Goal: Transaction & Acquisition: Purchase product/service

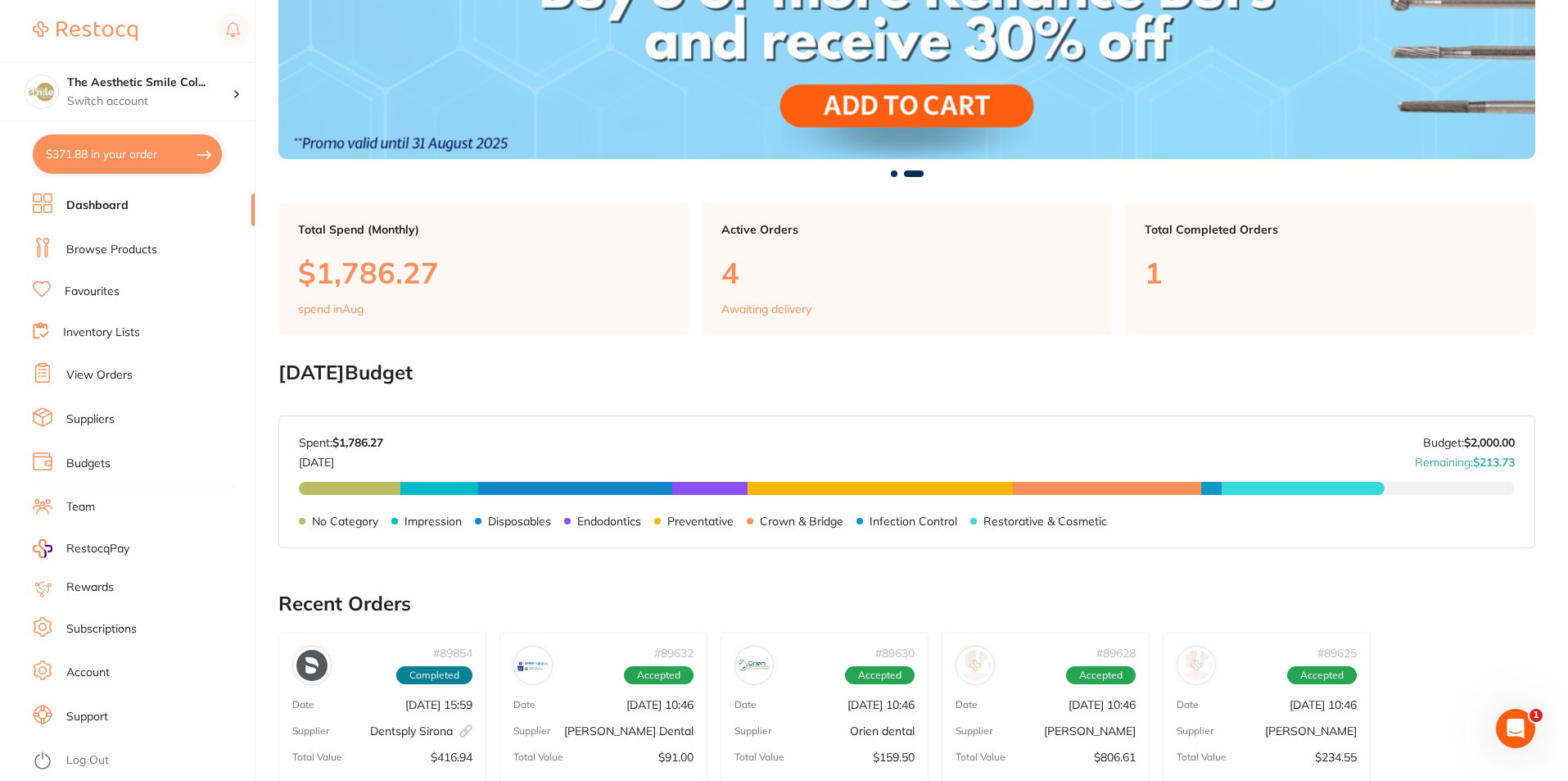
scroll to position [409, 0]
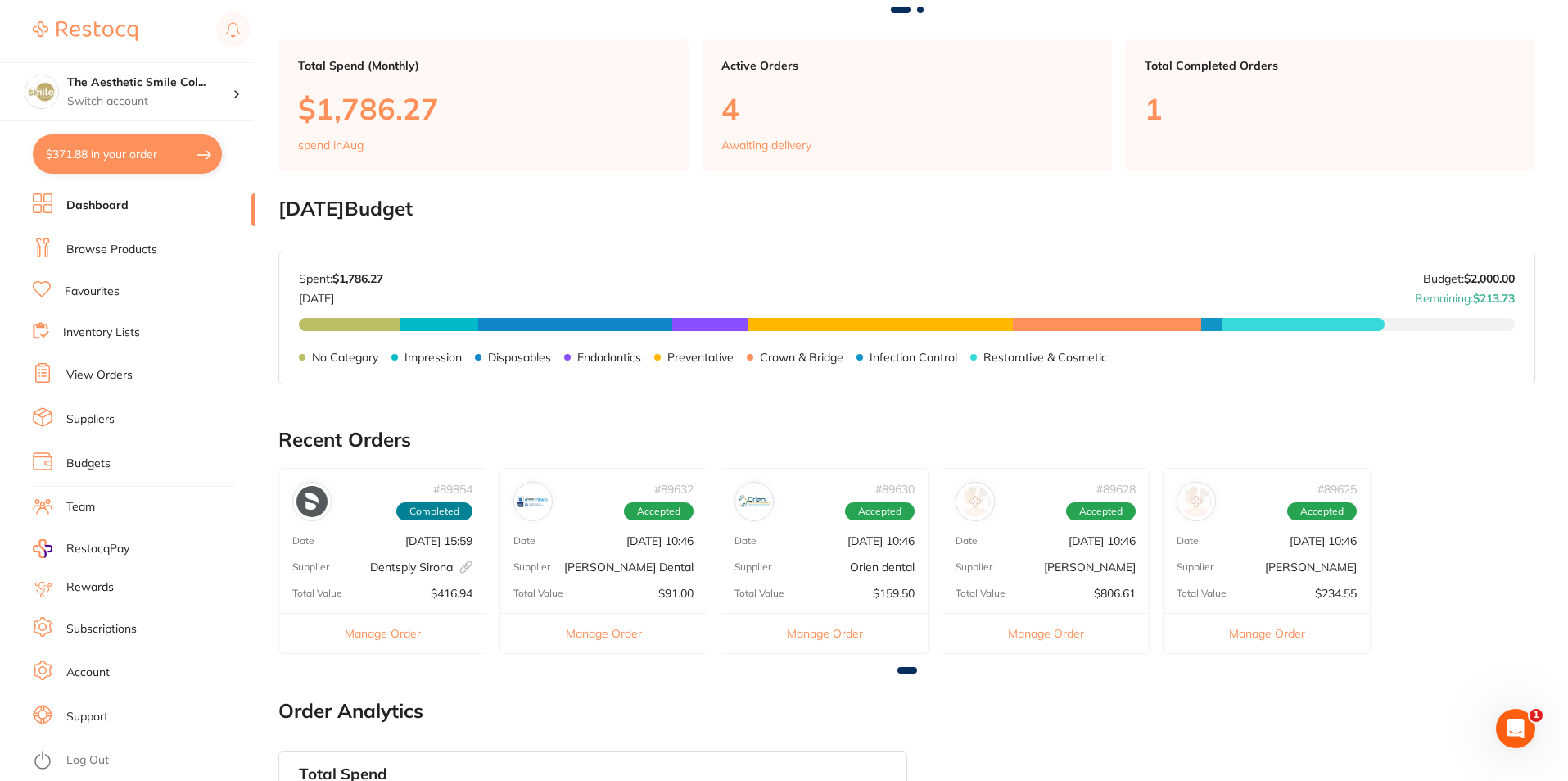
click at [544, 503] on img at bounding box center [533, 500] width 31 height 31
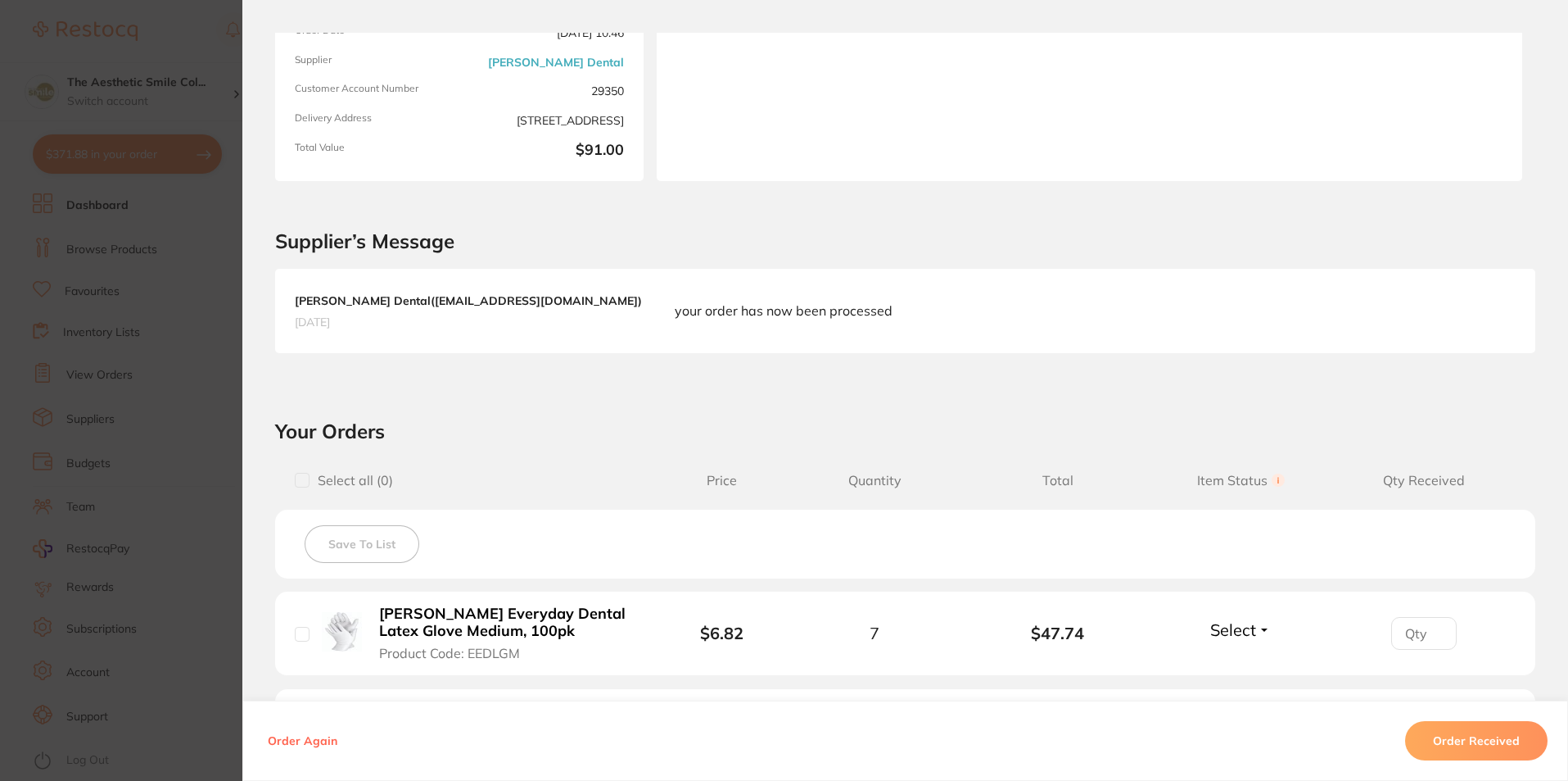
scroll to position [0, 0]
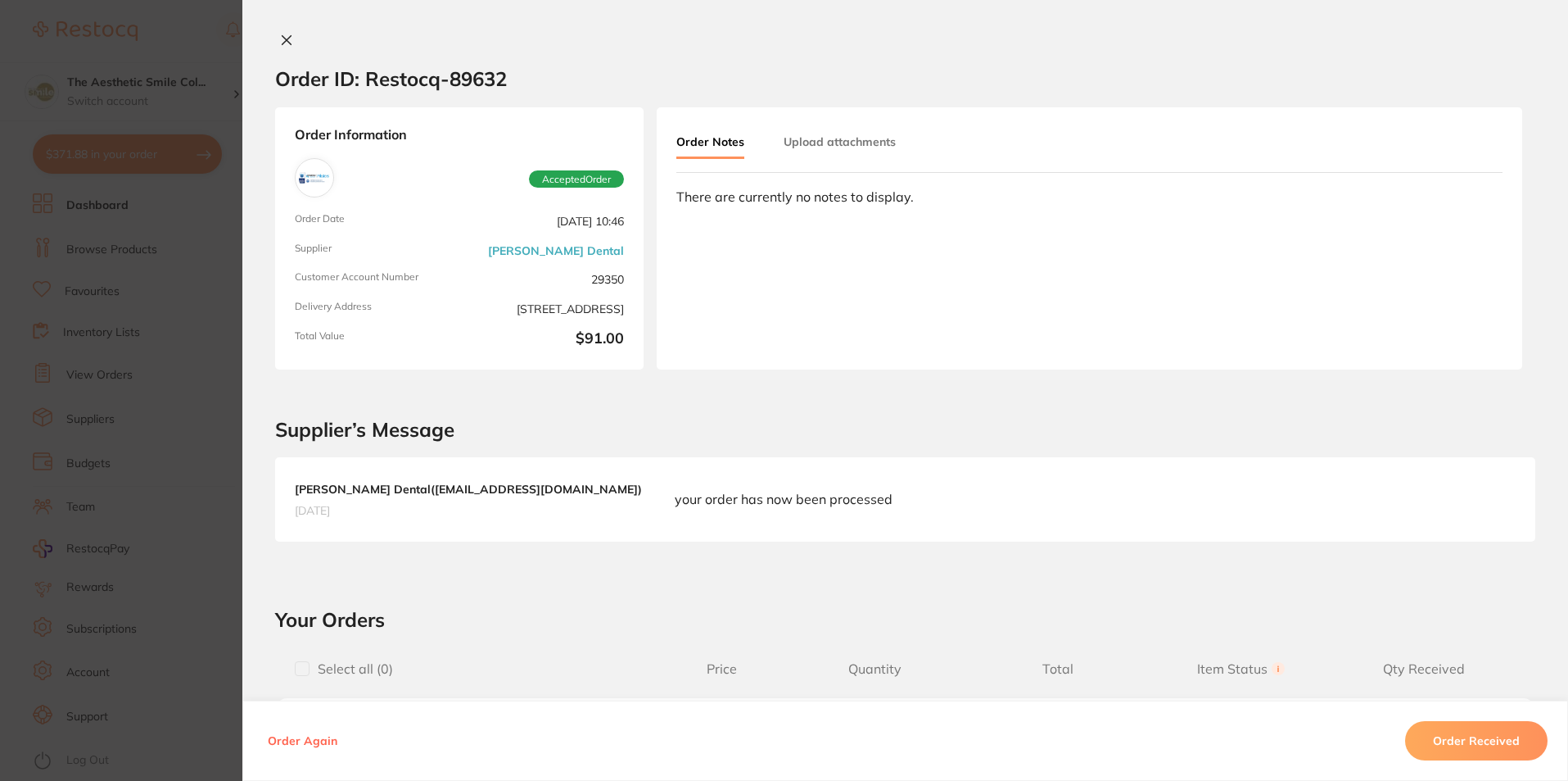
click at [283, 38] on icon at bounding box center [287, 40] width 9 height 9
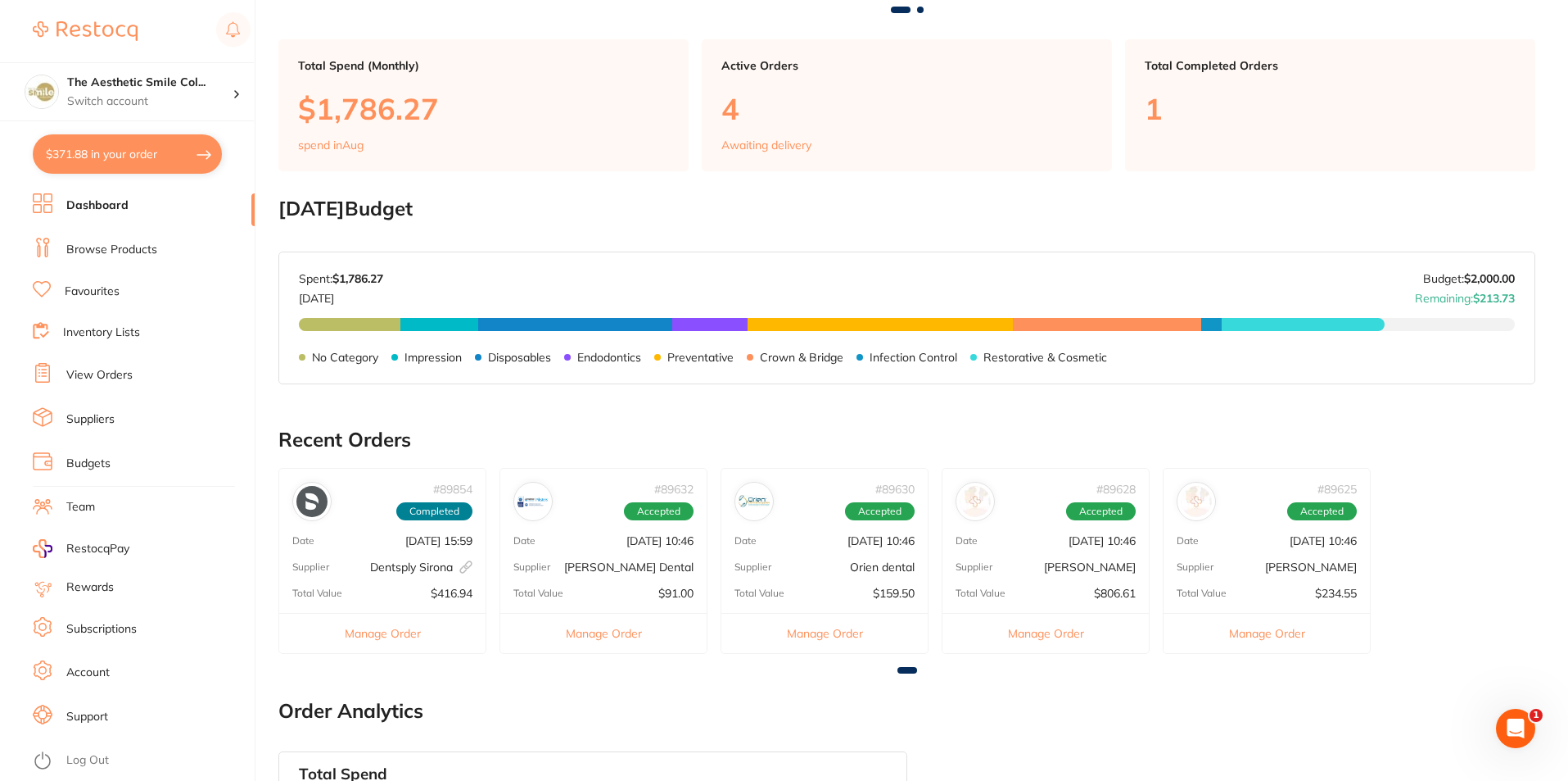
click at [156, 250] on li "Browse Products" at bounding box center [143, 249] width 222 height 25
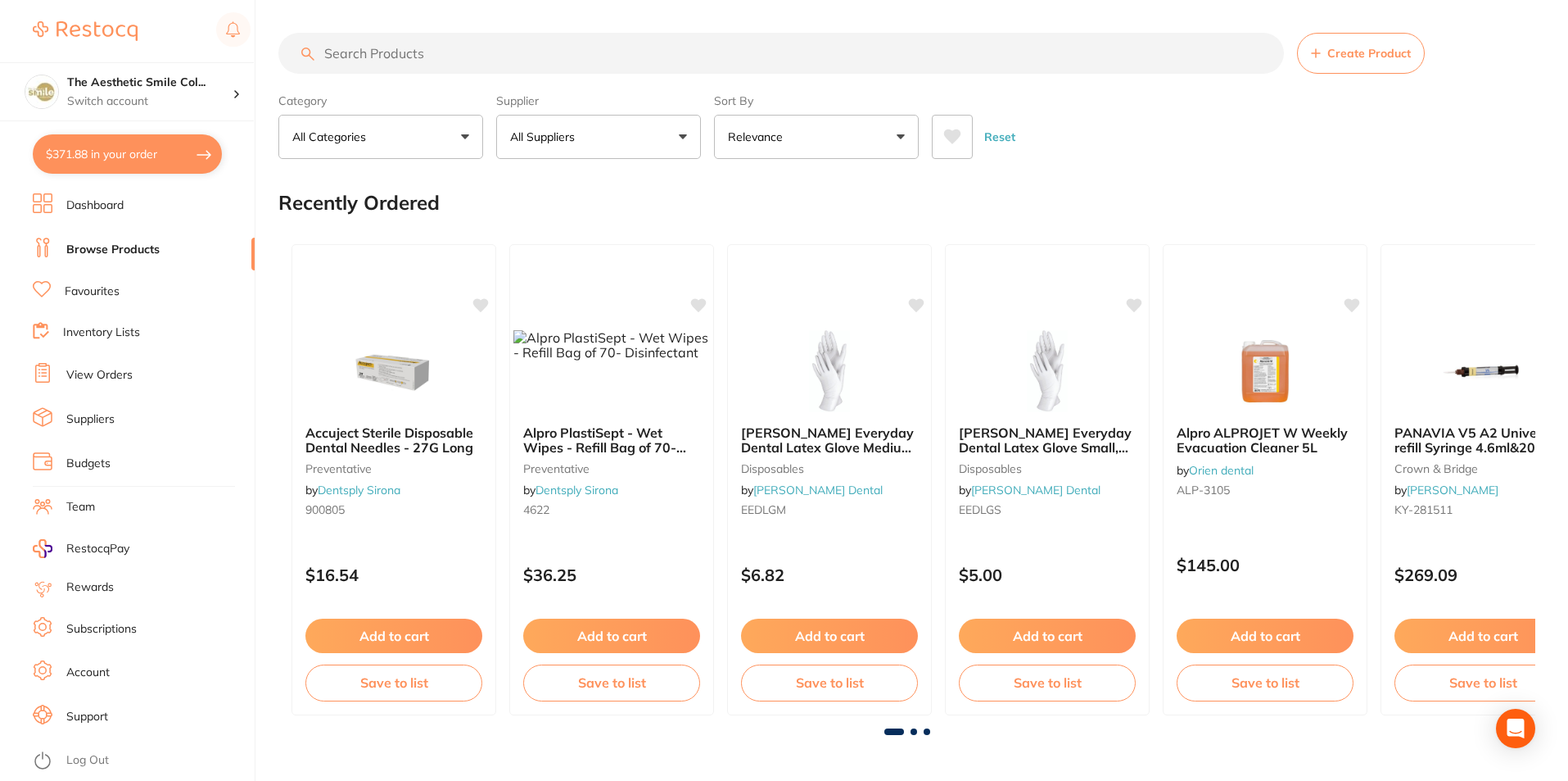
click at [444, 52] on input "search" at bounding box center [782, 52] width 1006 height 41
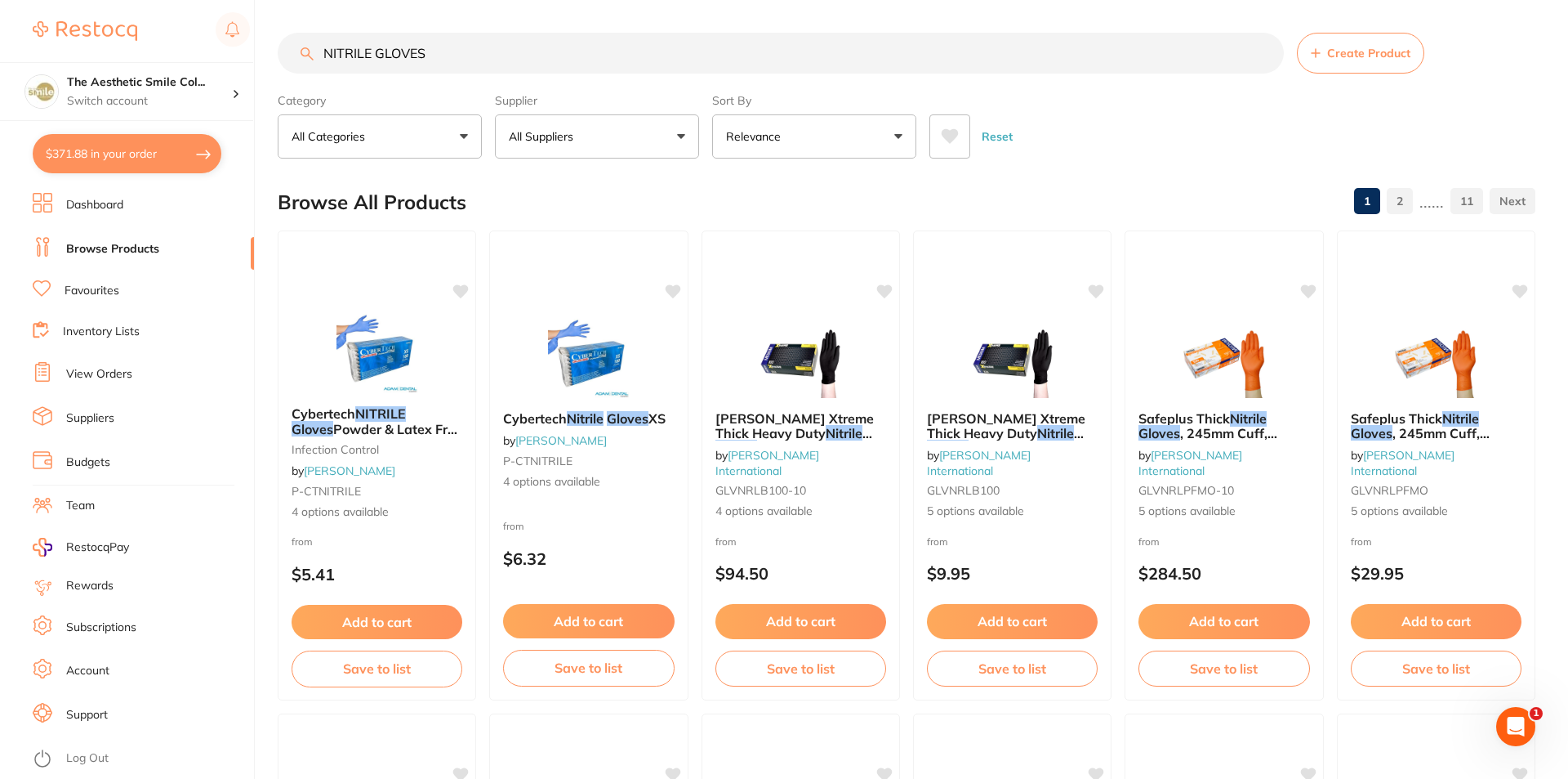
type input "NITRILE GLOVES"
click at [903, 133] on button "Relevance" at bounding box center [814, 136] width 204 height 44
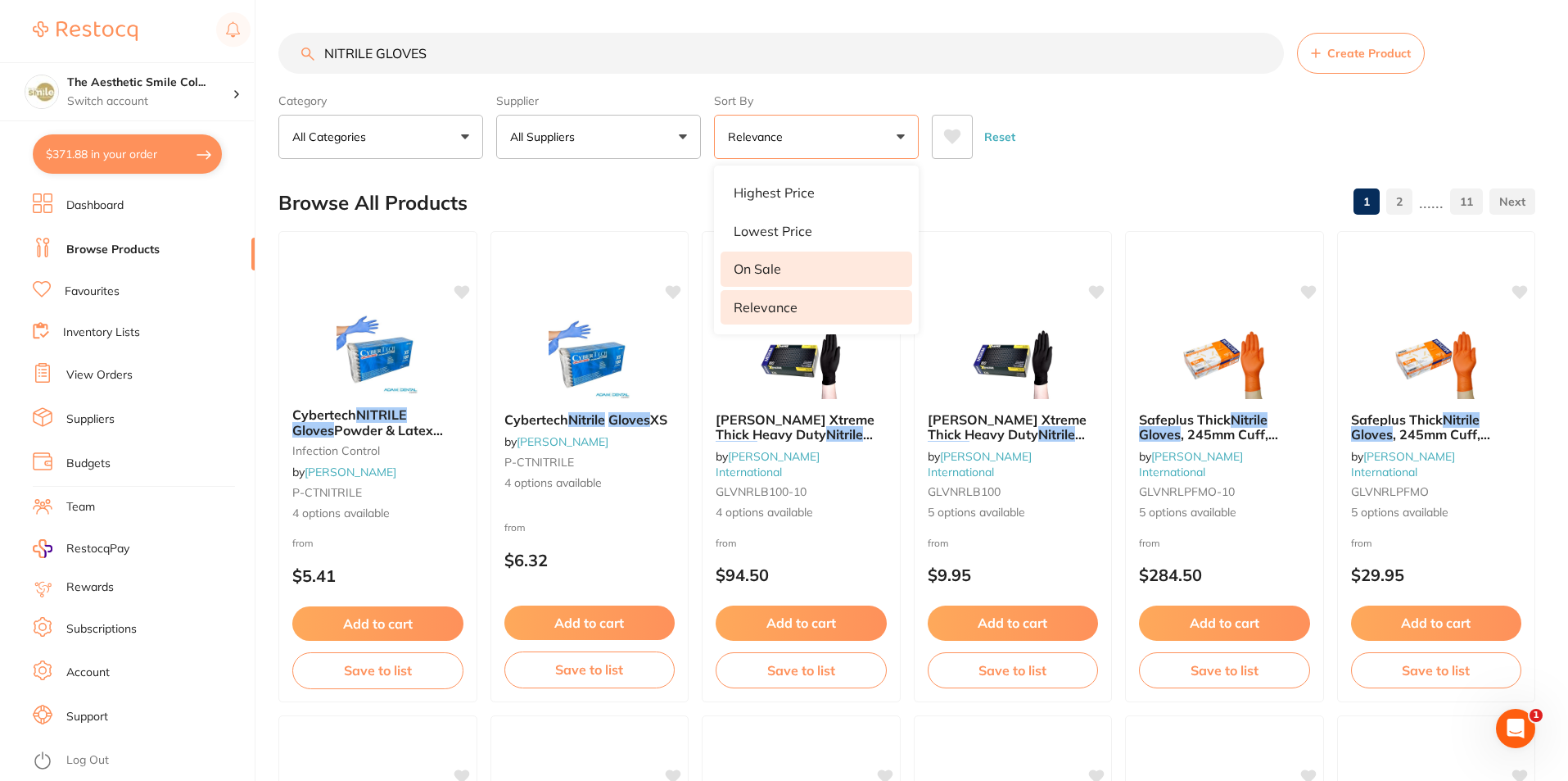
click at [840, 270] on li "On Sale" at bounding box center [816, 268] width 192 height 35
click at [533, 416] on span "Cybertech" at bounding box center [535, 418] width 64 height 17
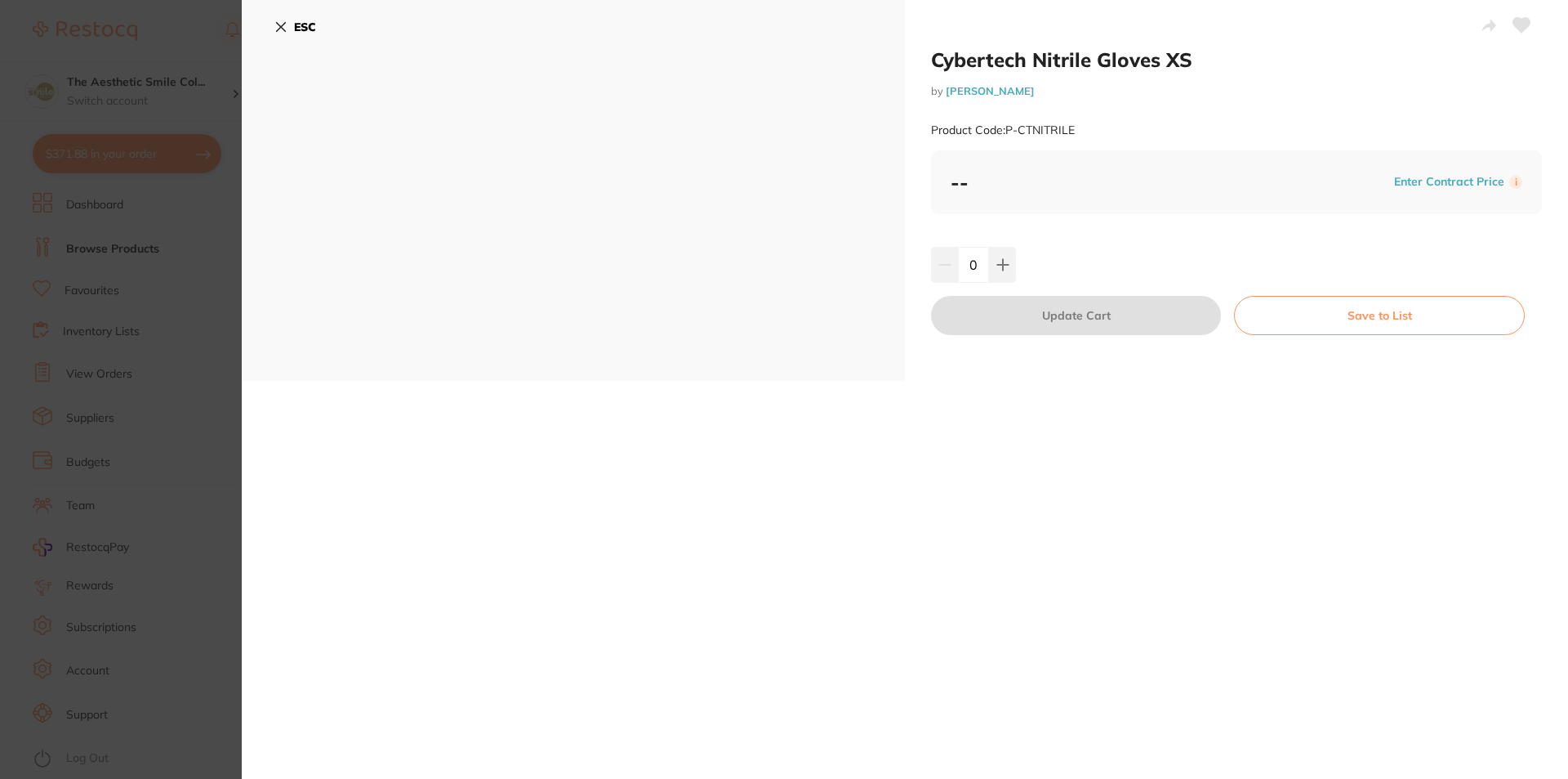
click at [286, 26] on icon at bounding box center [280, 27] width 13 height 13
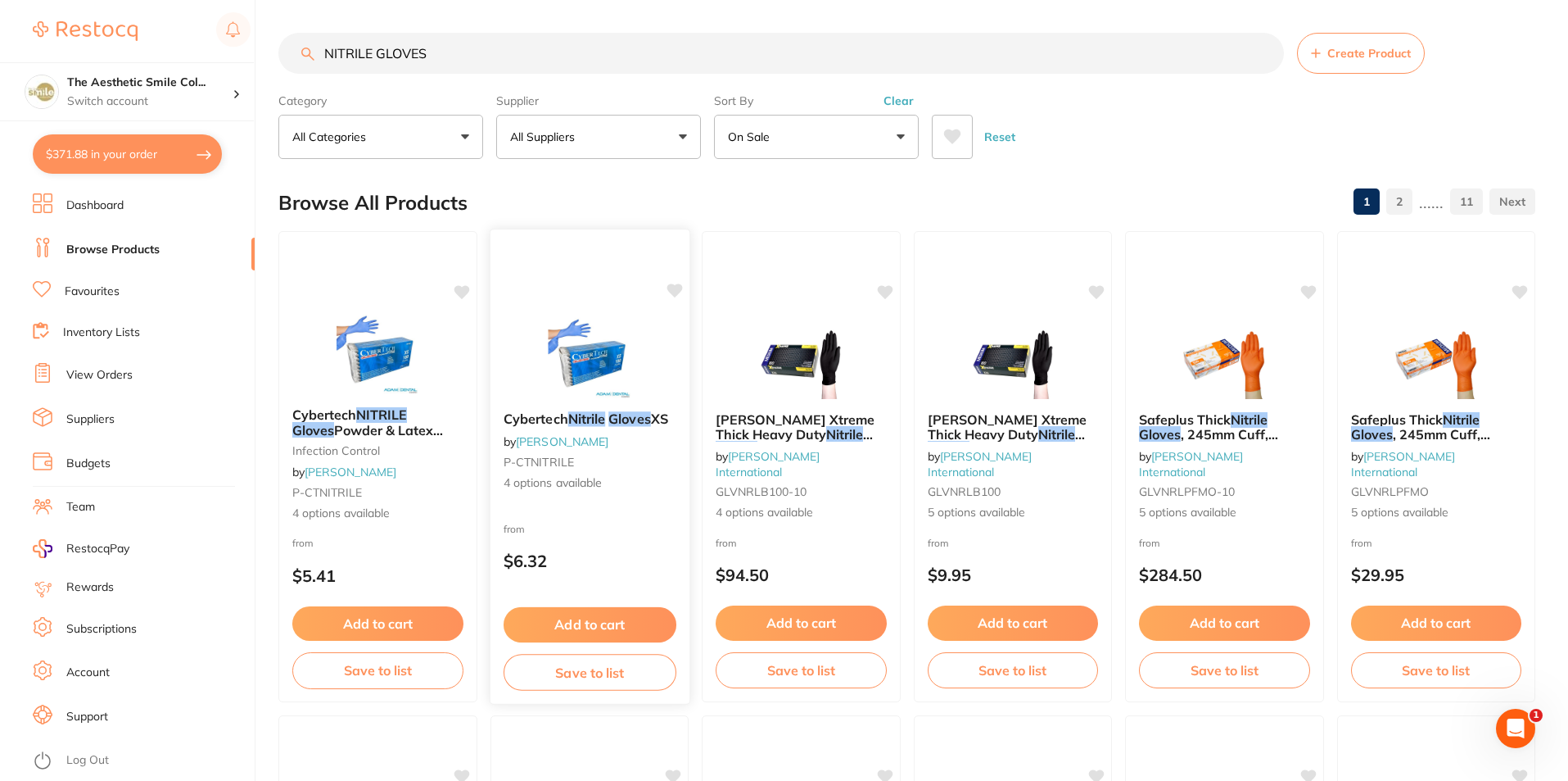
click at [604, 421] on em "Nitrile" at bounding box center [585, 418] width 37 height 17
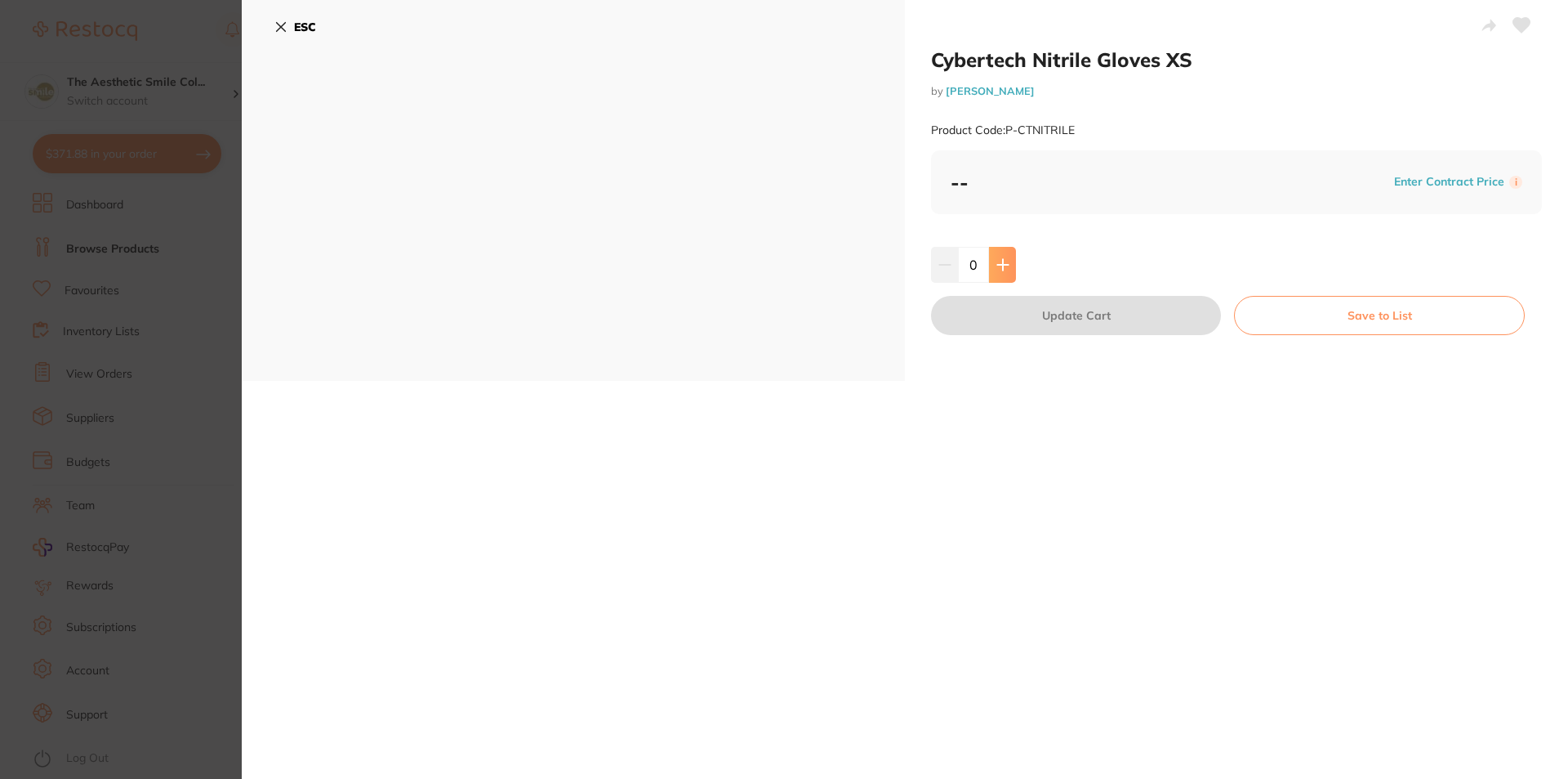
click at [1008, 263] on button at bounding box center [1002, 264] width 27 height 35
click at [1006, 263] on icon at bounding box center [1002, 264] width 13 height 13
type input "4"
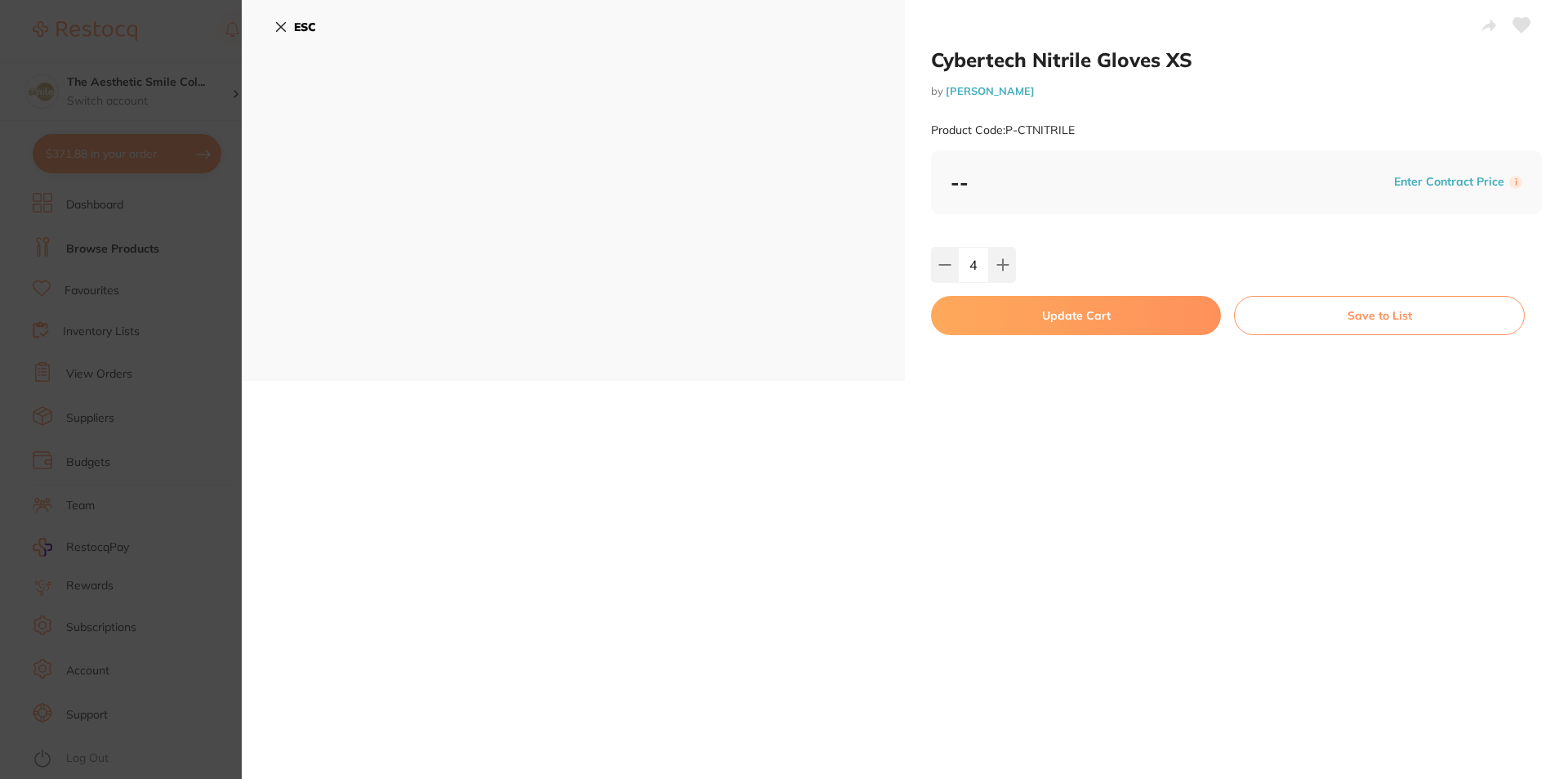
click at [1101, 321] on button "Update Cart" at bounding box center [1076, 316] width 290 height 39
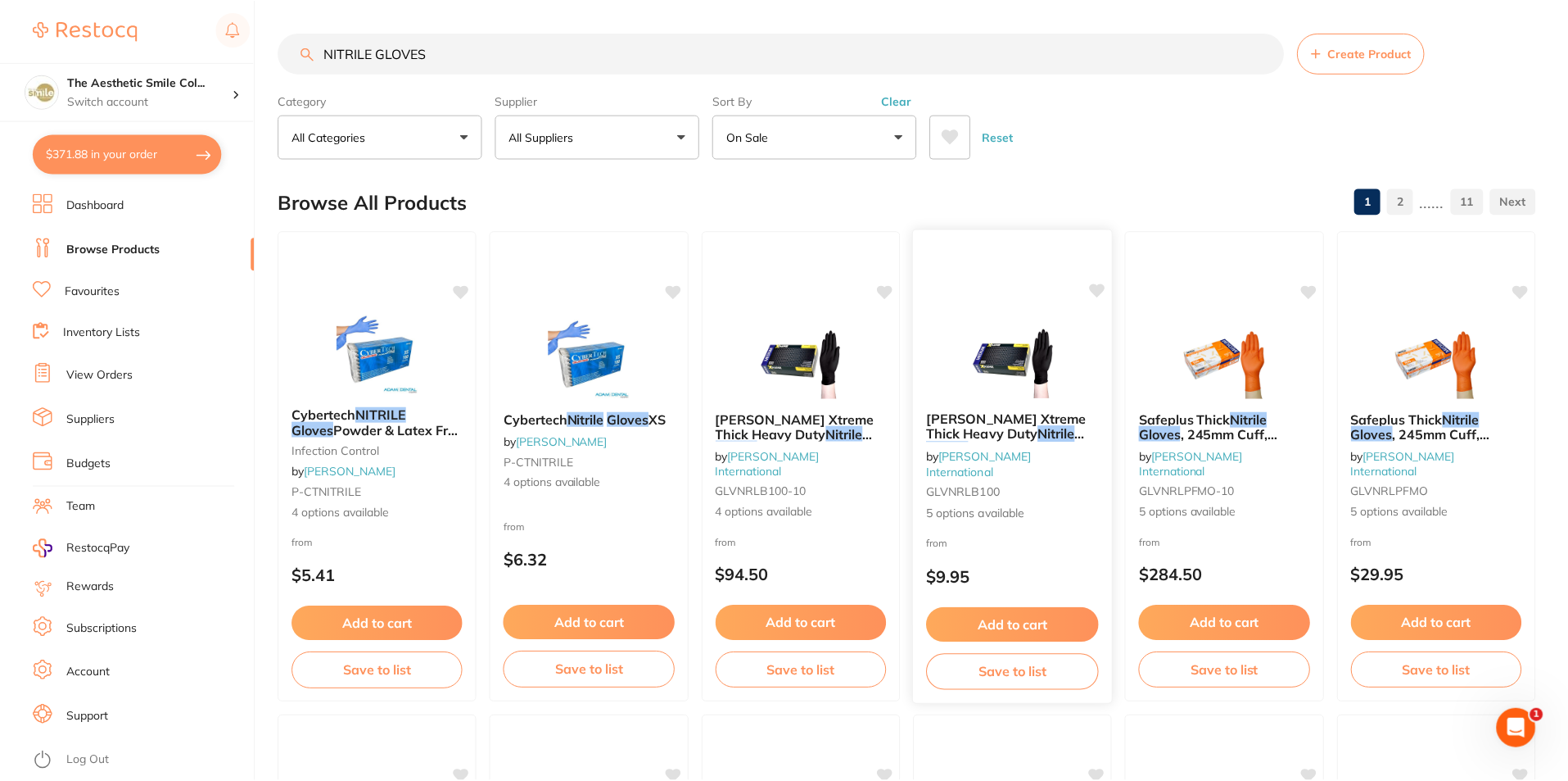
scroll to position [82, 0]
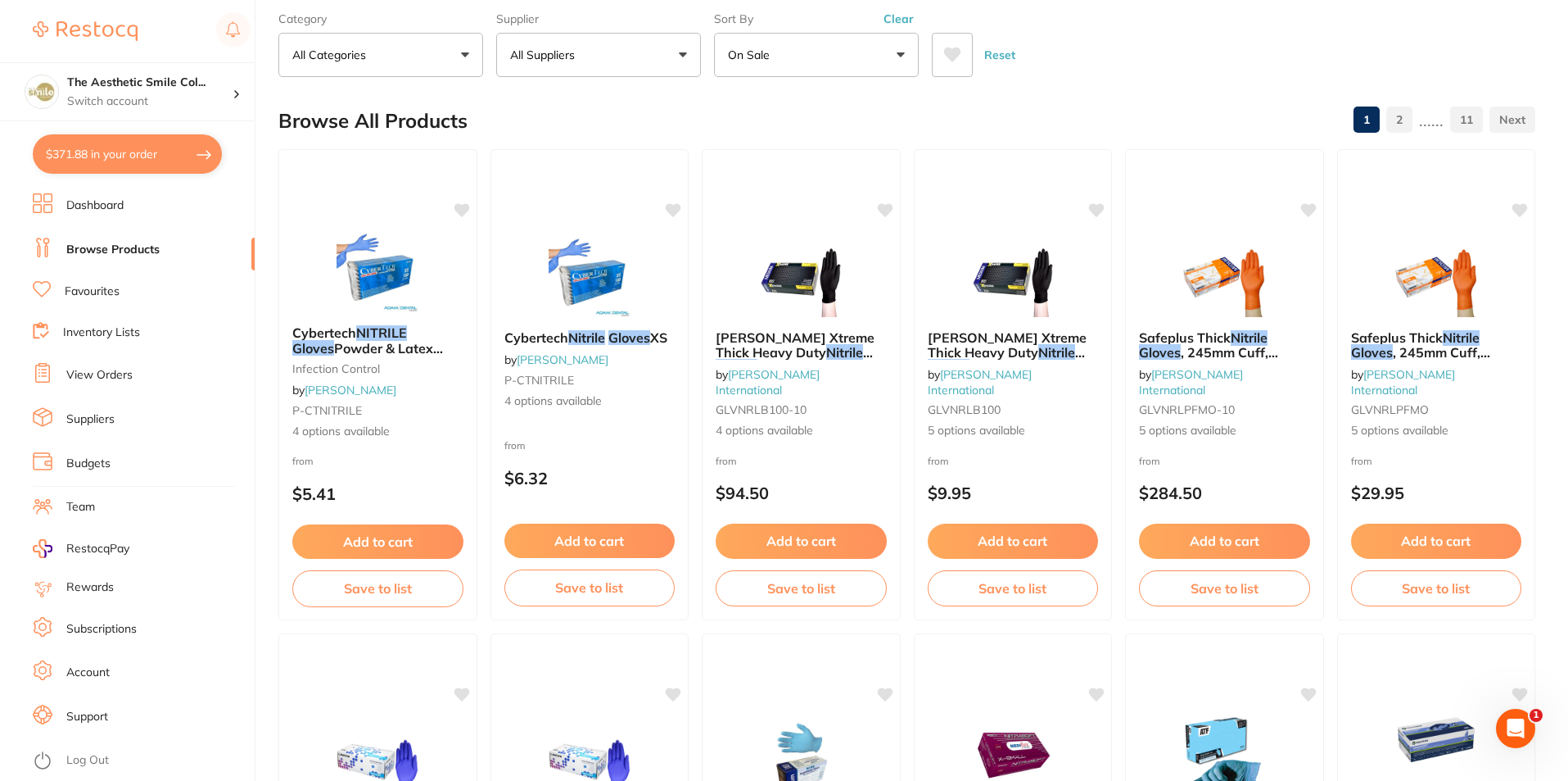
click at [149, 160] on button "$371.88 in your order" at bounding box center [126, 154] width 189 height 40
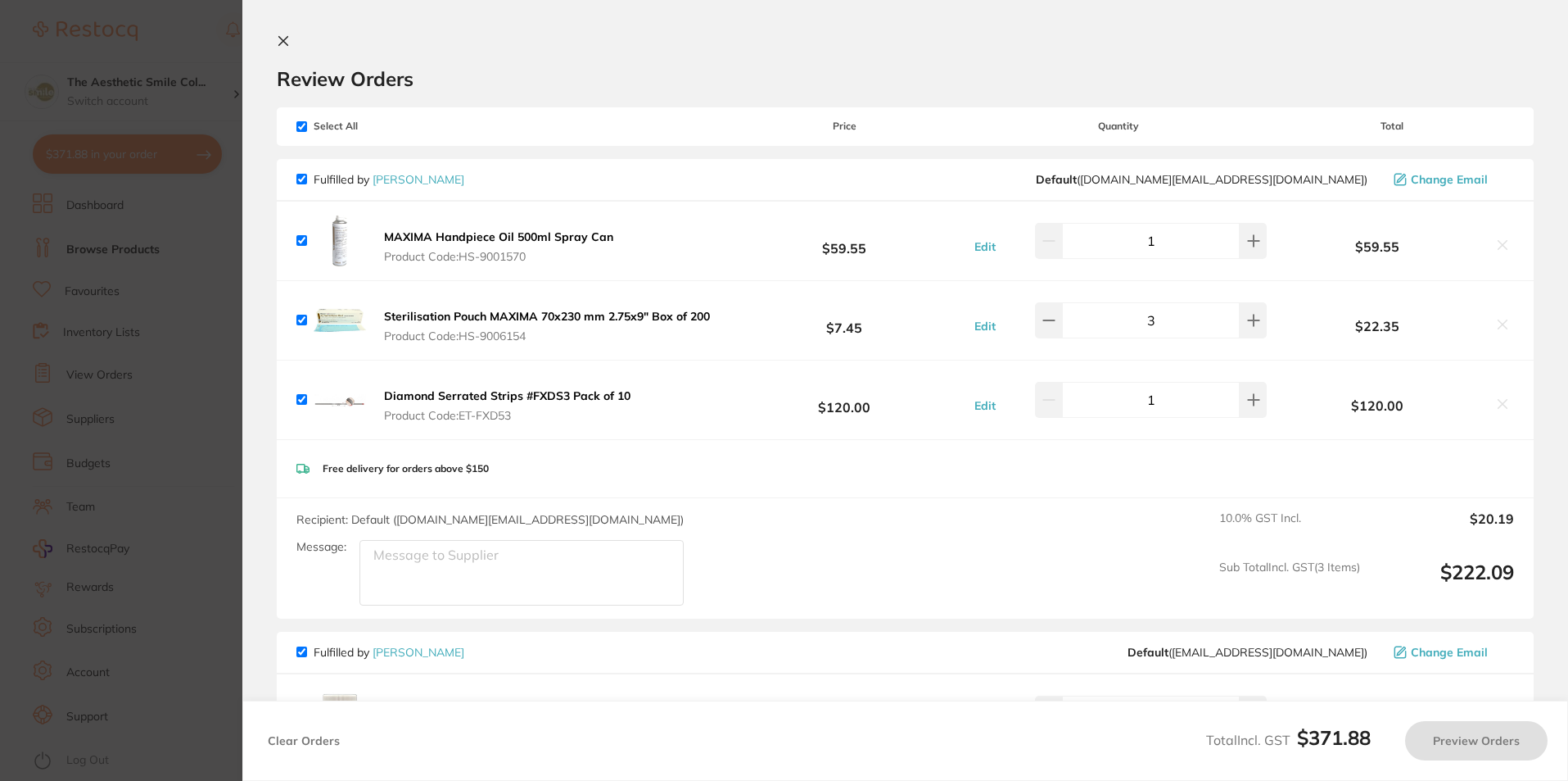
checkbox input "true"
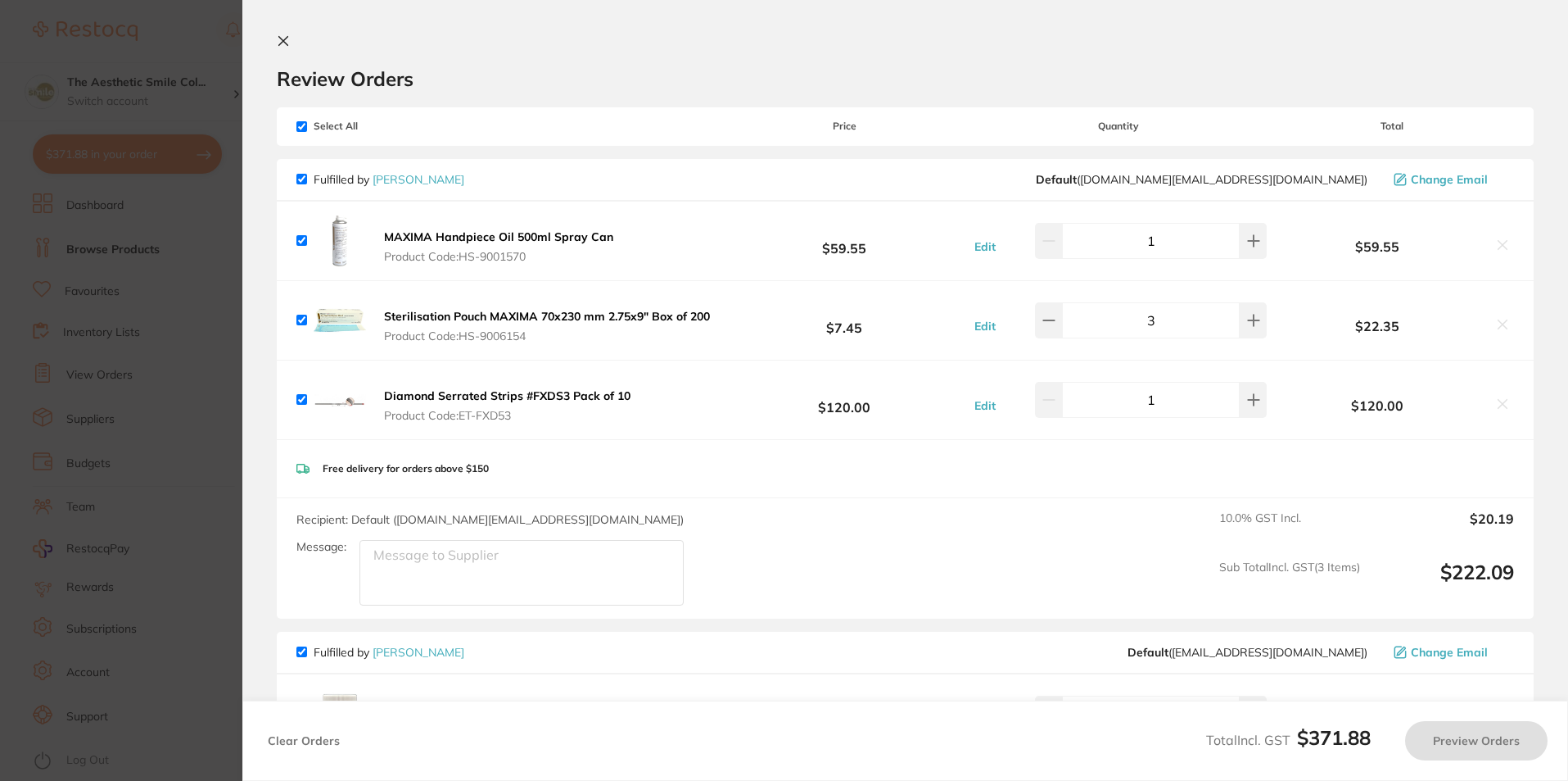
checkbox input "true"
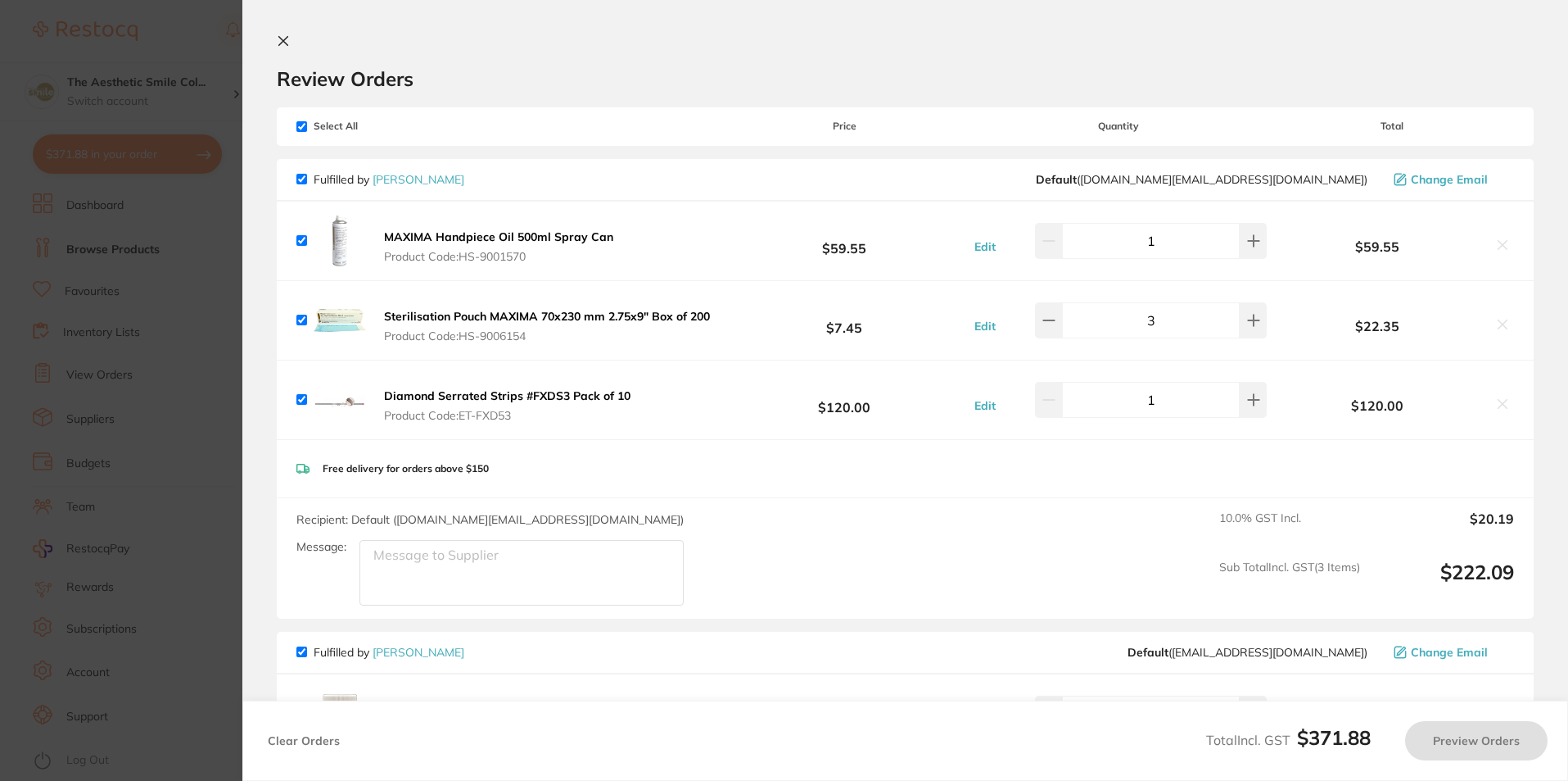
checkbox input "true"
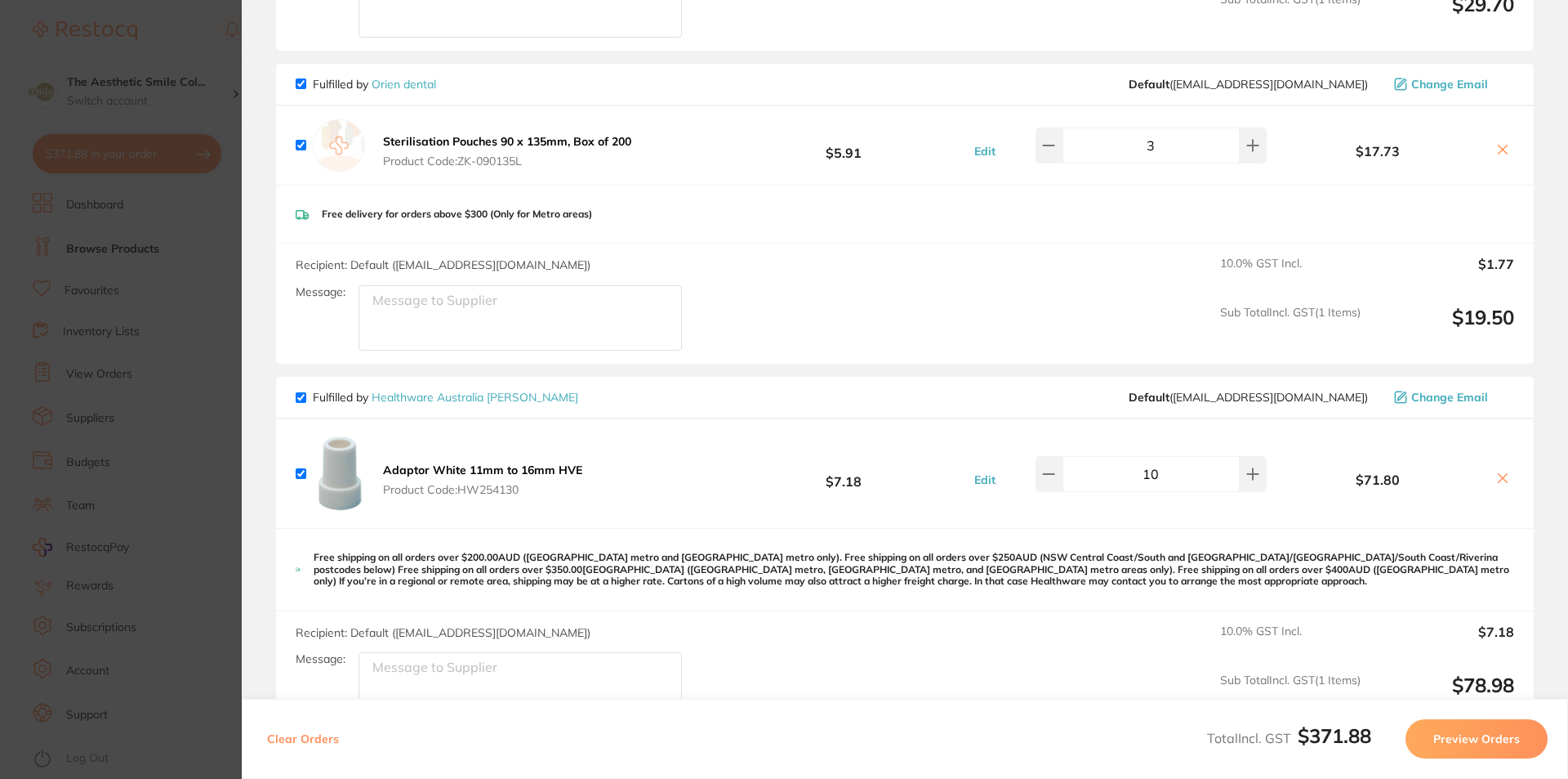
scroll to position [1226, 0]
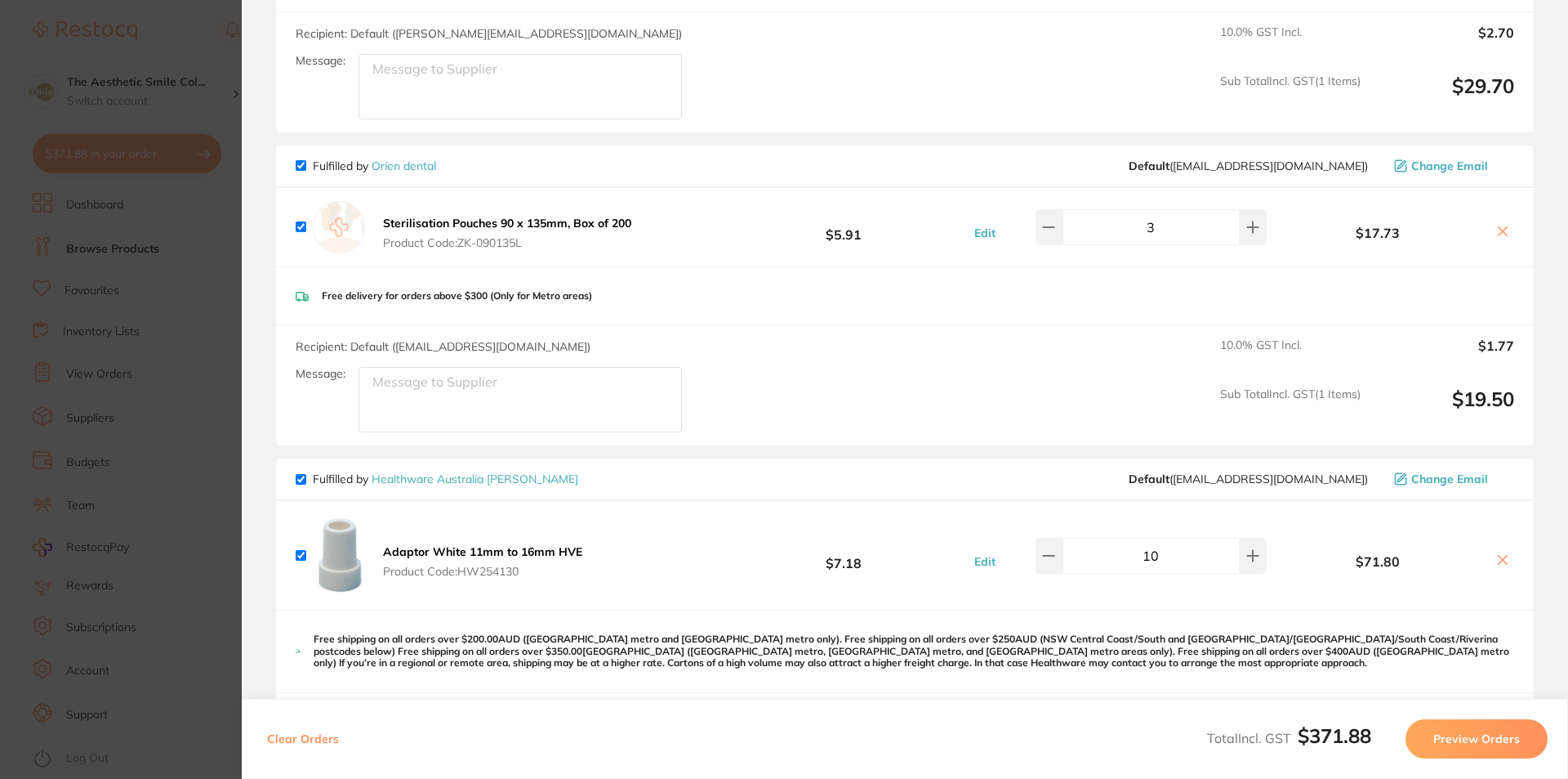
click at [302, 550] on input "checkbox" at bounding box center [301, 555] width 11 height 11
checkbox input "false"
click at [1498, 553] on icon at bounding box center [1502, 559] width 13 height 13
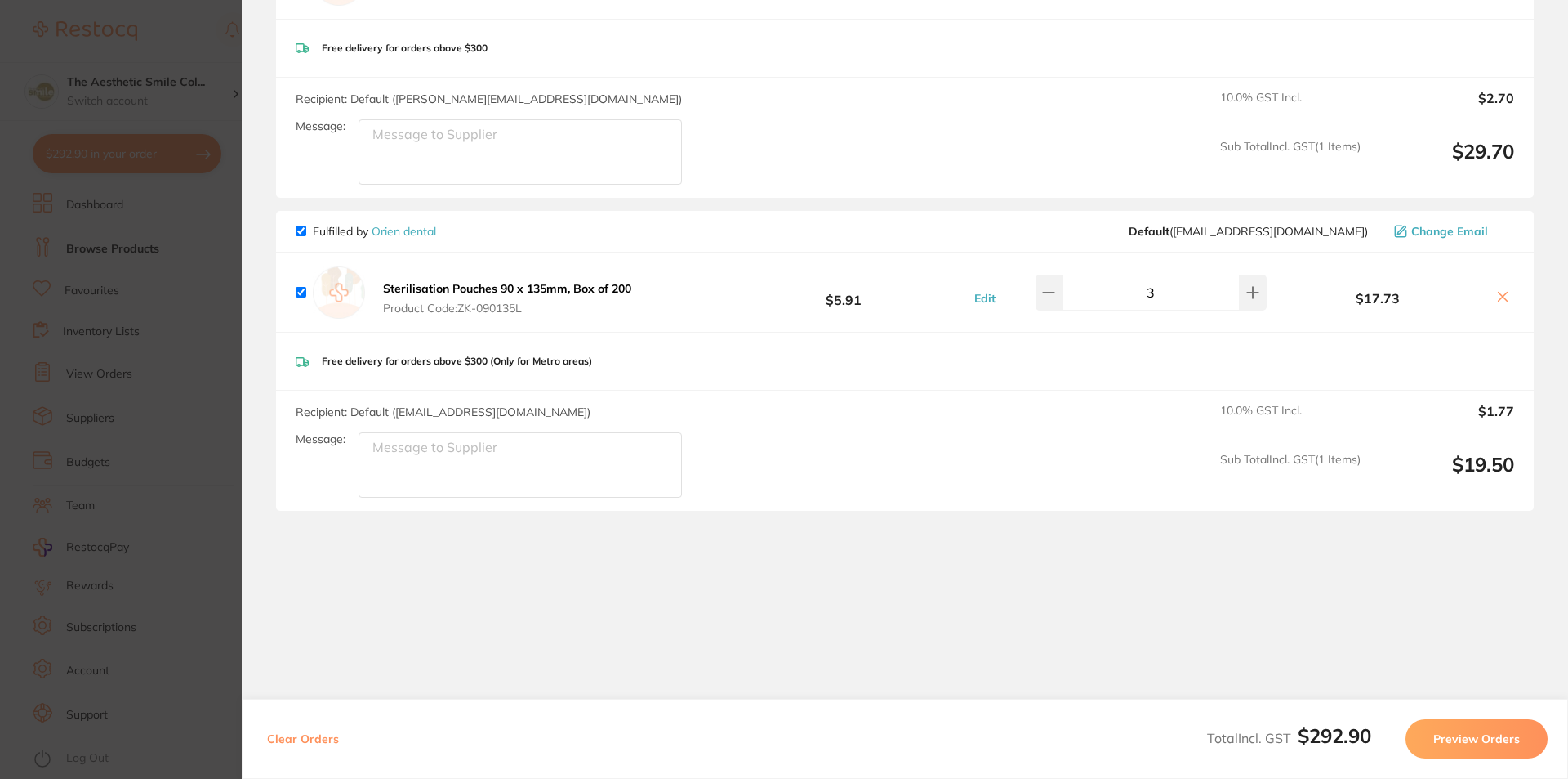
scroll to position [1149, 0]
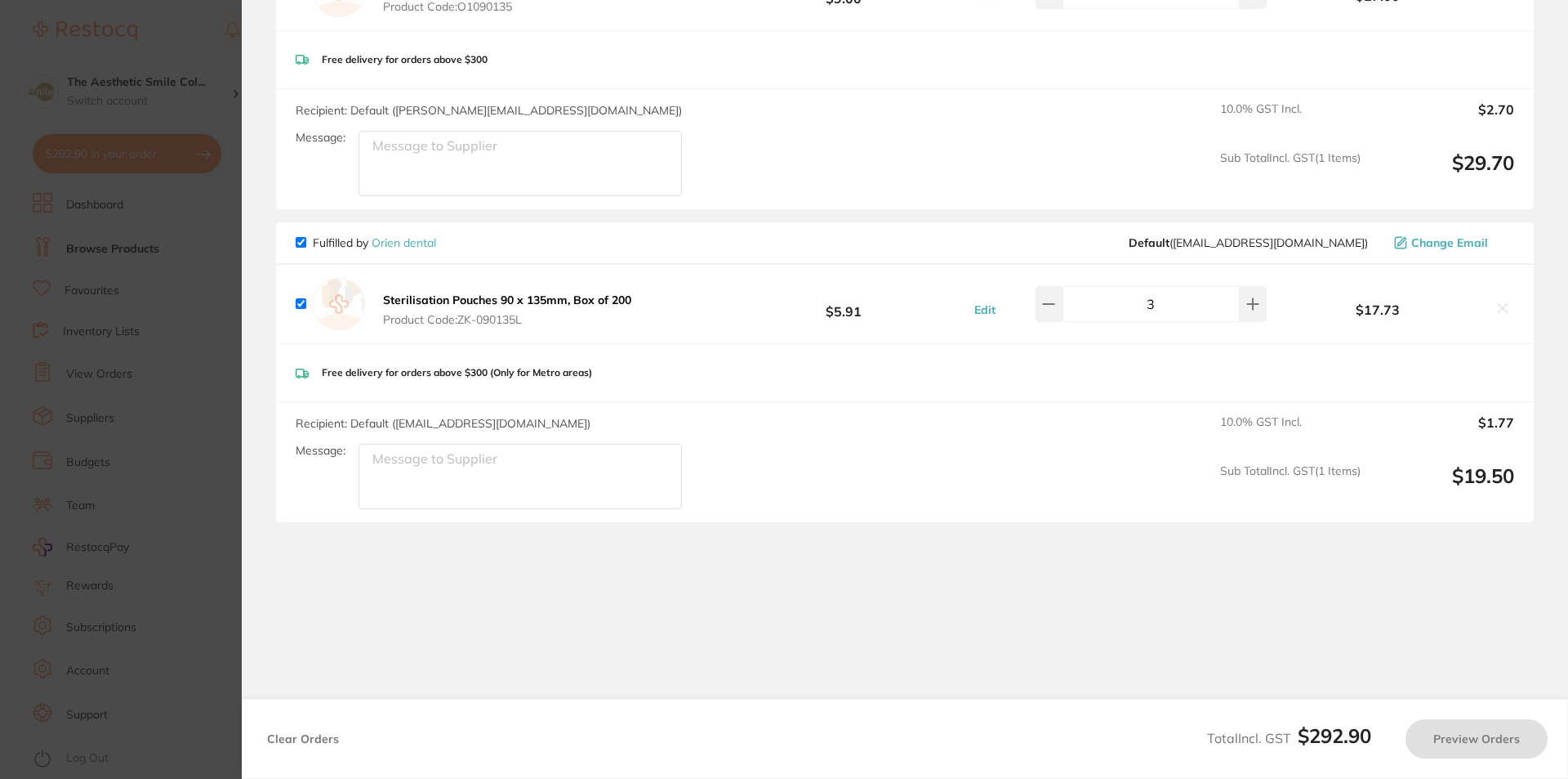
checkbox input "false"
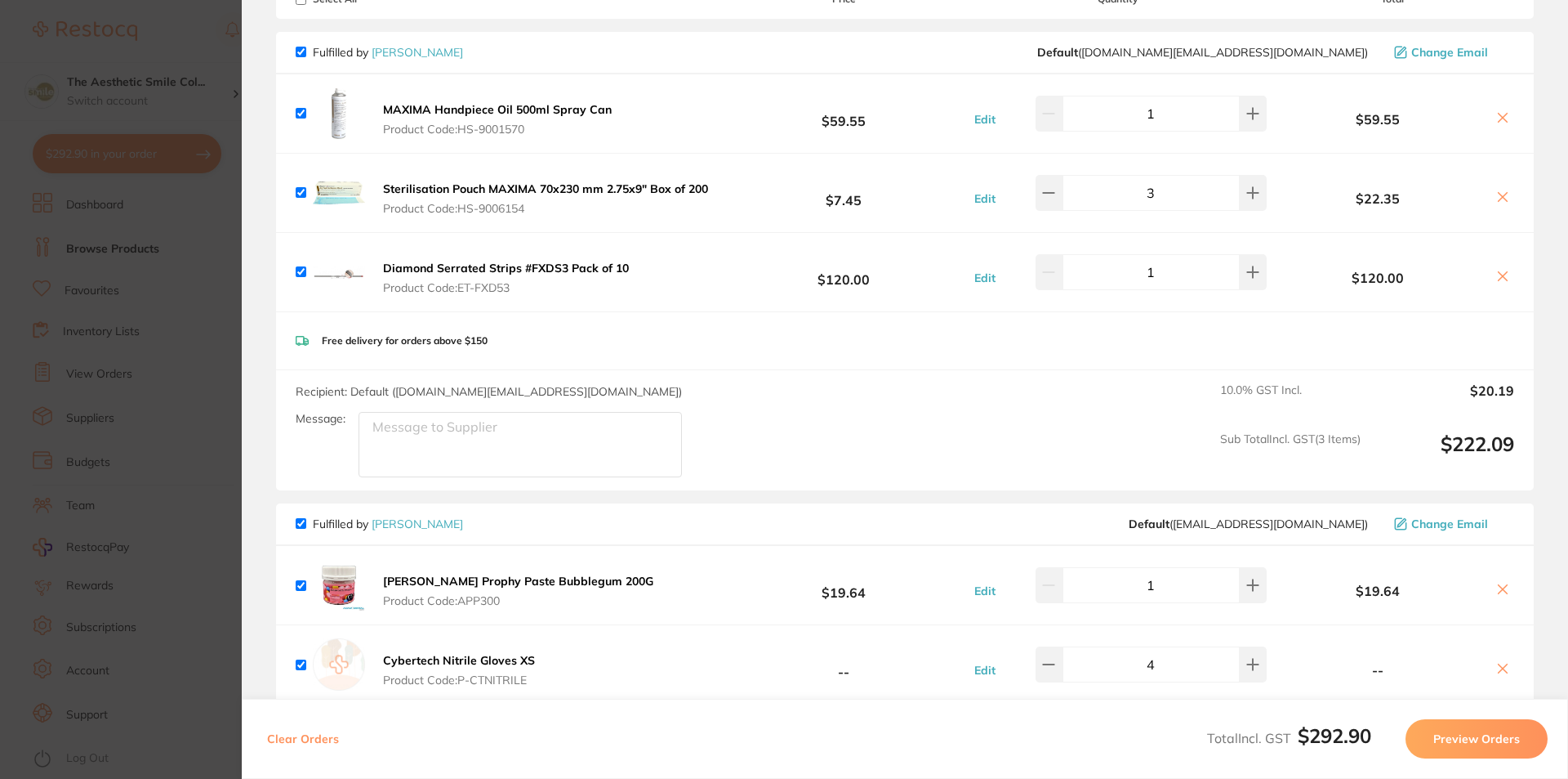
scroll to position [0, 0]
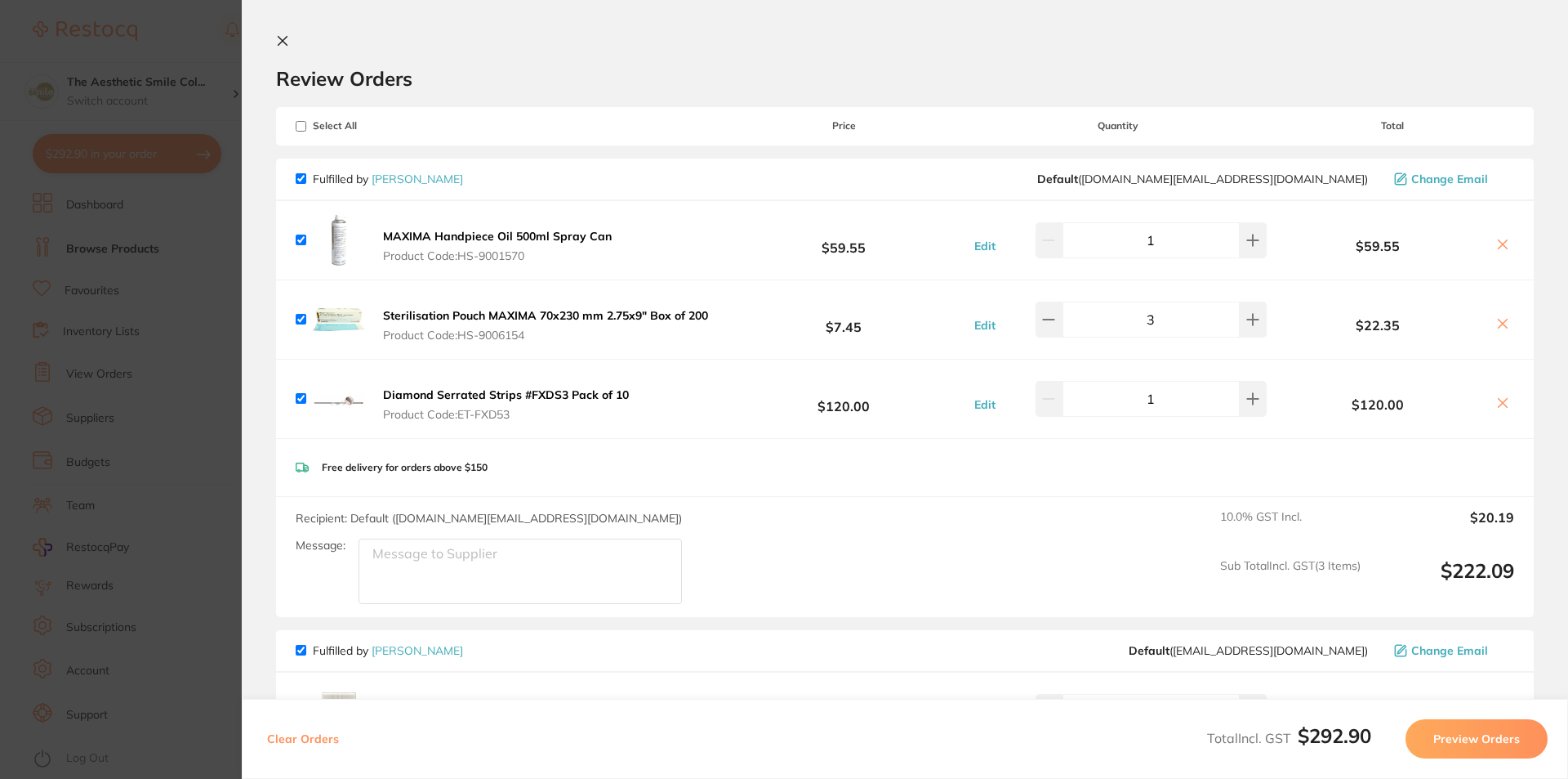
click at [280, 38] on icon at bounding box center [283, 40] width 9 height 9
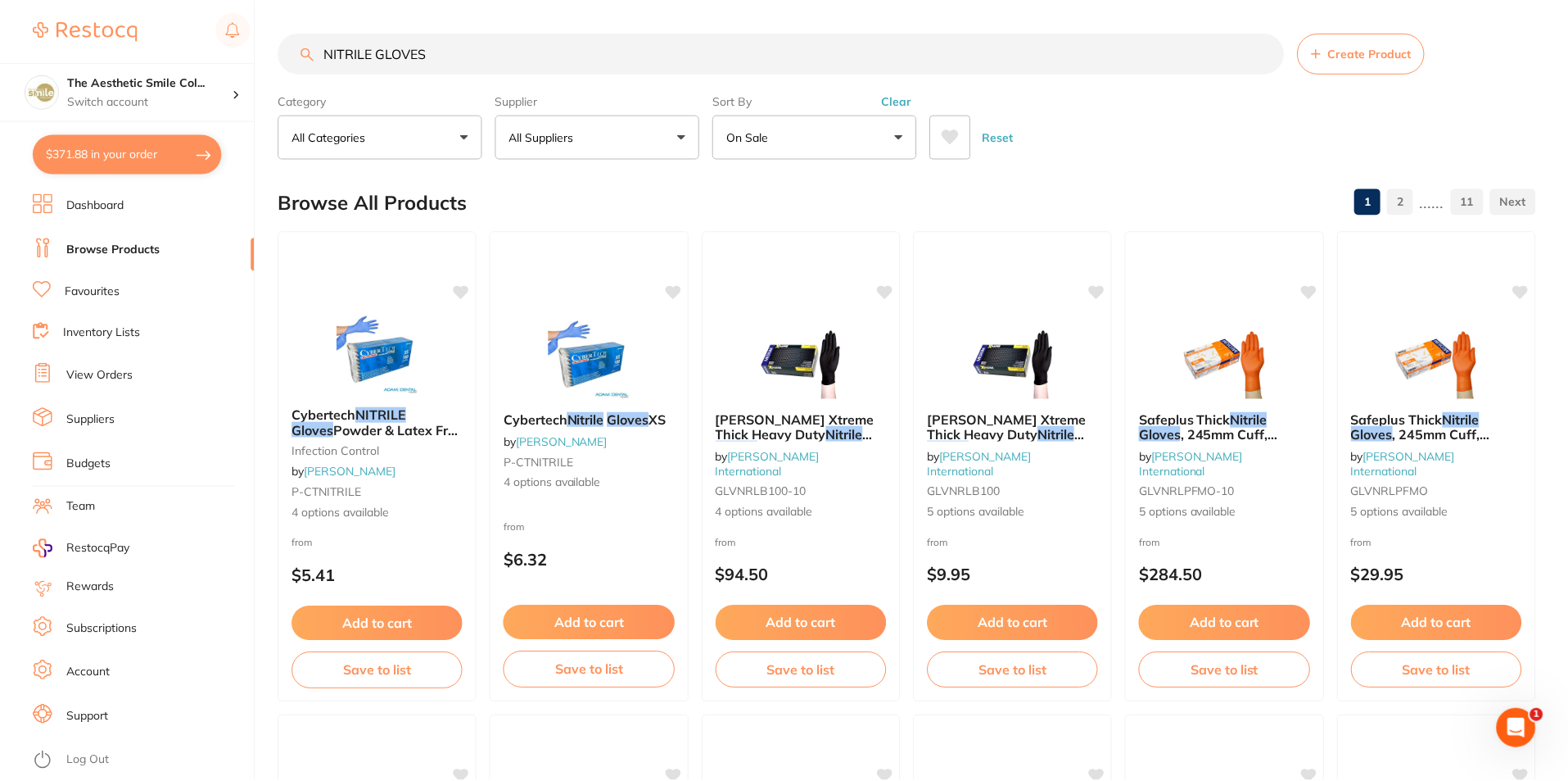
scroll to position [82, 0]
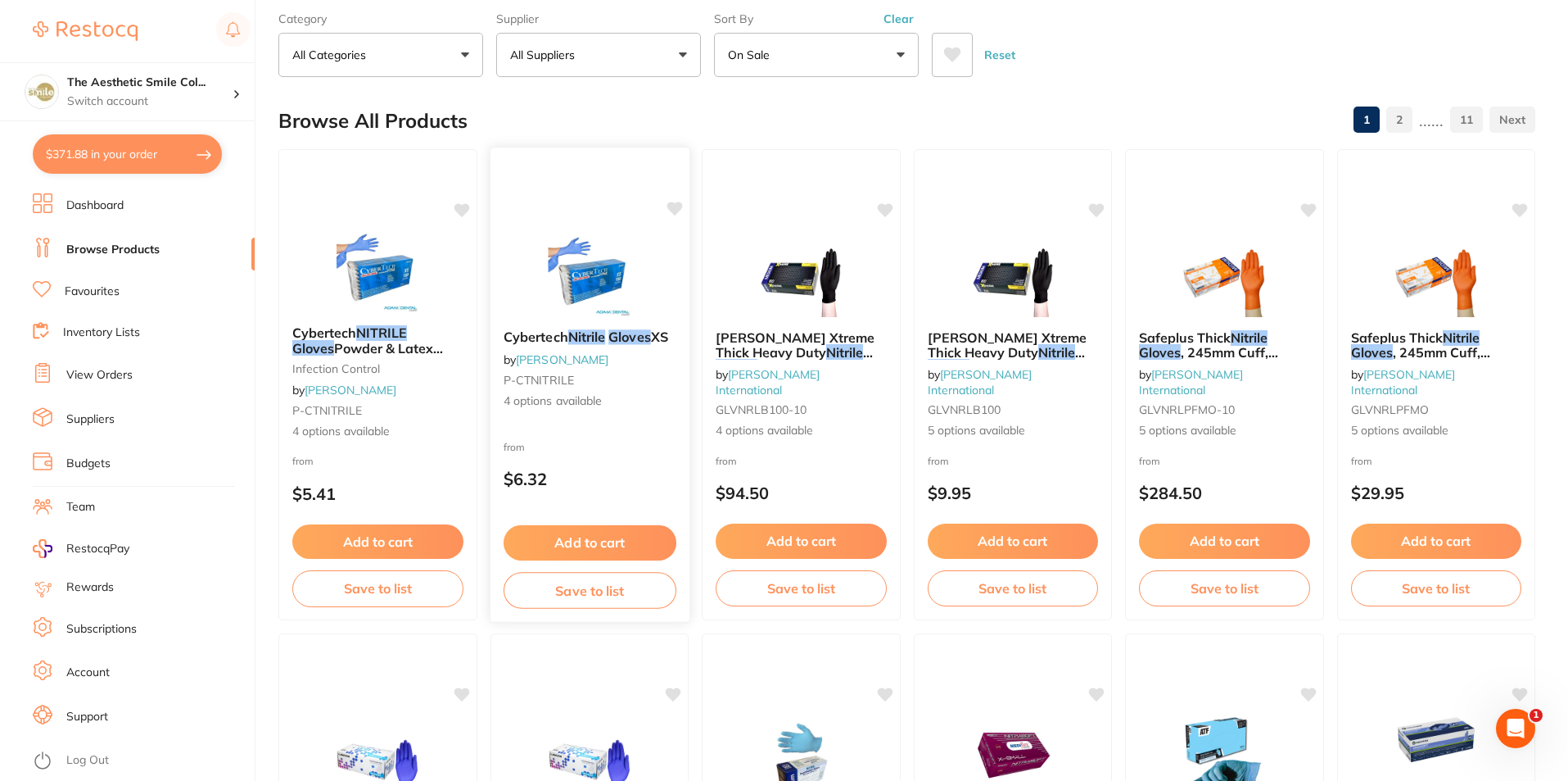
click at [600, 341] on em "Nitrile" at bounding box center [585, 336] width 37 height 17
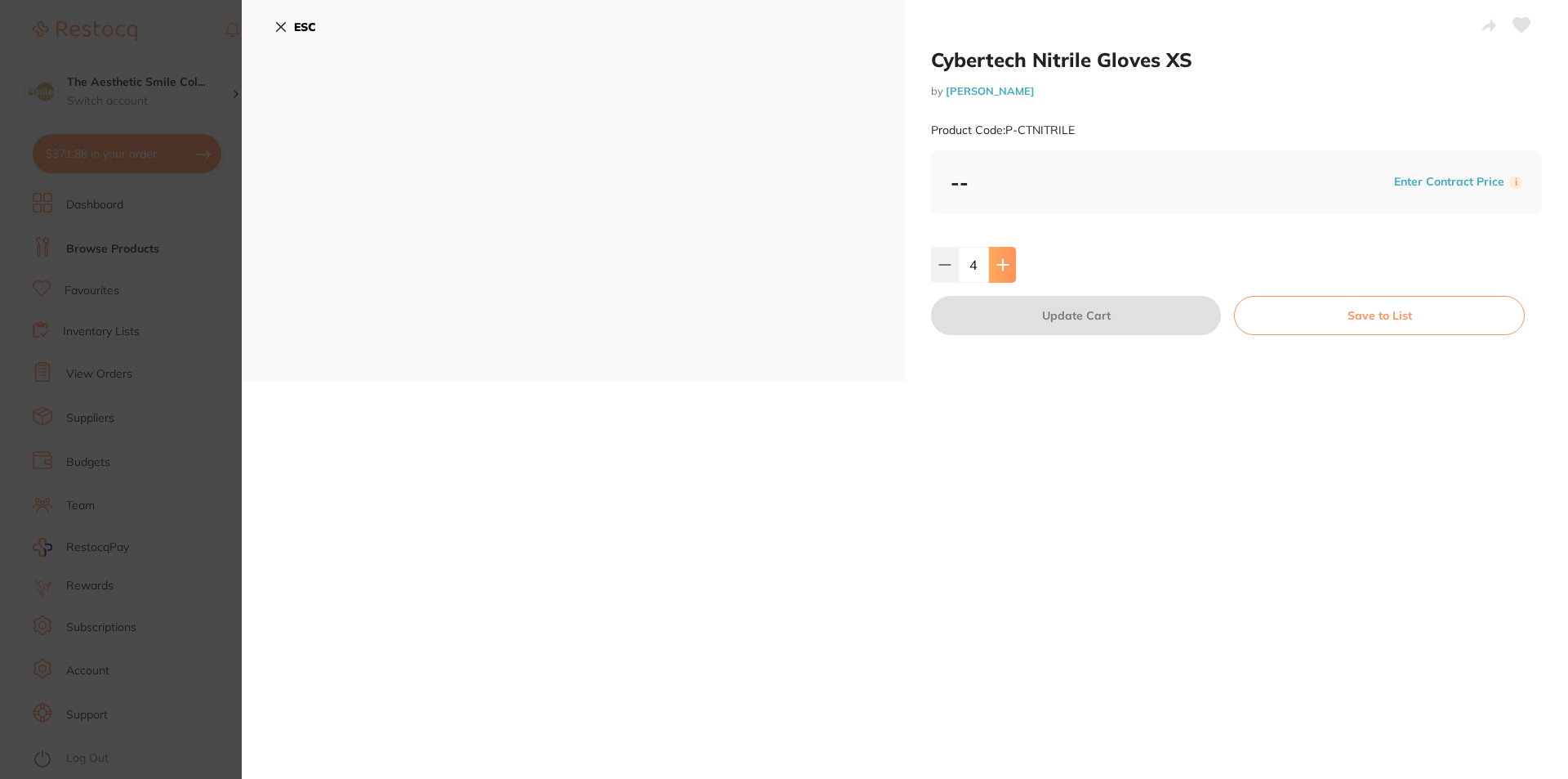
click at [1003, 262] on icon at bounding box center [1002, 264] width 13 height 13
type input "5"
click at [1110, 322] on button "Update Cart" at bounding box center [1076, 316] width 290 height 39
type input "5"
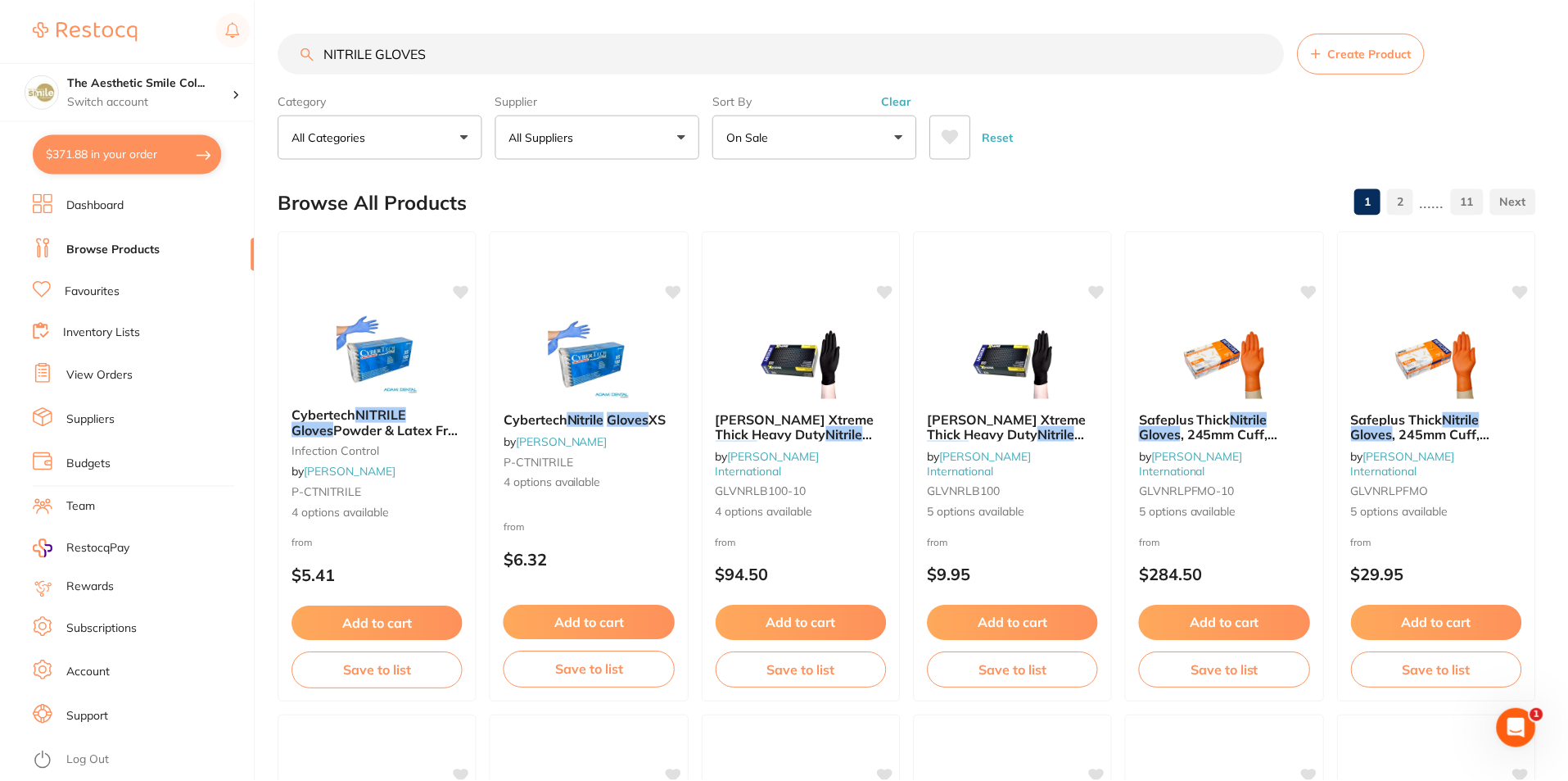
scroll to position [82, 0]
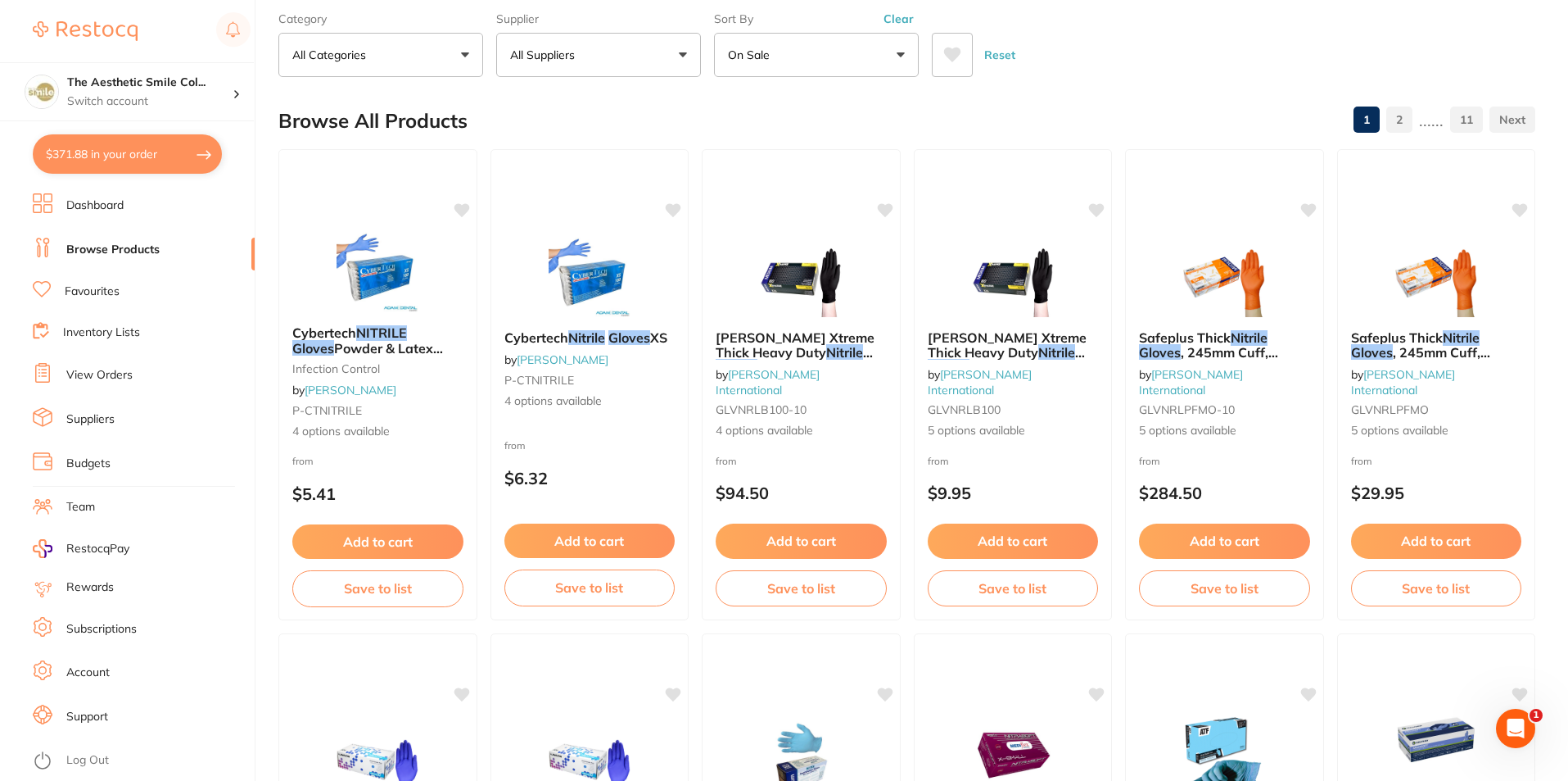
click at [196, 157] on button "$371.88 in your order" at bounding box center [126, 154] width 189 height 40
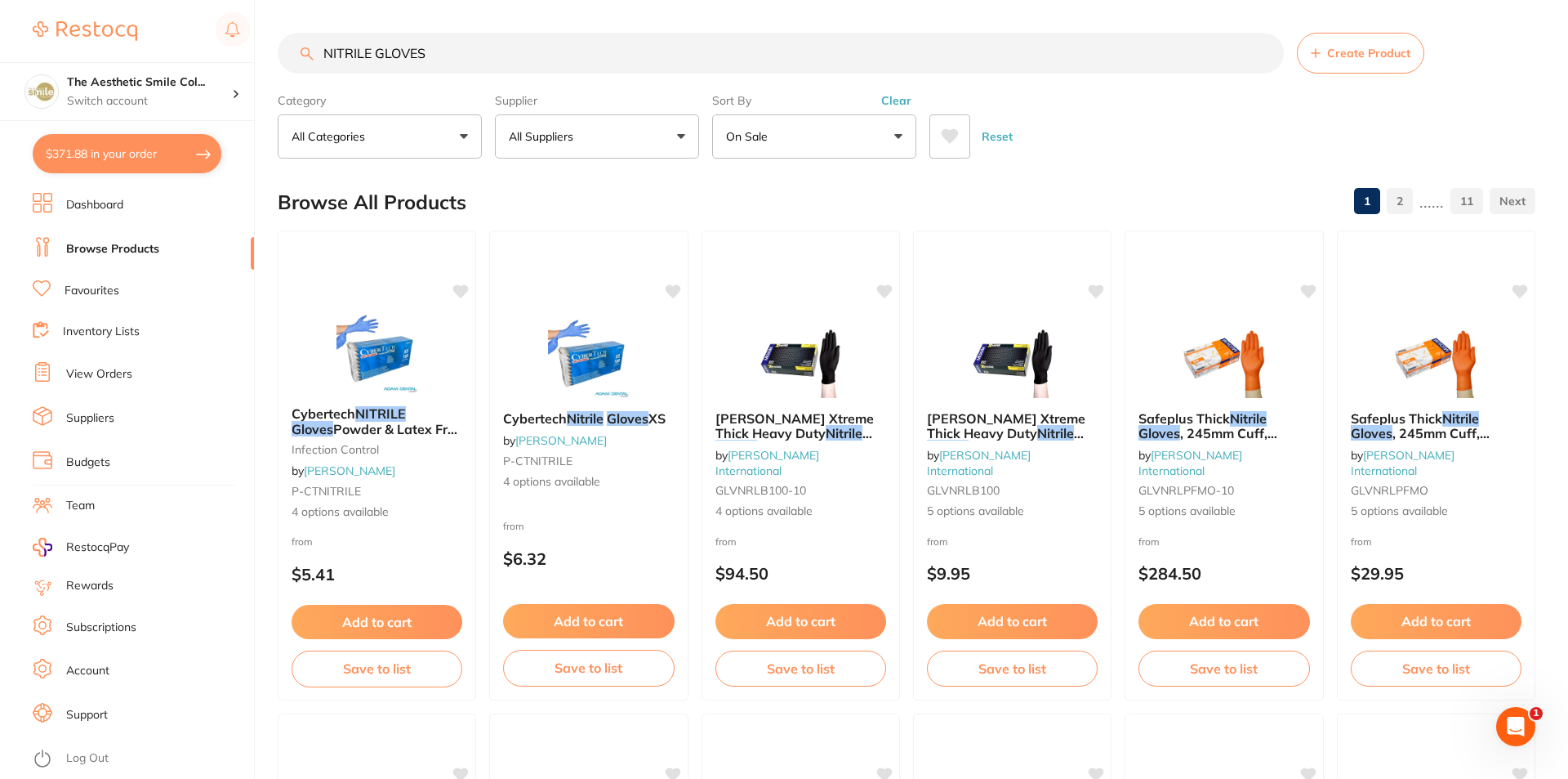
checkbox input "true"
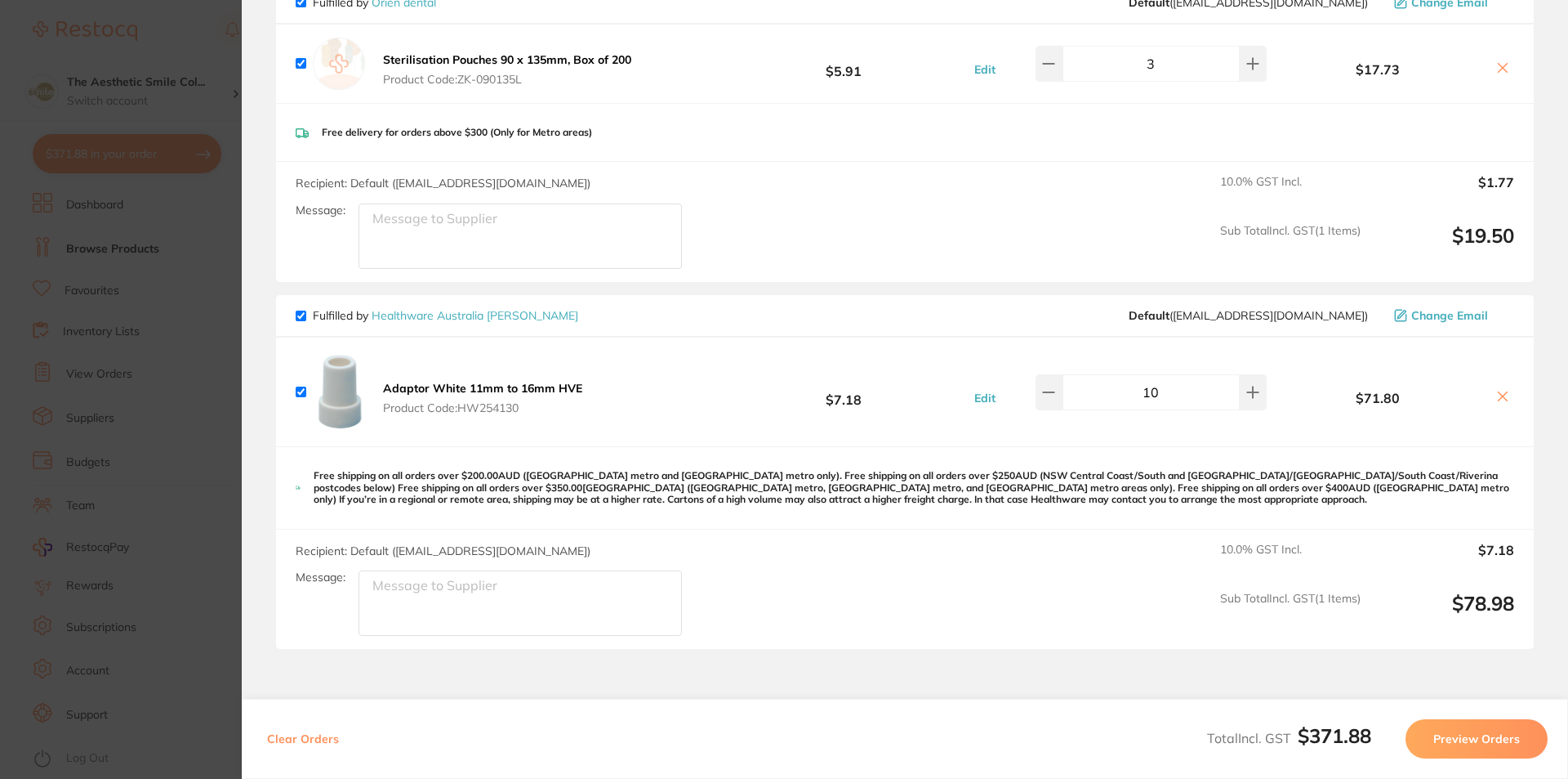
scroll to position [1516, 0]
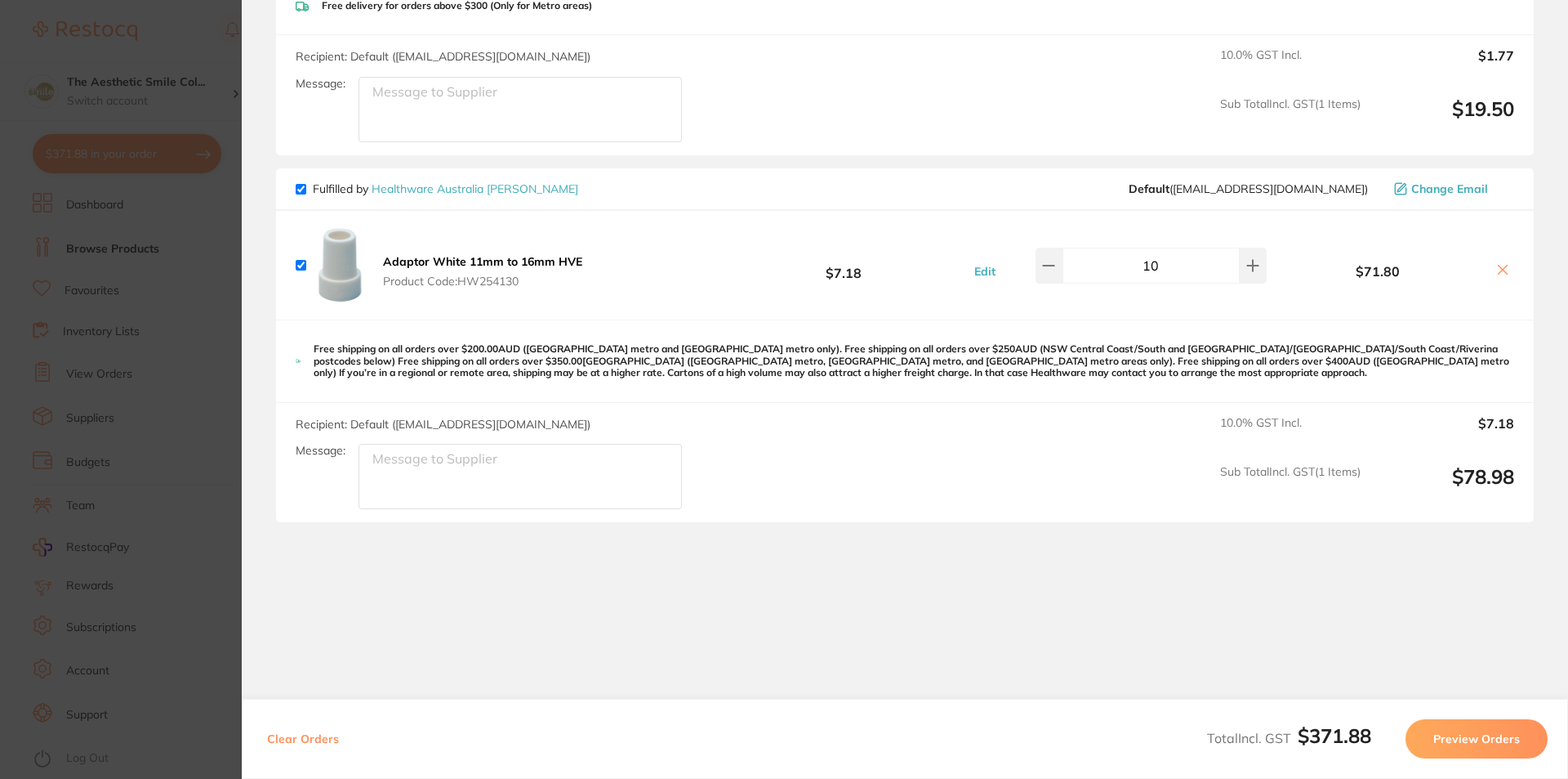
click at [302, 183] on input "checkbox" at bounding box center [301, 188] width 11 height 11
checkbox input "false"
click at [1496, 263] on icon at bounding box center [1502, 269] width 13 height 13
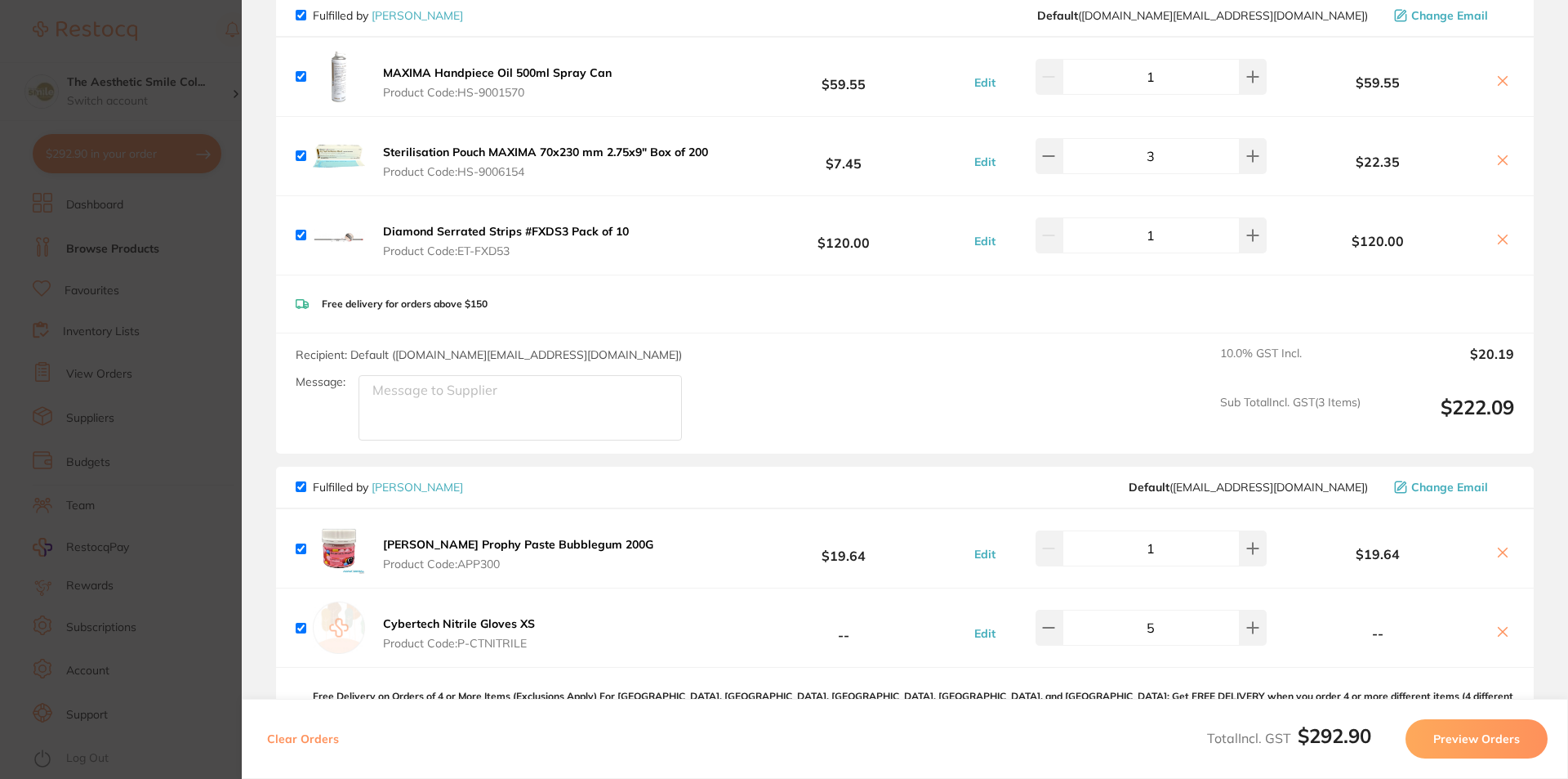
scroll to position [326, 0]
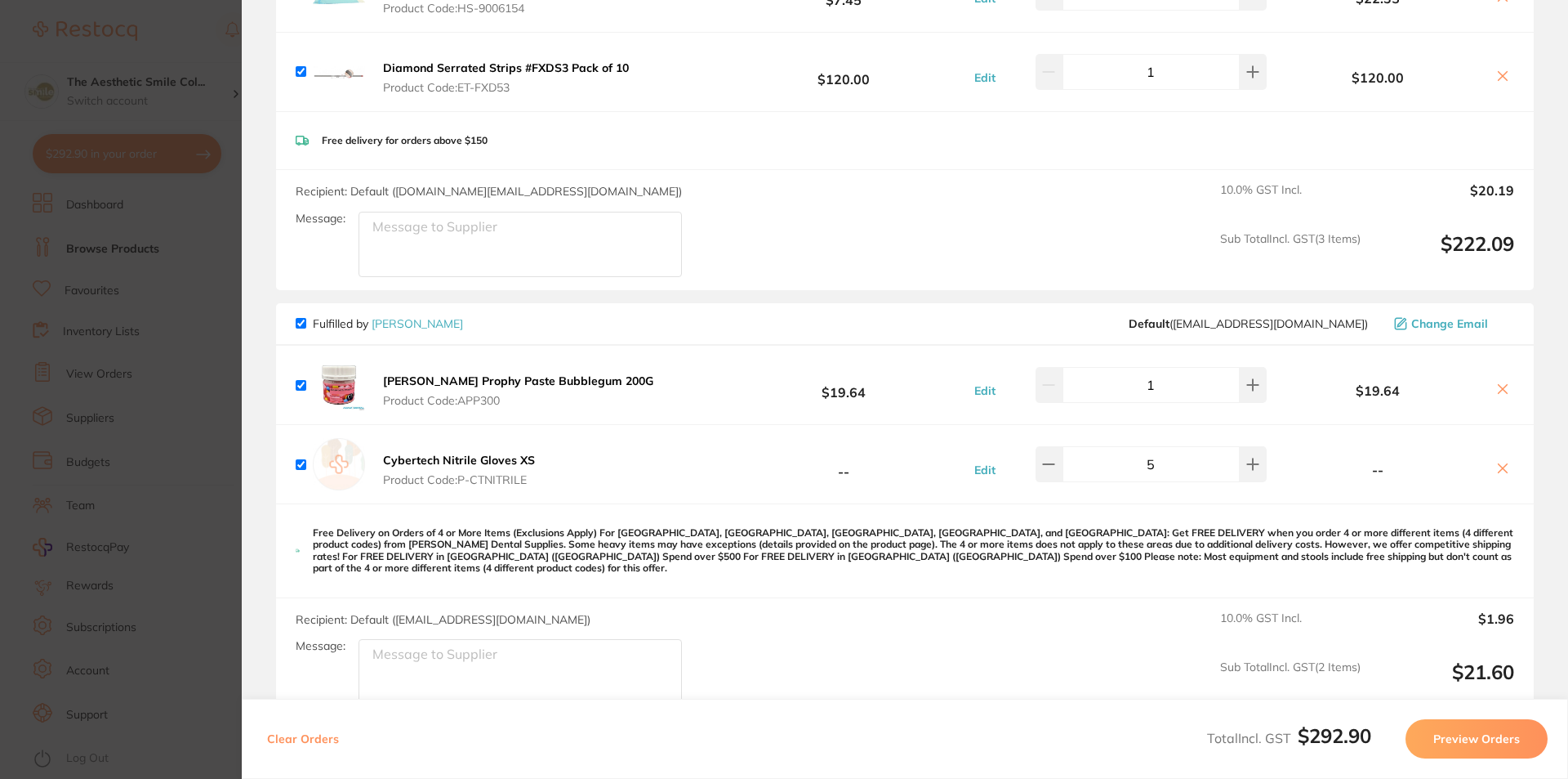
click at [1499, 465] on icon at bounding box center [1503, 468] width 9 height 9
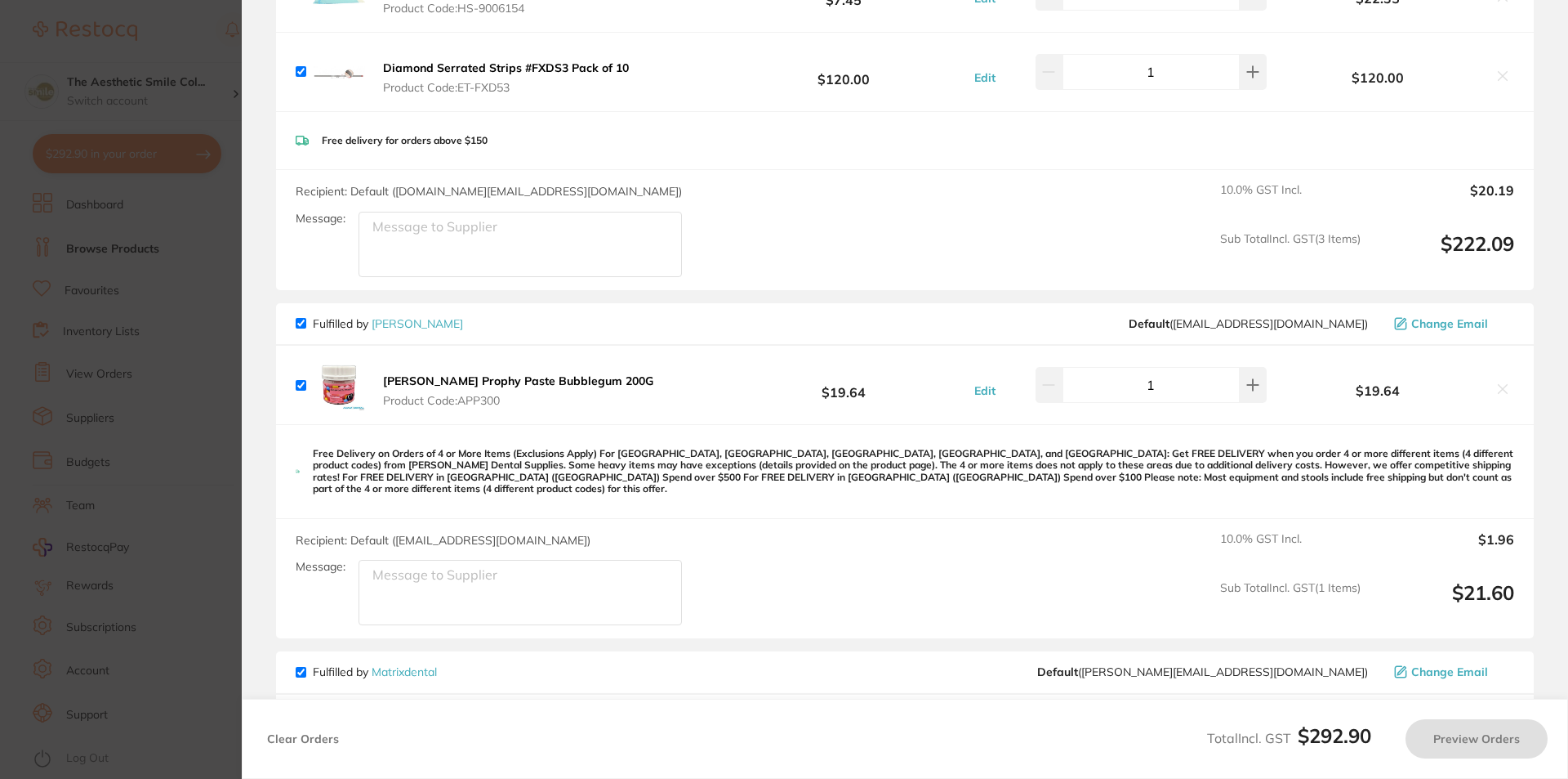
checkbox input "true"
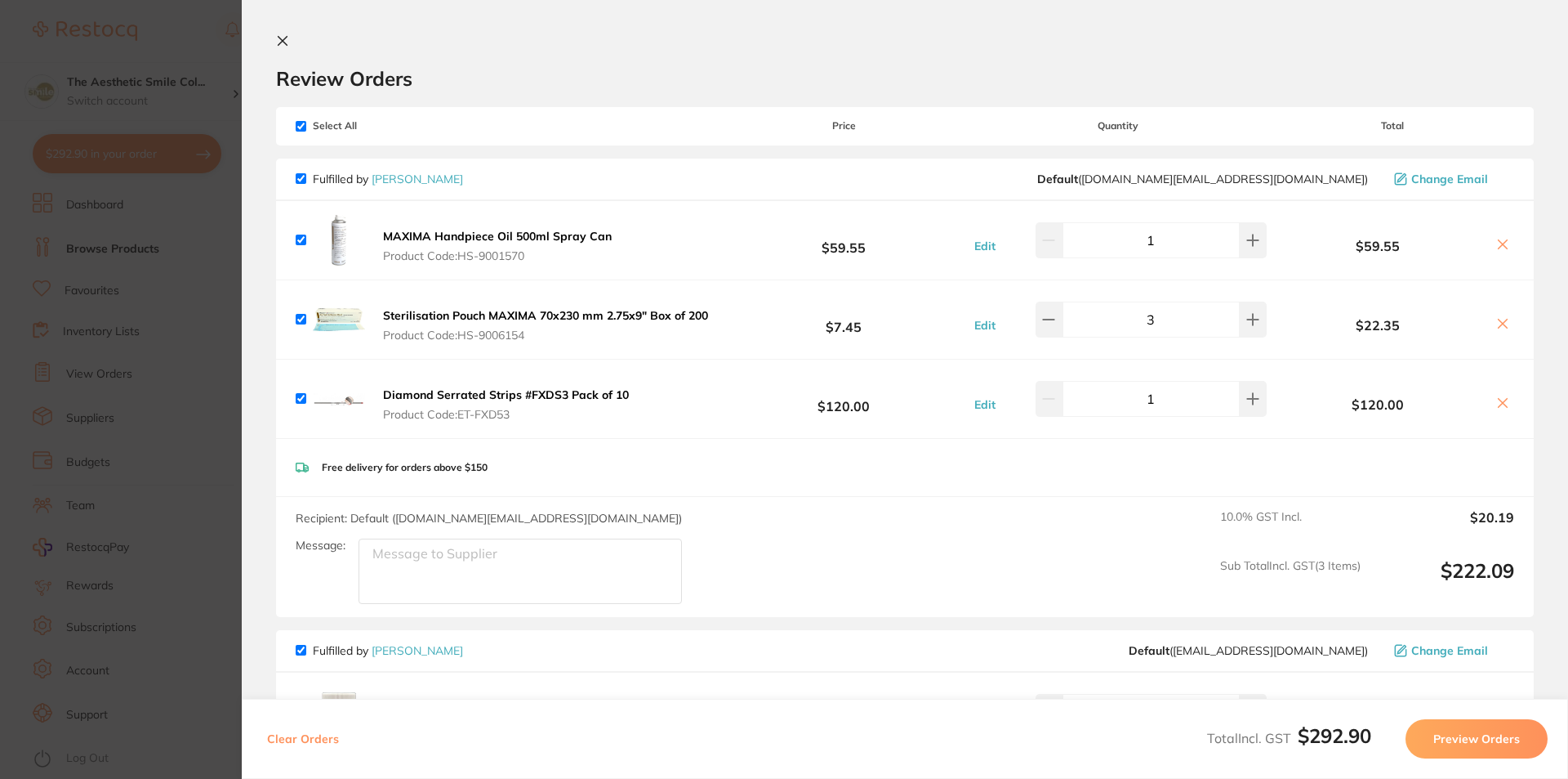
click at [282, 39] on icon at bounding box center [283, 40] width 9 height 9
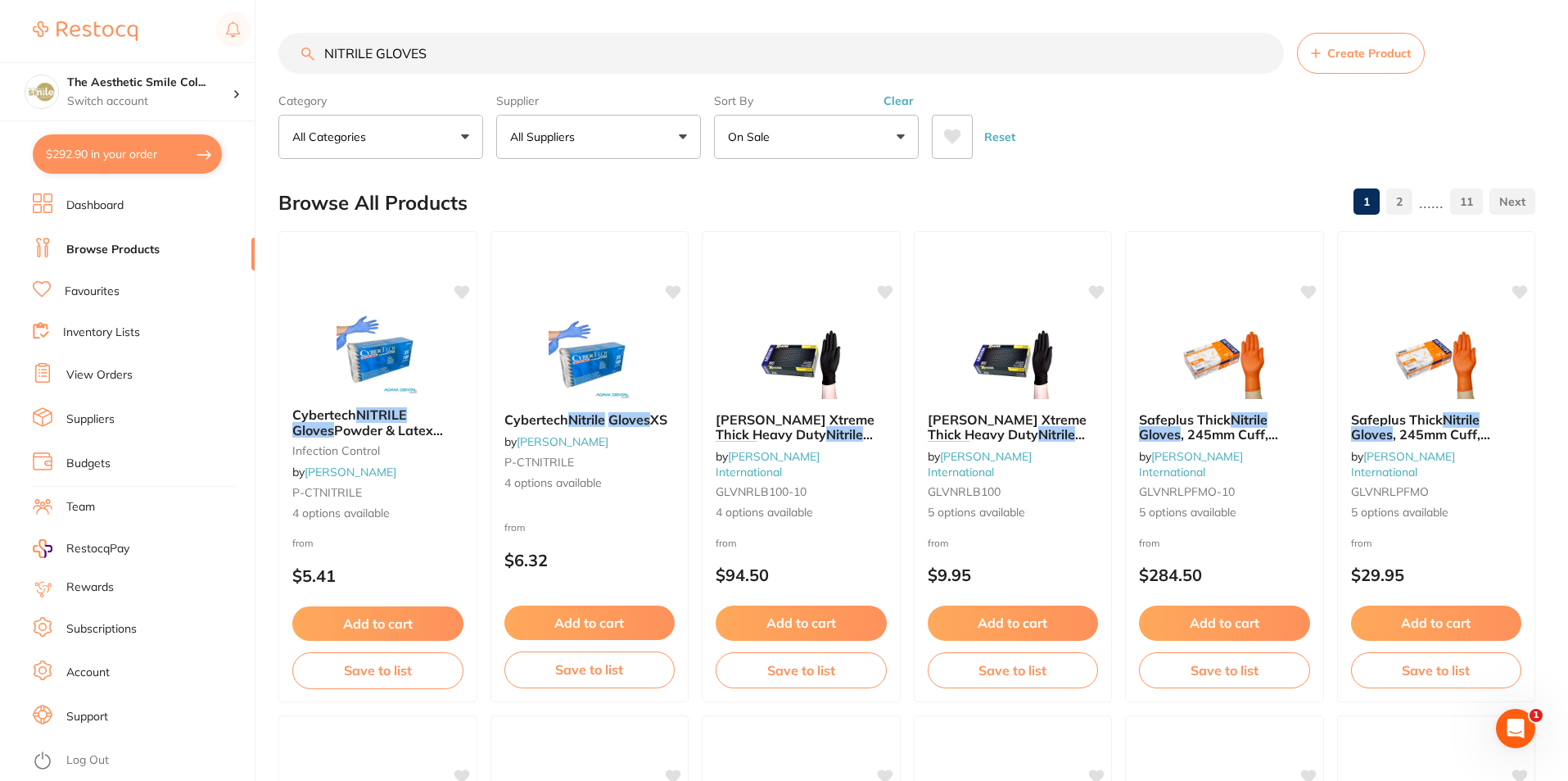
click at [894, 132] on button "On Sale" at bounding box center [816, 136] width 205 height 44
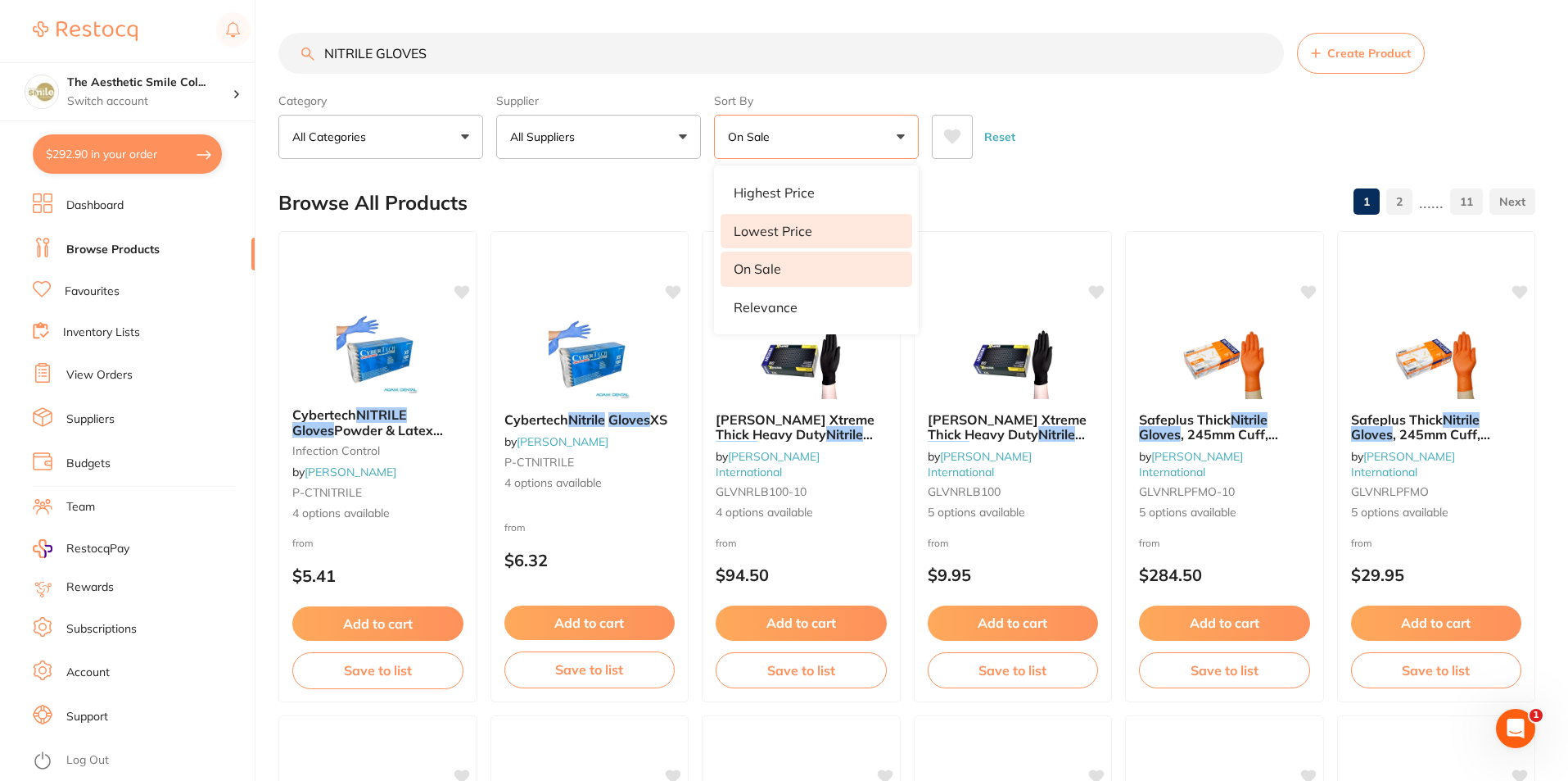
click at [824, 230] on li "Lowest Price" at bounding box center [816, 230] width 192 height 35
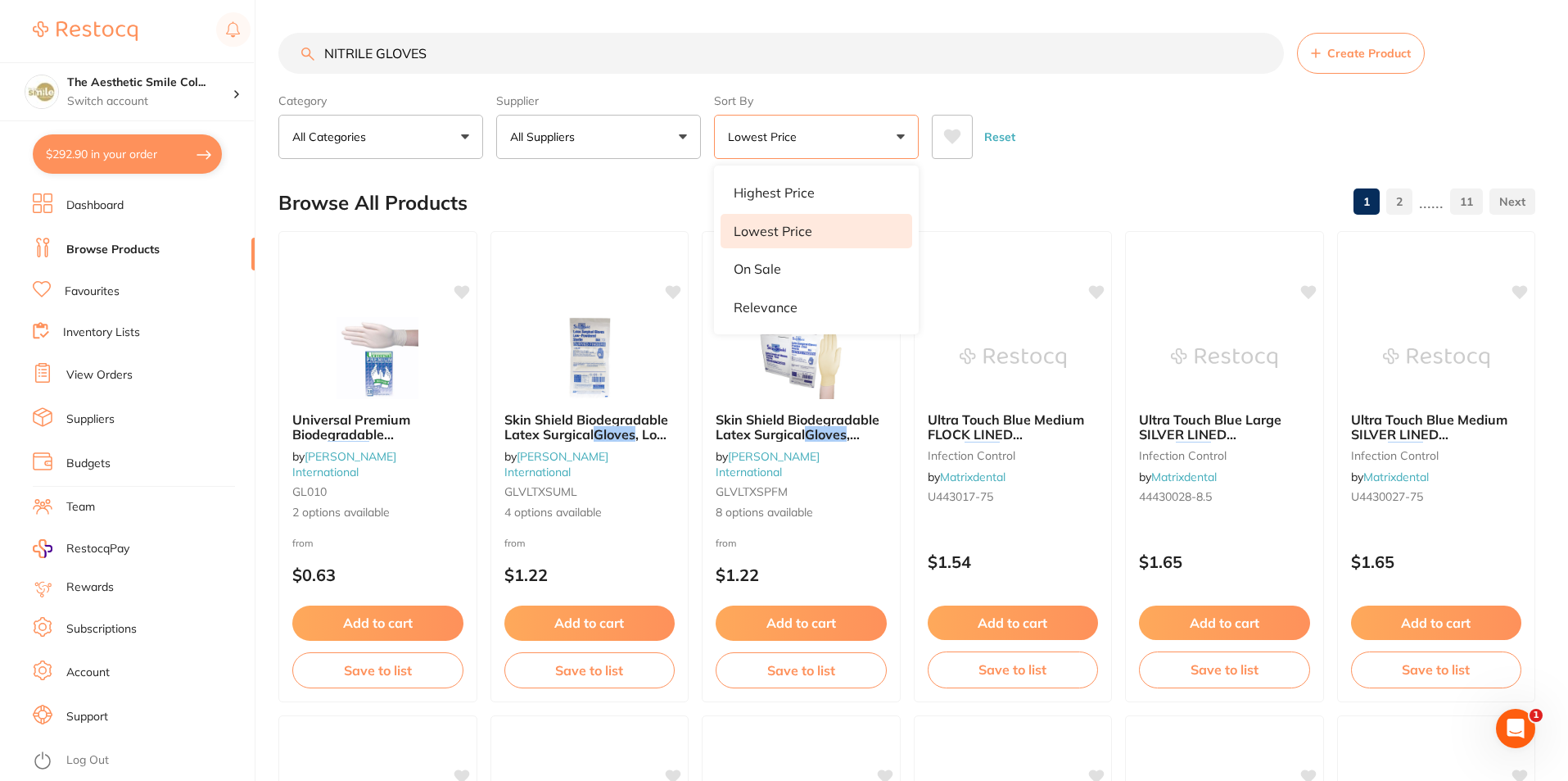
drag, startPoint x: 443, startPoint y: 47, endPoint x: 376, endPoint y: 59, distance: 68.1
click at [376, 59] on input "NITRILE GLOVES" at bounding box center [782, 52] width 1006 height 41
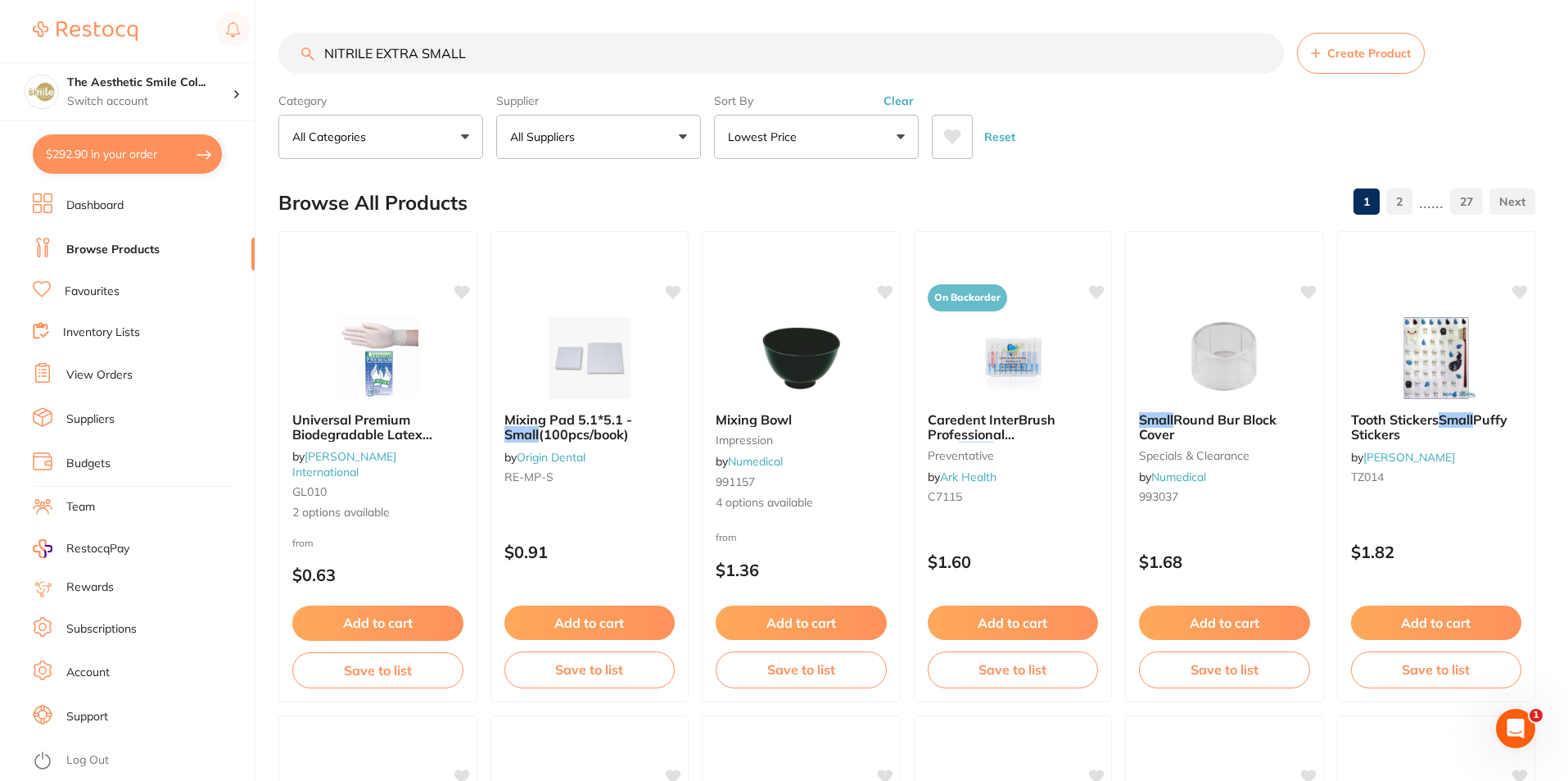
drag, startPoint x: 508, startPoint y: 55, endPoint x: 376, endPoint y: 55, distance: 132.0
click at [376, 55] on input "NITRILE EXTRA SMALL" at bounding box center [782, 52] width 1006 height 41
type input "NITRILE GLOVES"
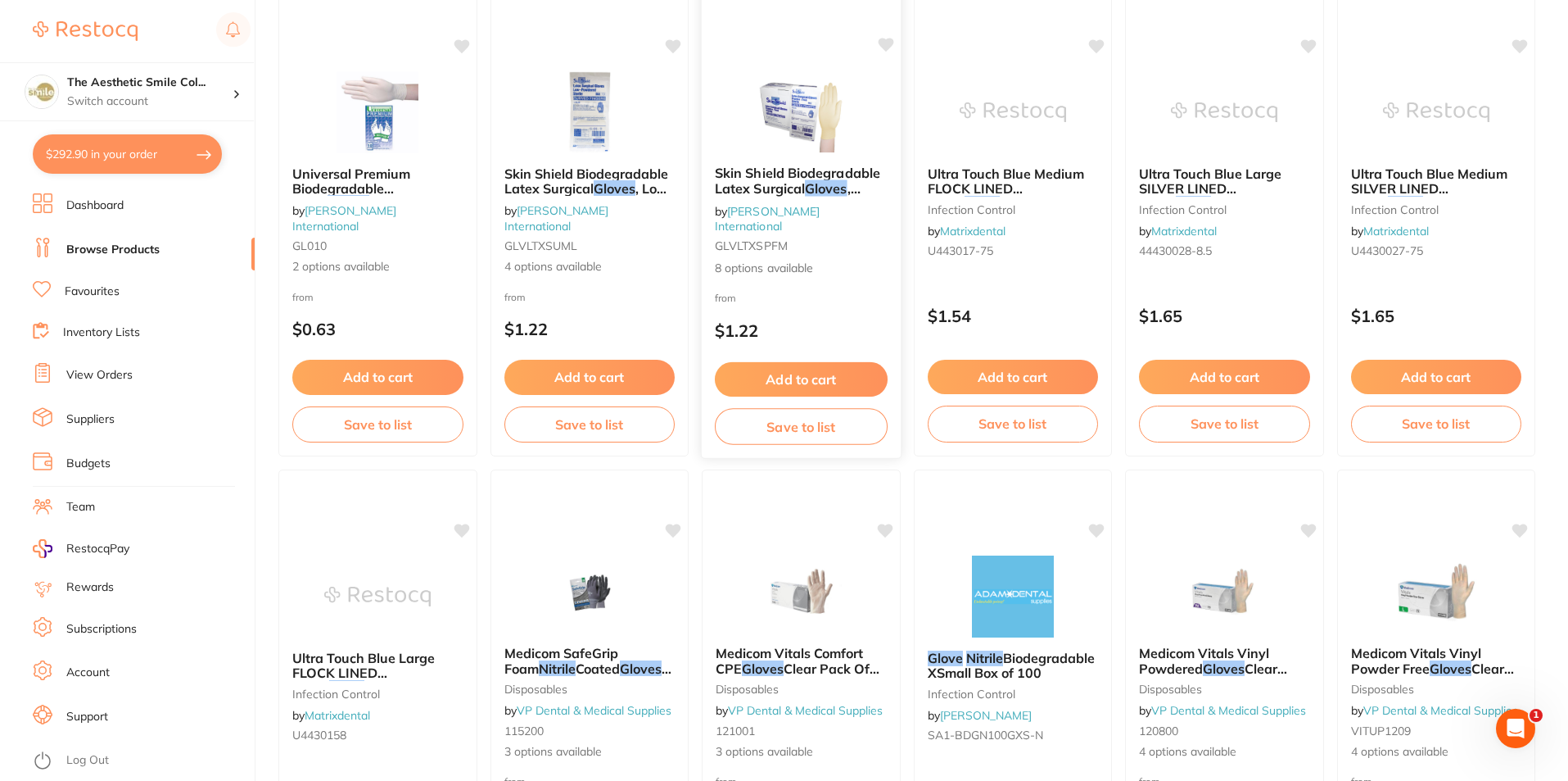
scroll to position [573, 0]
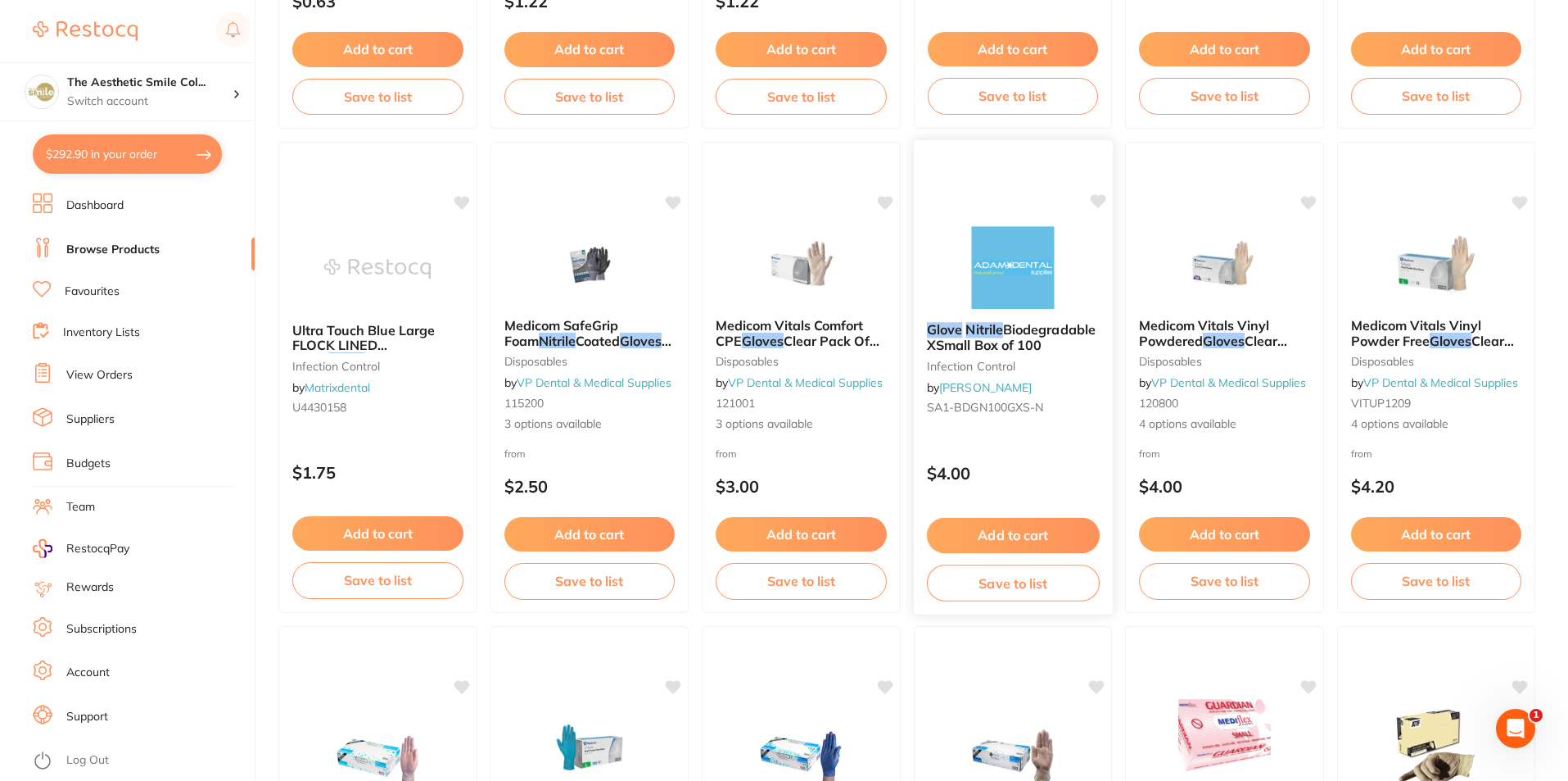
click at [971, 327] on em "Nitrile" at bounding box center [983, 329] width 37 height 17
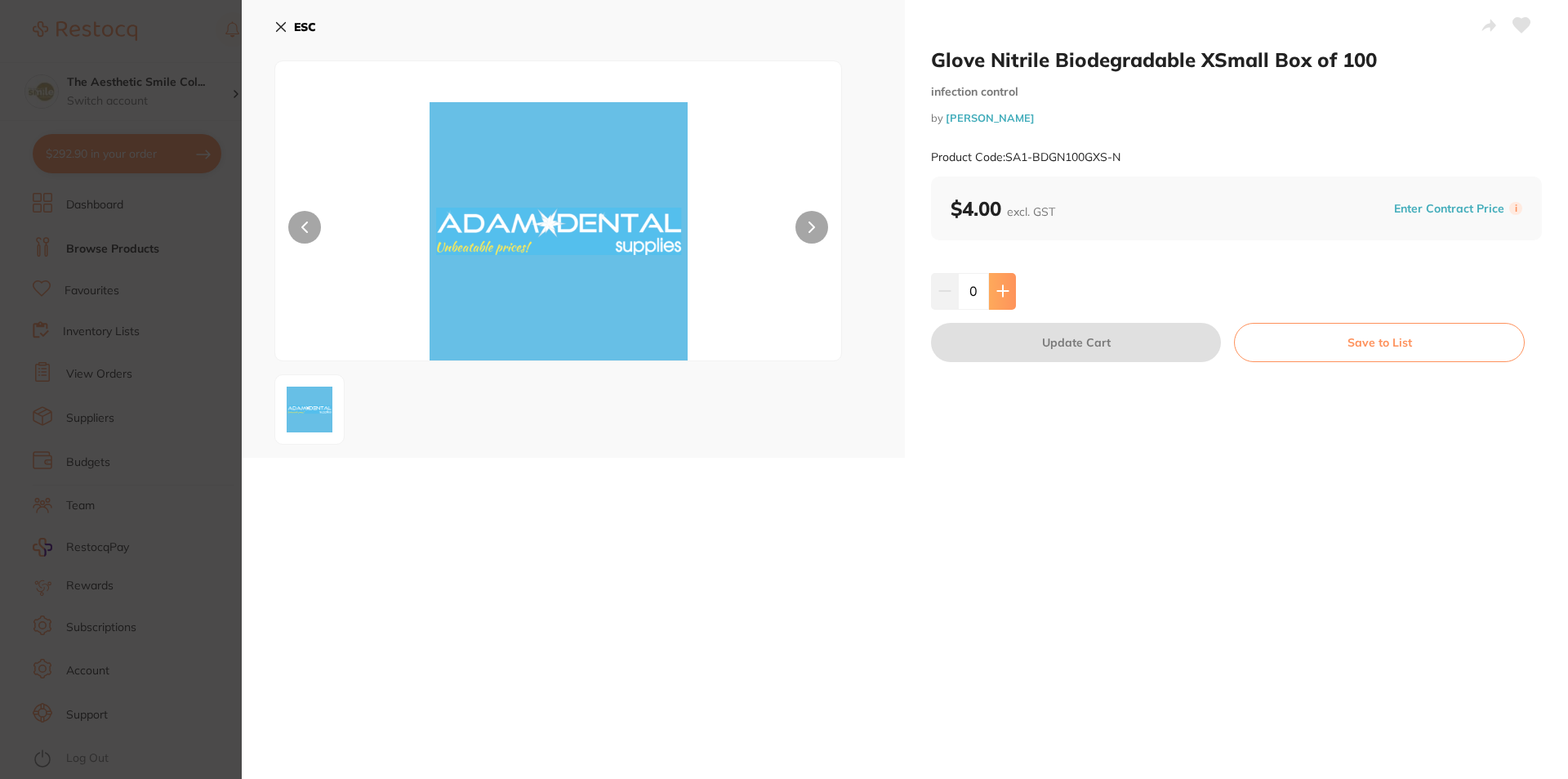
click at [1000, 294] on icon at bounding box center [1002, 291] width 11 height 11
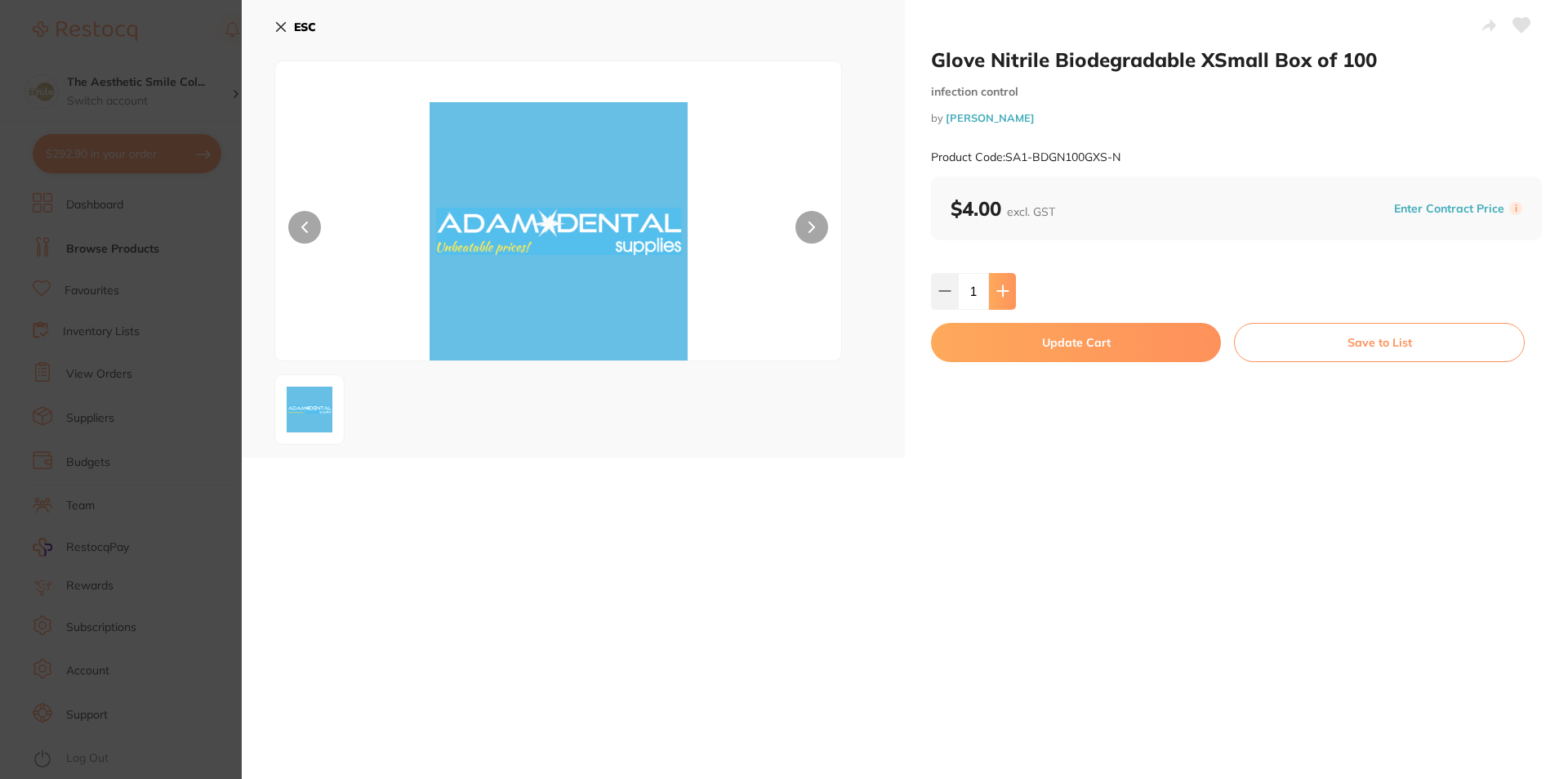
click at [1000, 294] on icon at bounding box center [1002, 291] width 11 height 11
click at [997, 294] on icon at bounding box center [1002, 290] width 13 height 13
type input "5"
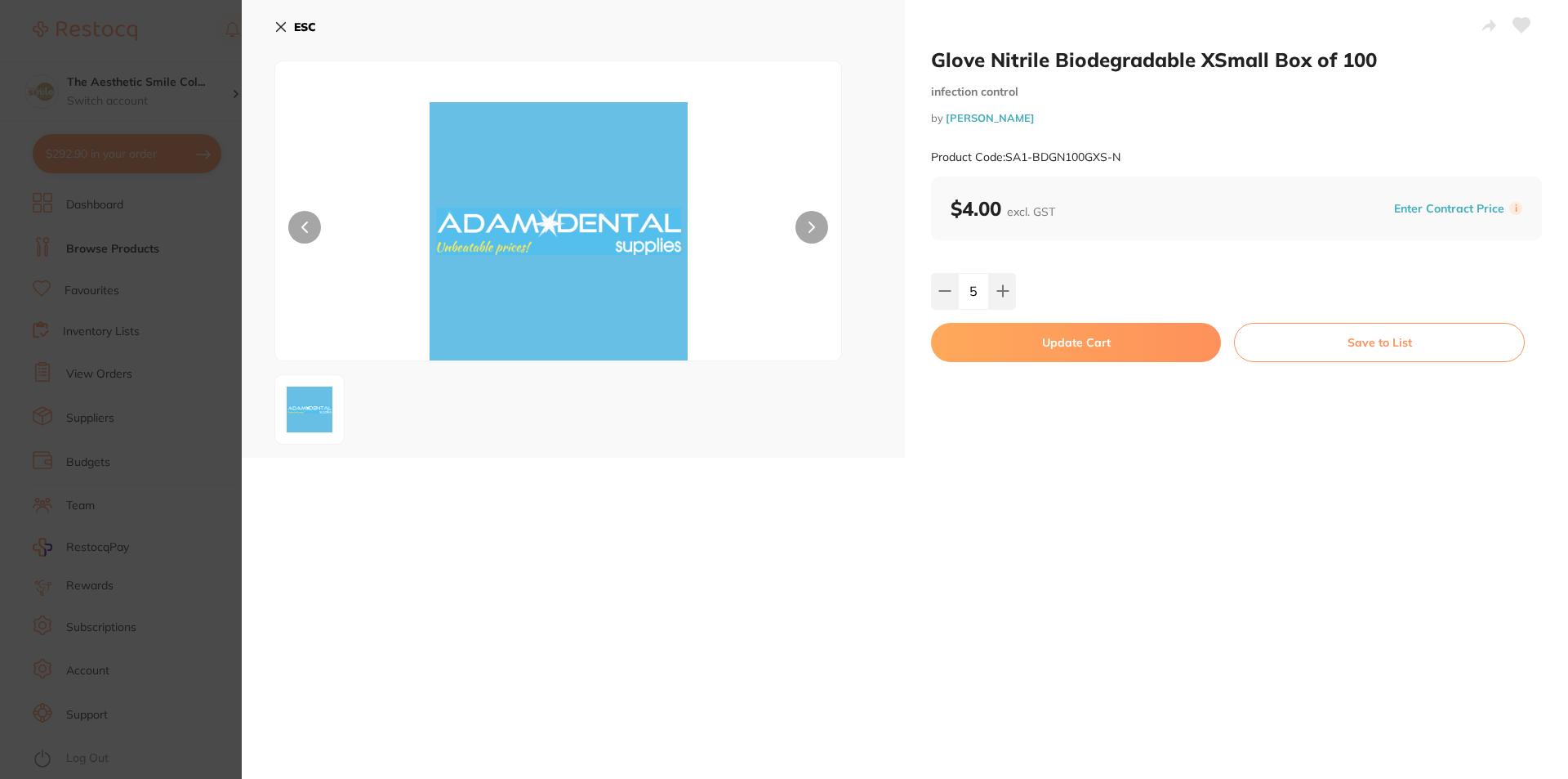
click at [1059, 343] on button "Update Cart" at bounding box center [1076, 342] width 290 height 39
checkbox input "false"
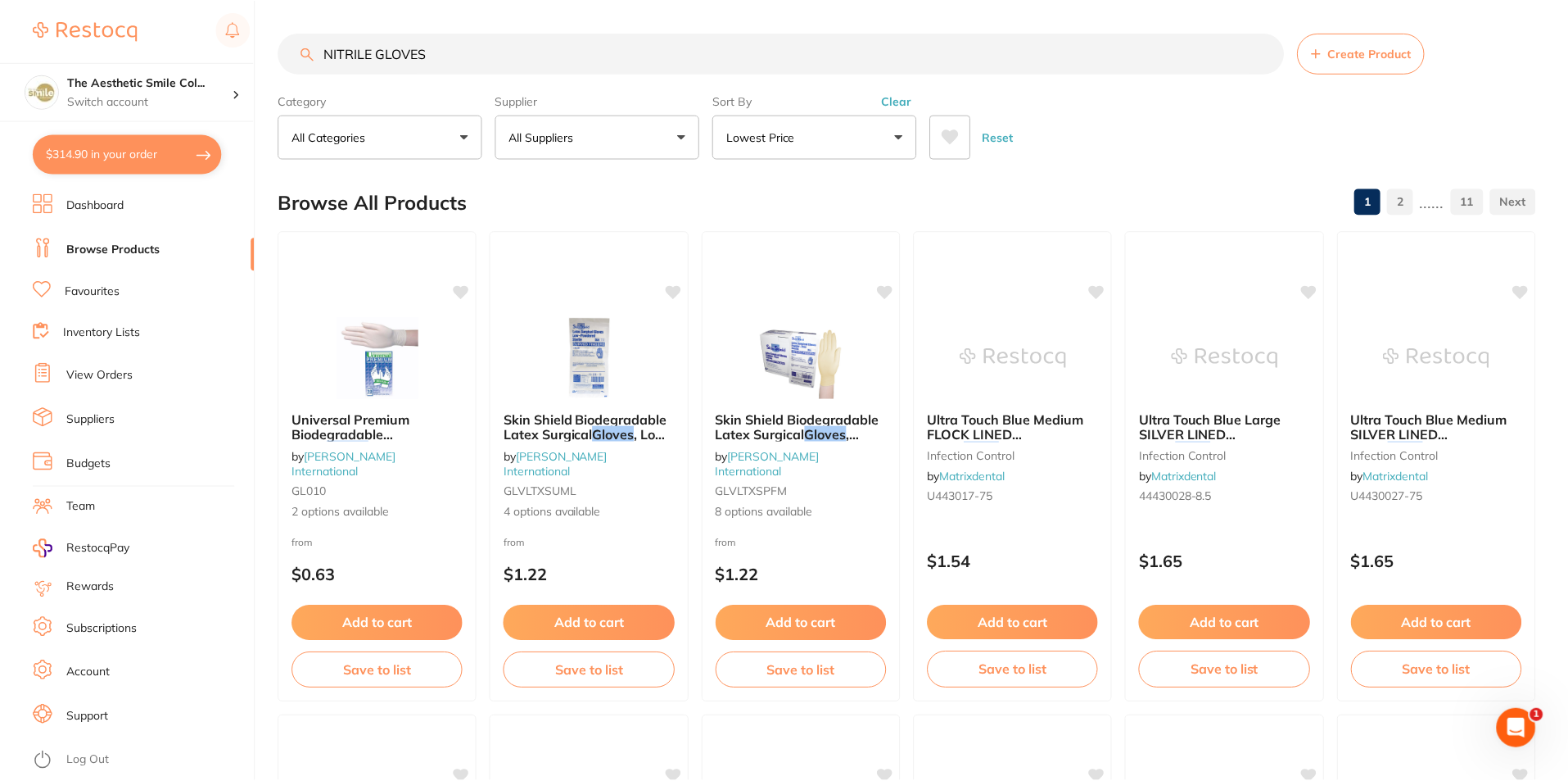
scroll to position [573, 0]
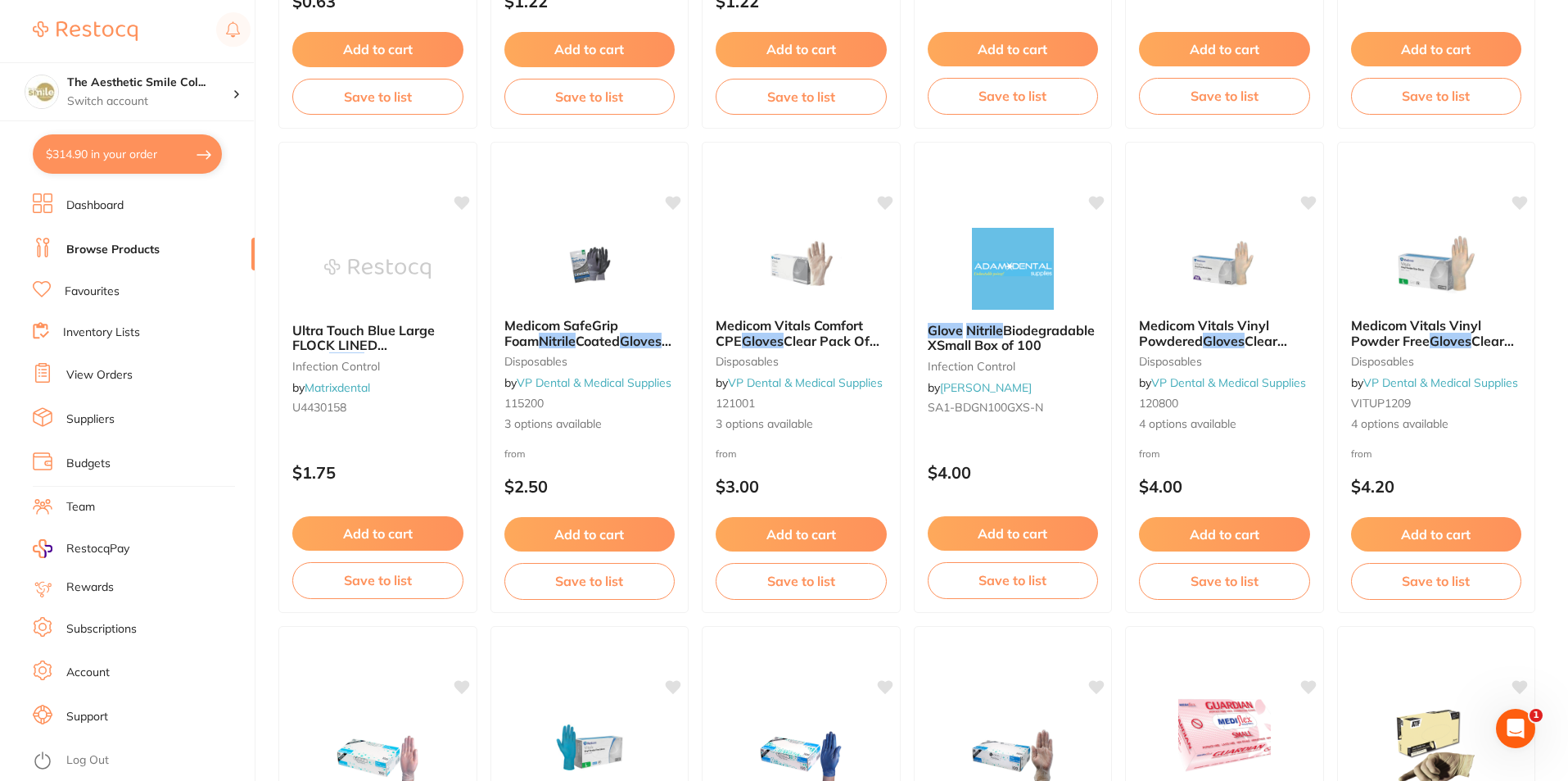
click at [191, 151] on button "$314.90 in your order" at bounding box center [126, 154] width 189 height 40
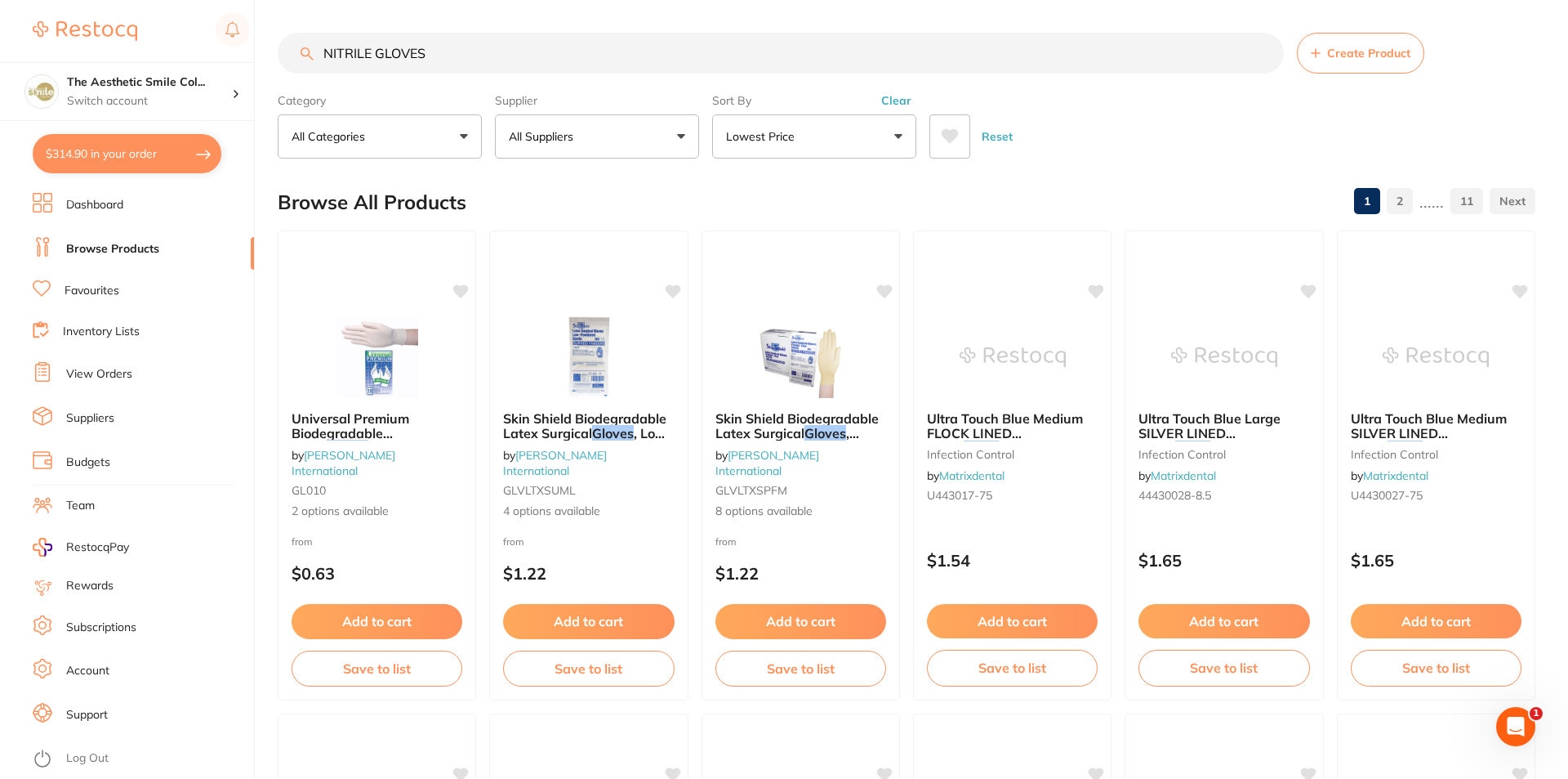
checkbox input "true"
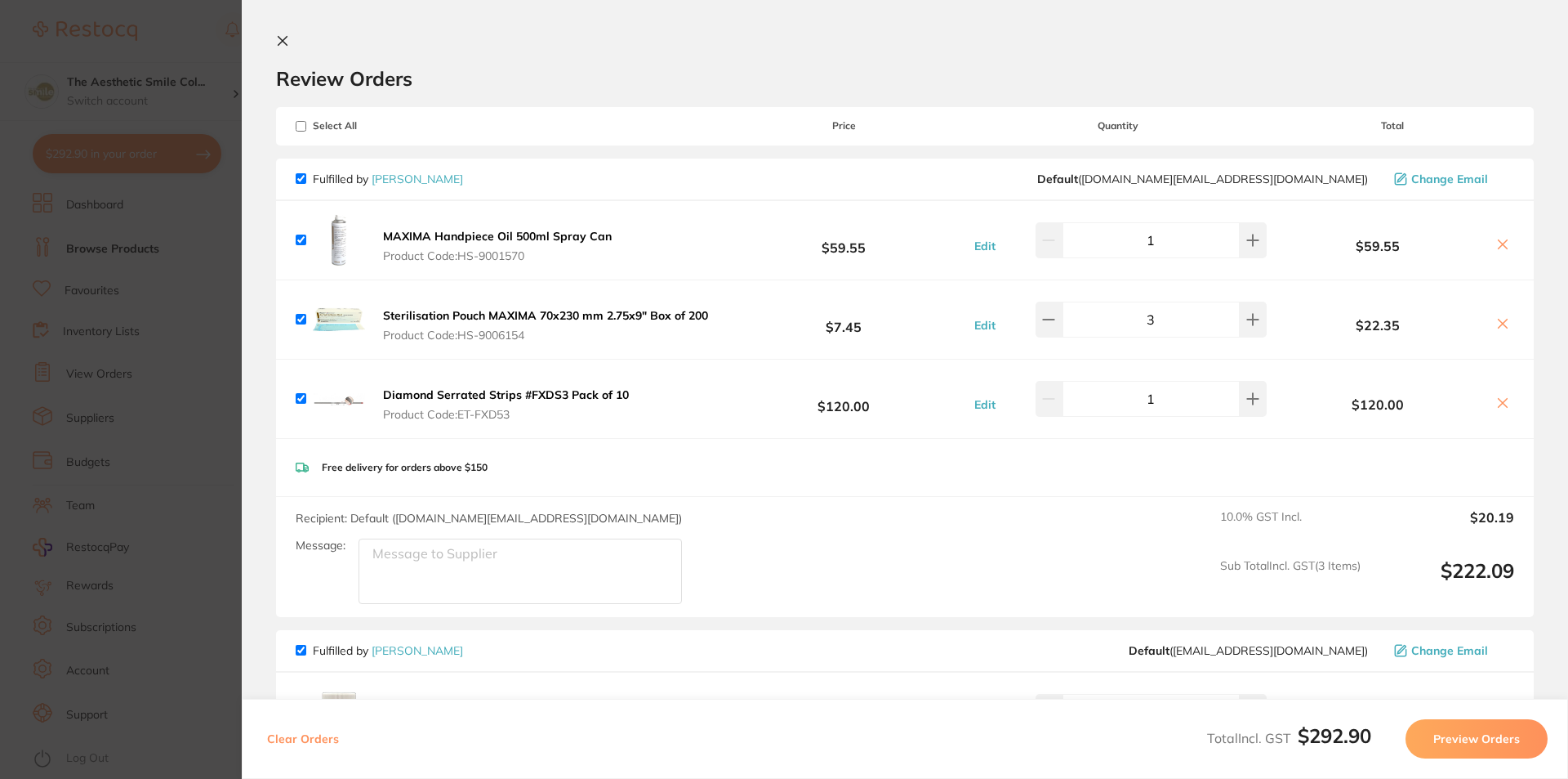
checkbox input "true"
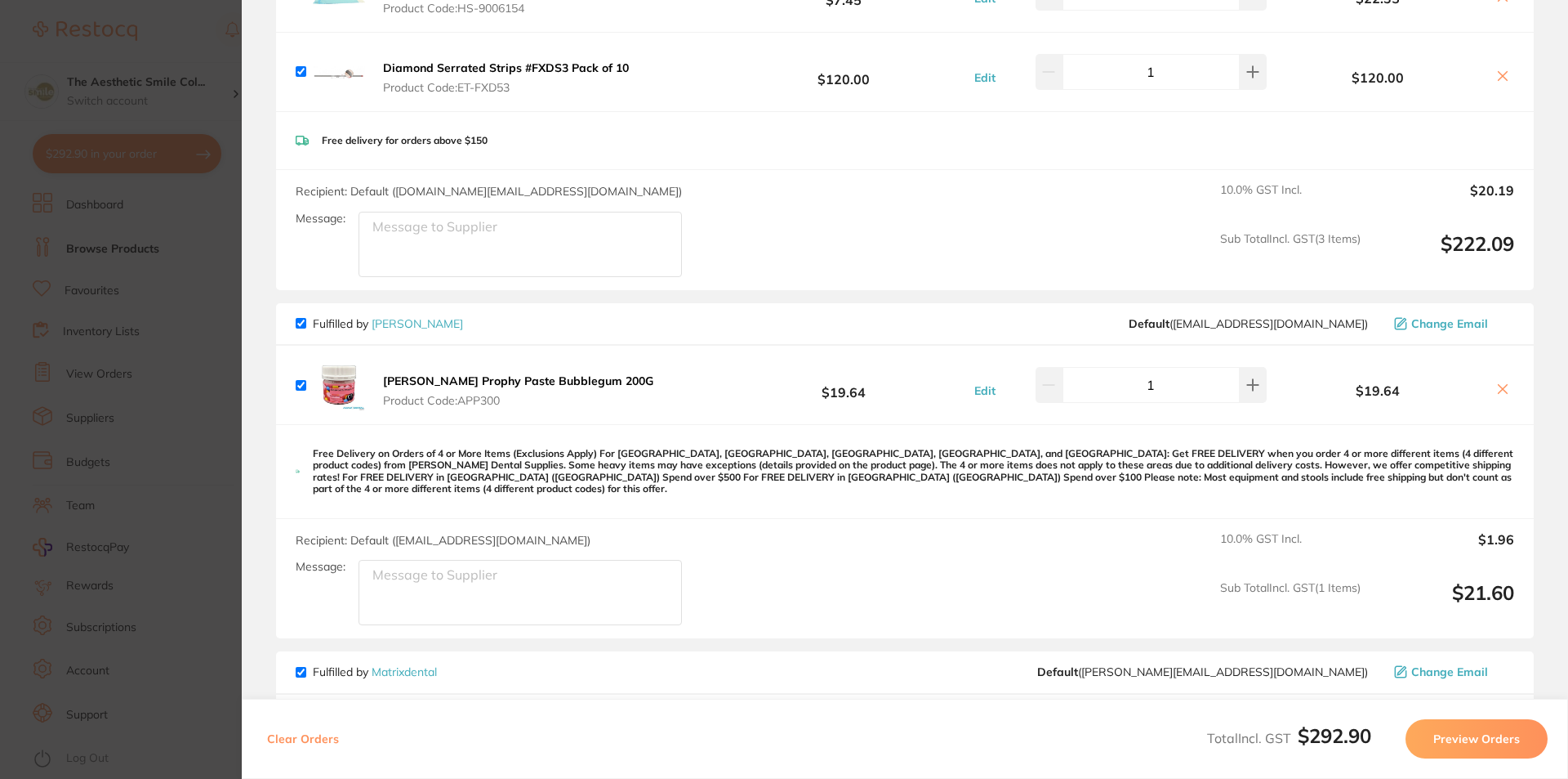
scroll to position [490, 0]
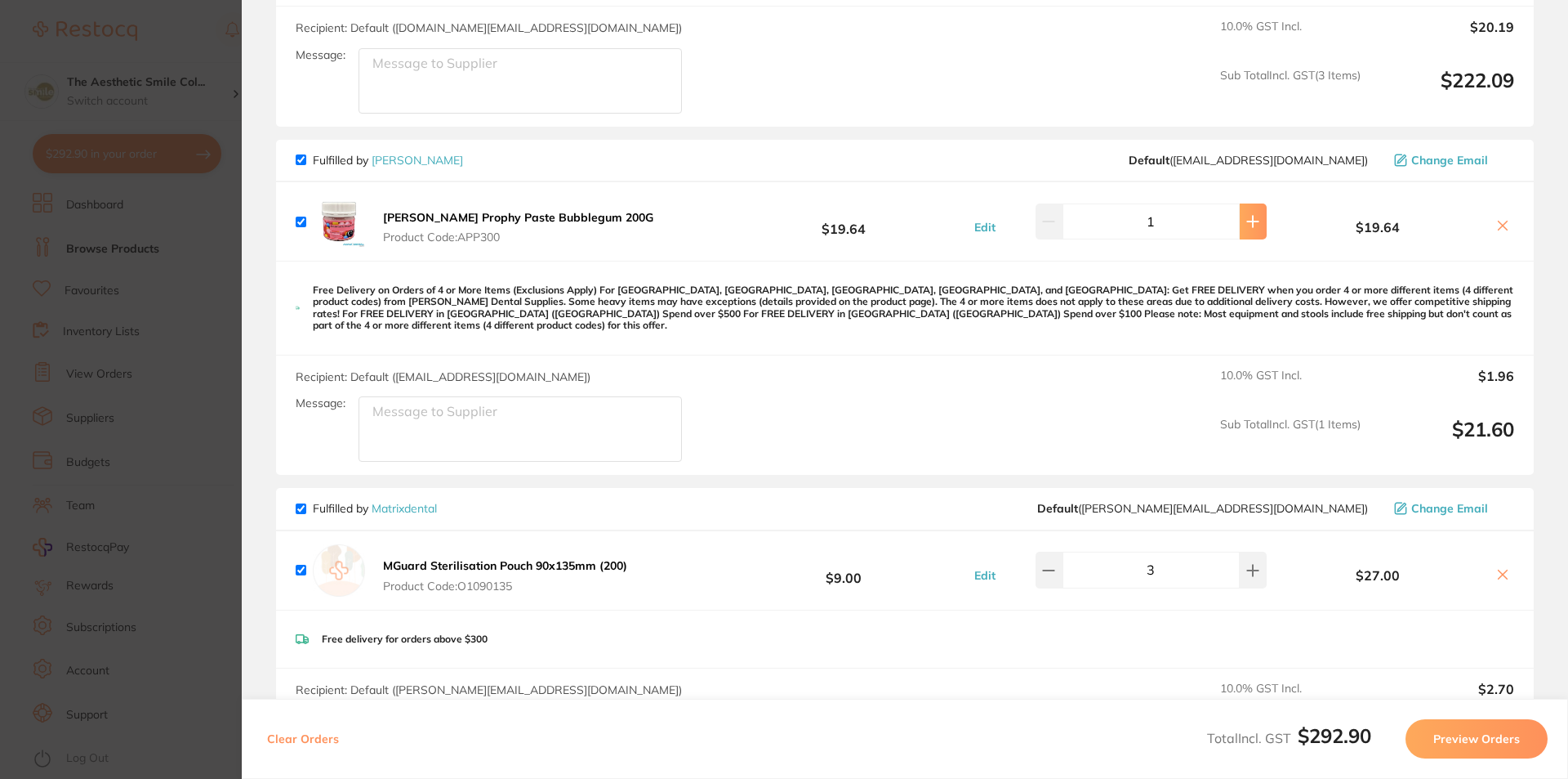
type input "2"
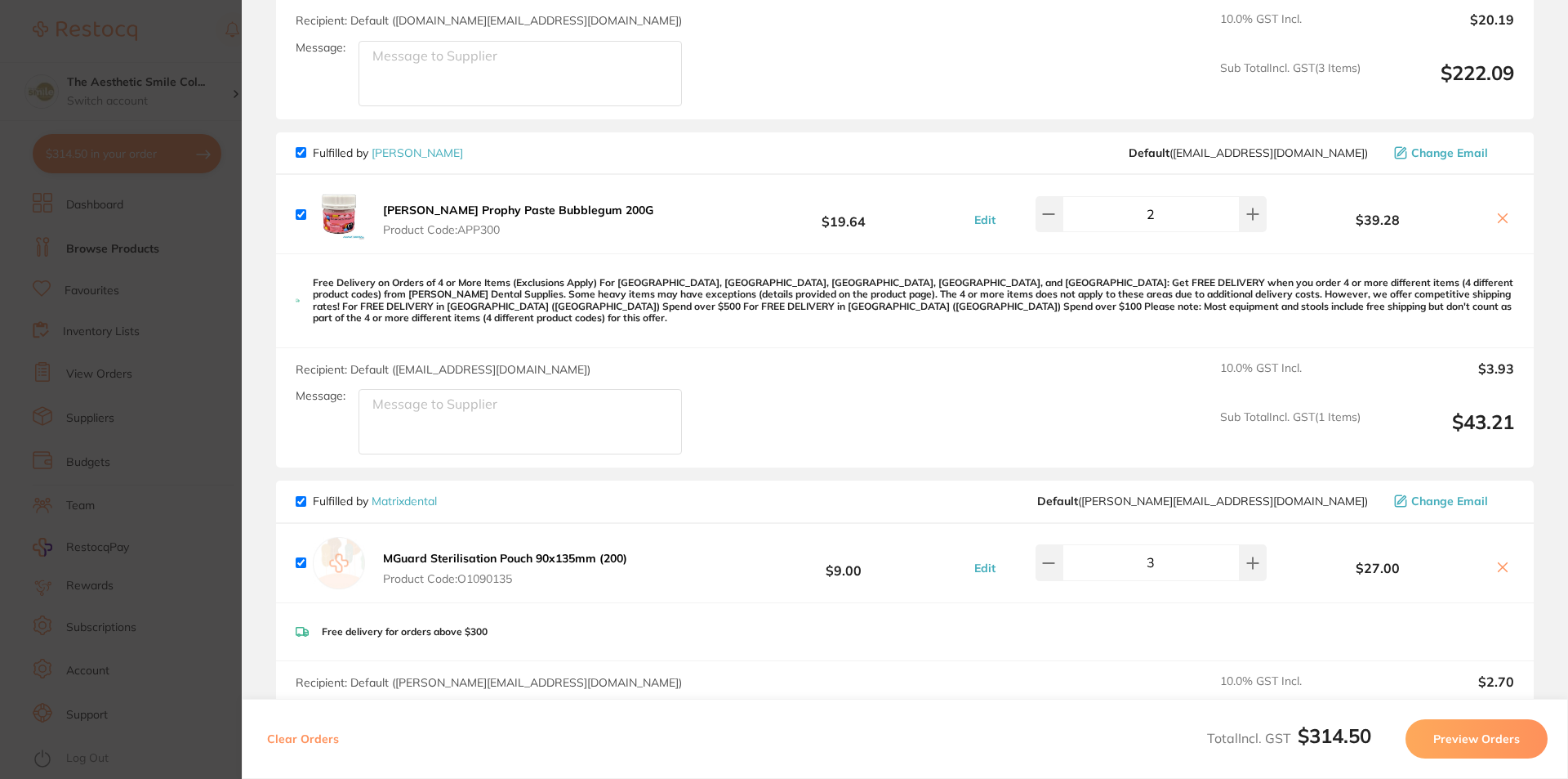
scroll to position [416, 0]
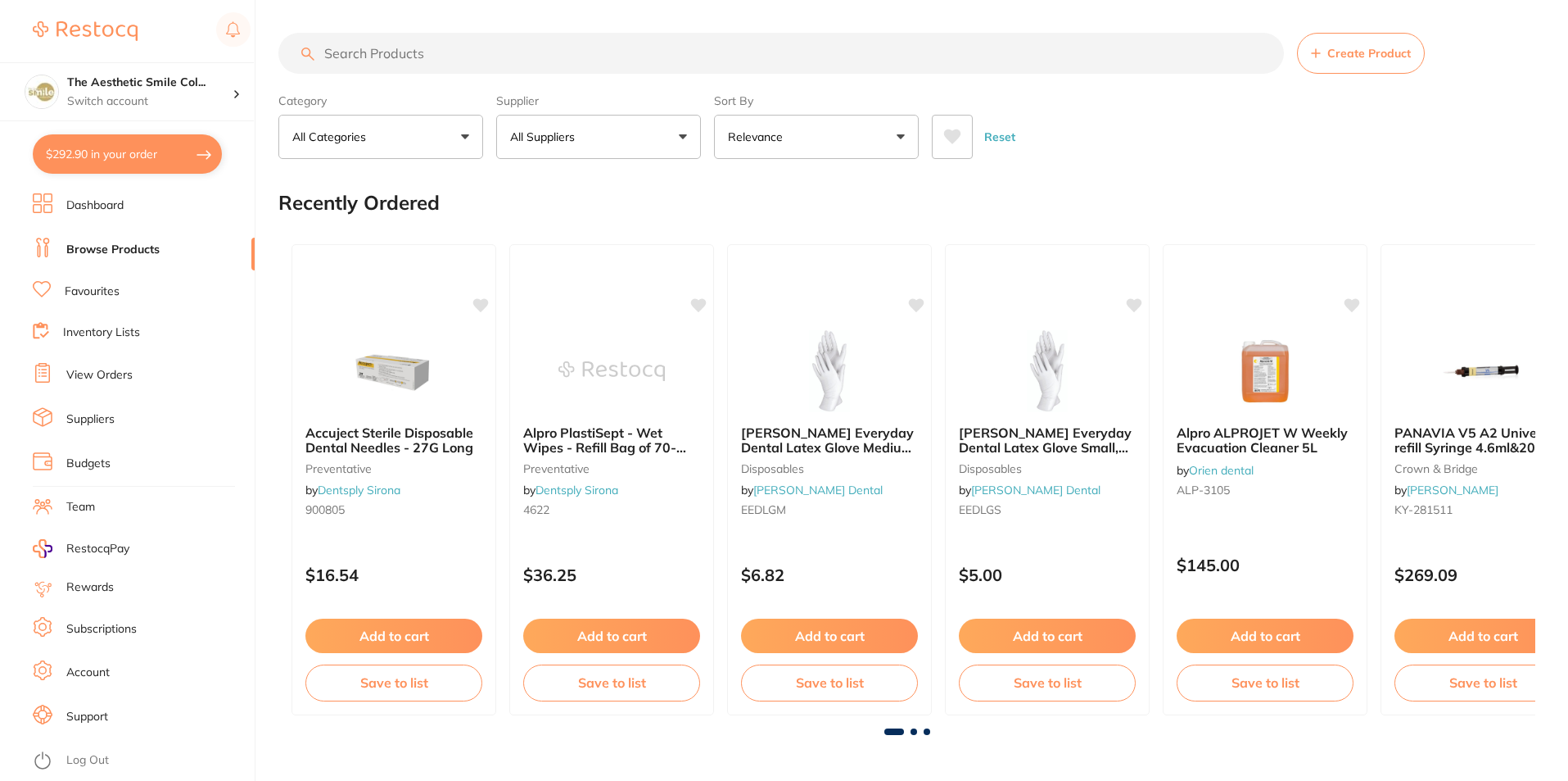
click at [148, 159] on button "$292.90 in your order" at bounding box center [126, 154] width 189 height 40
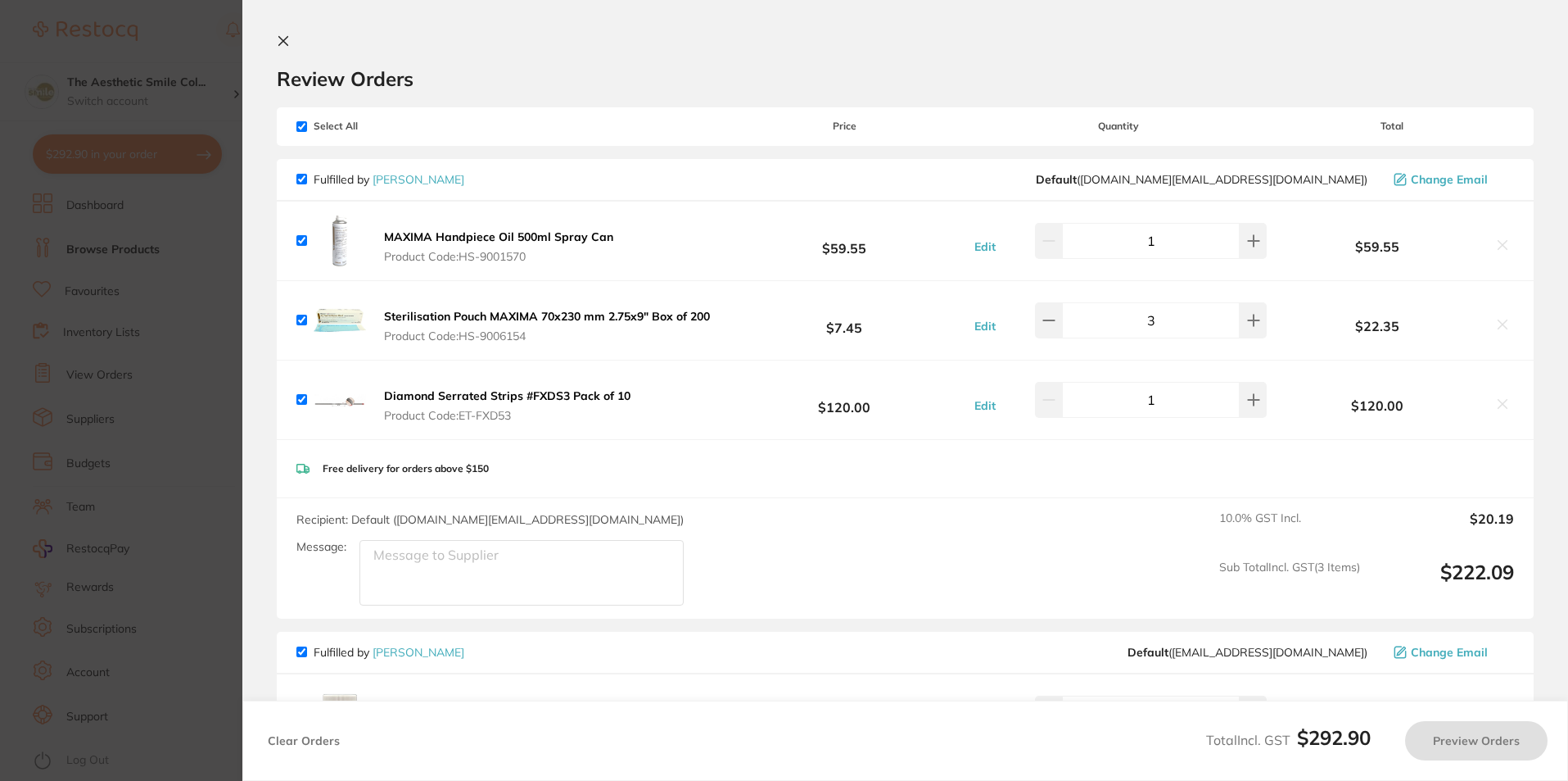
checkbox input "true"
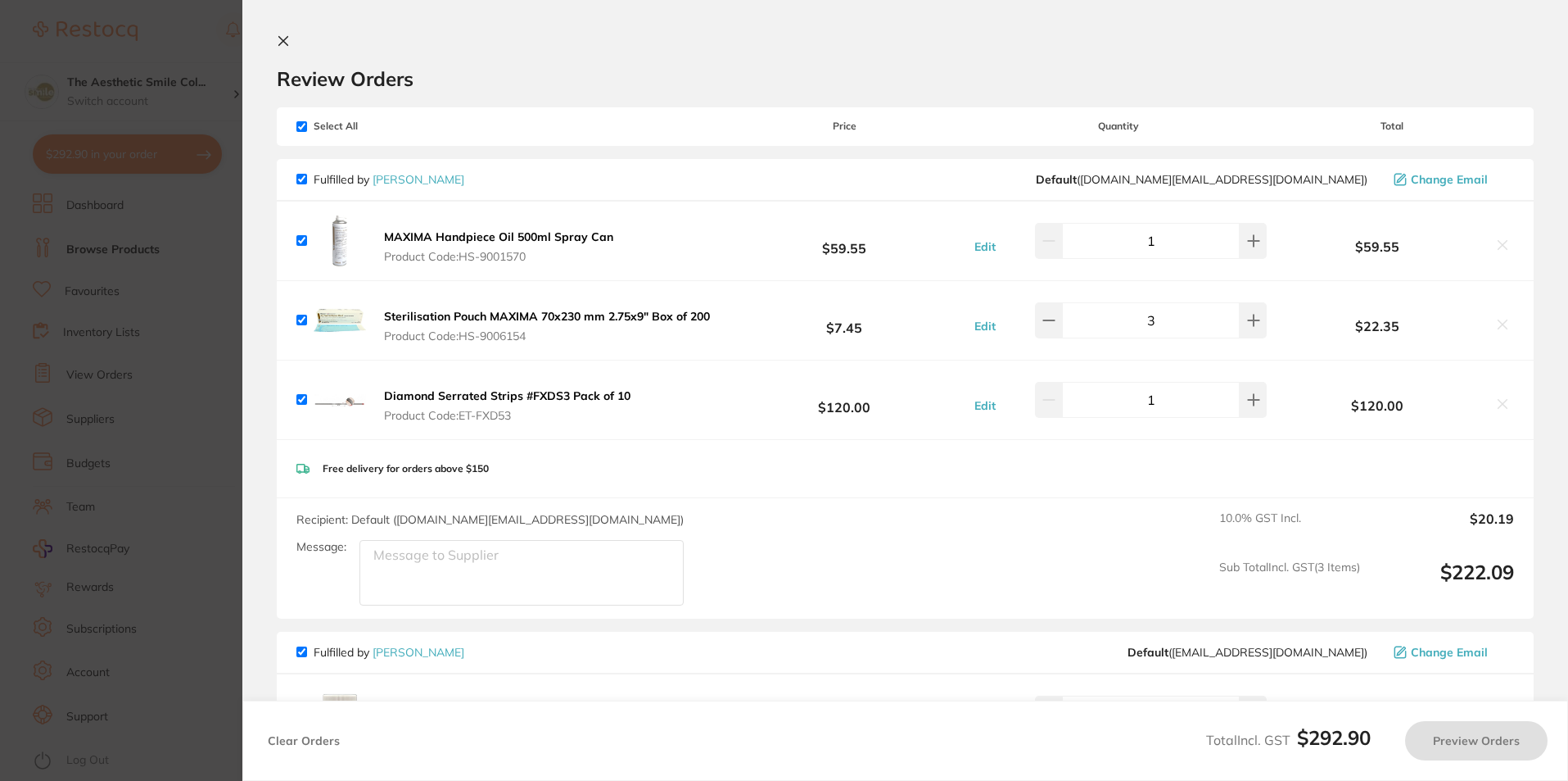
checkbox input "true"
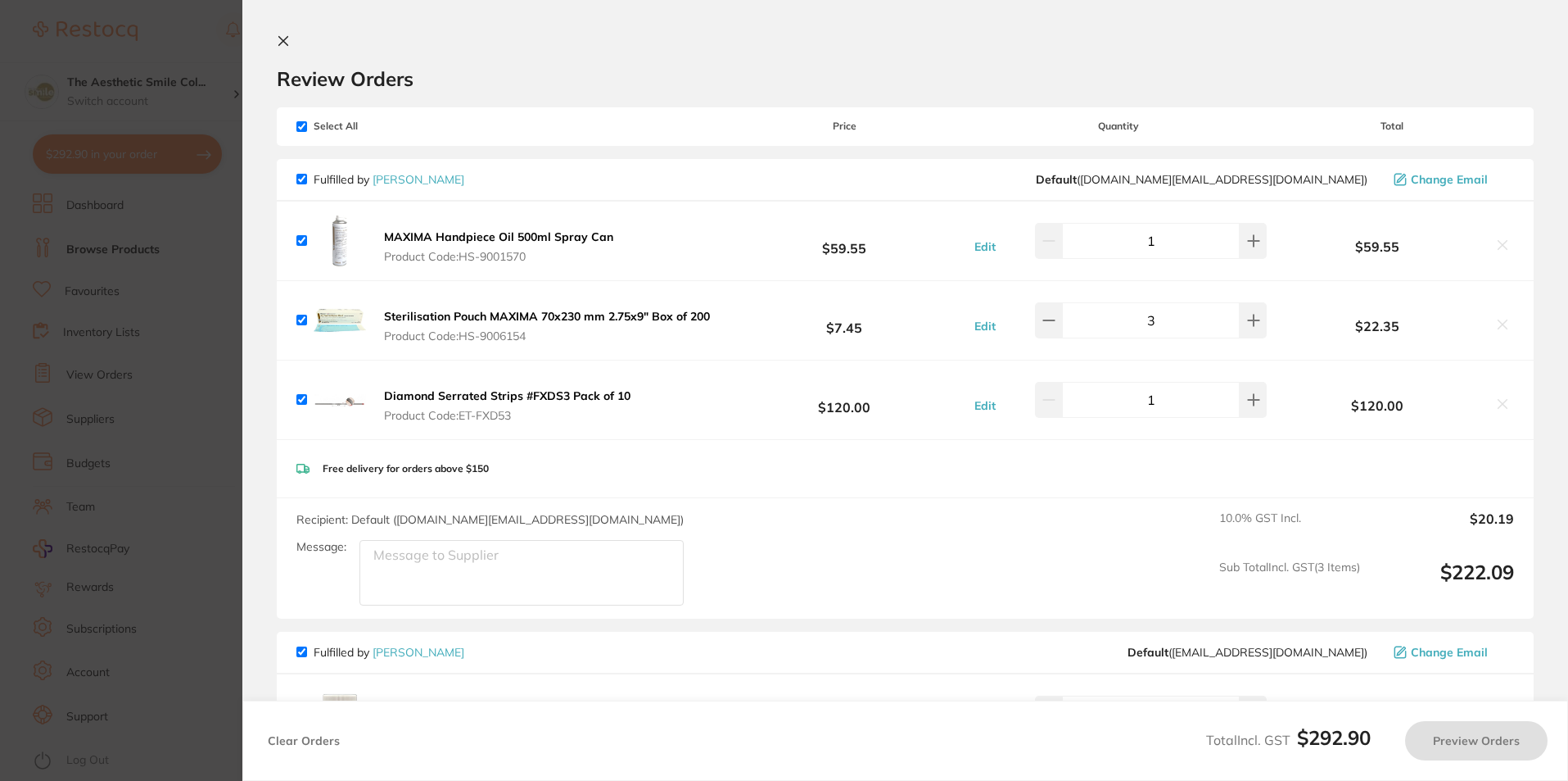
checkbox input "true"
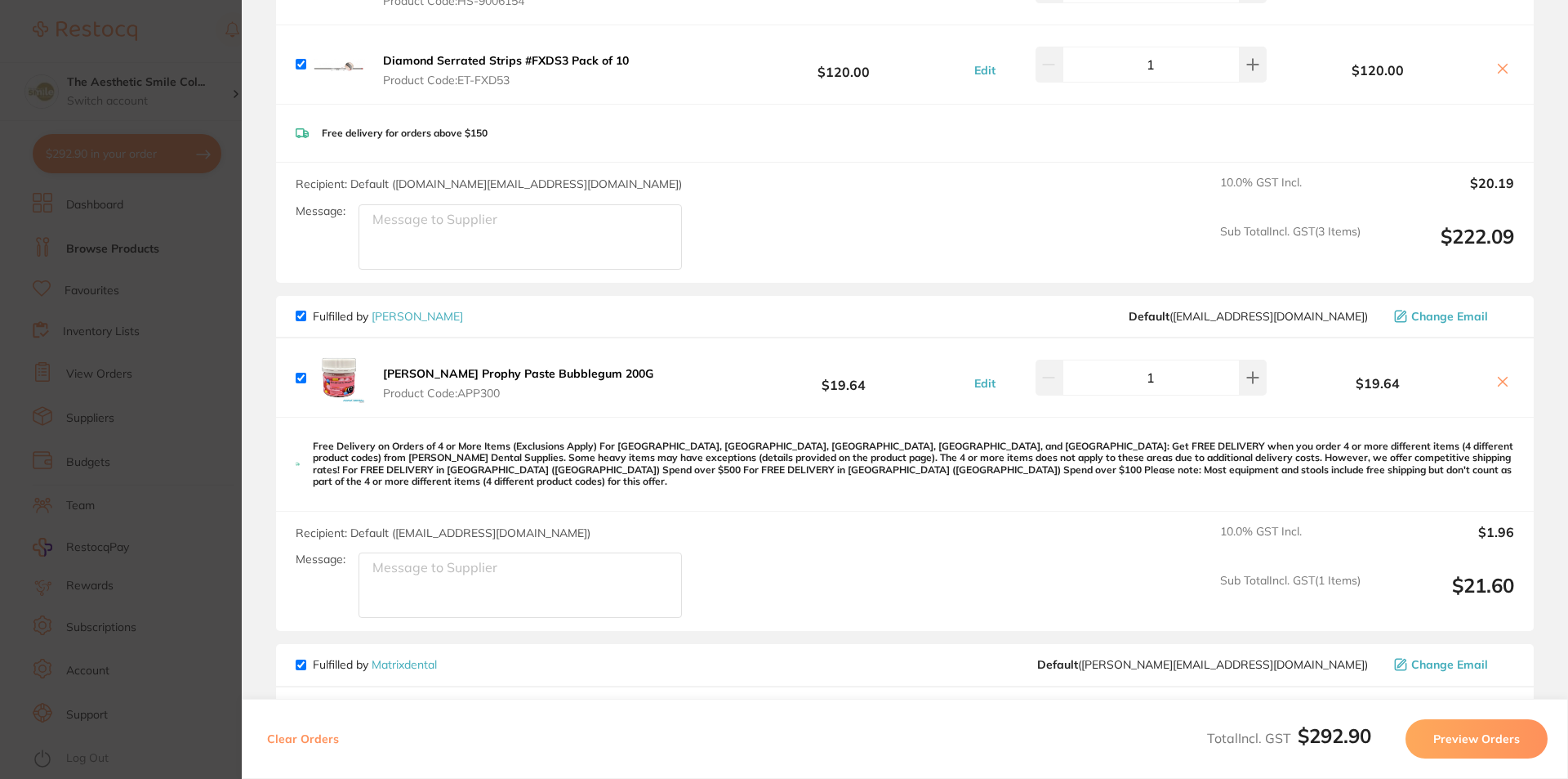
scroll to position [7, 0]
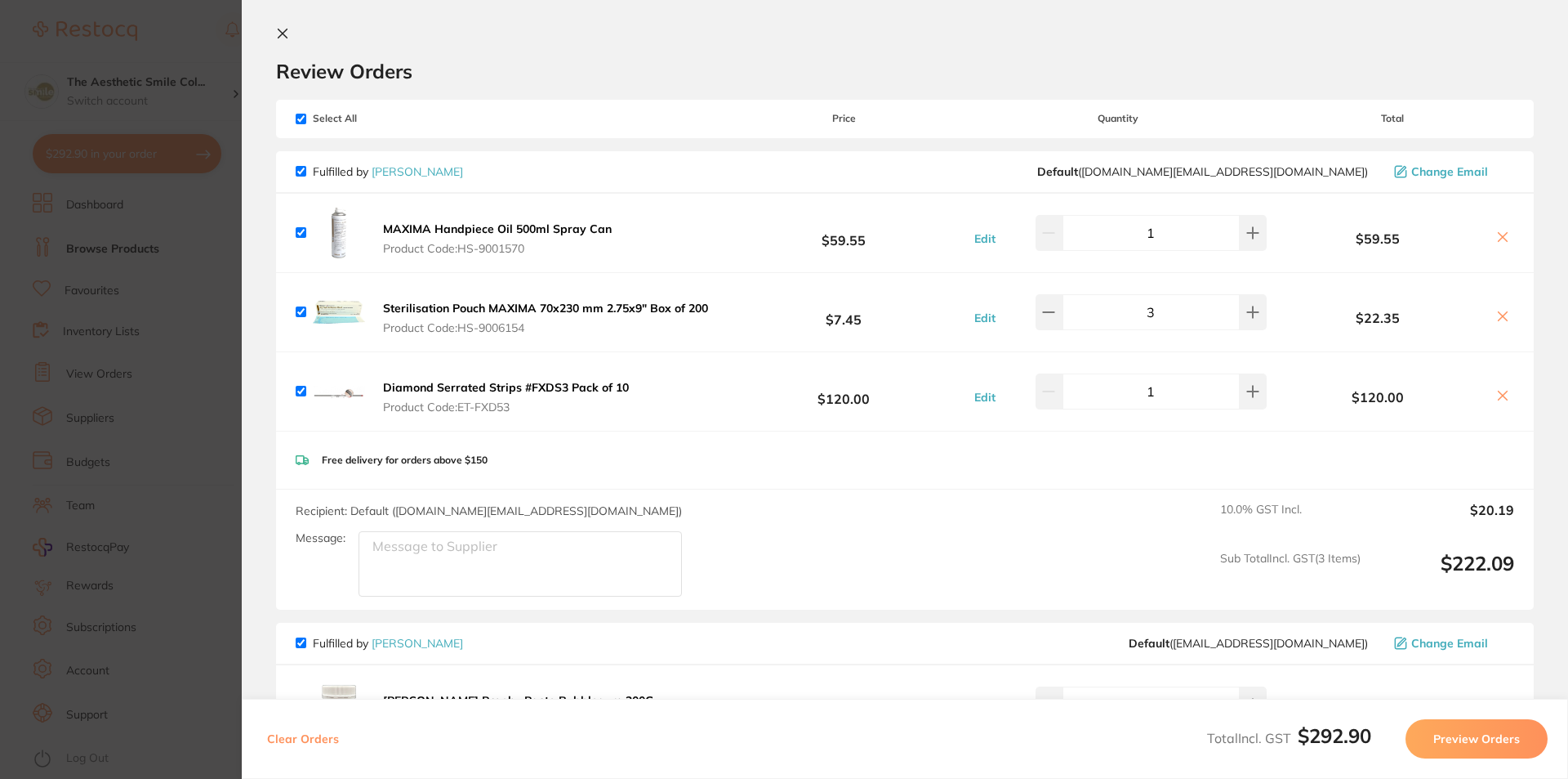
click at [275, 33] on section "Review Orders Your orders are being processed and we will notify you once we ha…" at bounding box center [905, 390] width 1327 height 779
click at [284, 34] on icon at bounding box center [282, 33] width 13 height 13
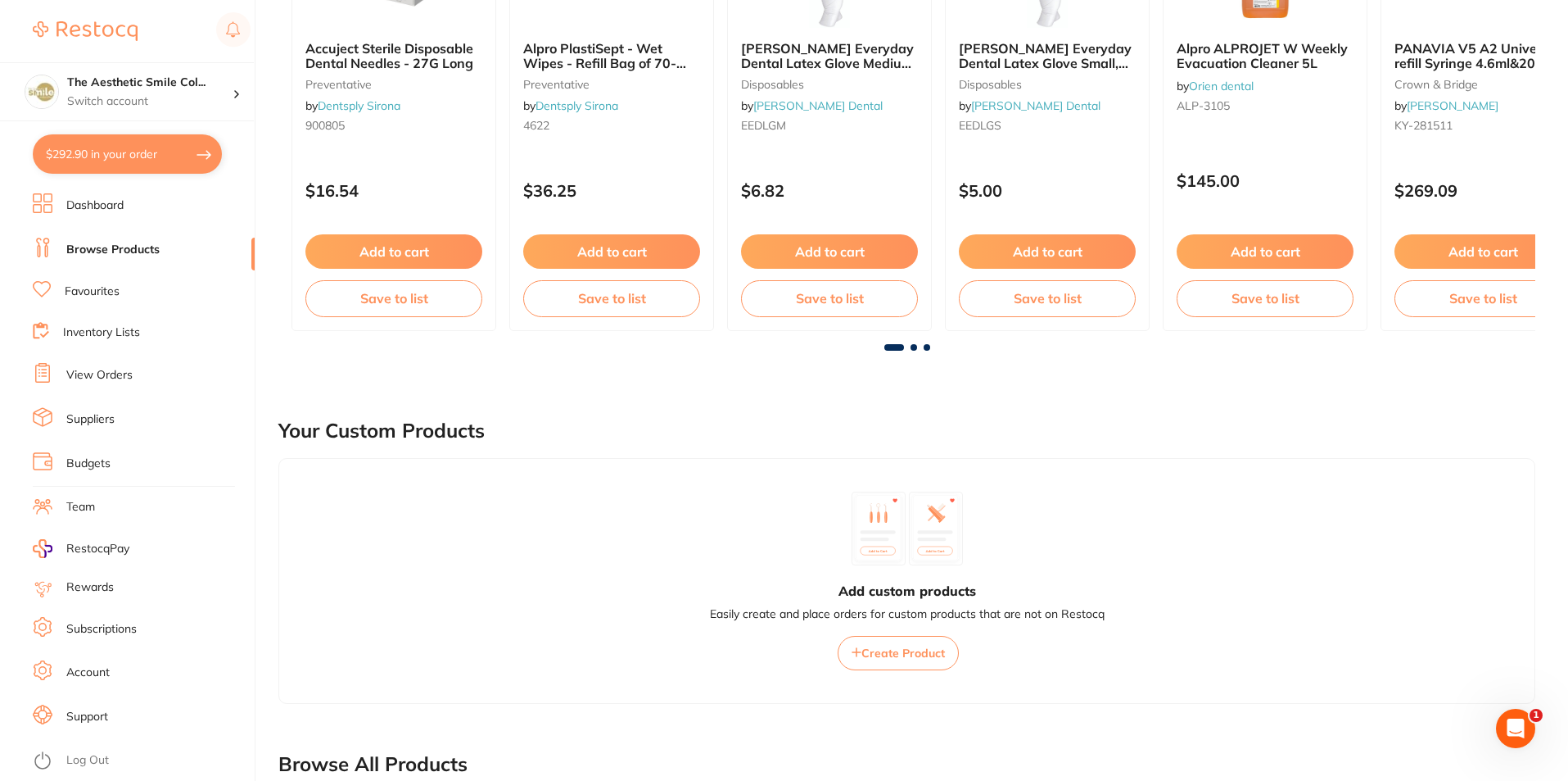
scroll to position [0, 0]
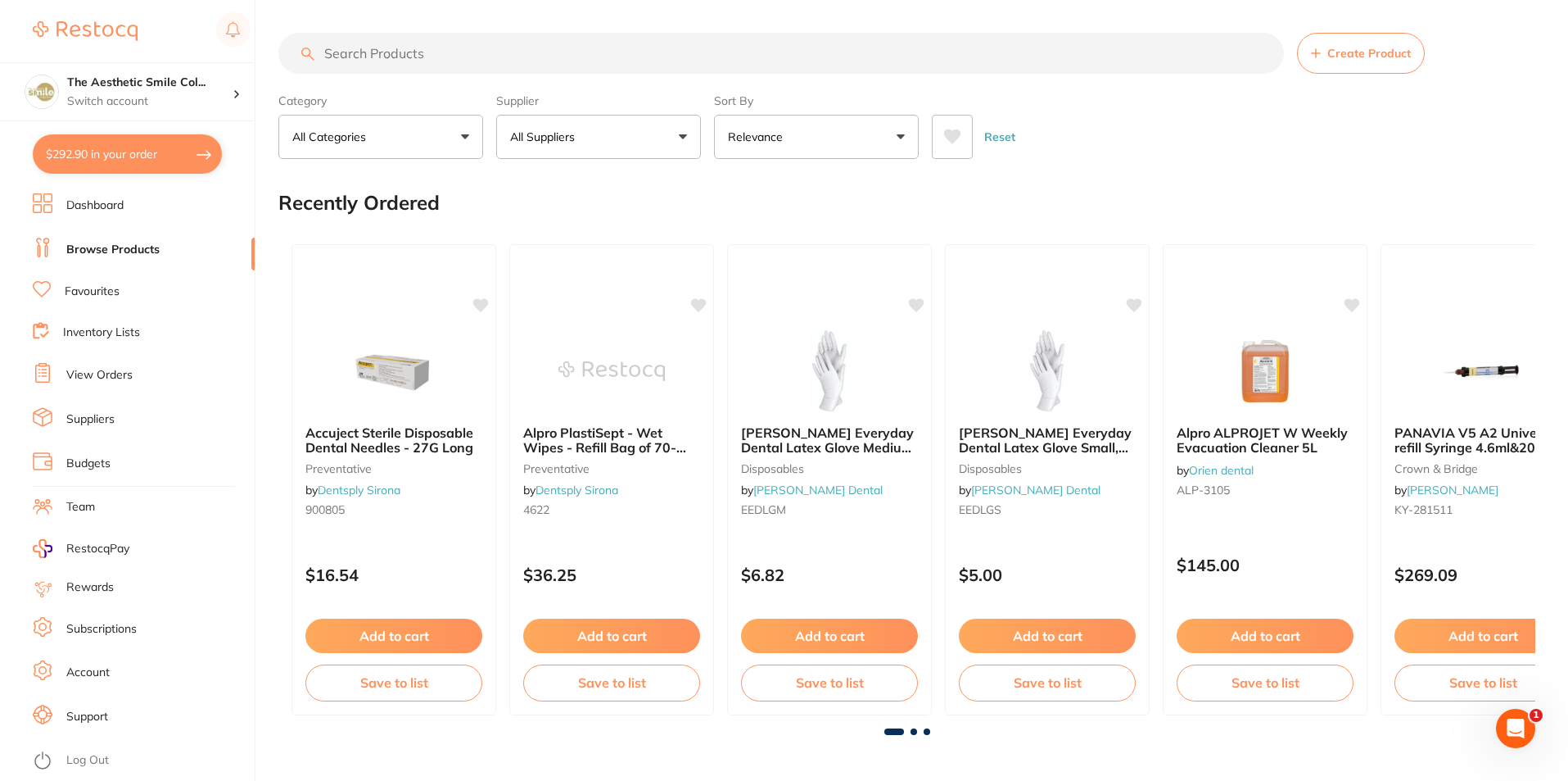
click at [465, 62] on input "search" at bounding box center [782, 52] width 1006 height 41
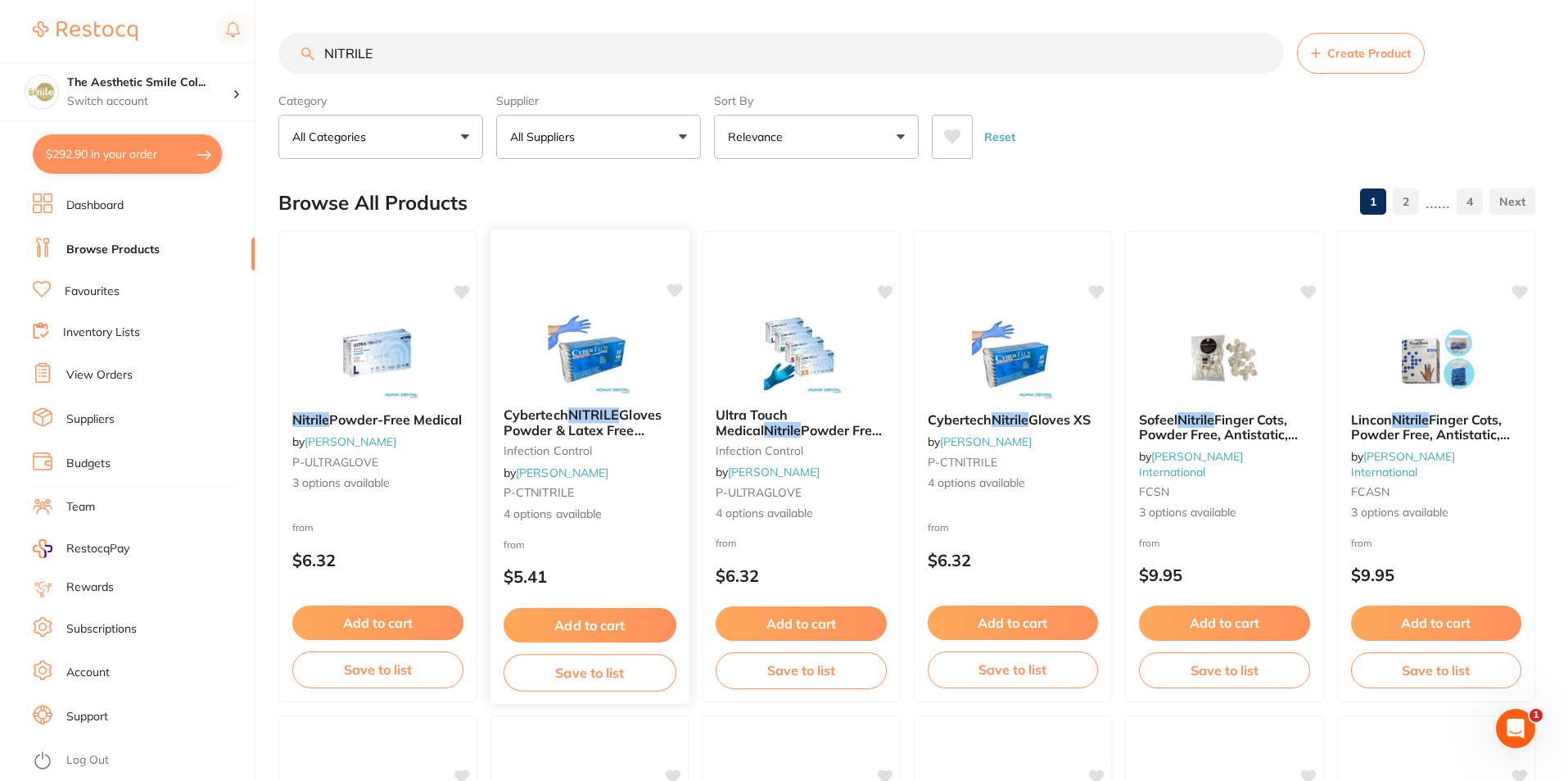
type input "NITRILE"
click at [556, 421] on span "Gloves Powder & Latex Free 100/pk" at bounding box center [582, 429] width 158 height 46
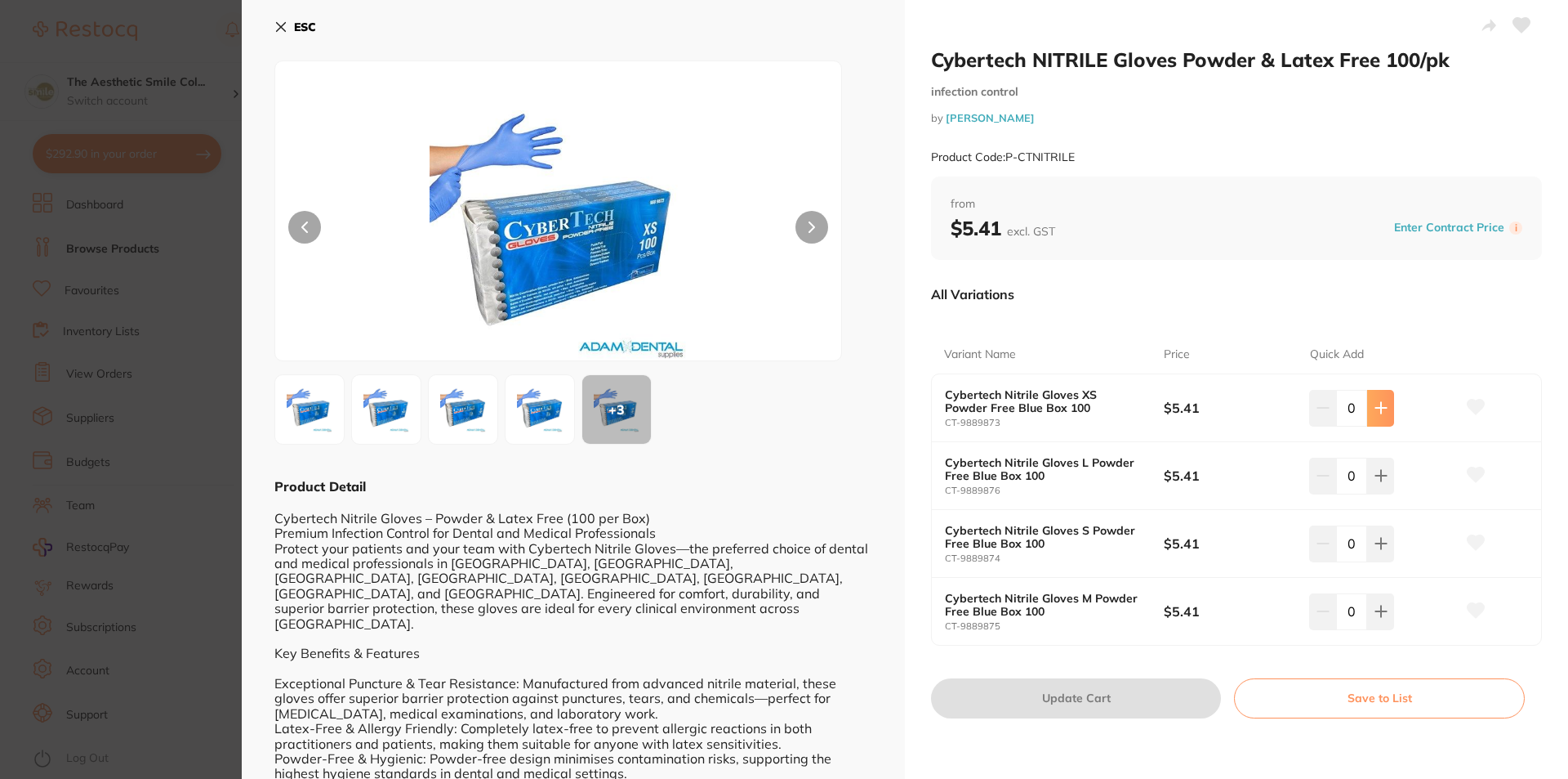
click at [1378, 409] on icon at bounding box center [1380, 408] width 11 height 11
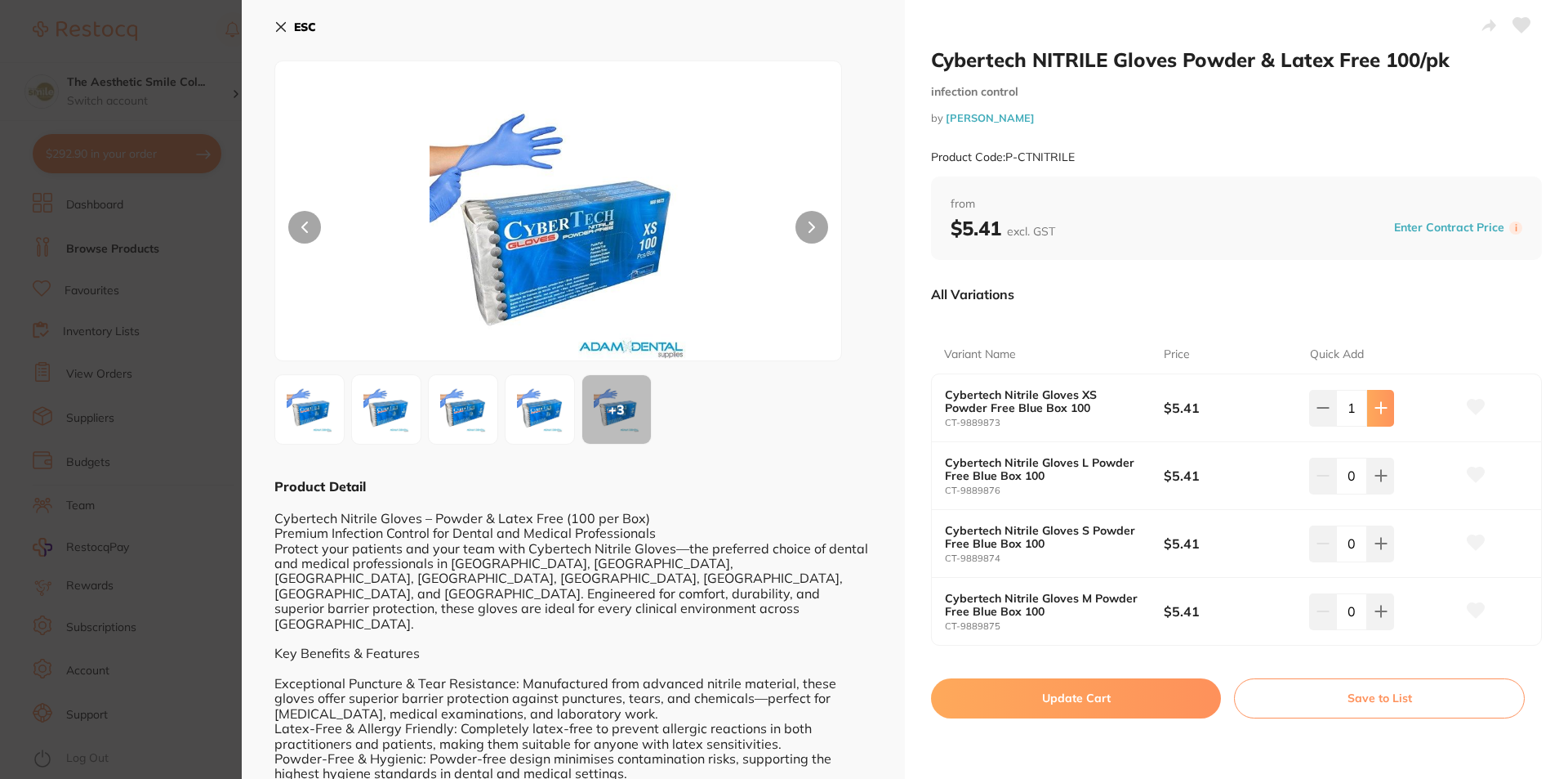
click at [1378, 409] on icon at bounding box center [1380, 408] width 11 height 11
click at [1375, 412] on icon at bounding box center [1381, 407] width 13 height 13
type input "5"
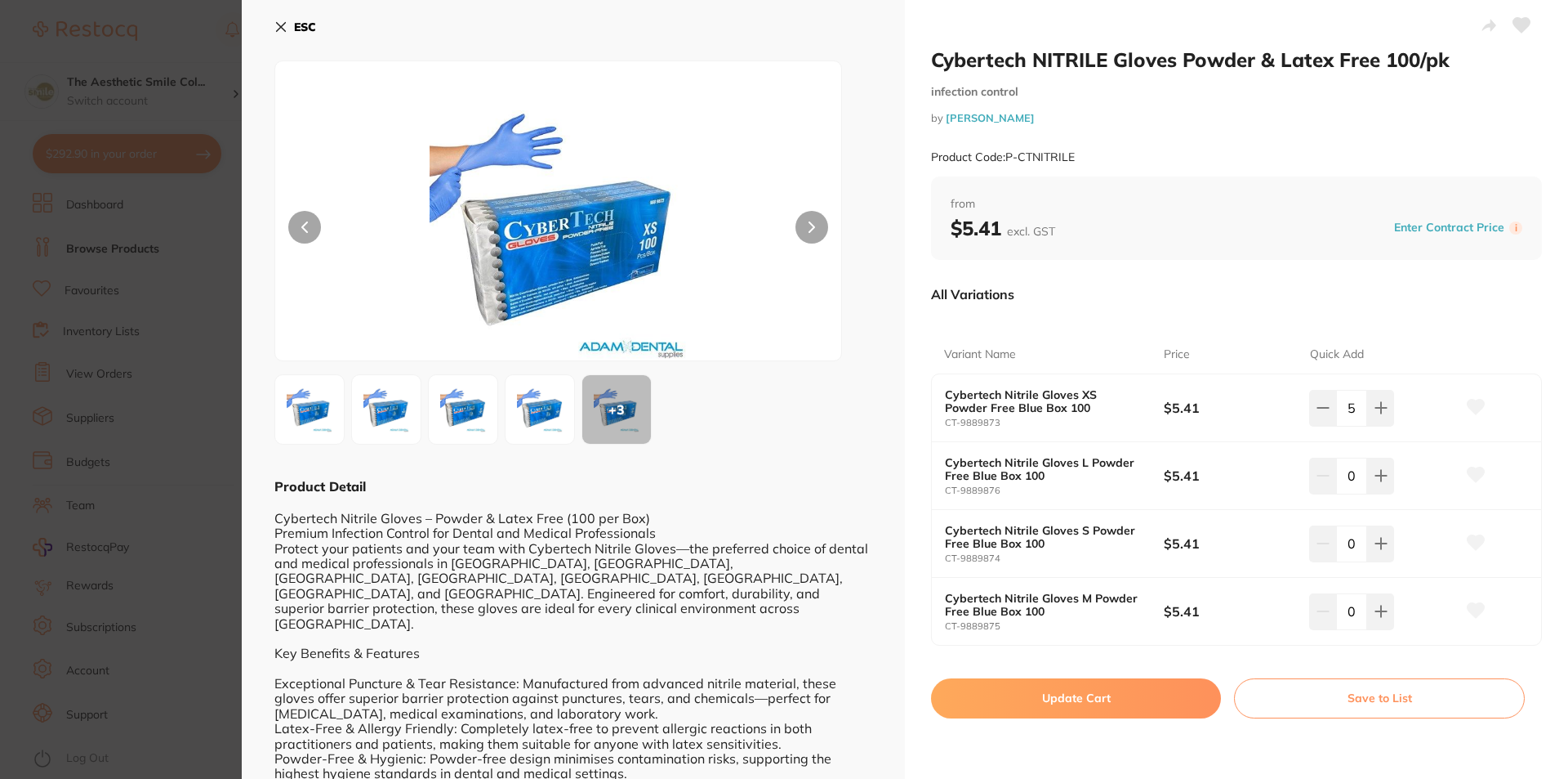
click at [1125, 707] on button "Update Cart" at bounding box center [1076, 698] width 290 height 39
checkbox input "false"
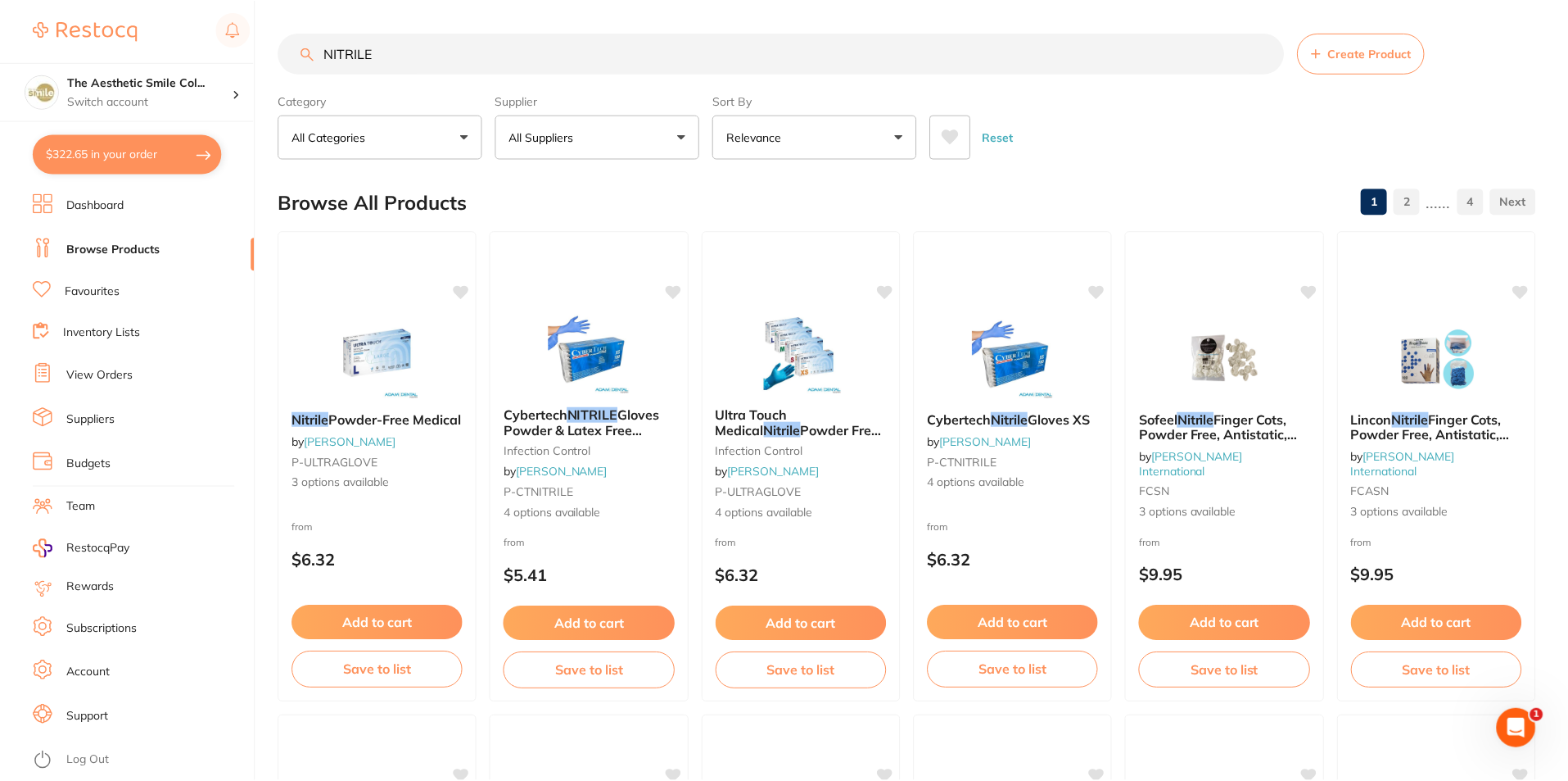
scroll to position [56, 0]
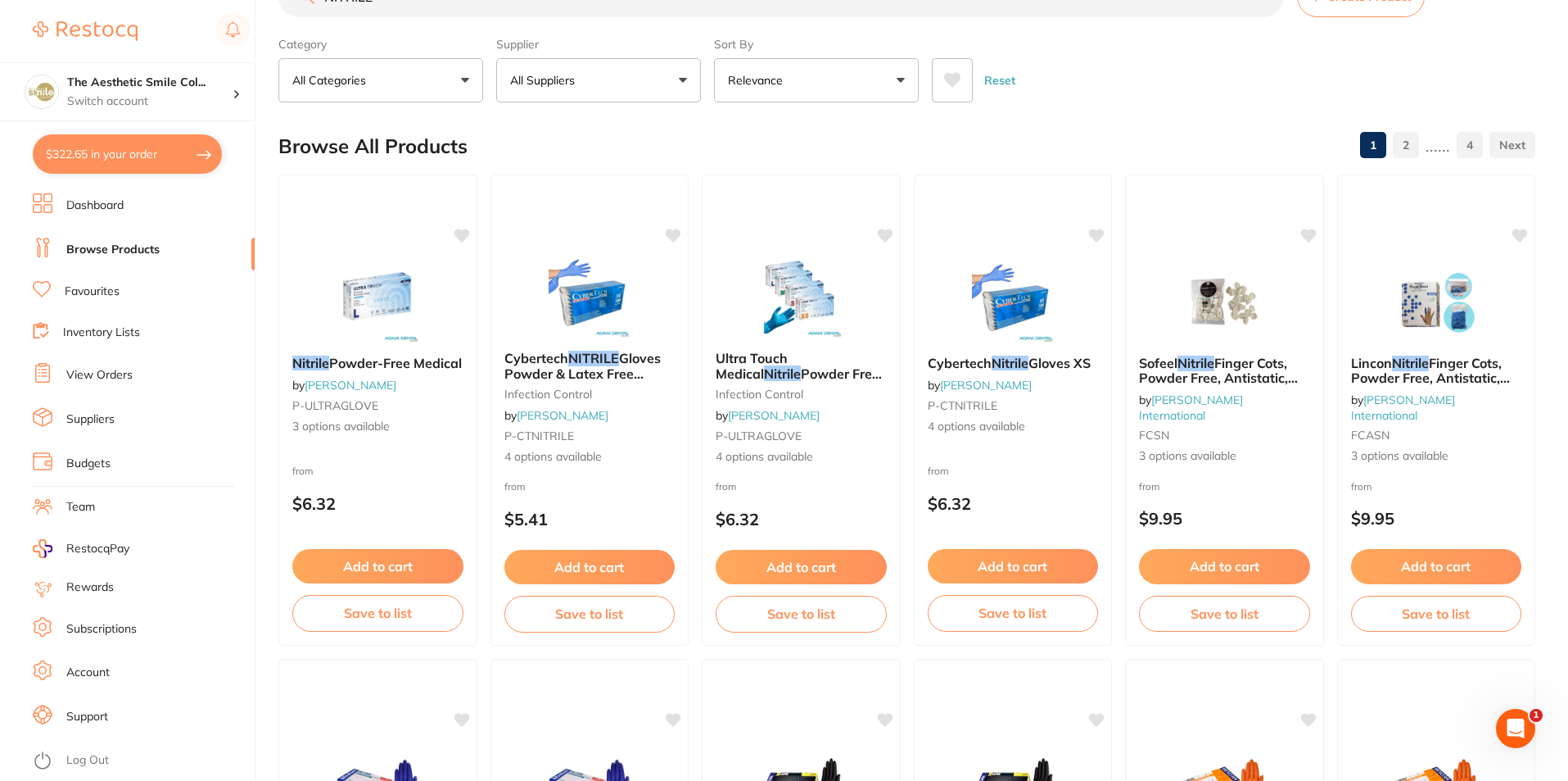
click at [126, 160] on button "$322.65 in your order" at bounding box center [126, 154] width 189 height 40
checkbox input "true"
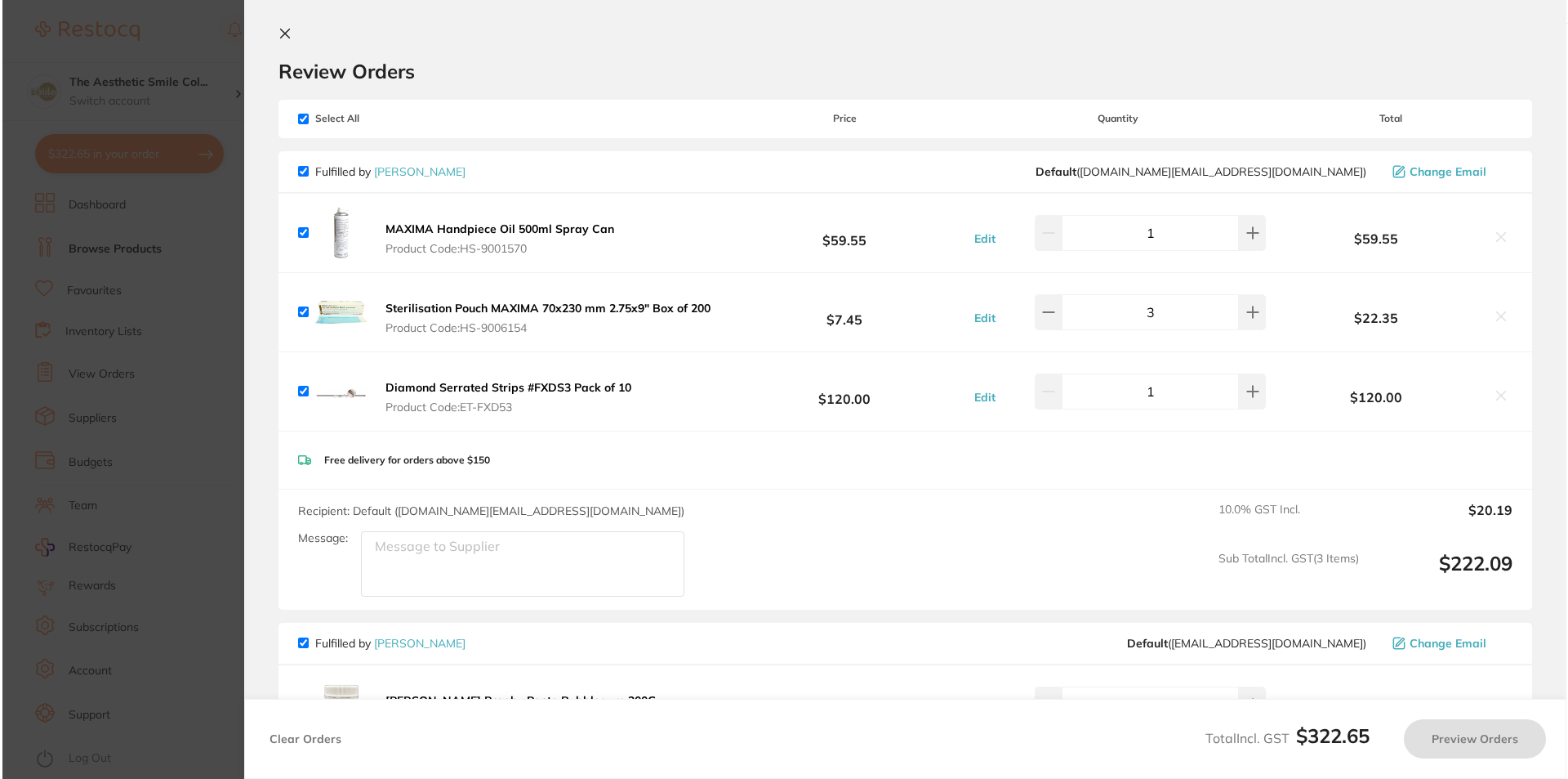
scroll to position [0, 0]
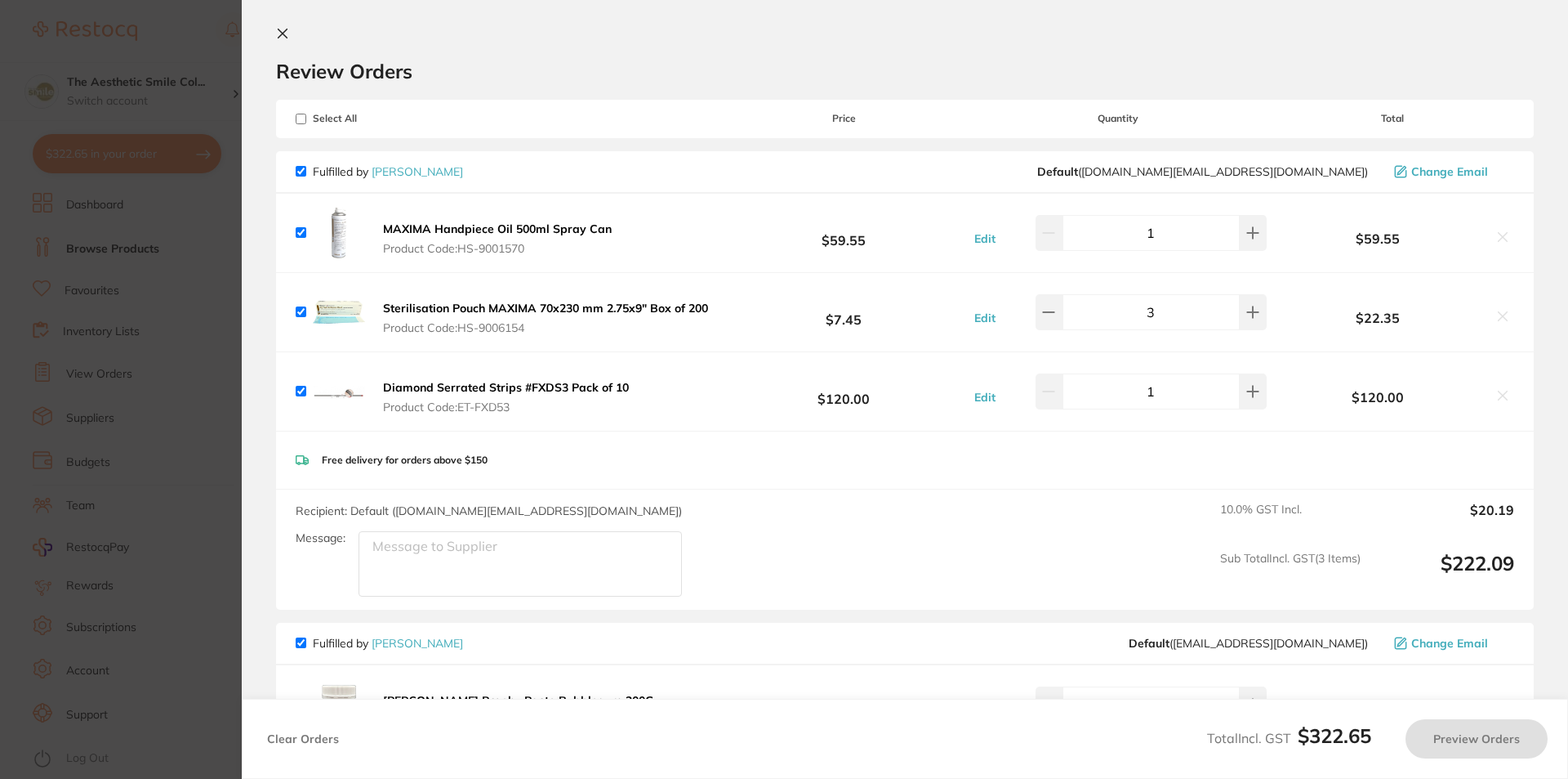
checkbox input "true"
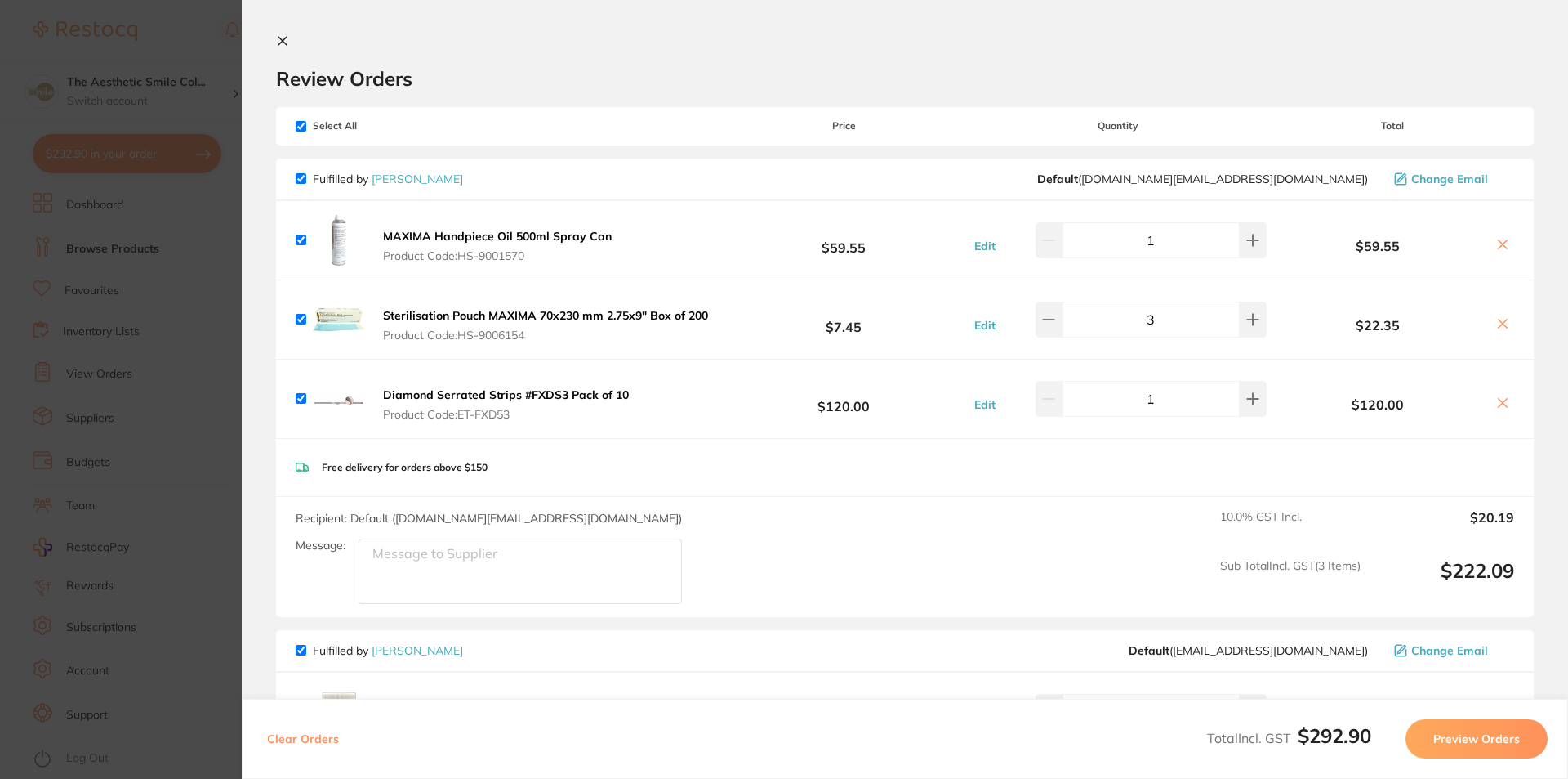
click at [1475, 739] on button "Preview Orders" at bounding box center [1476, 739] width 142 height 39
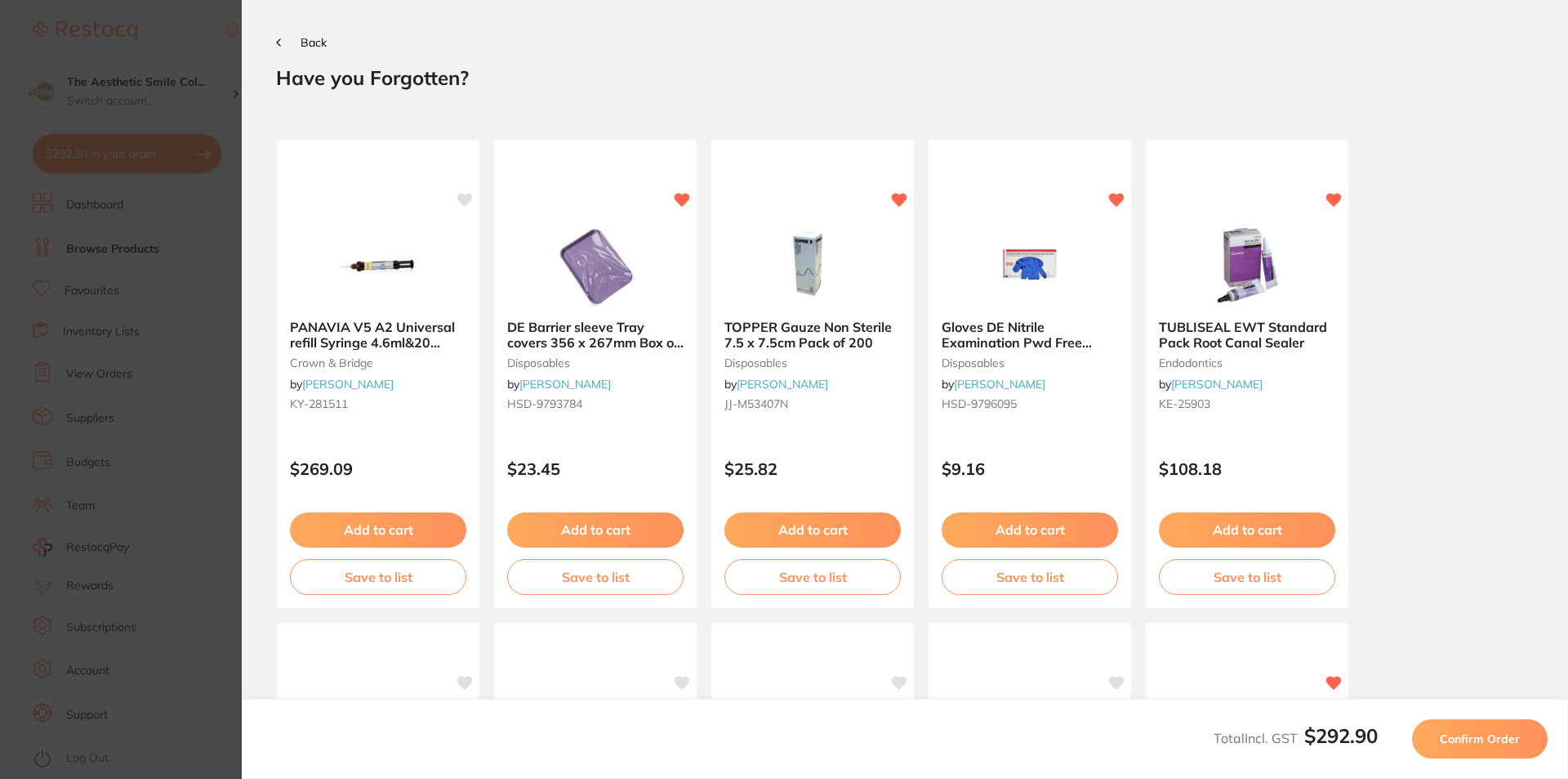
click at [303, 37] on span "Back" at bounding box center [313, 42] width 27 height 15
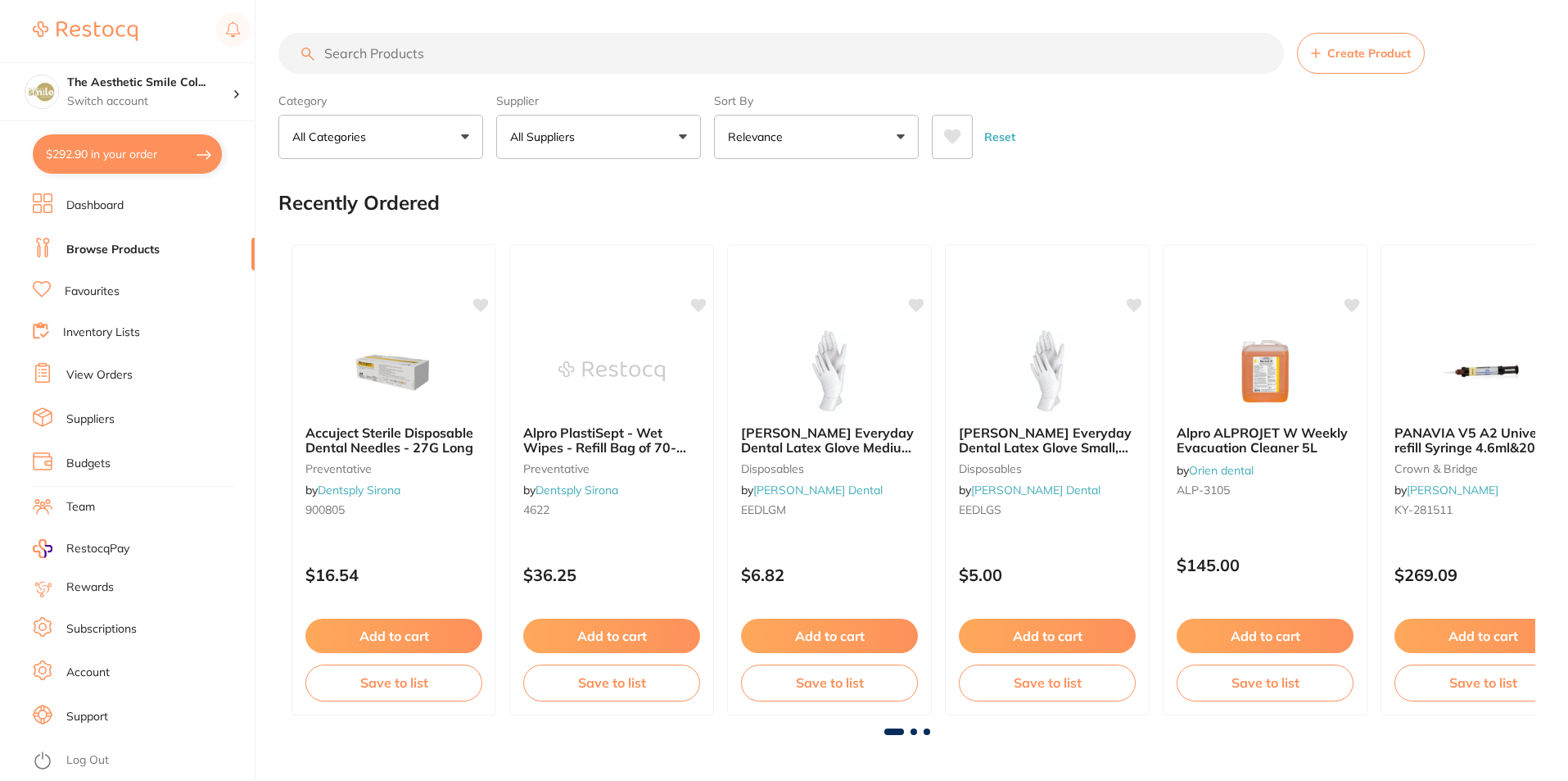
click at [158, 154] on button "$292.90 in your order" at bounding box center [126, 154] width 189 height 40
checkbox input "true"
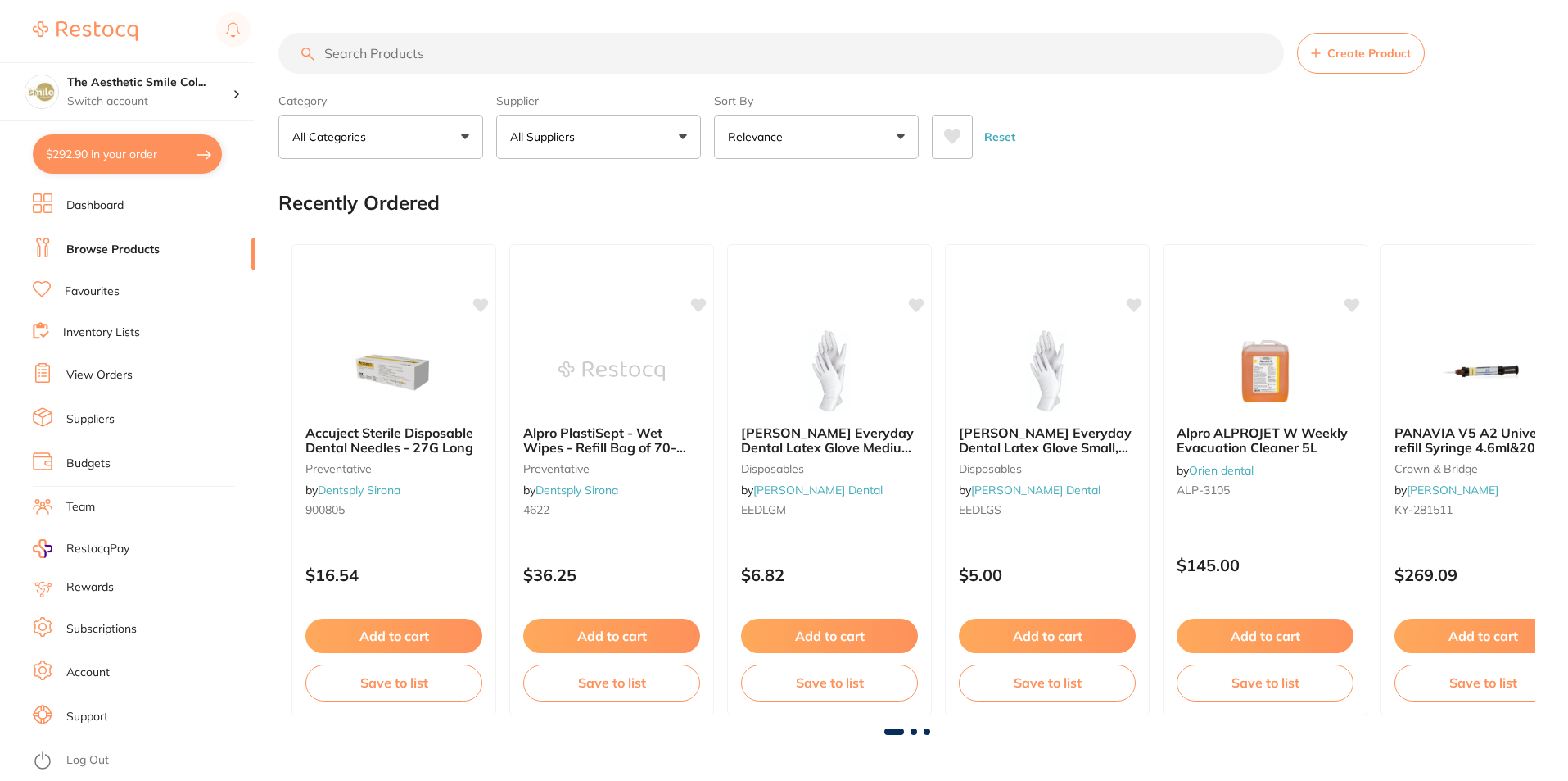
checkbox input "true"
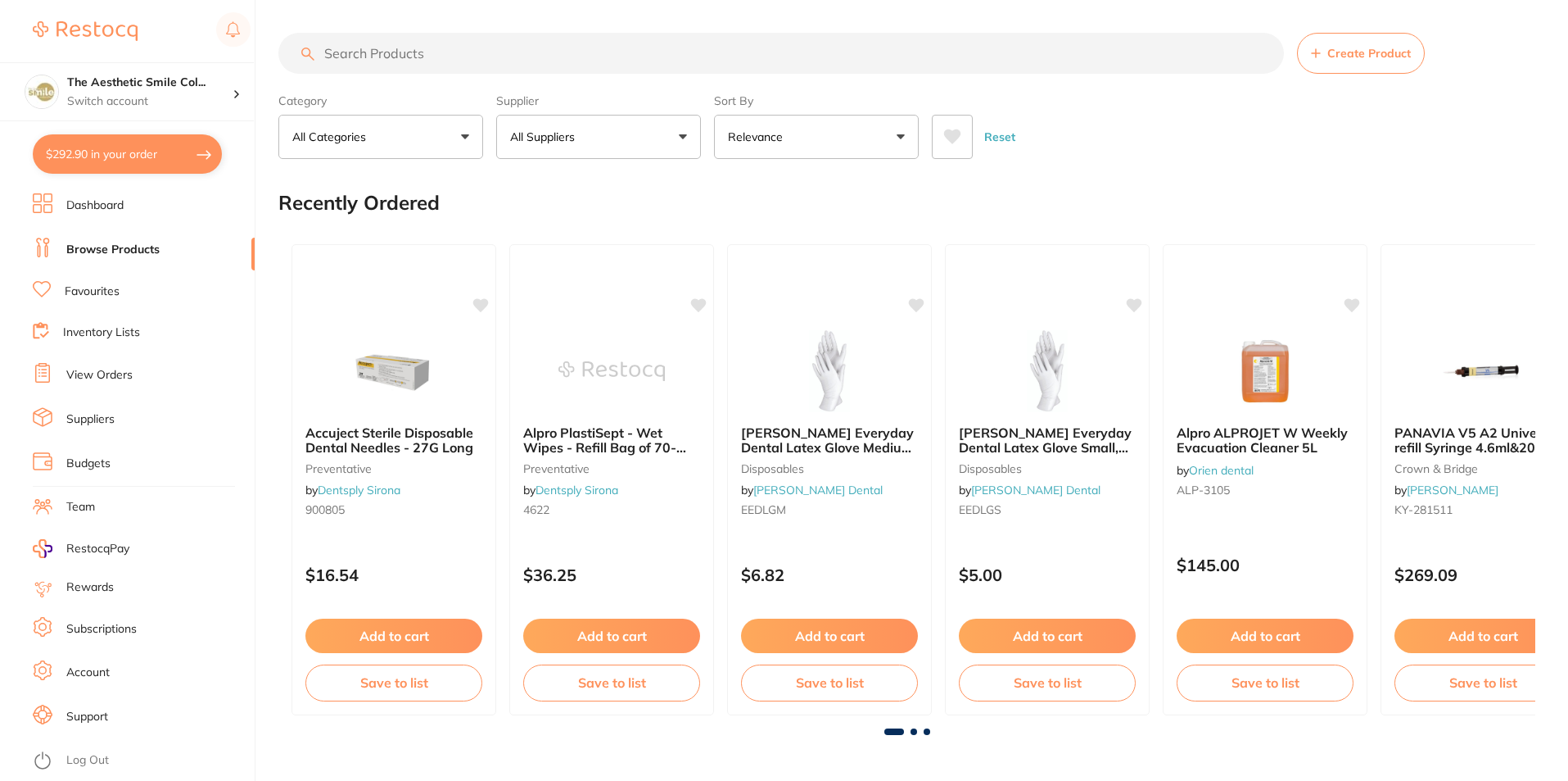
checkbox input "true"
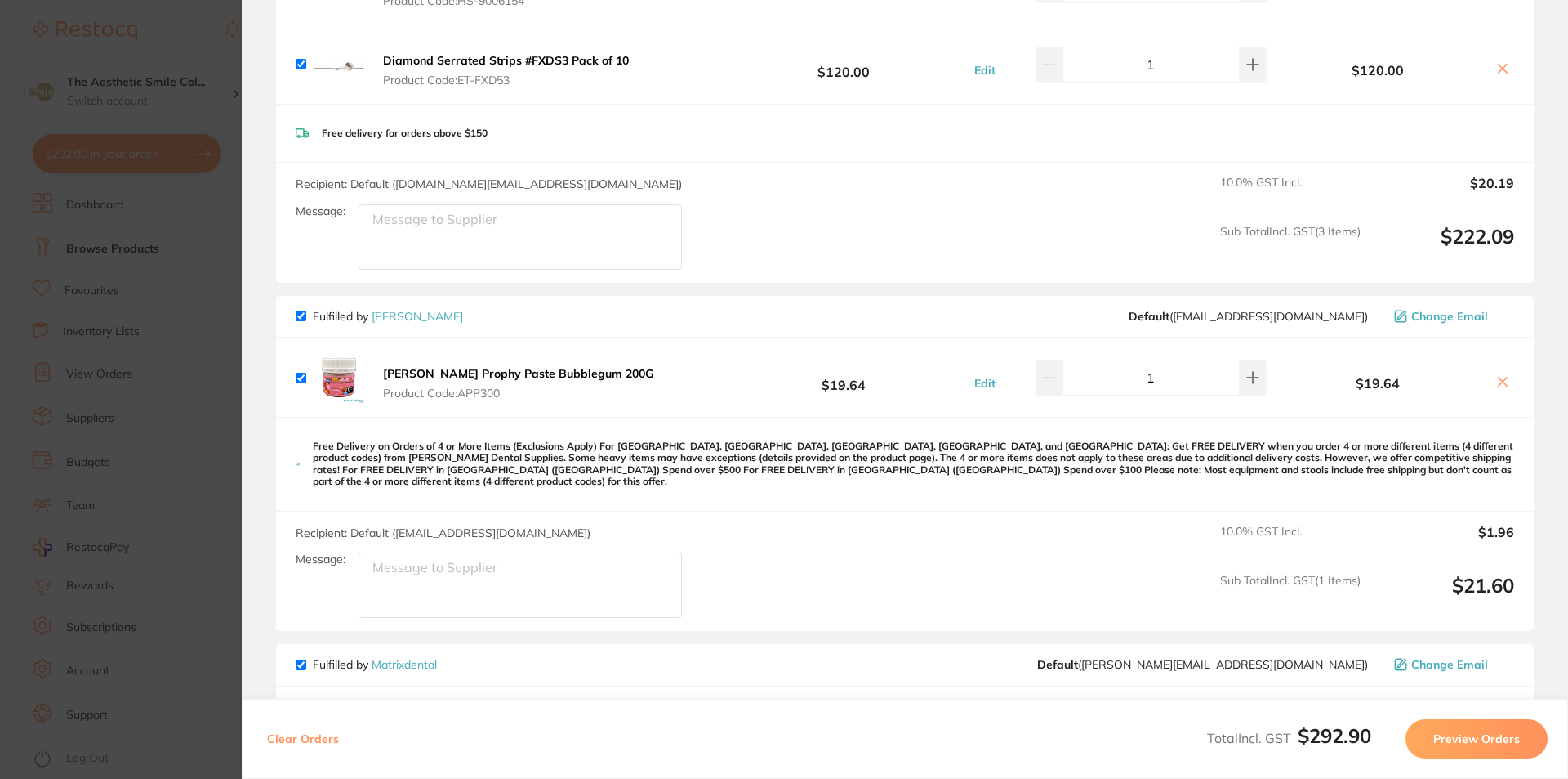
scroll to position [89, 0]
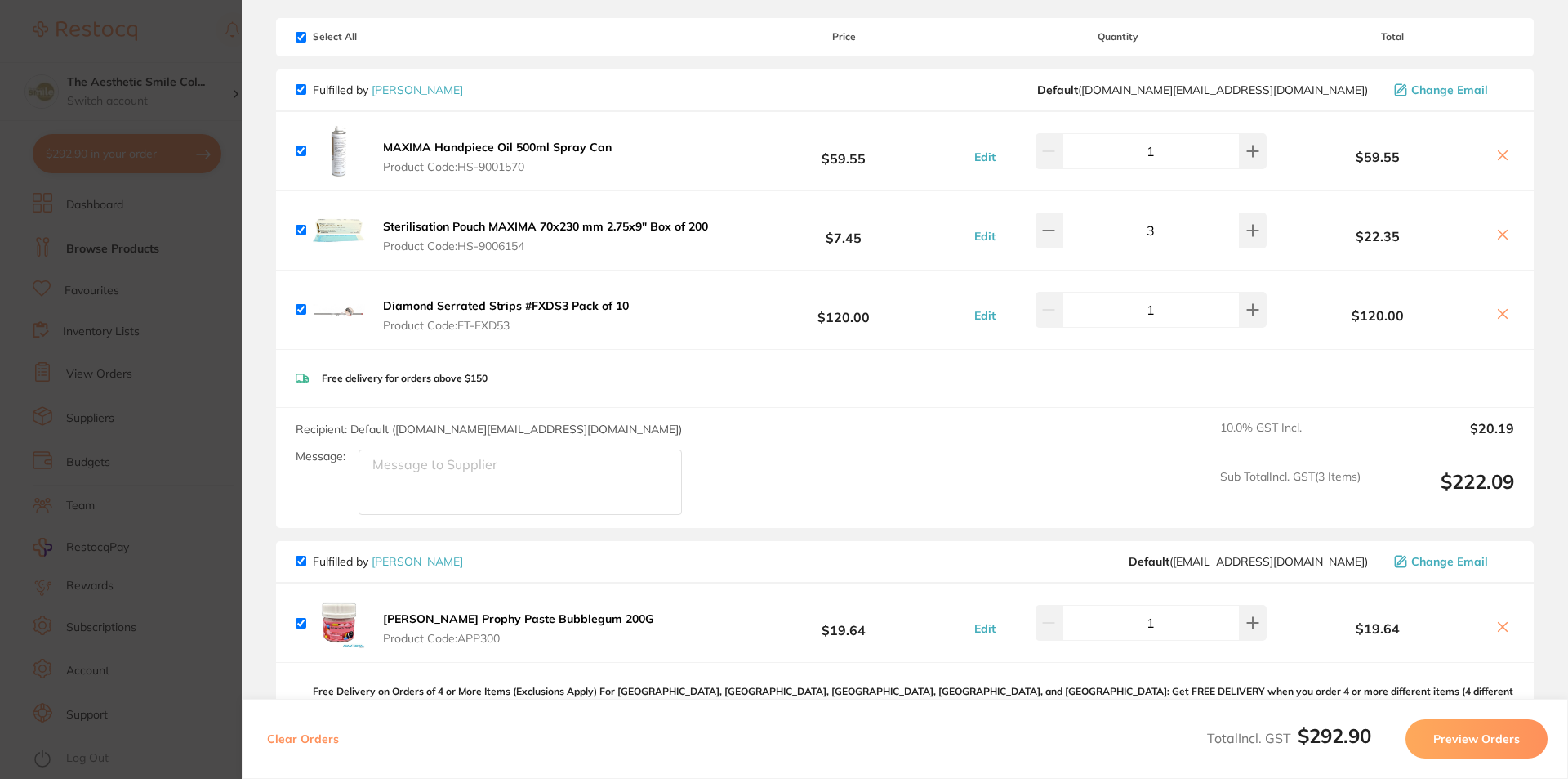
click at [190, 121] on section "Update RRP Set your pre negotiated price for this item. Item Agreed RRP (excl. …" at bounding box center [784, 390] width 1568 height 779
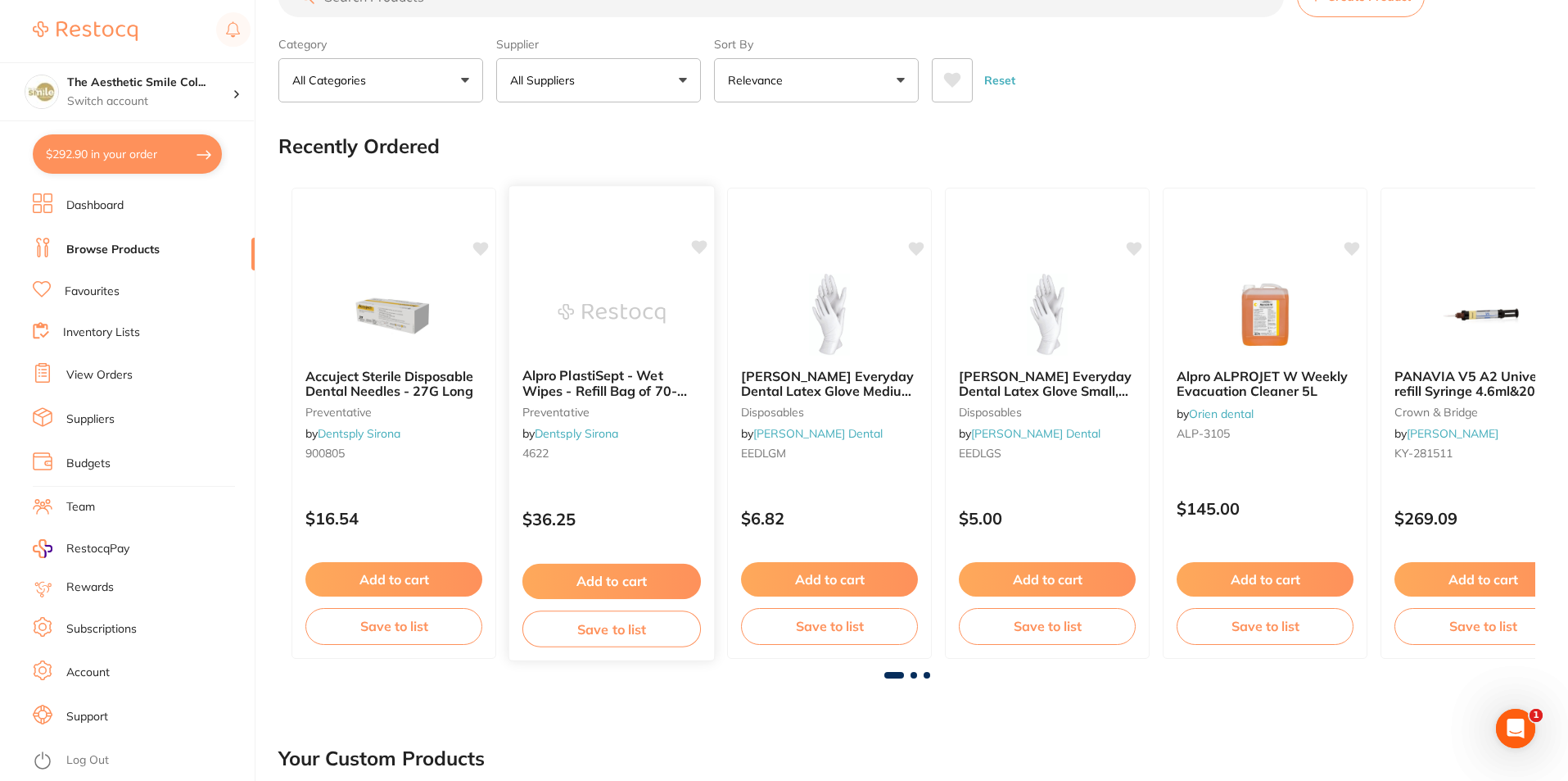
scroll to position [0, 0]
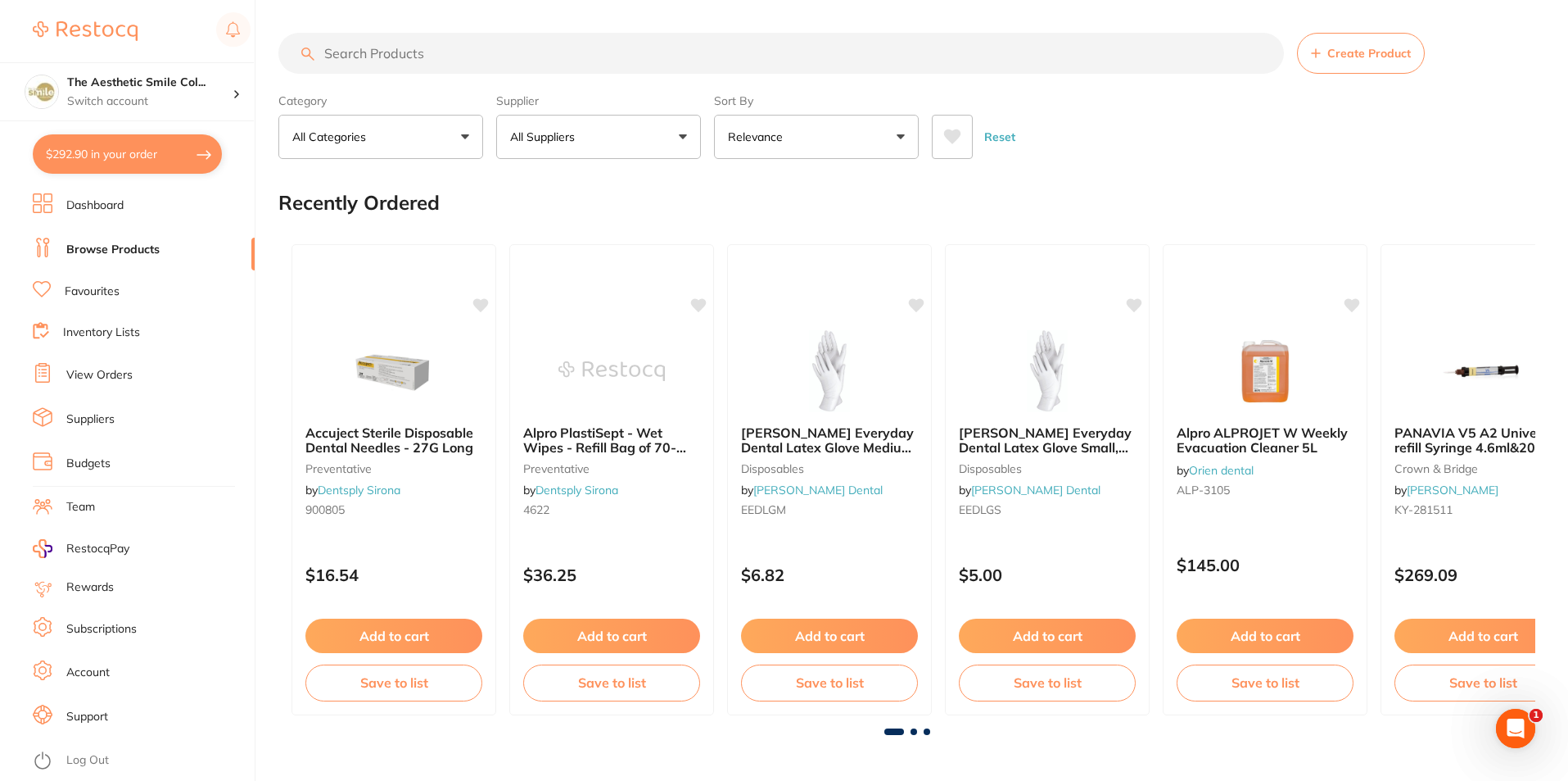
click at [438, 51] on input "search" at bounding box center [782, 52] width 1006 height 41
type input "NITRILE"
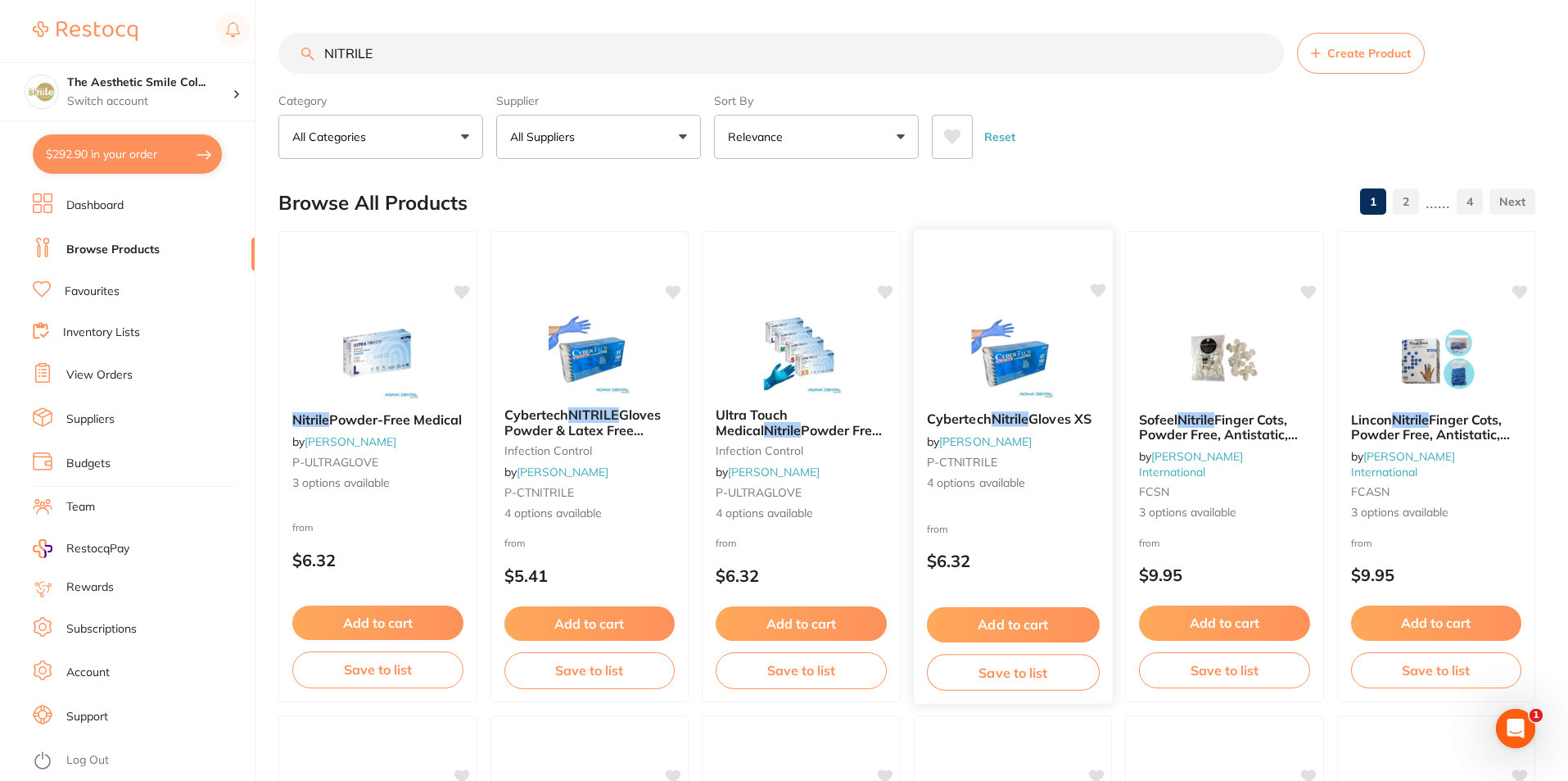
click at [974, 418] on span "Cybertech" at bounding box center [957, 418] width 64 height 17
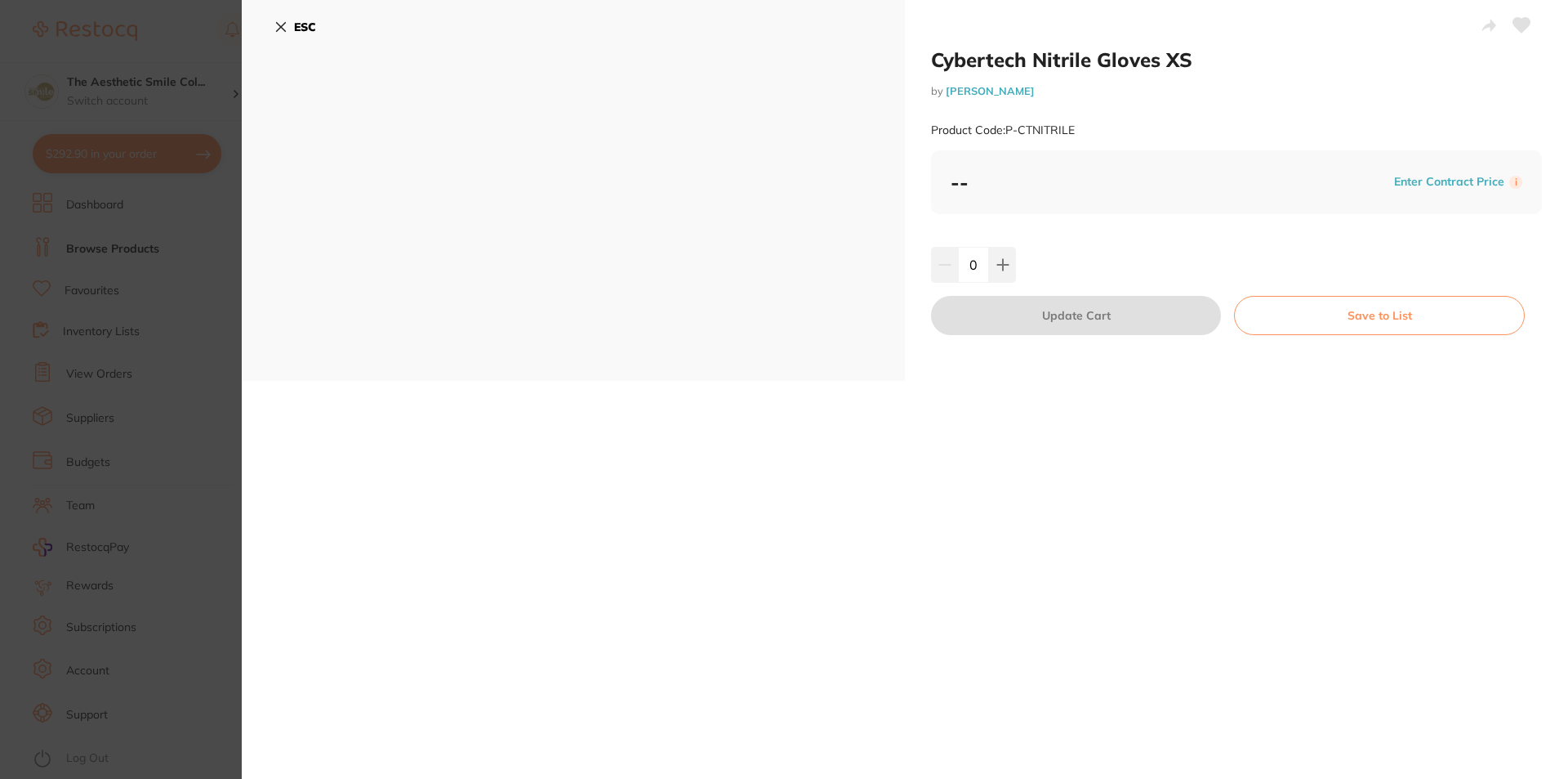
click at [275, 26] on icon at bounding box center [280, 27] width 13 height 13
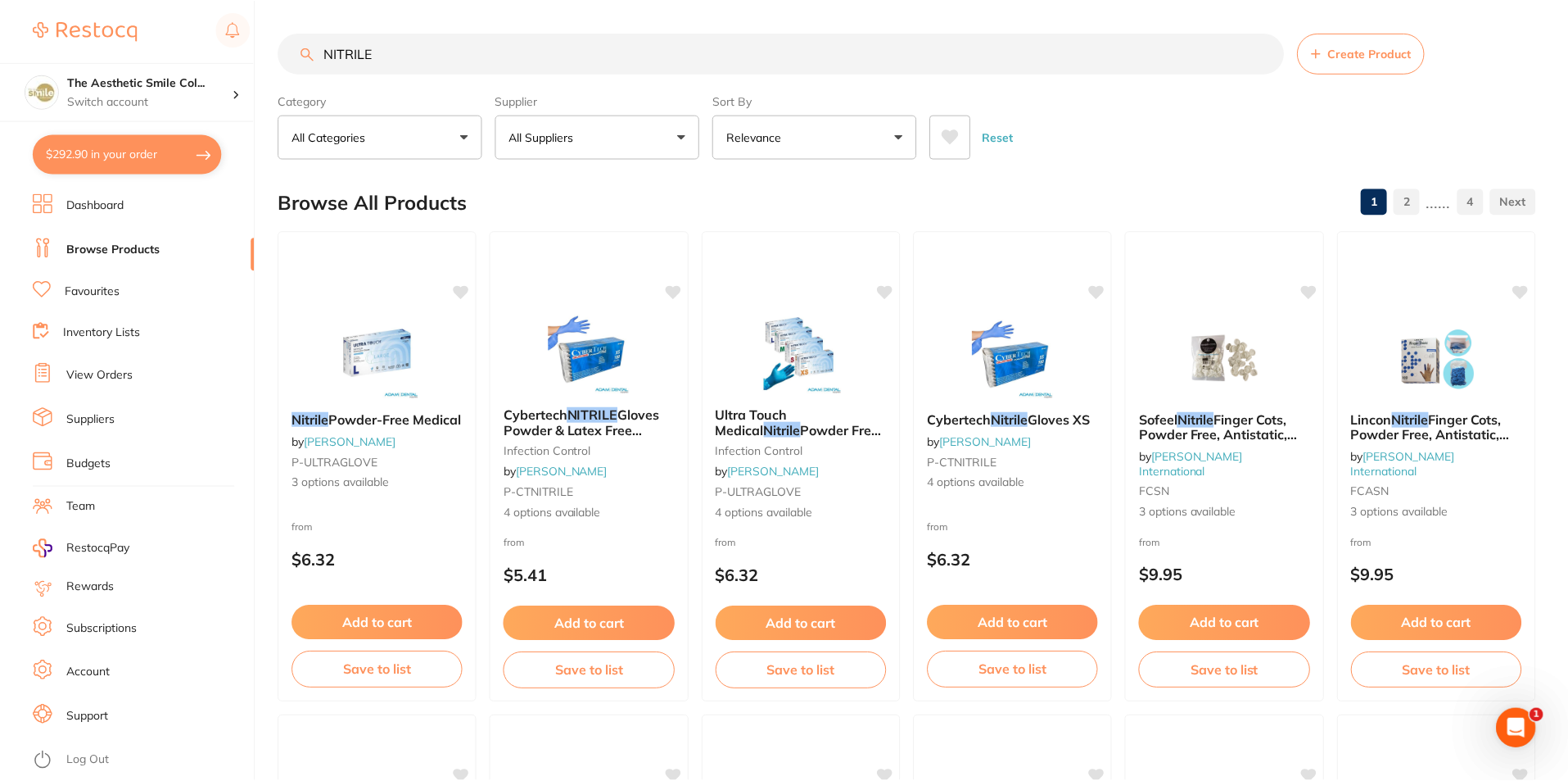
scroll to position [56, 0]
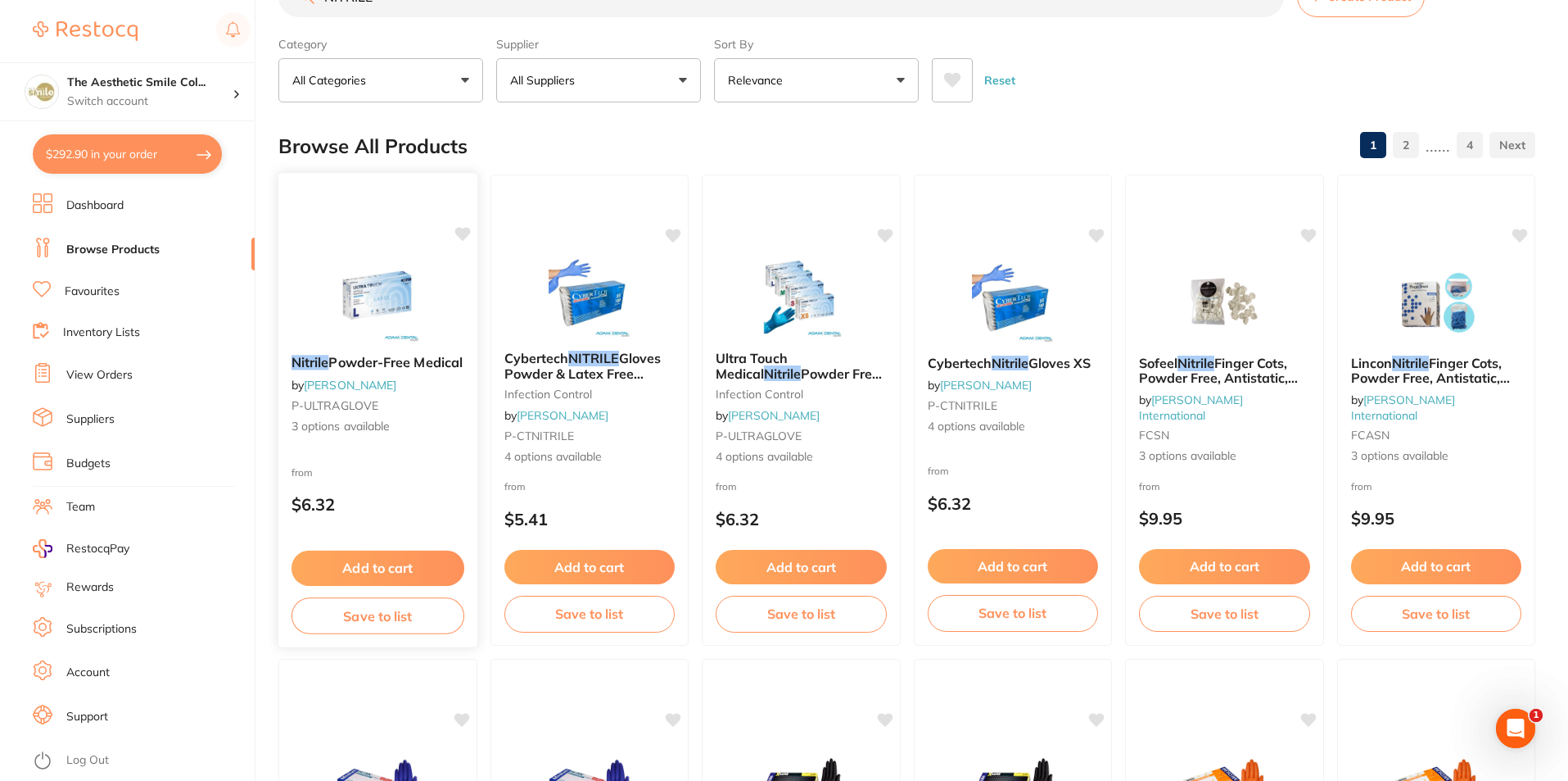
click at [351, 361] on span "Powder-Free Medical" at bounding box center [395, 362] width 134 height 17
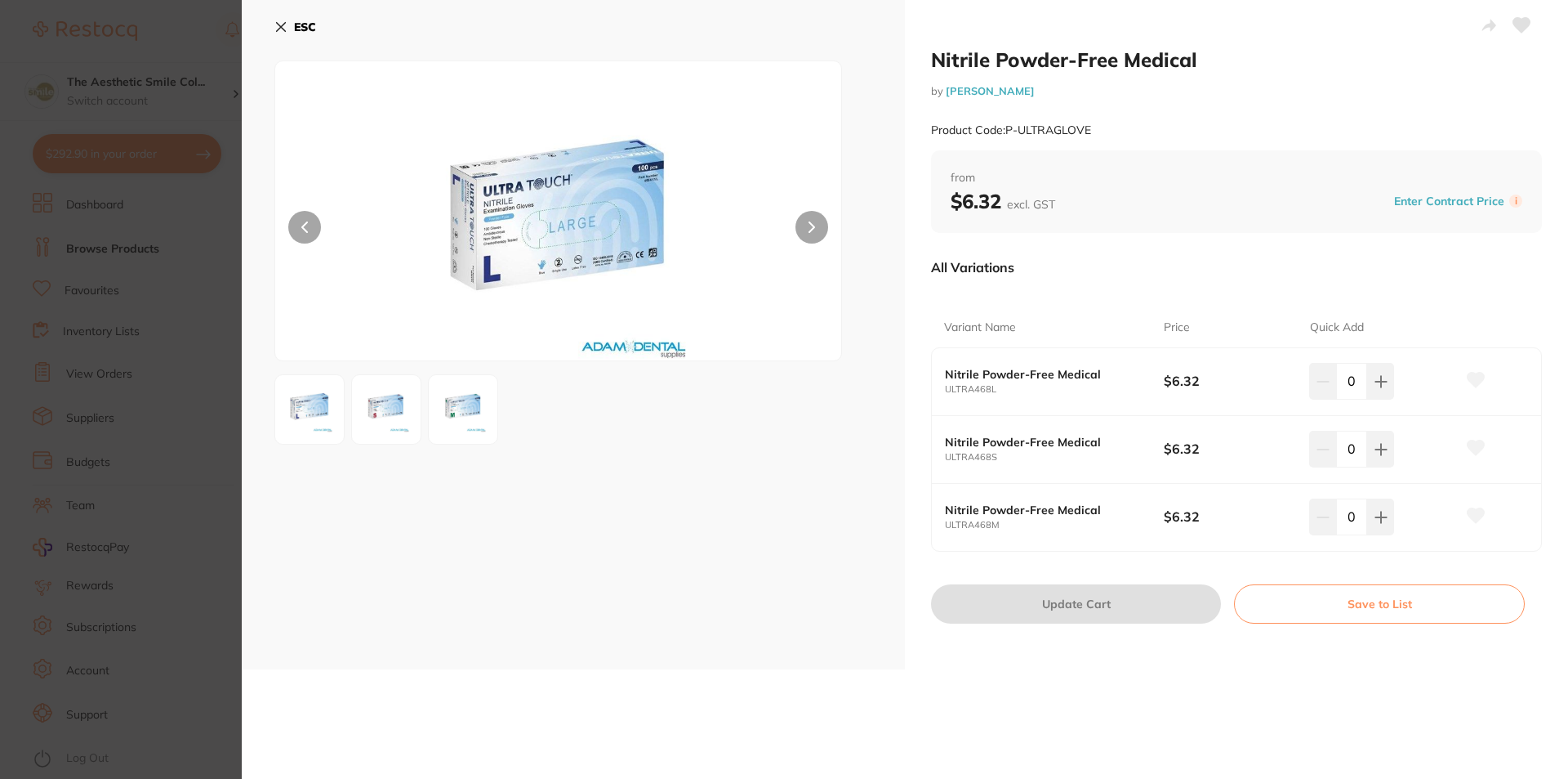
click at [283, 25] on icon at bounding box center [281, 27] width 9 height 9
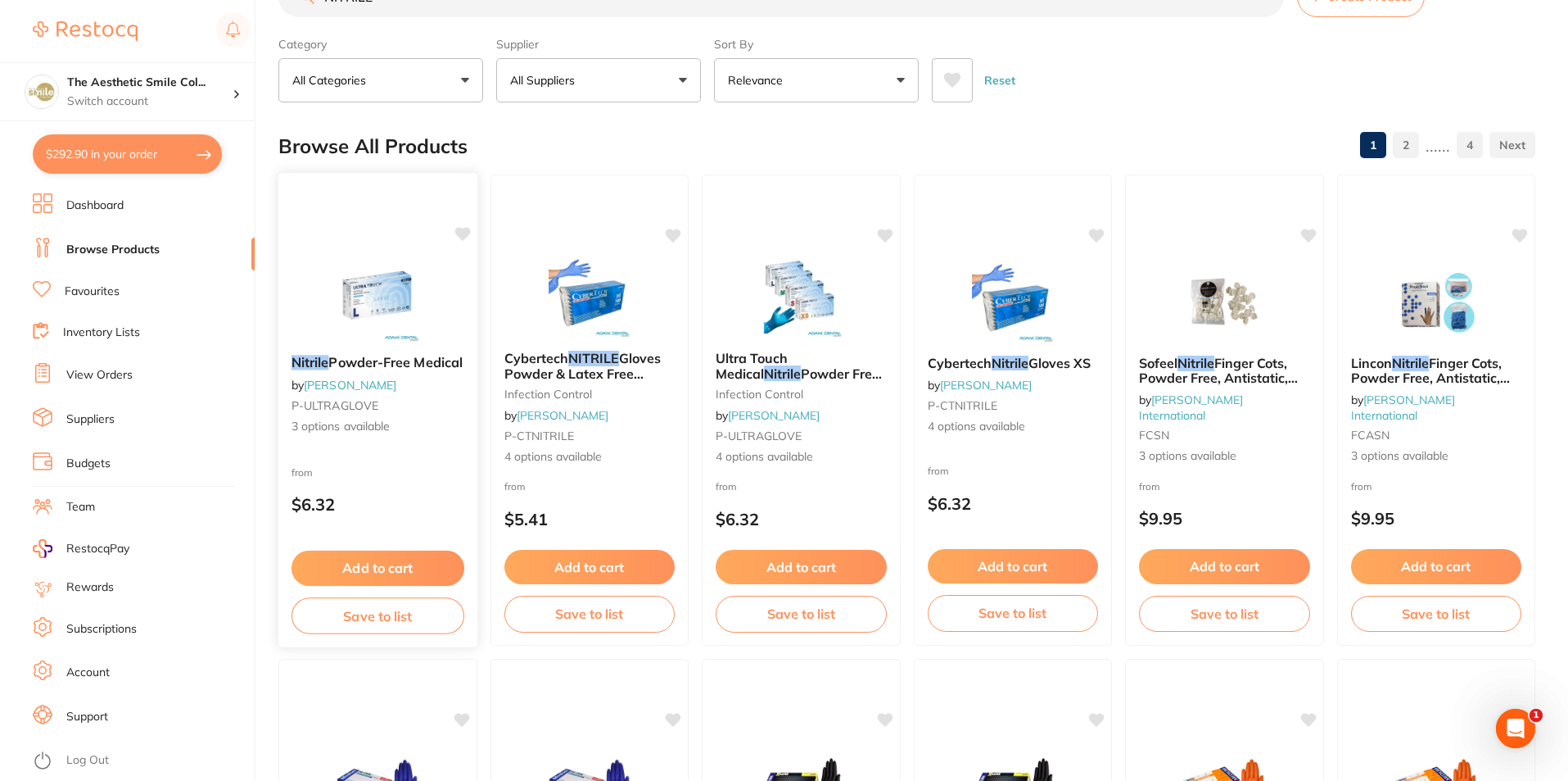
scroll to position [138, 0]
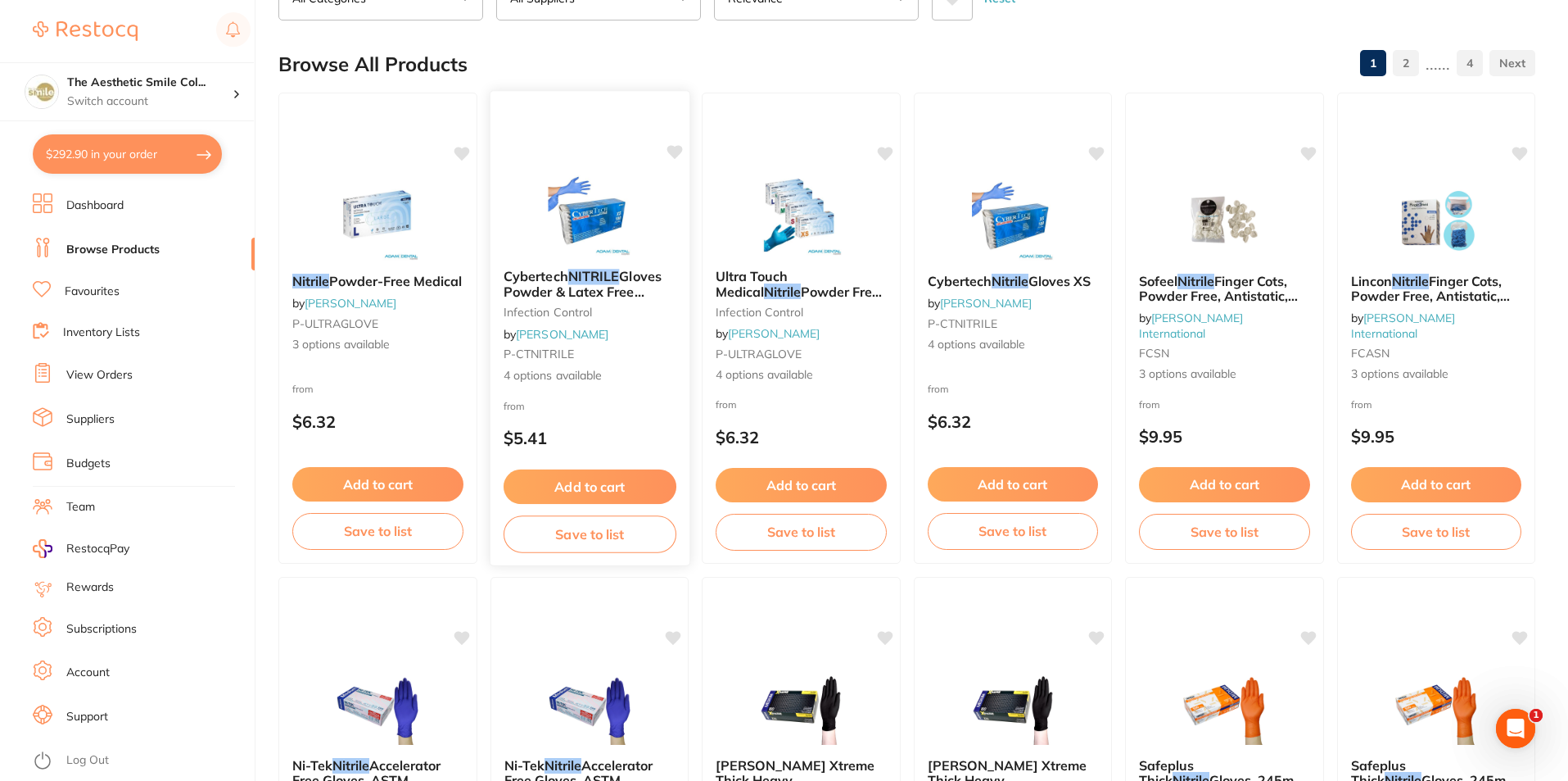
click at [561, 283] on span "Gloves Powder & Latex Free 100/pk" at bounding box center [582, 291] width 158 height 46
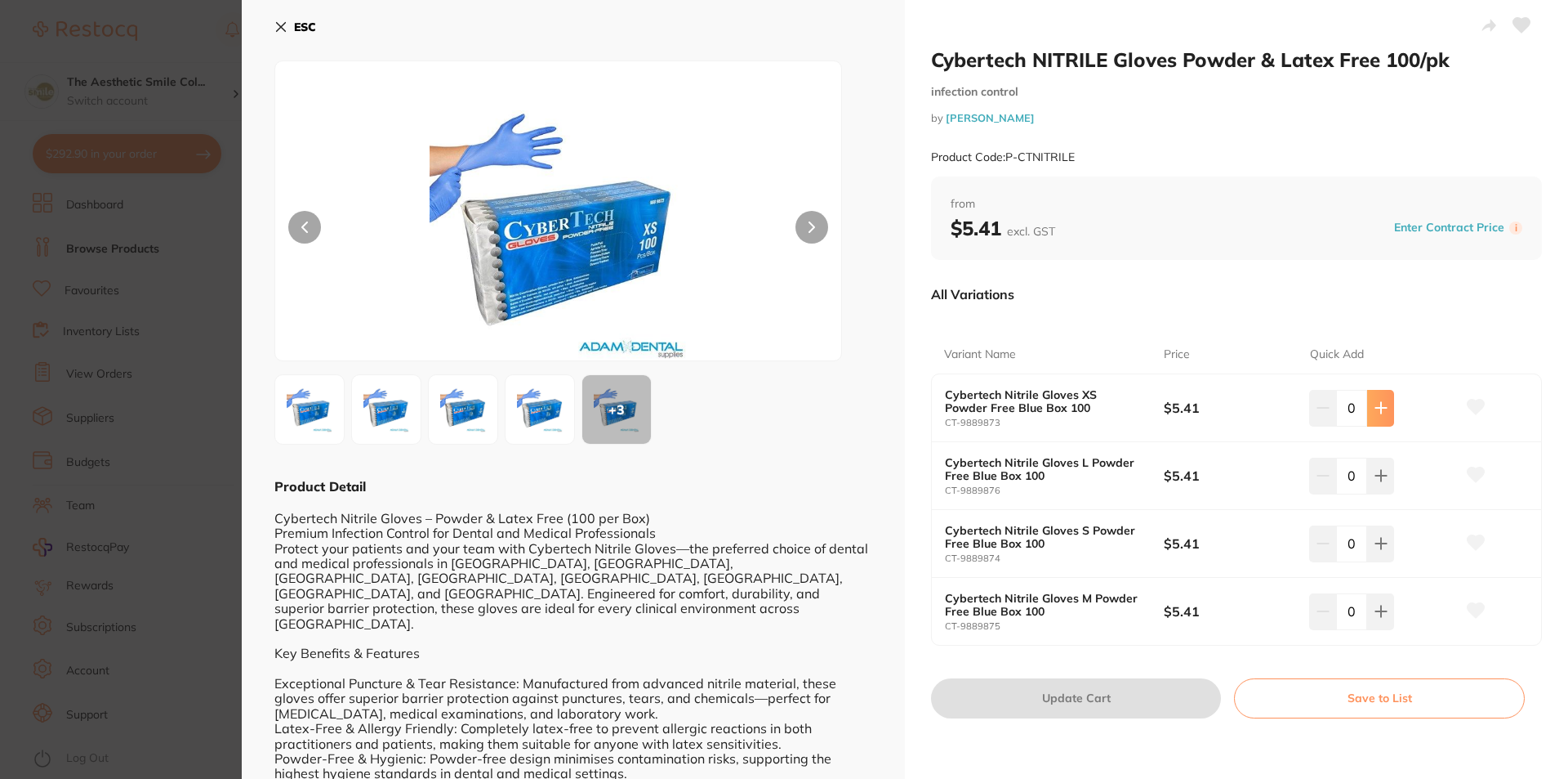
click at [1375, 407] on icon at bounding box center [1381, 407] width 13 height 13
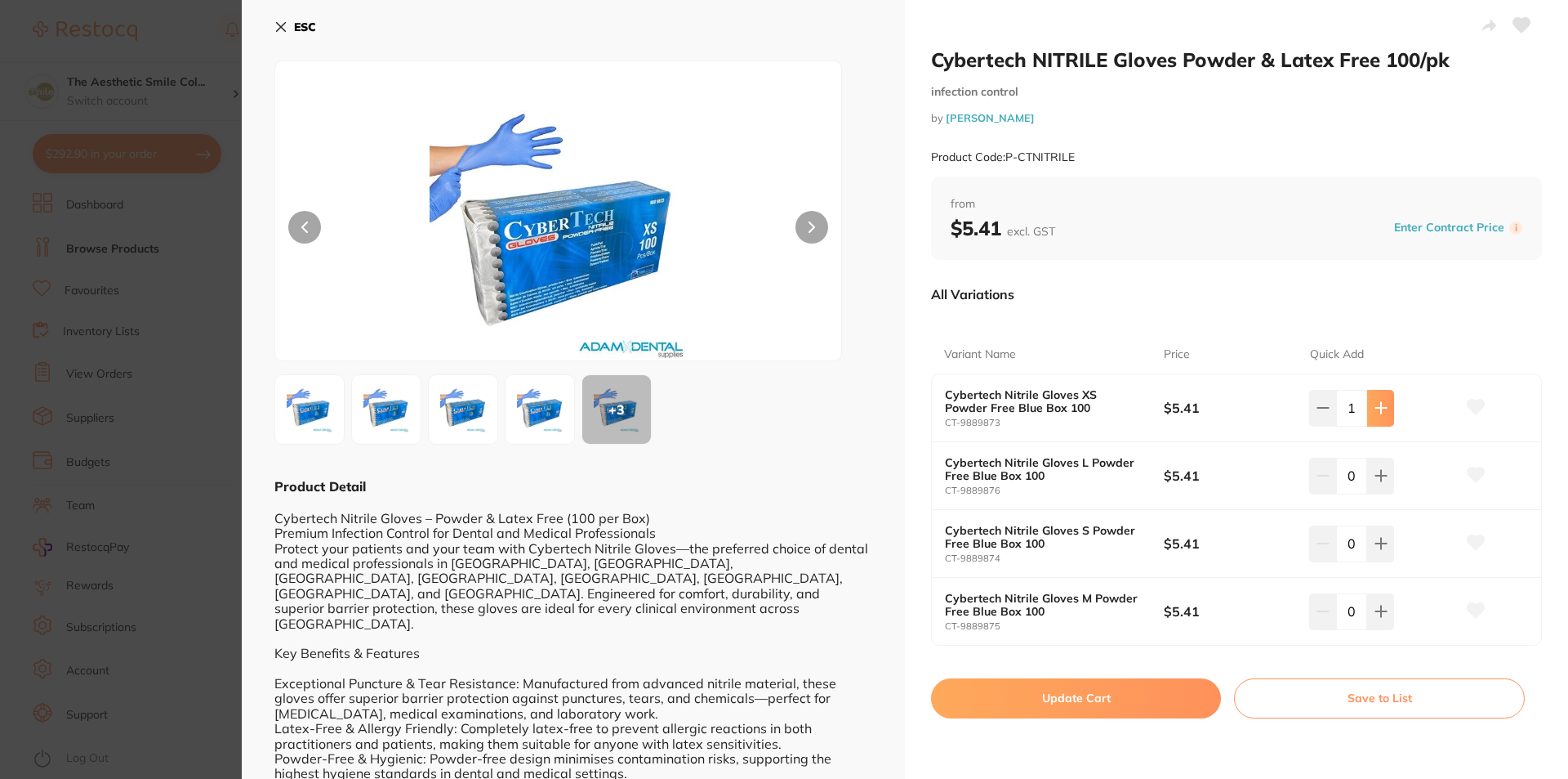
click at [1375, 407] on icon at bounding box center [1381, 407] width 13 height 13
click at [1378, 412] on icon at bounding box center [1380, 408] width 11 height 11
type input "5"
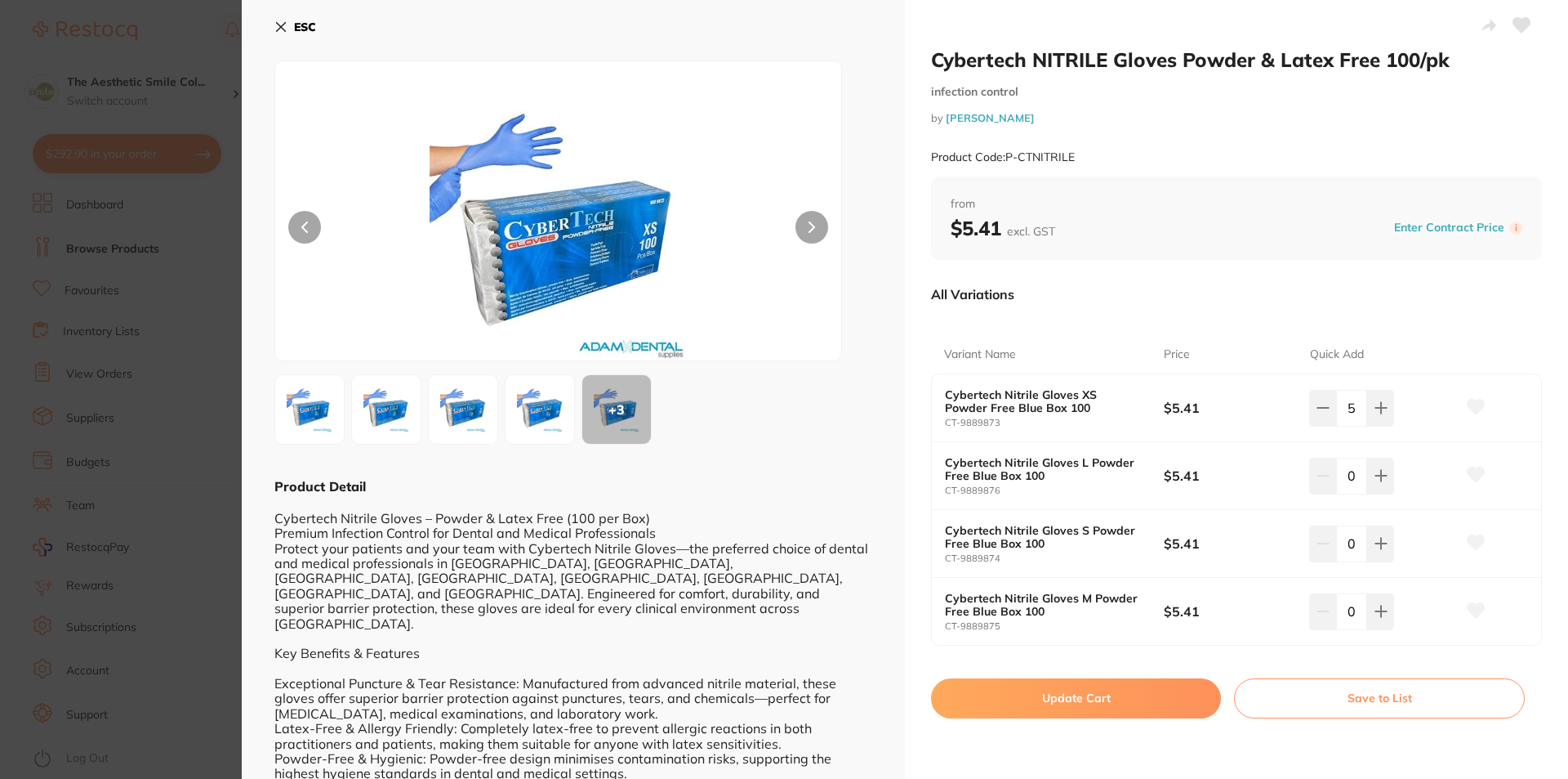
click at [1090, 699] on button "Update Cart" at bounding box center [1076, 698] width 290 height 39
checkbox input "false"
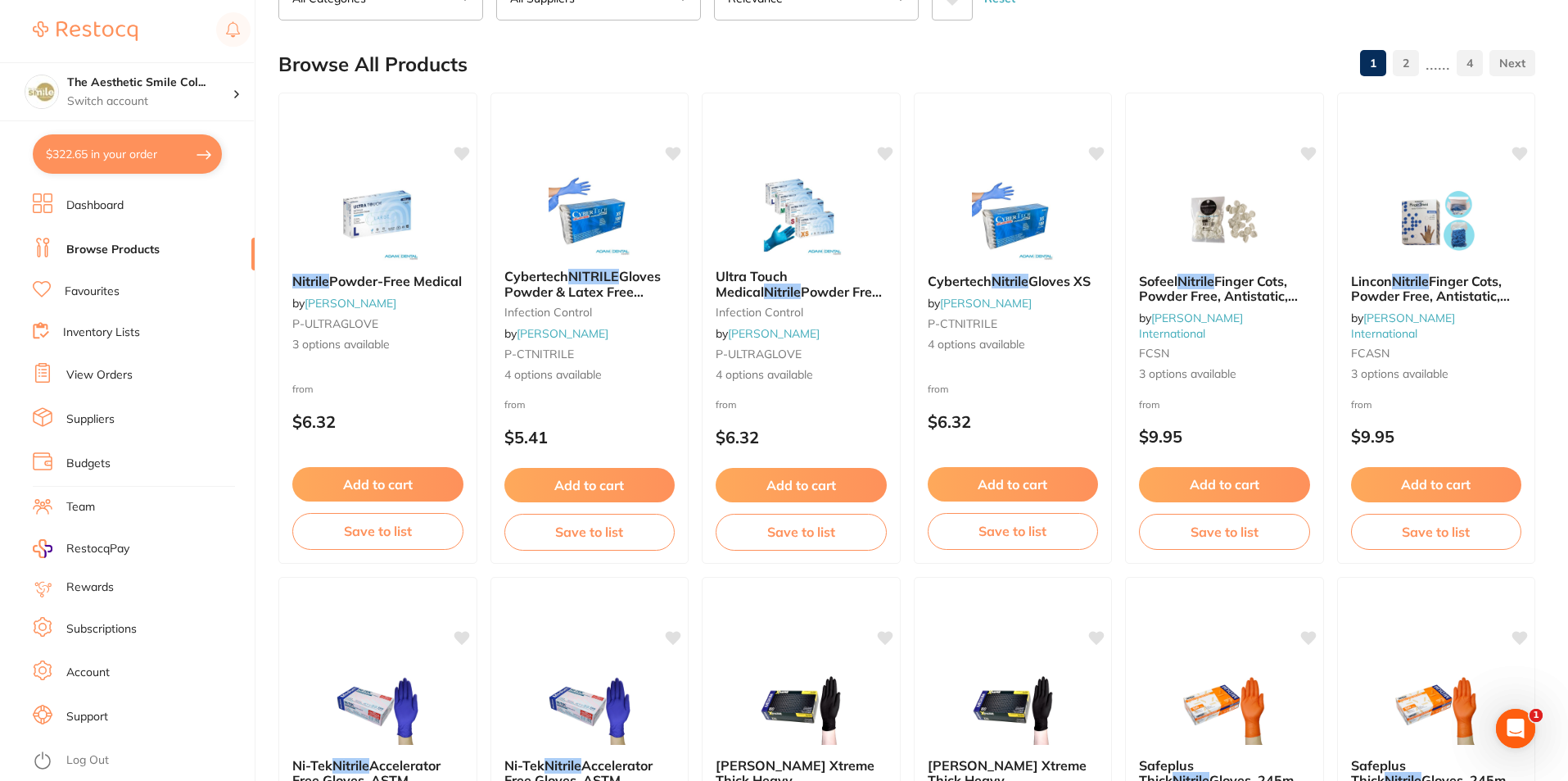
click at [207, 151] on button "$322.65 in your order" at bounding box center [126, 154] width 189 height 40
checkbox input "true"
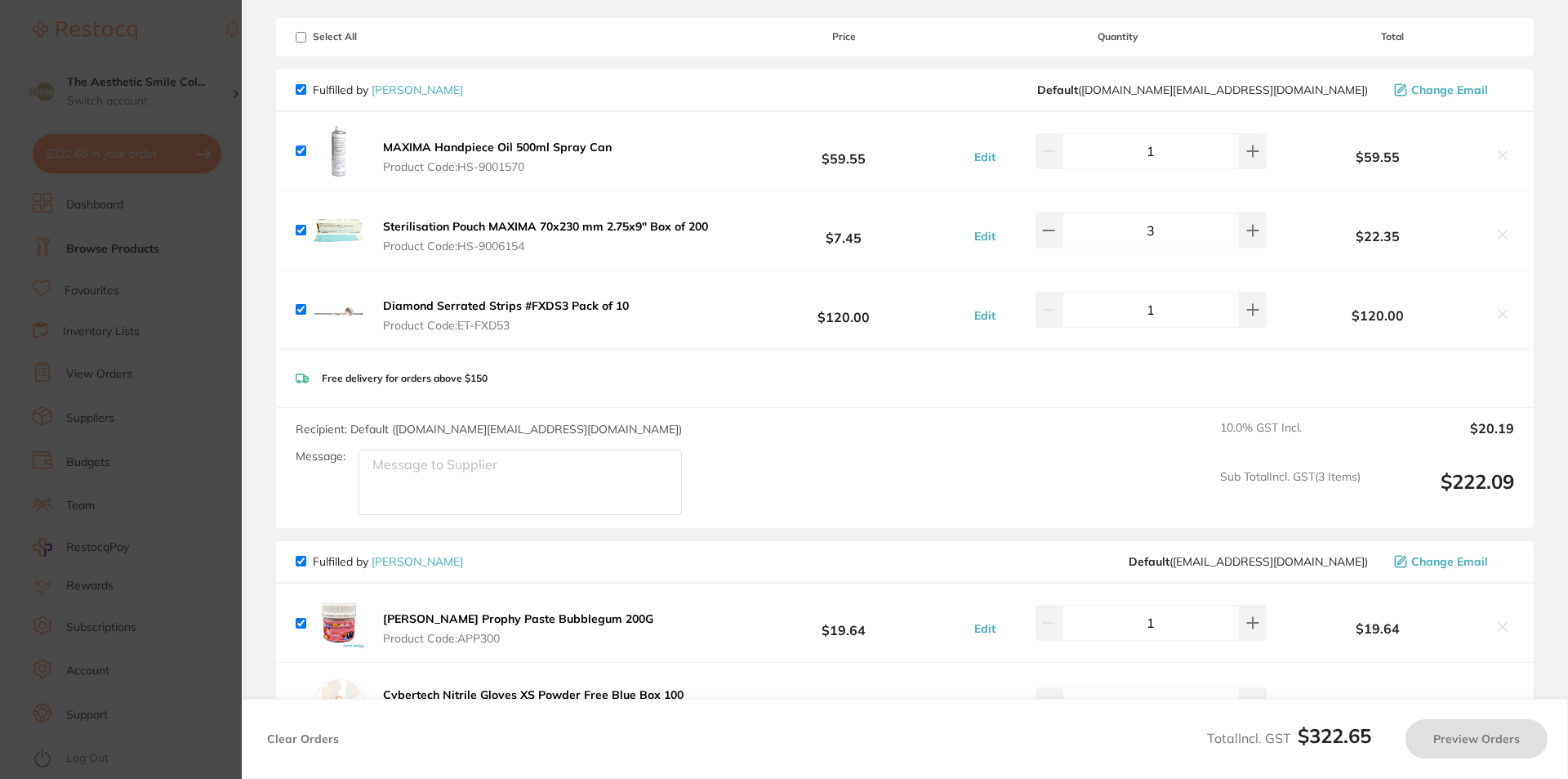
checkbox input "true"
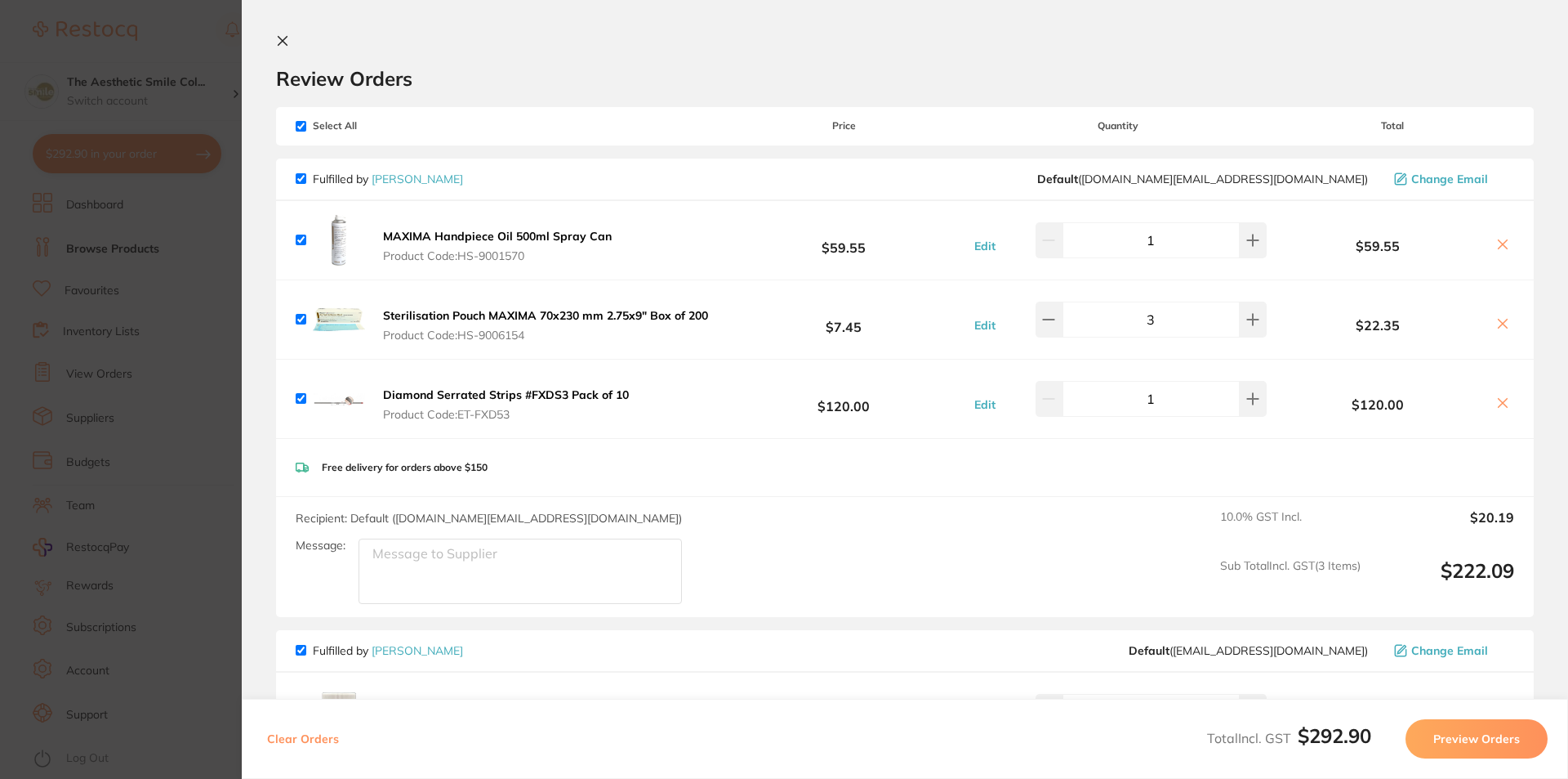
click at [282, 40] on icon at bounding box center [283, 40] width 9 height 9
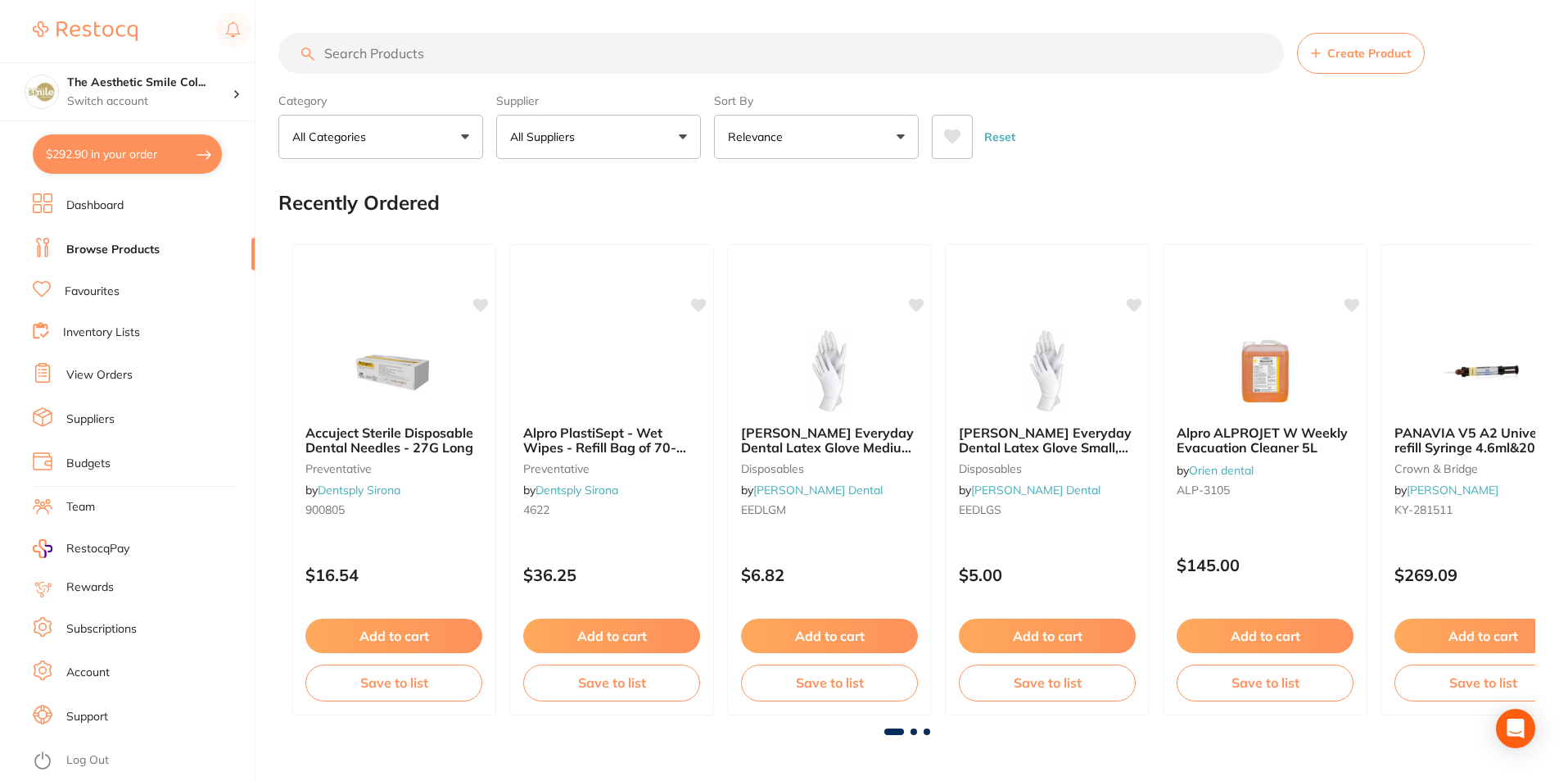
click at [174, 160] on button "$292.90 in your order" at bounding box center [126, 154] width 189 height 40
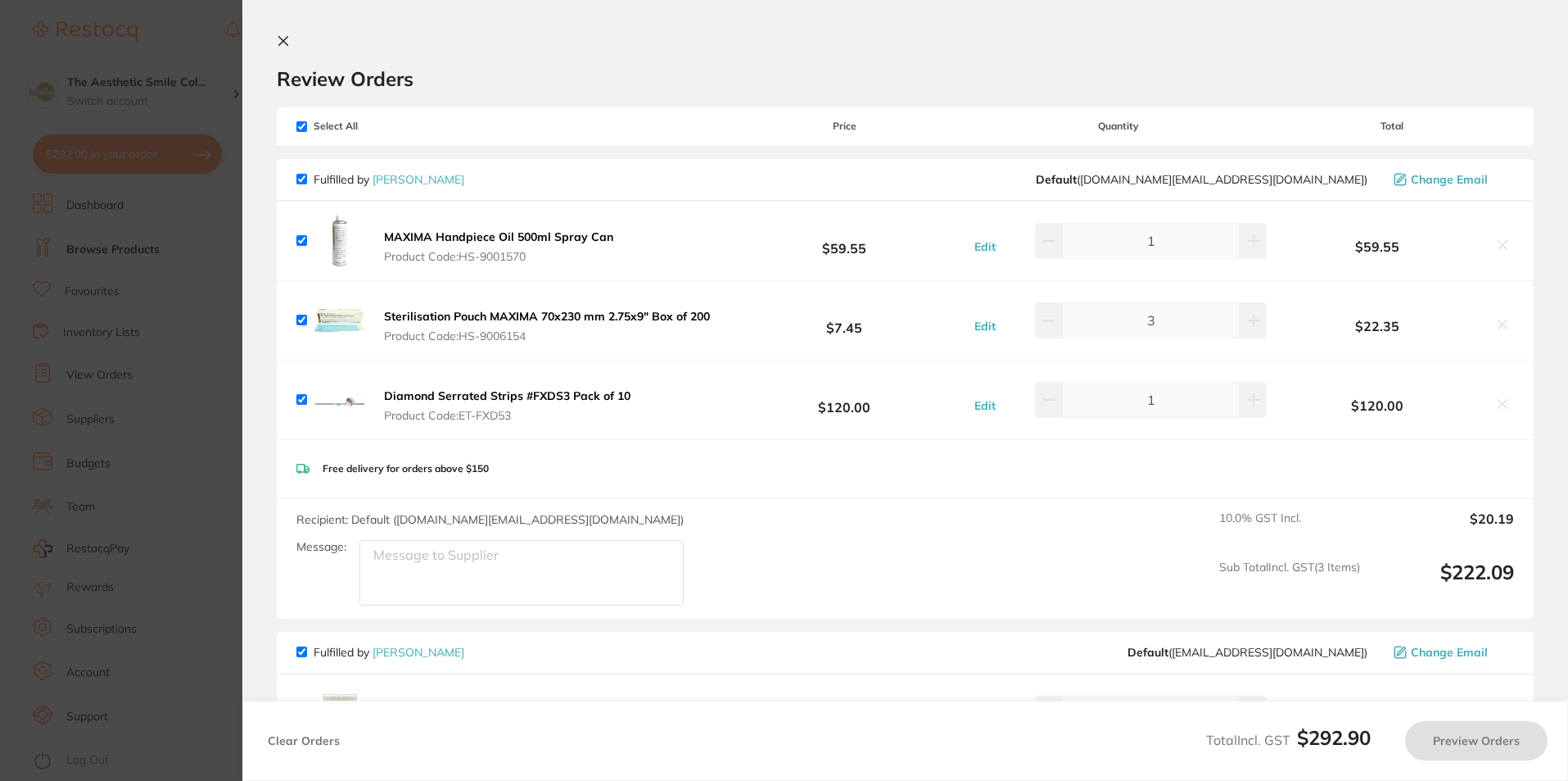
checkbox input "true"
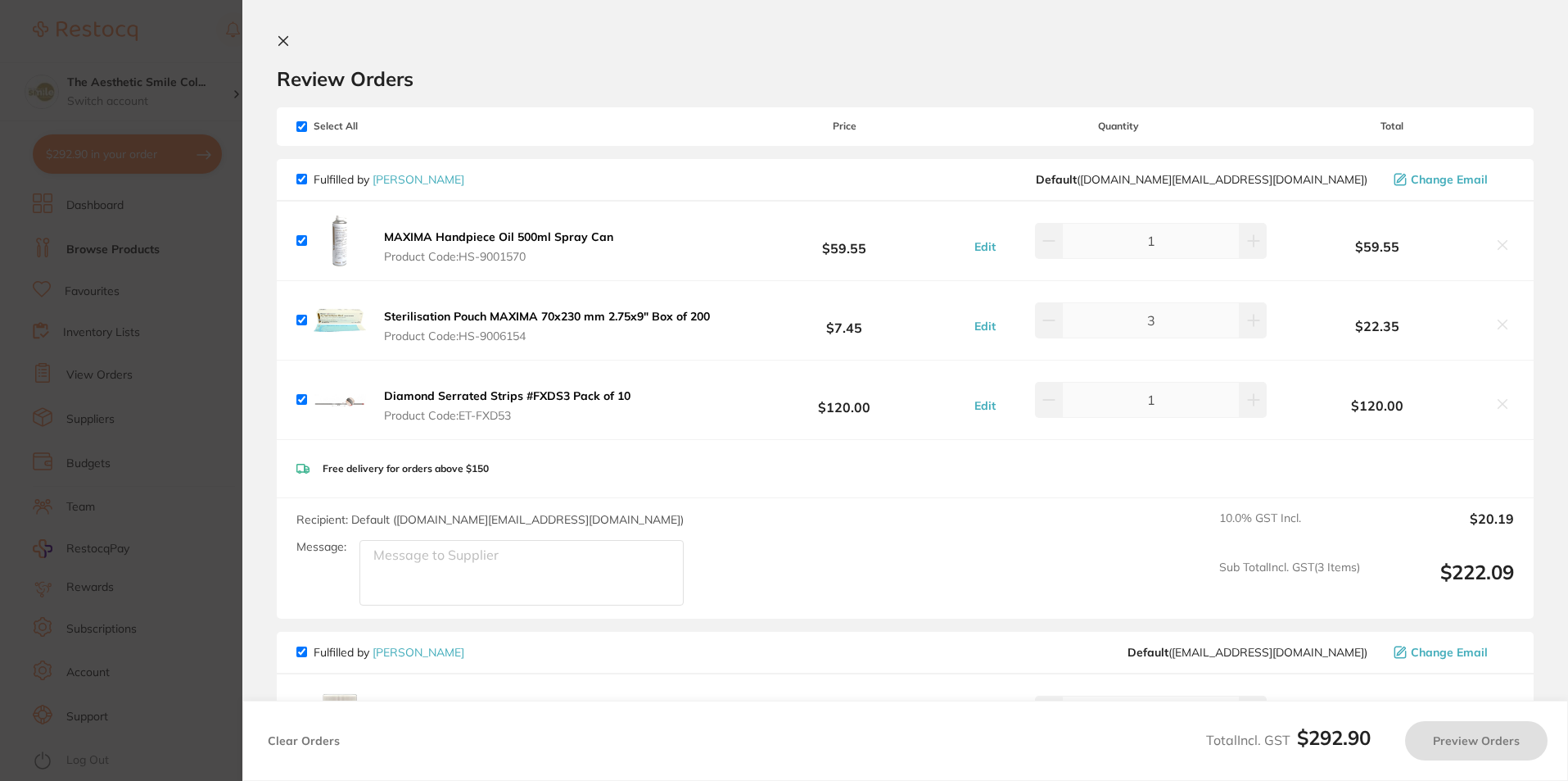
checkbox input "true"
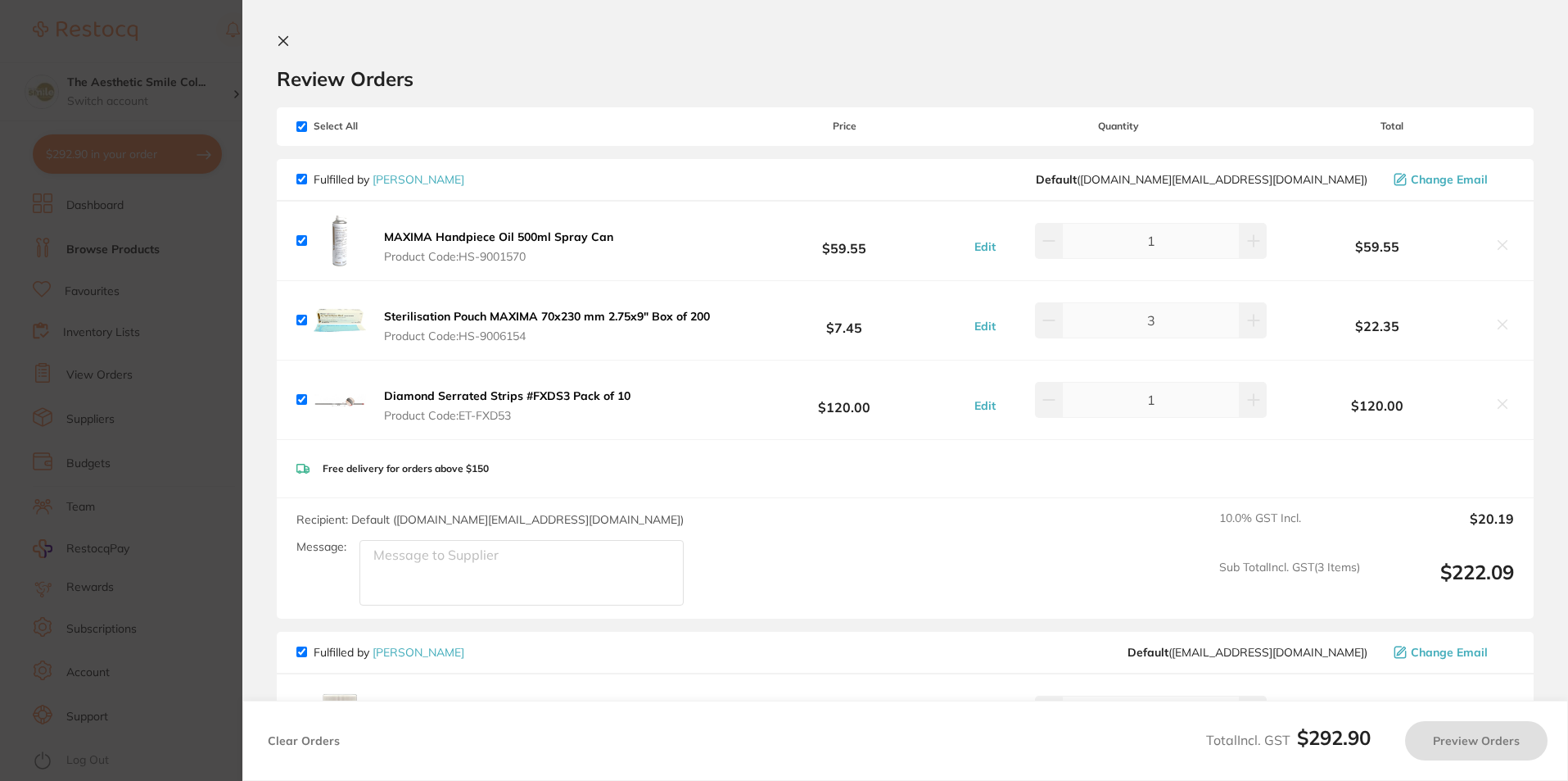
checkbox input "true"
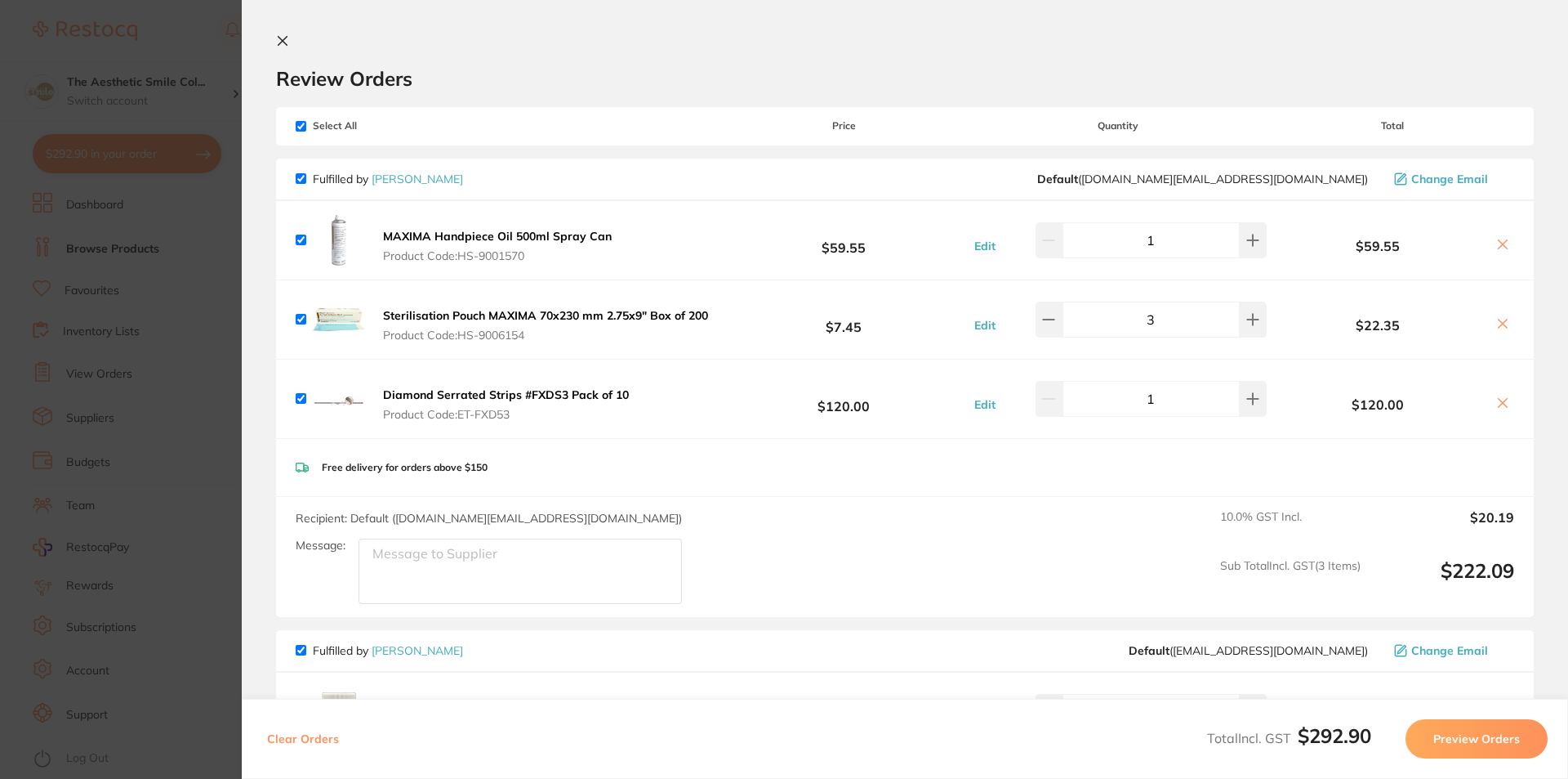
click at [285, 40] on icon at bounding box center [282, 40] width 13 height 13
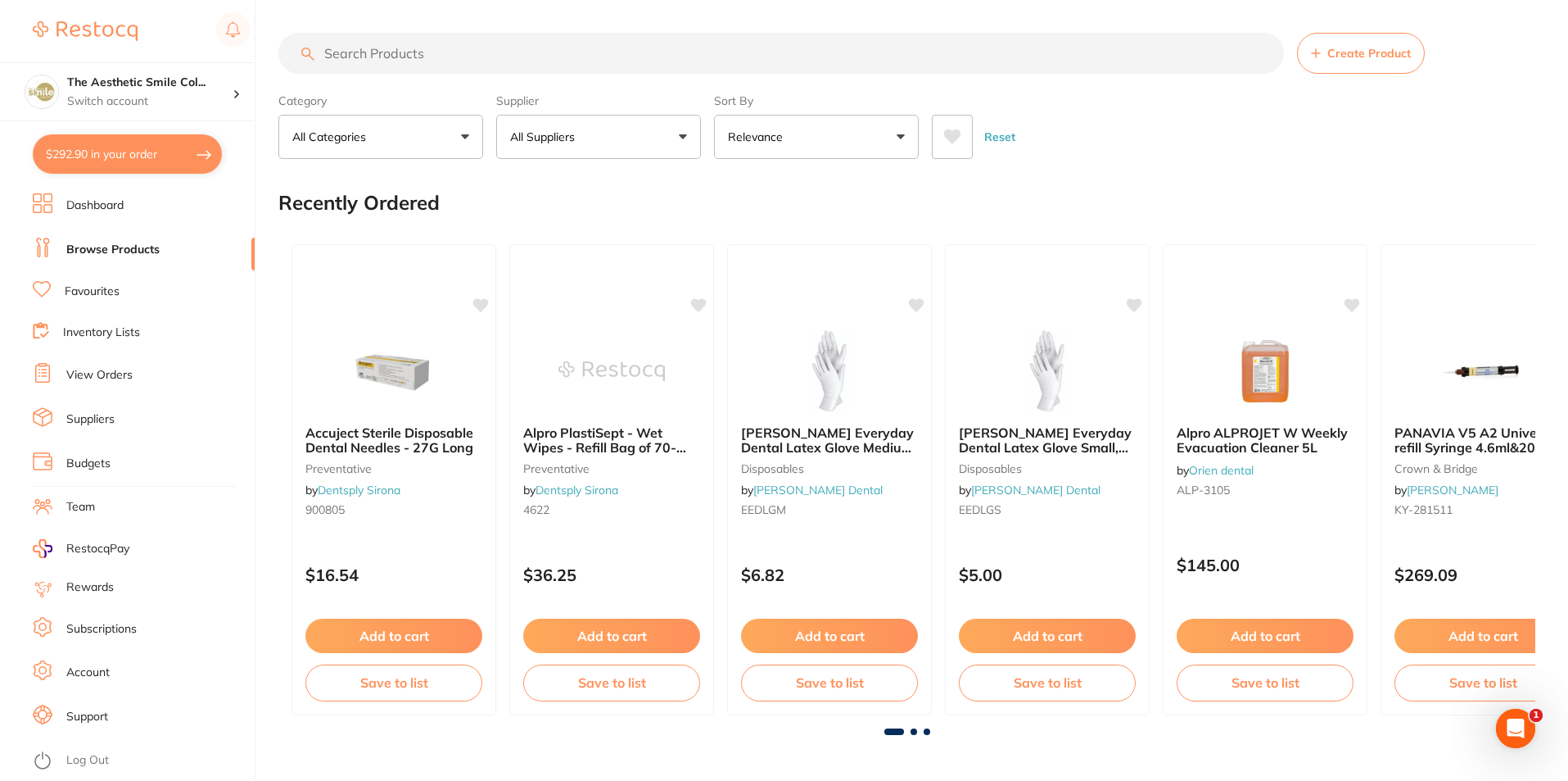
click at [447, 47] on input "search" at bounding box center [782, 52] width 1006 height 41
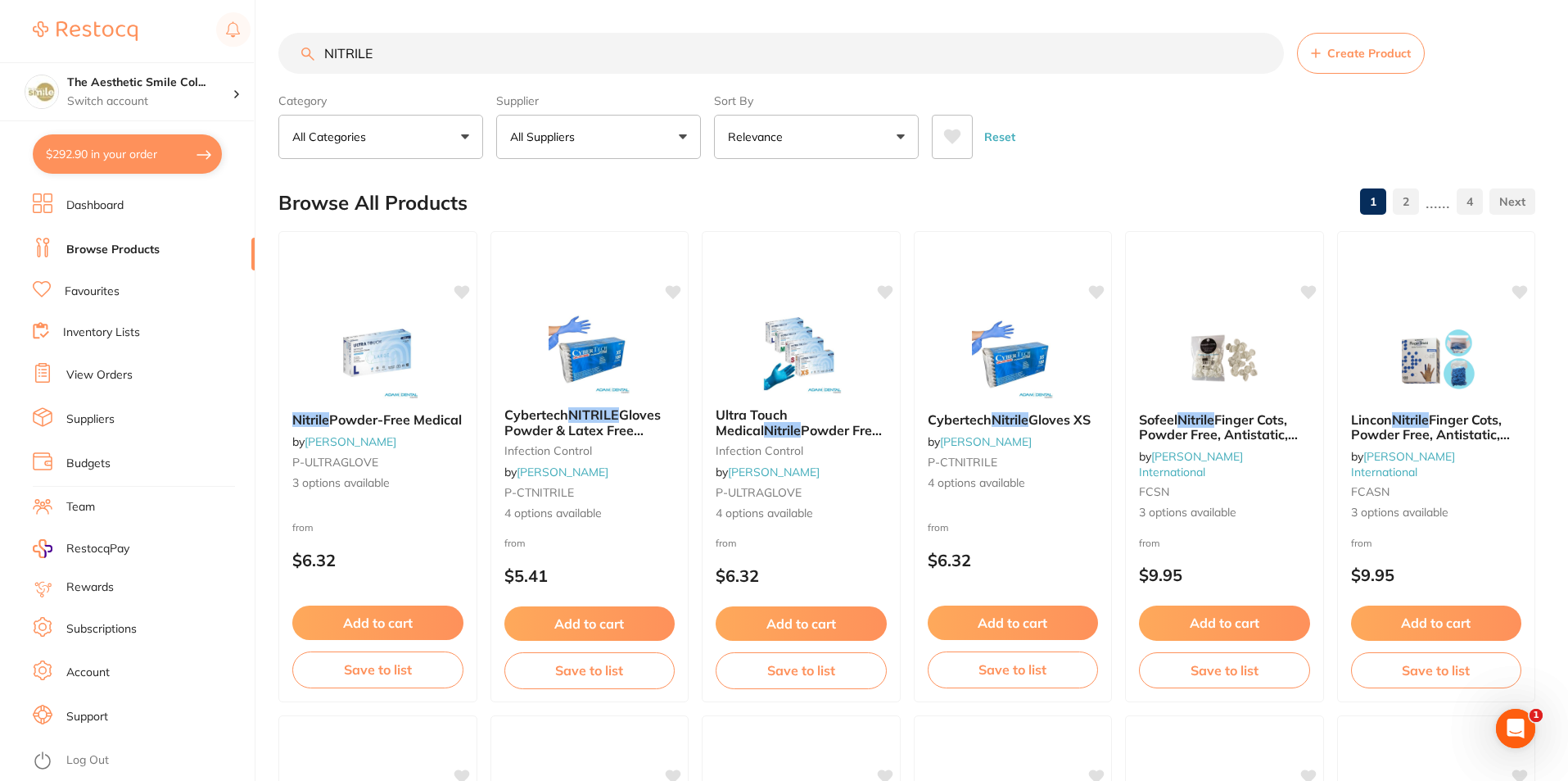
click at [686, 137] on button "All Suppliers" at bounding box center [598, 136] width 205 height 44
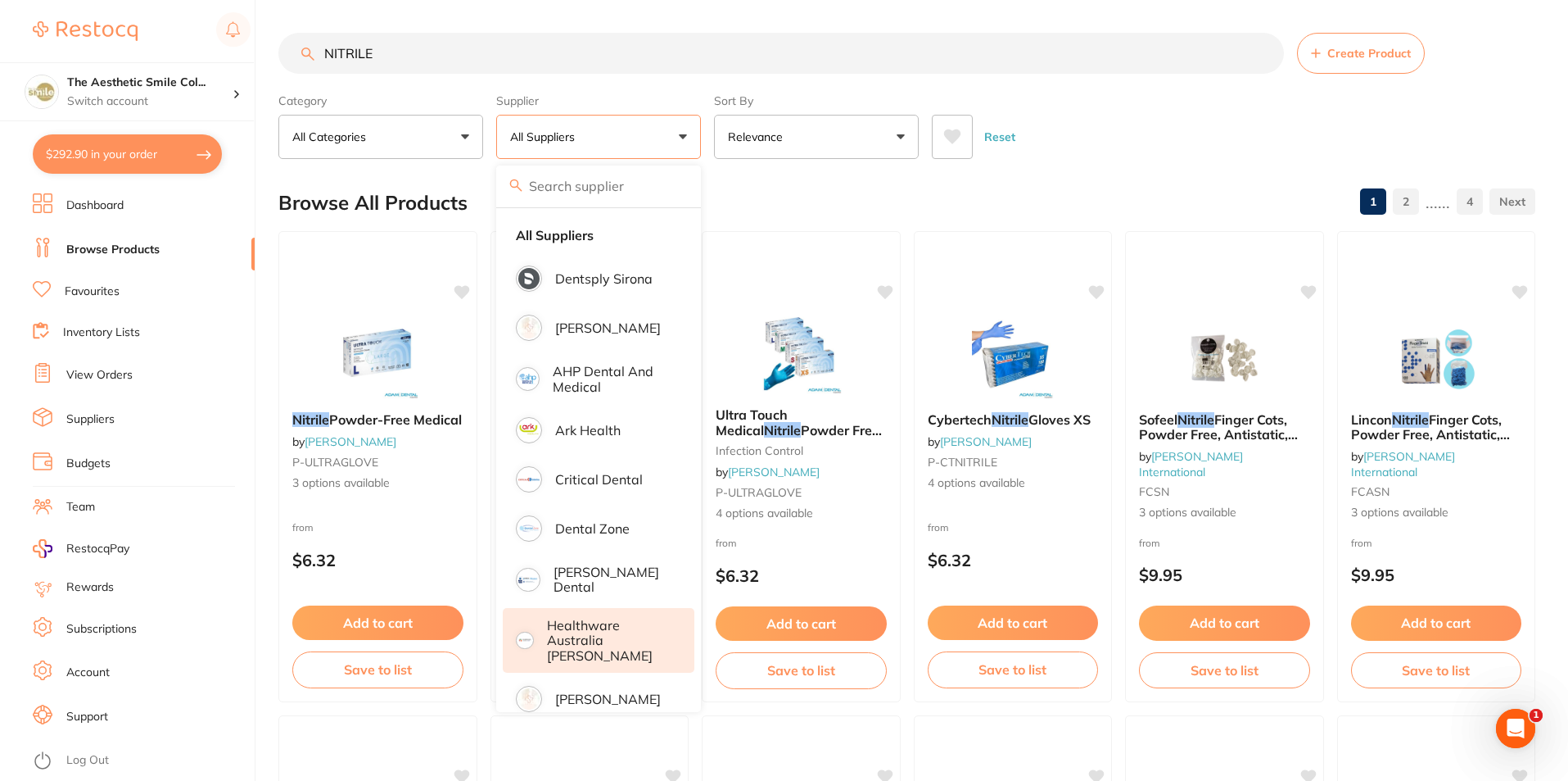
scroll to position [82, 0]
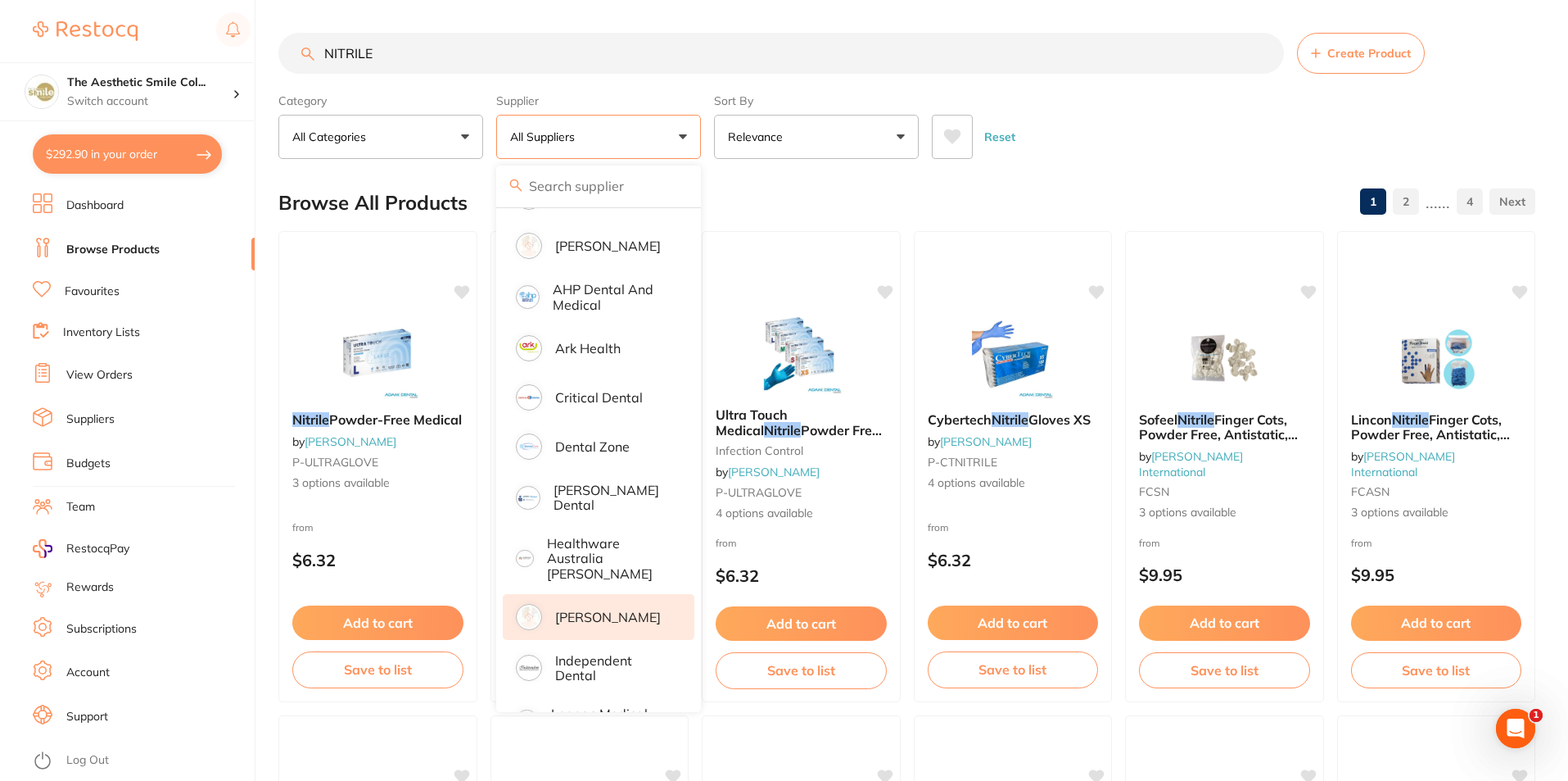
click at [638, 612] on p "[PERSON_NAME]" at bounding box center [608, 617] width 106 height 15
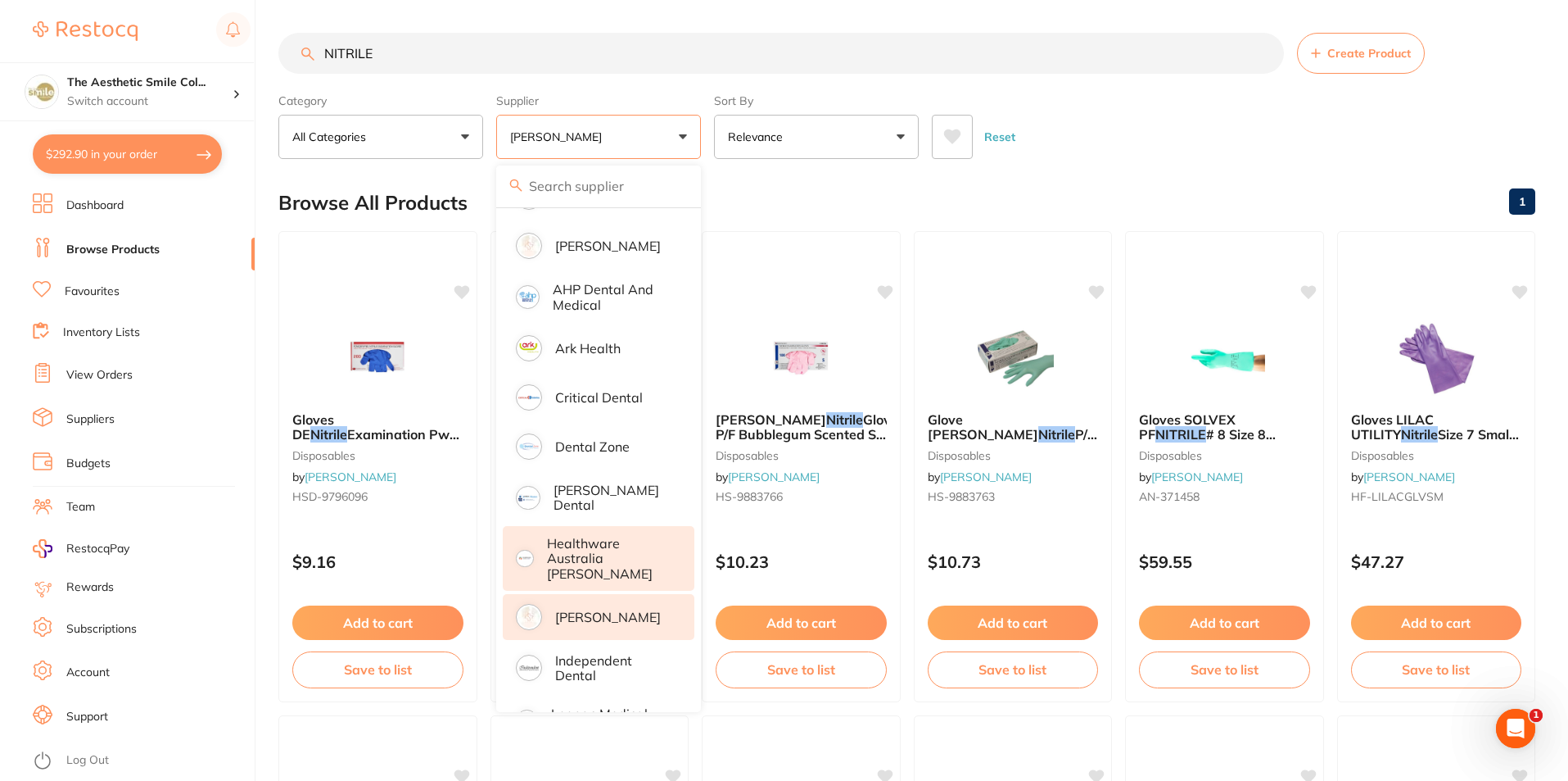
scroll to position [0, 0]
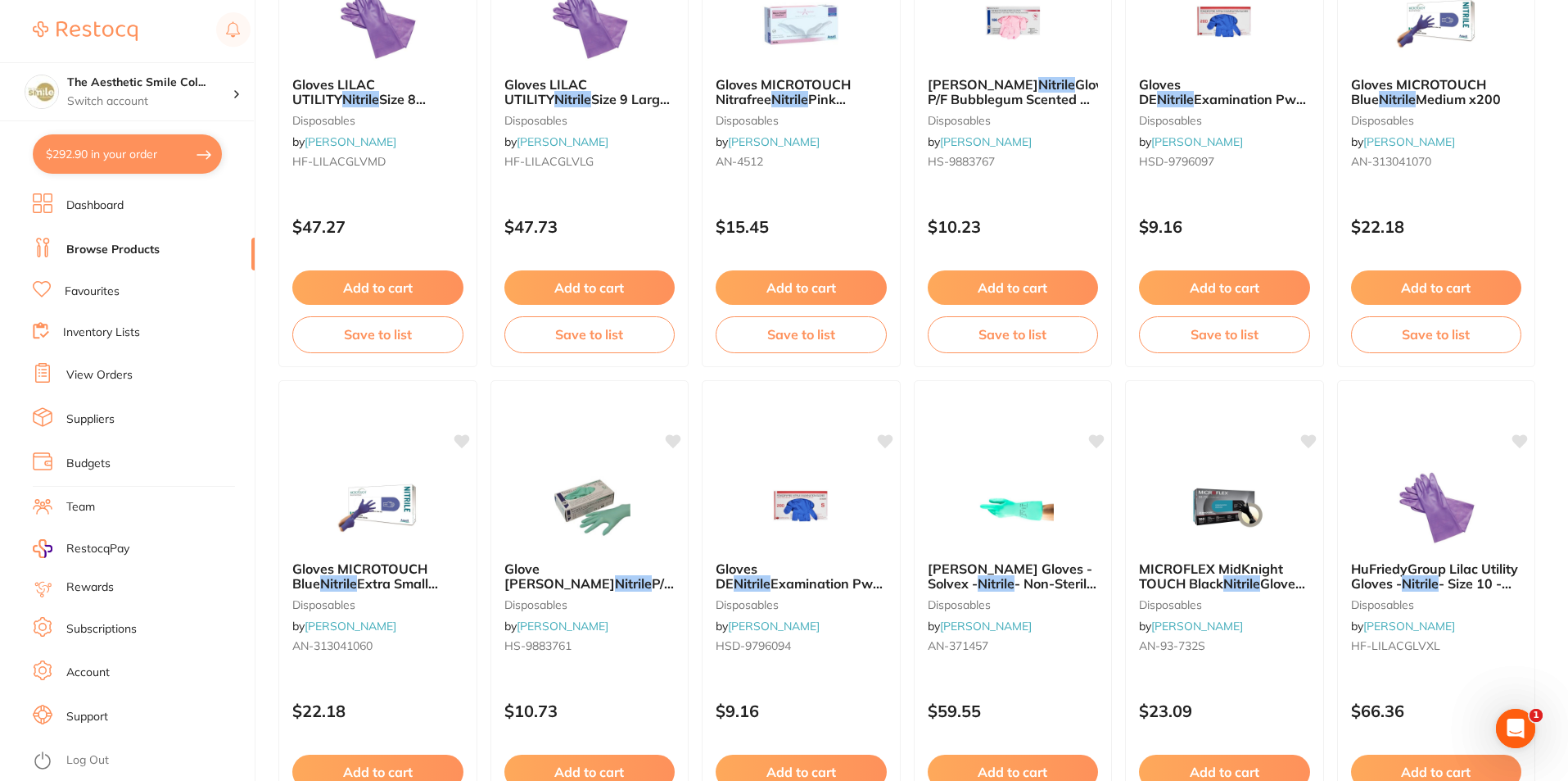
scroll to position [902, 0]
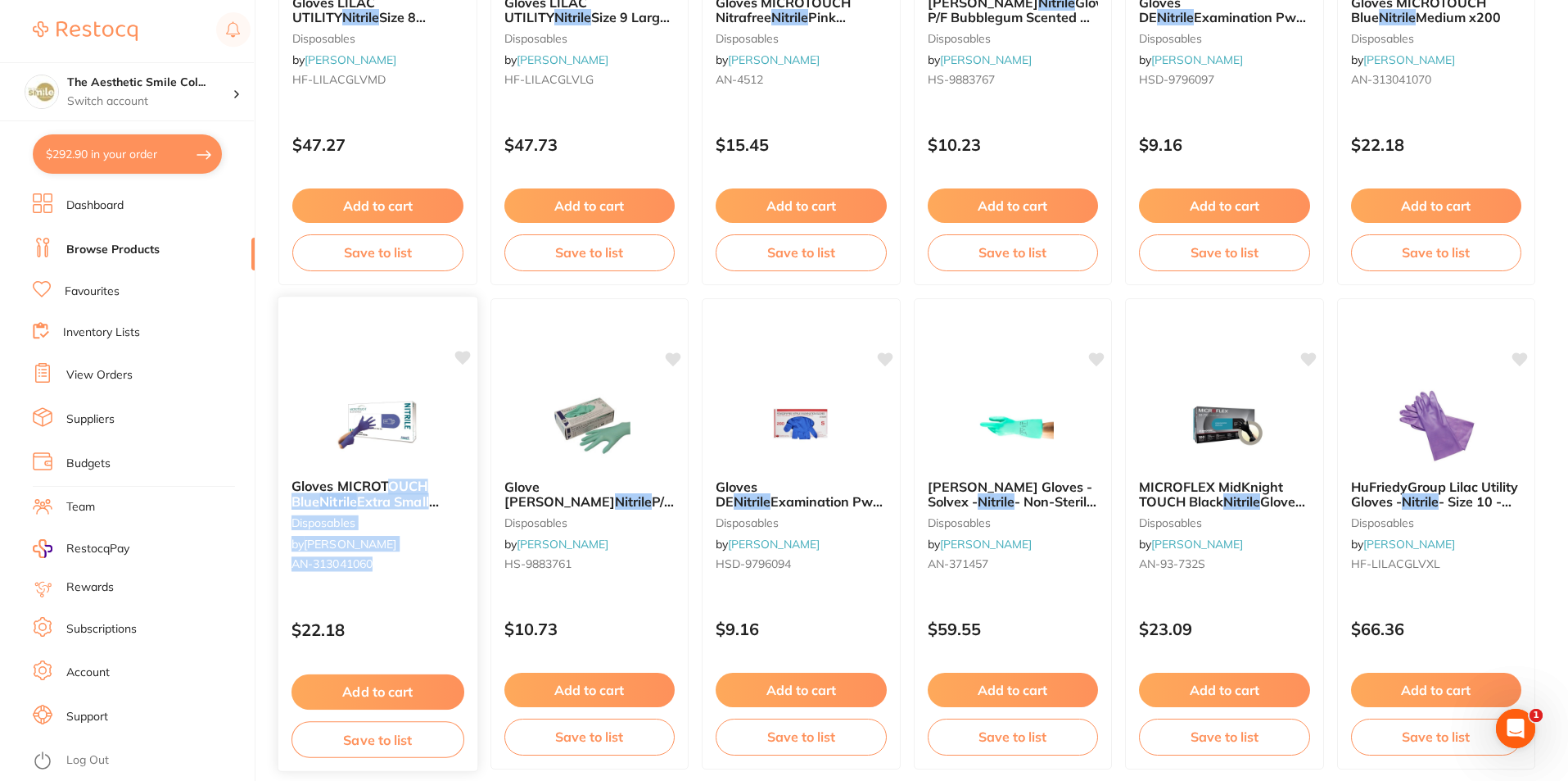
drag, startPoint x: 389, startPoint y: 492, endPoint x: 443, endPoint y: 589, distance: 111.0
click at [443, 589] on div "Gloves MICROTOUCH Blue Nitrile Extra Small x200 disposables by [PERSON_NAME] AN…" at bounding box center [377, 528] width 199 height 126
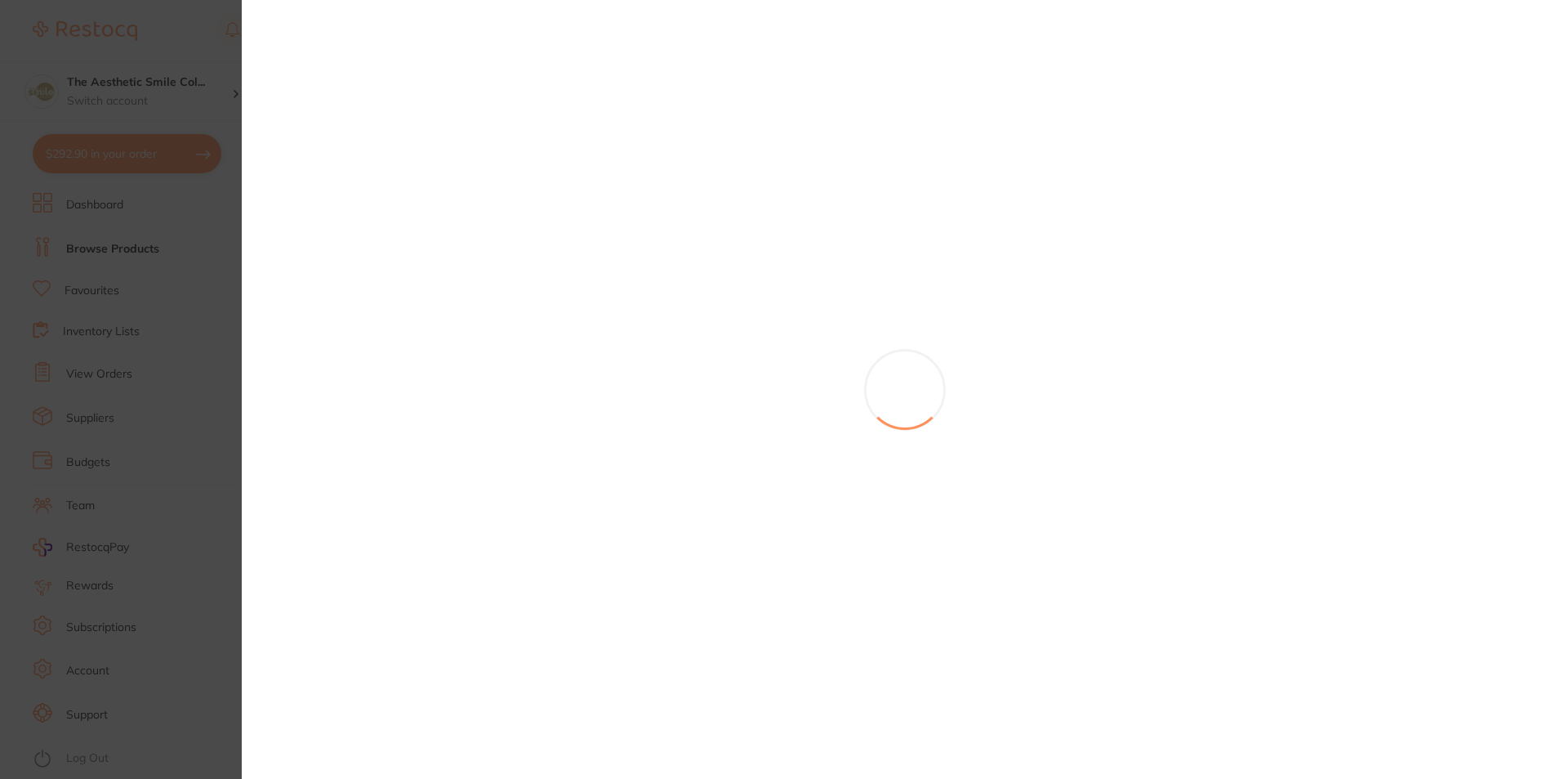
click at [442, 588] on section at bounding box center [784, 390] width 1568 height 779
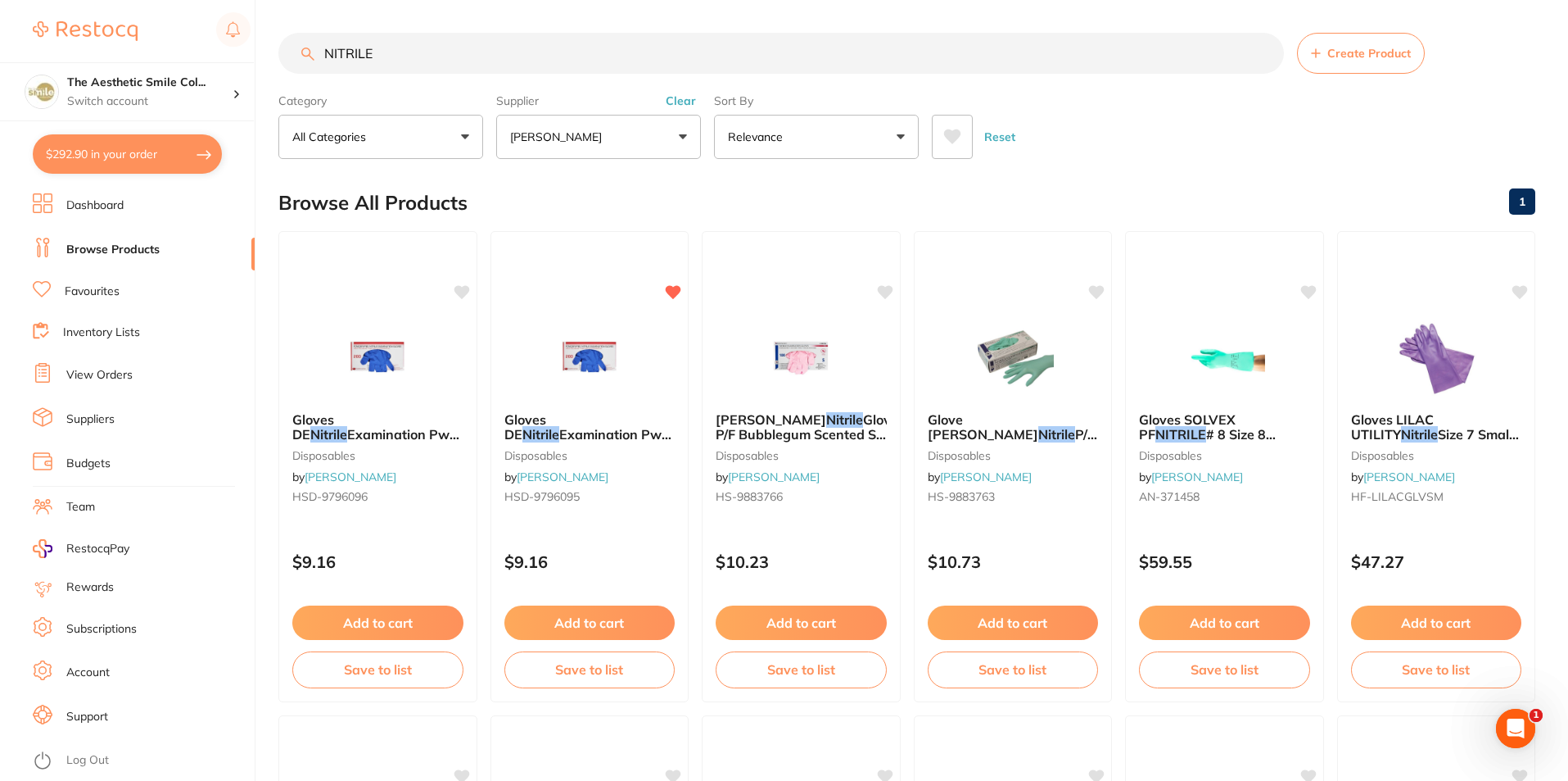
click at [457, 56] on input "NITRILE" at bounding box center [782, 52] width 1006 height 41
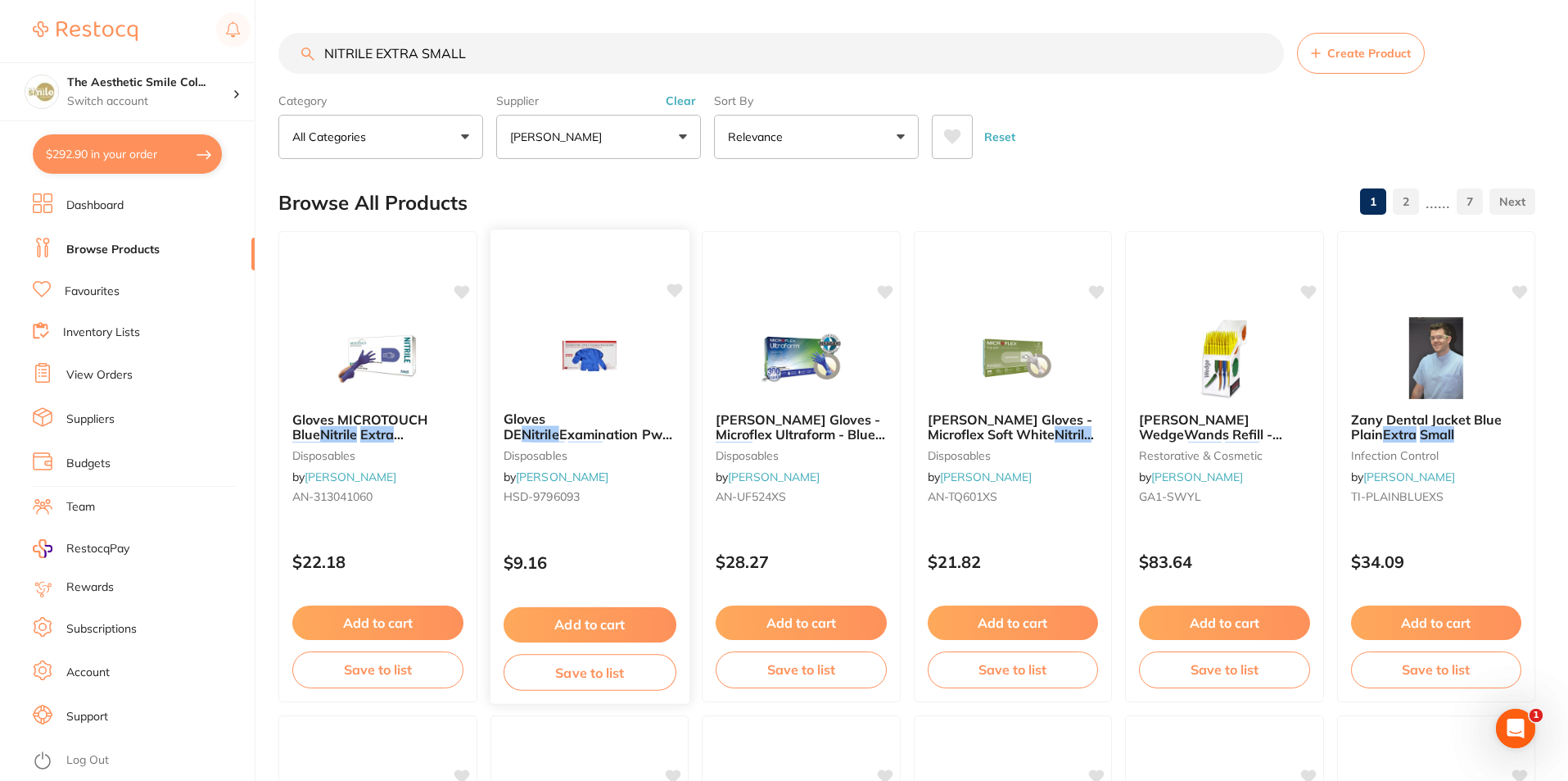
type input "NITRILE EXTRA SMALL"
click at [558, 426] on em "Nitrile" at bounding box center [539, 434] width 37 height 17
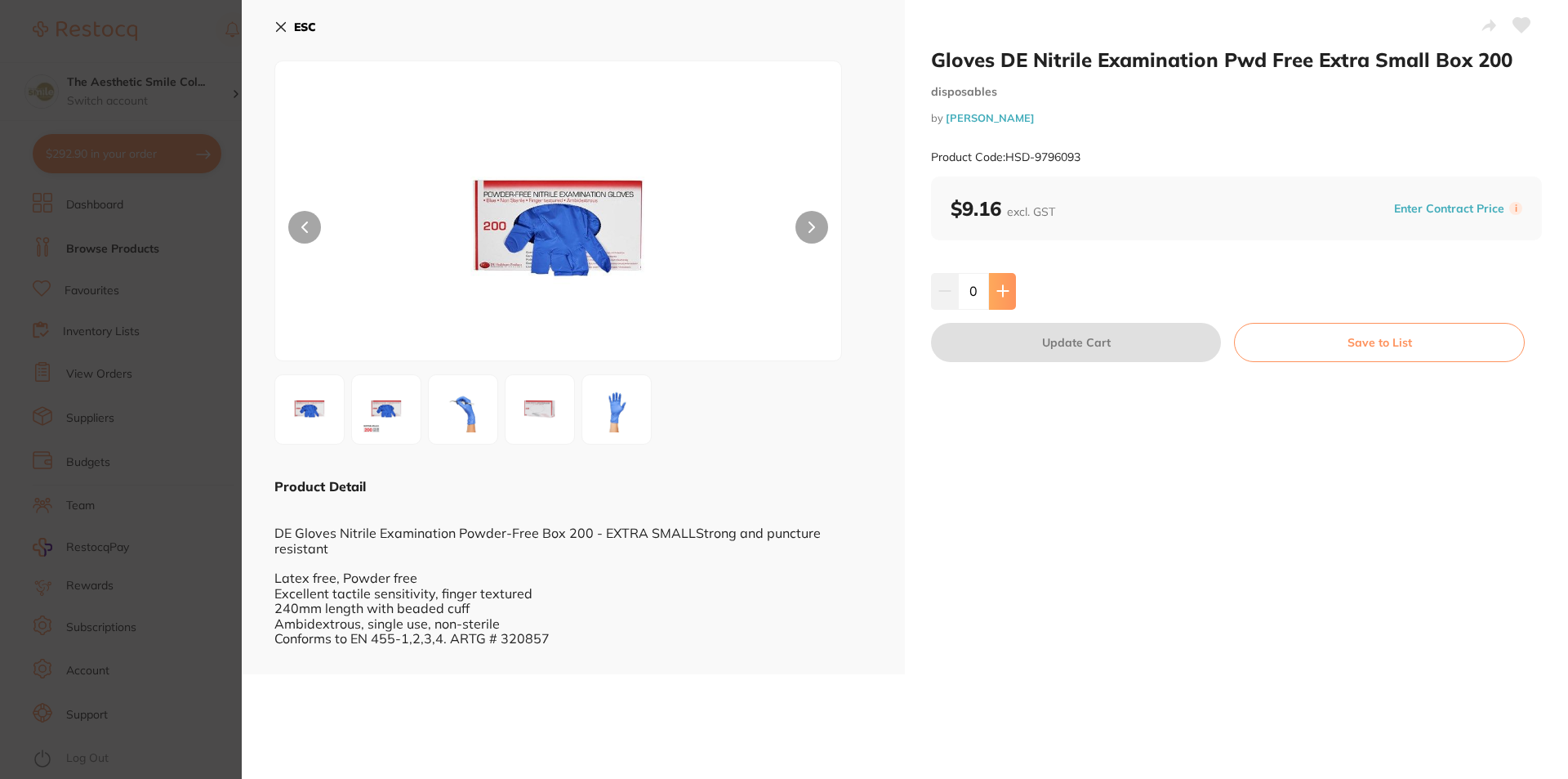
click at [992, 289] on button at bounding box center [1002, 291] width 27 height 35
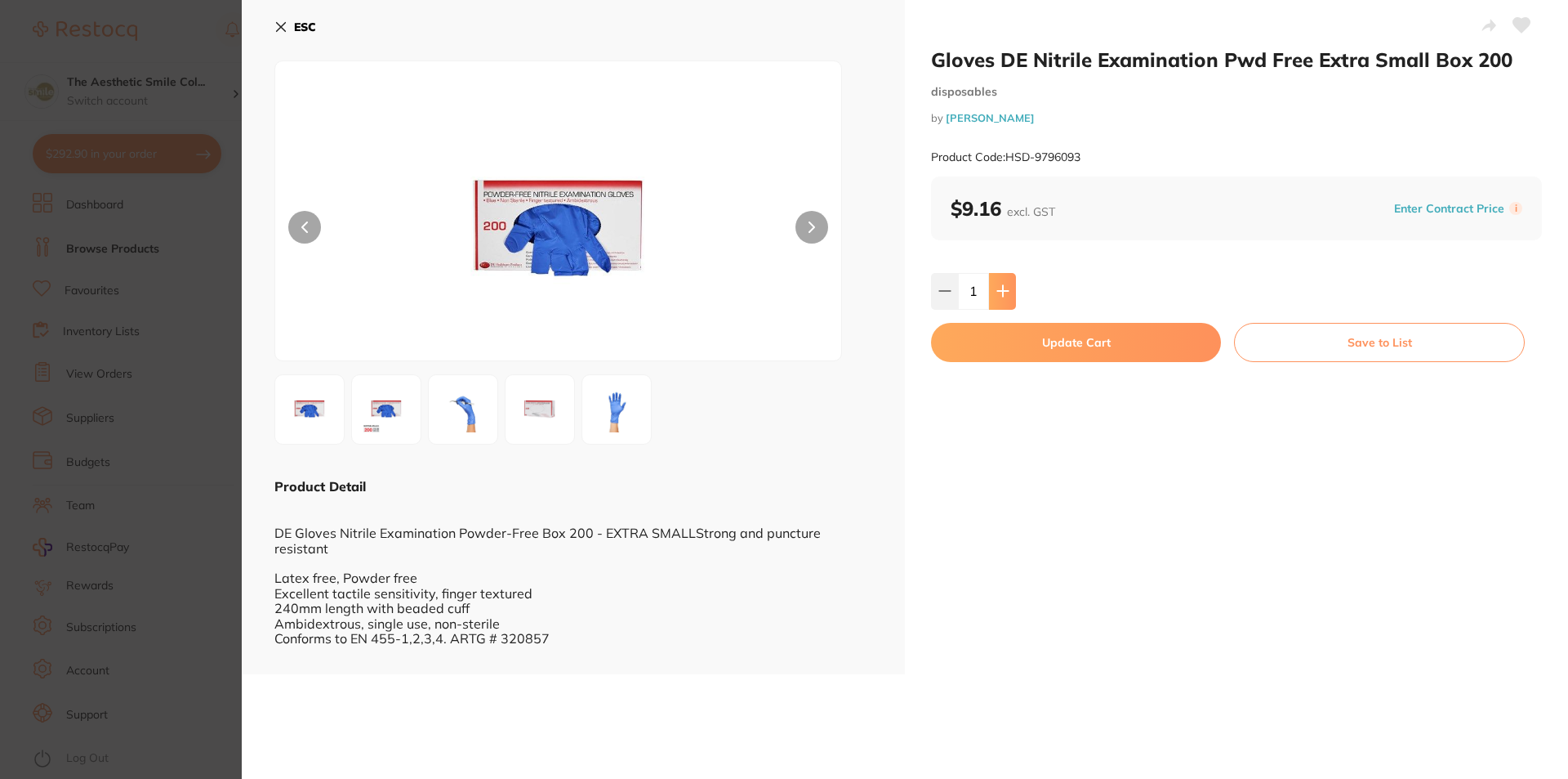
click at [992, 289] on button at bounding box center [1002, 291] width 27 height 35
click at [941, 291] on icon at bounding box center [944, 291] width 11 height 0
click at [998, 293] on icon at bounding box center [1002, 290] width 13 height 13
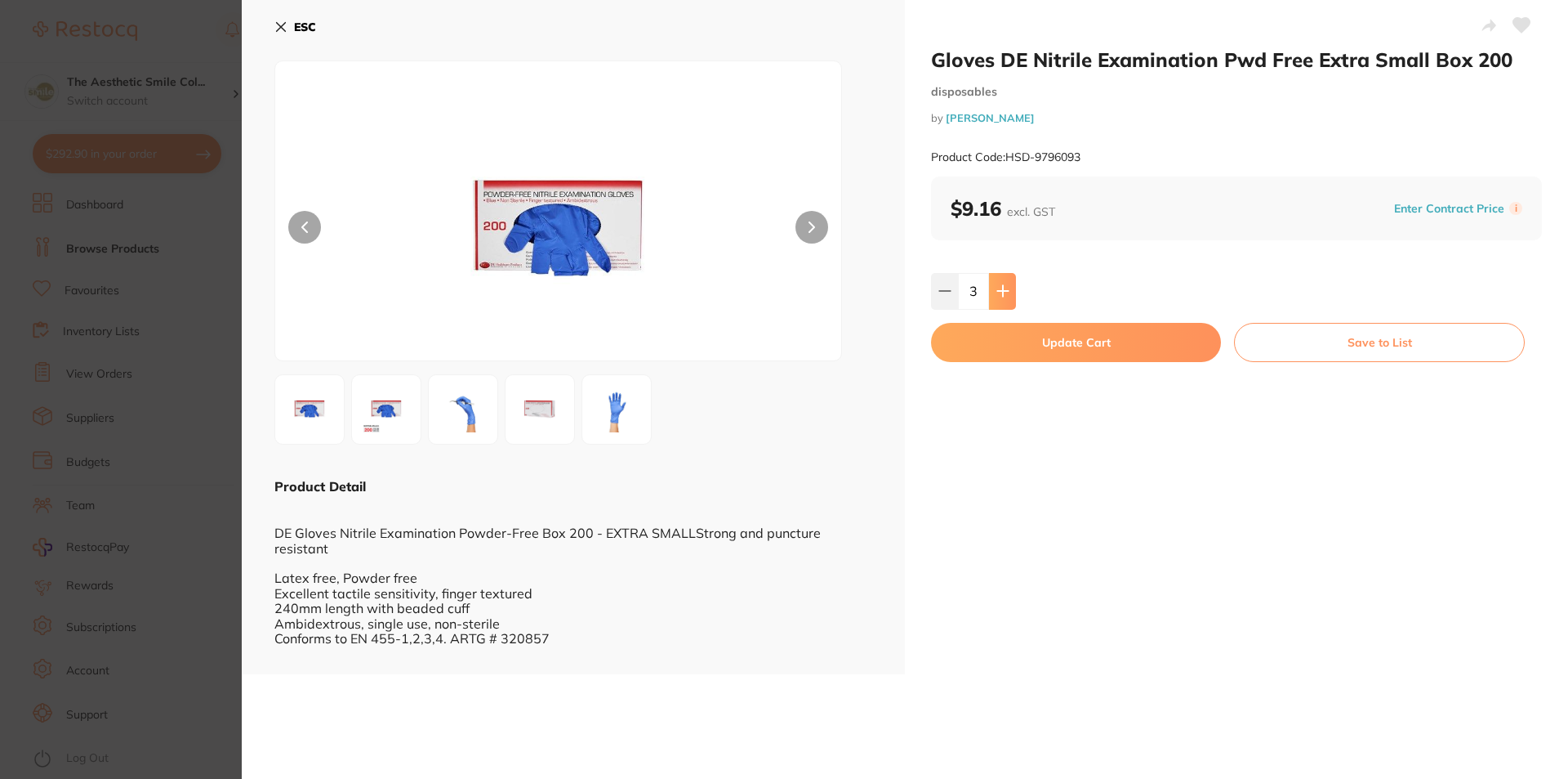
type input "4"
click at [1006, 341] on button "Update Cart" at bounding box center [1076, 342] width 290 height 39
checkbox input "false"
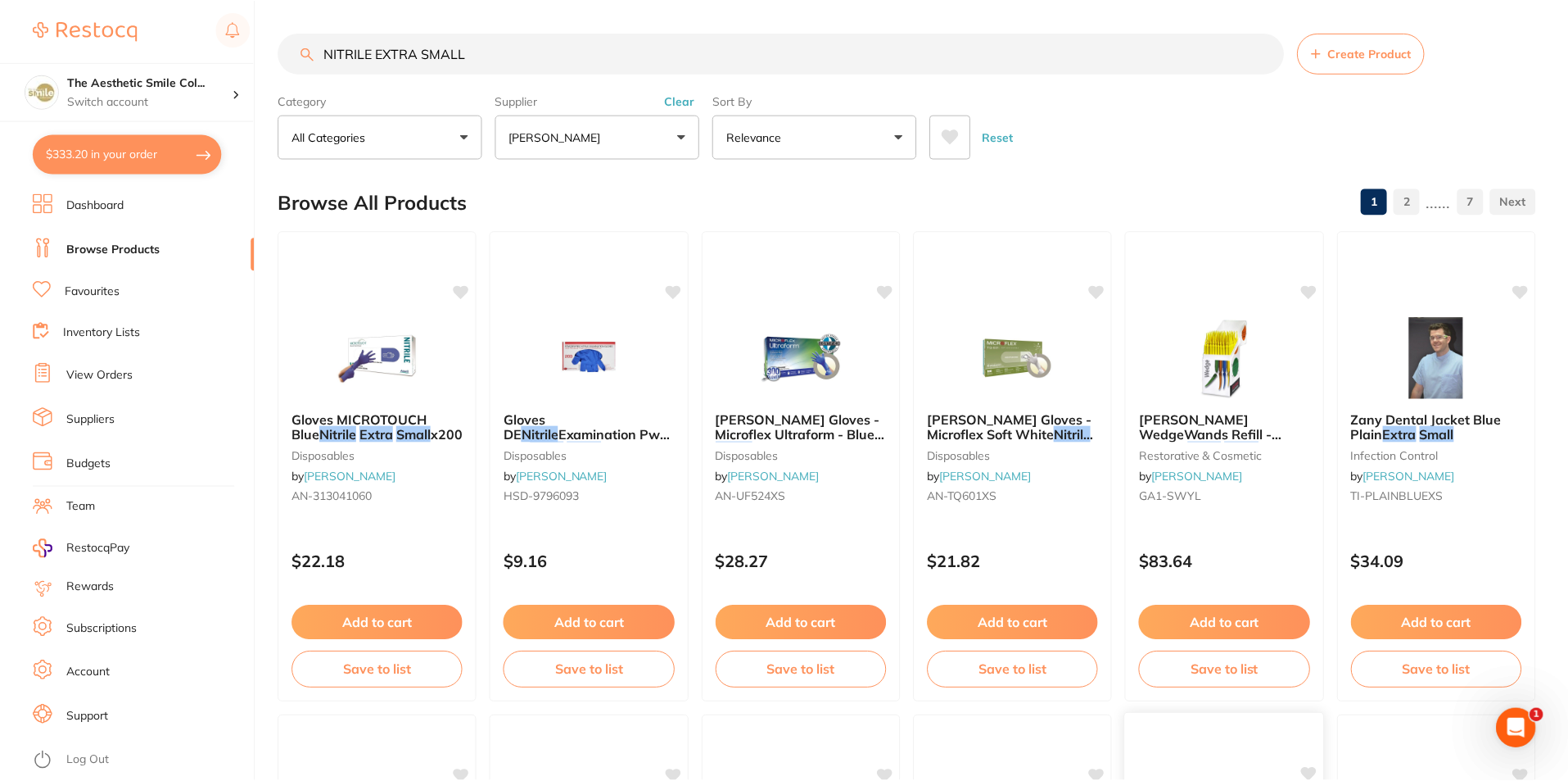
scroll to position [82, 0]
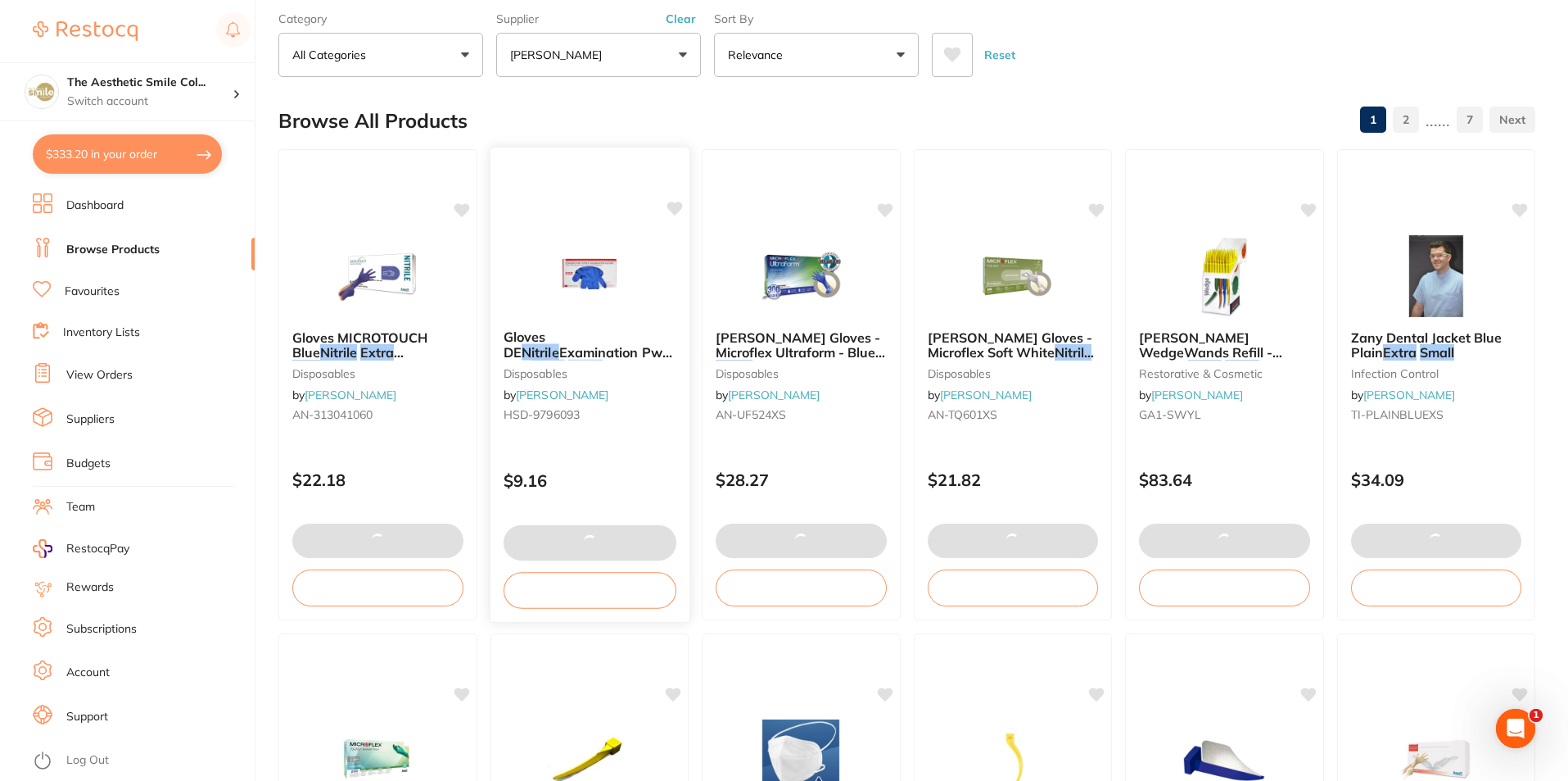
checkbox input "false"
type input "2"
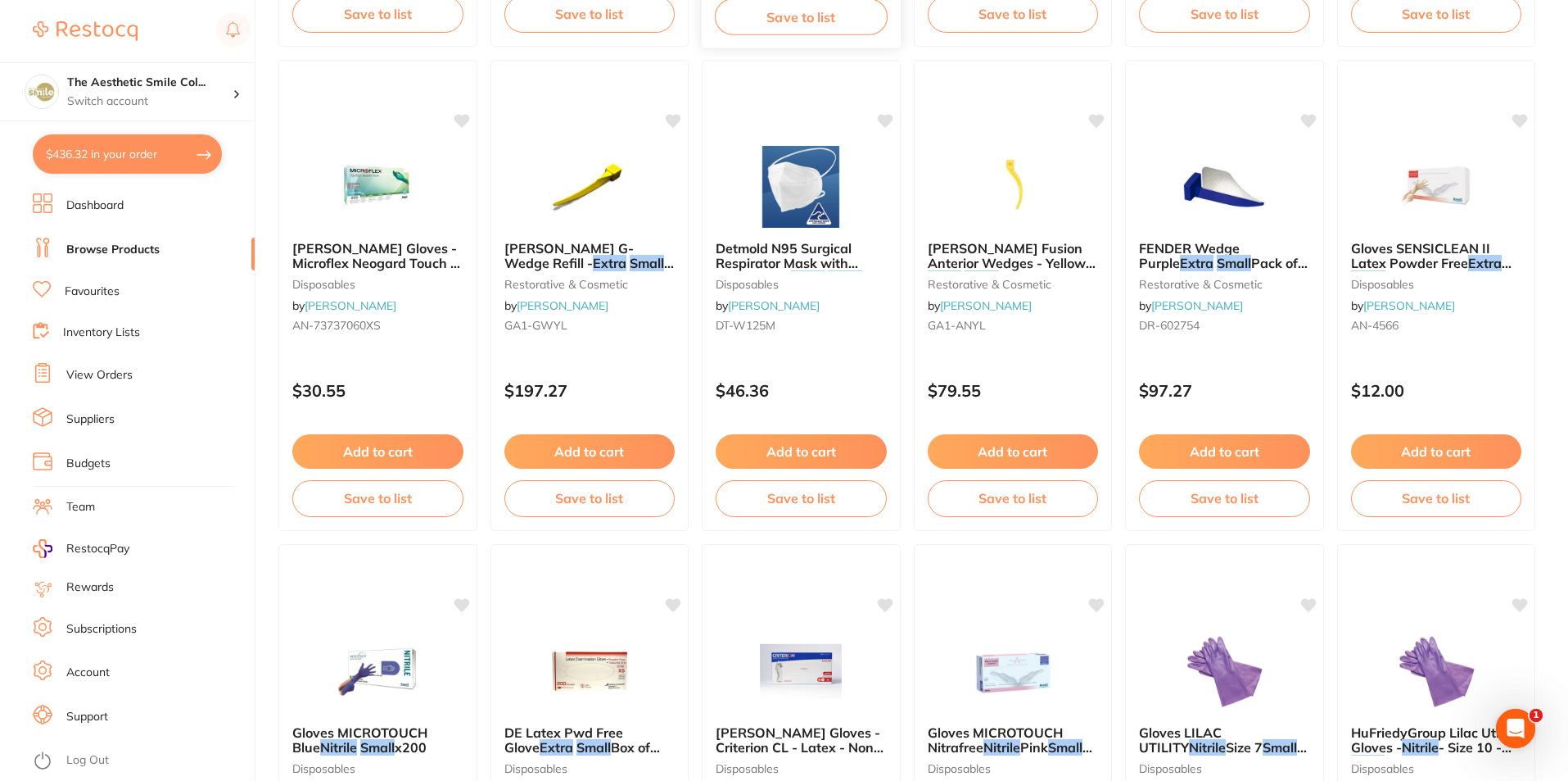
scroll to position [820, 0]
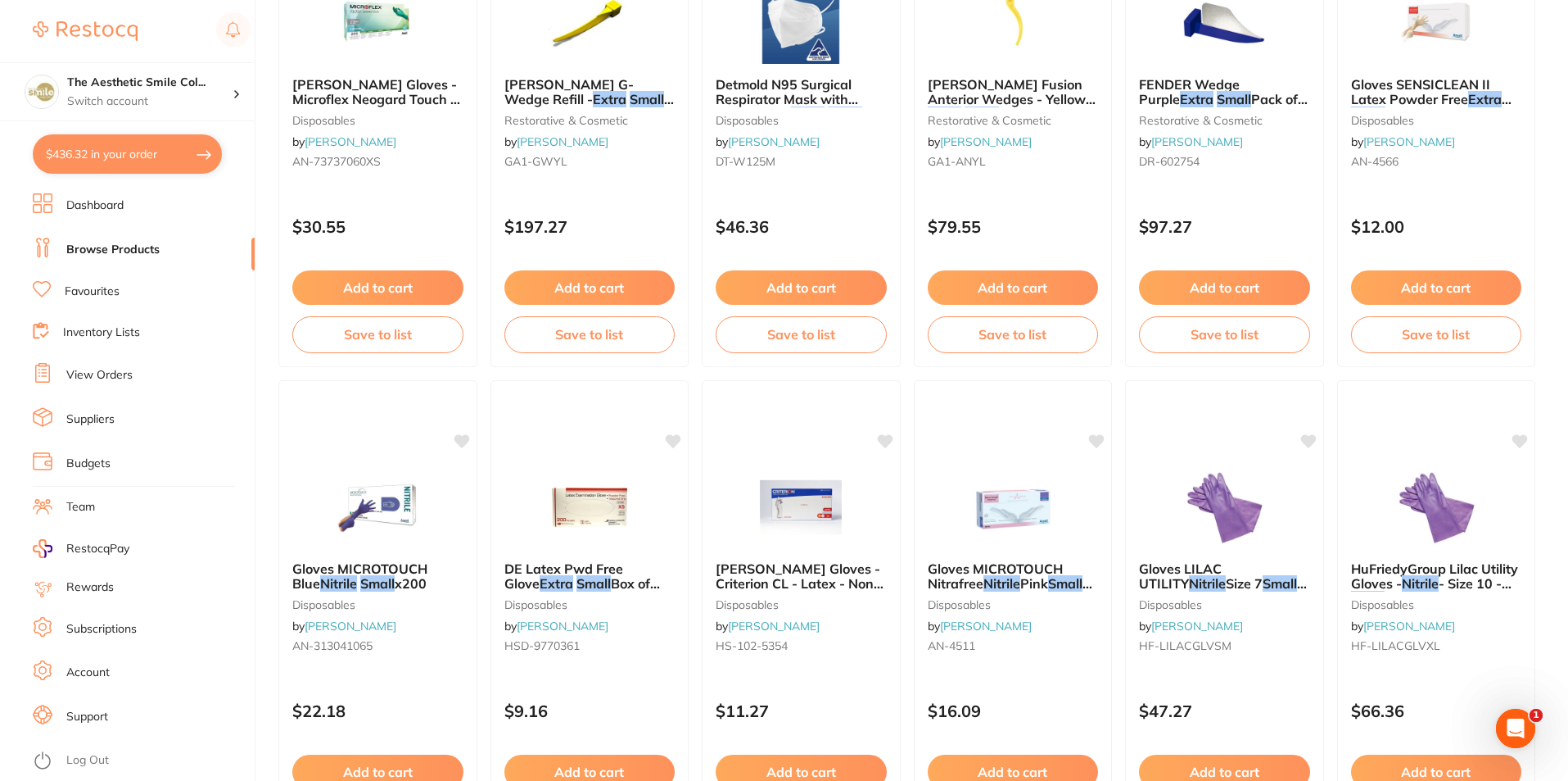
click at [1516, 730] on icon "Open Intercom Messenger" at bounding box center [1516, 728] width 27 height 27
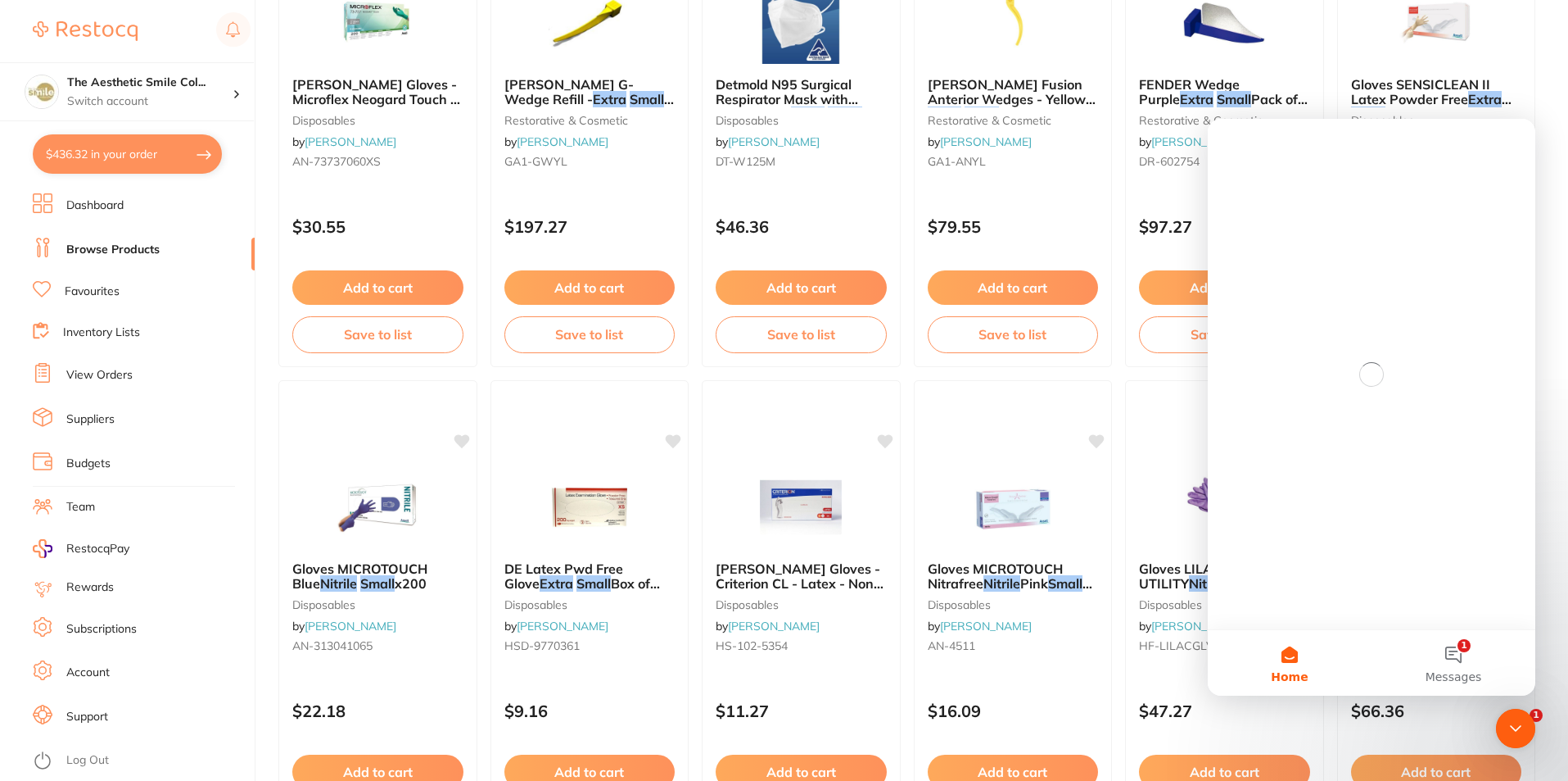
scroll to position [0, 0]
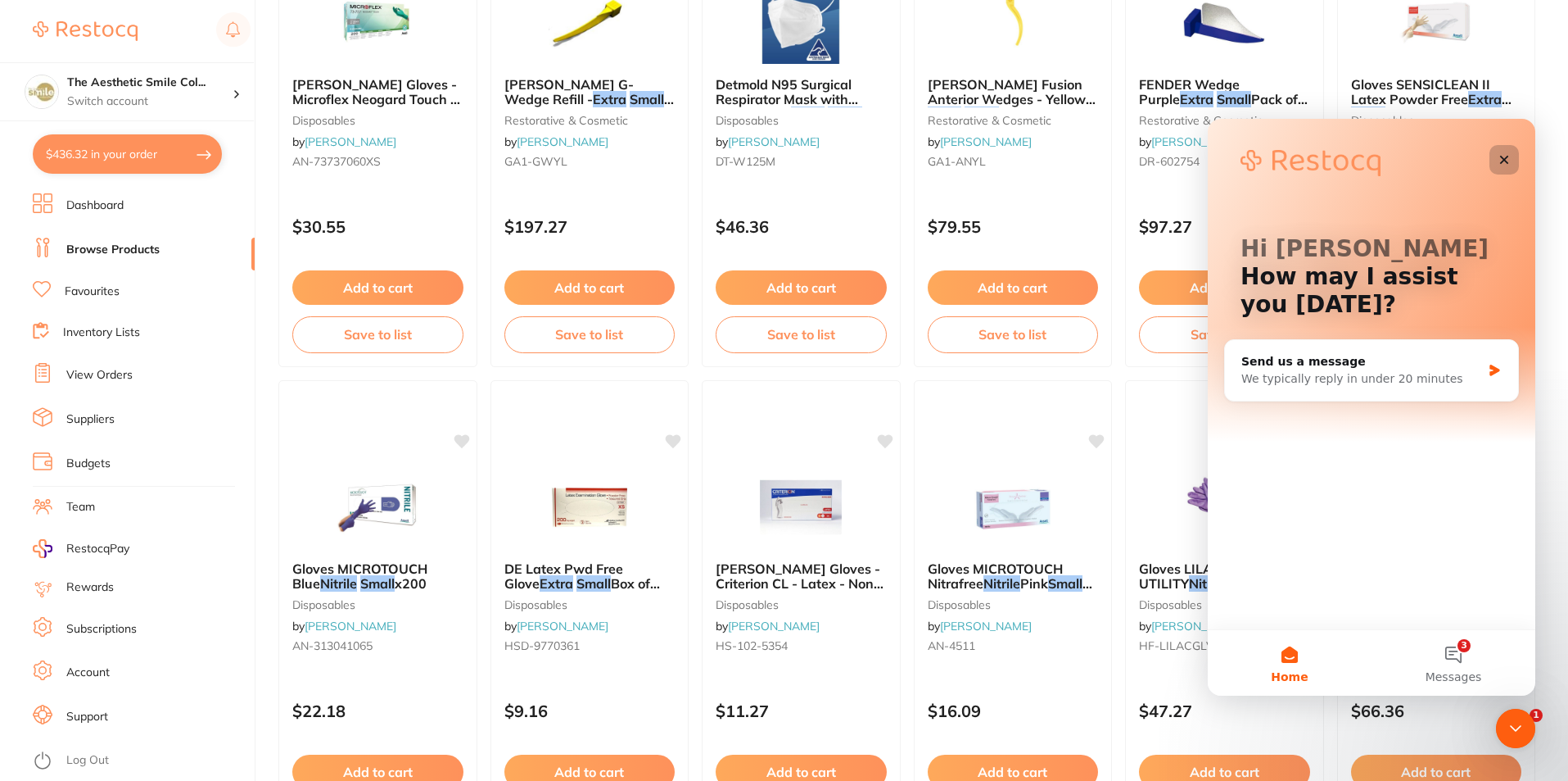
click at [1502, 163] on icon "Close" at bounding box center [1504, 159] width 9 height 9
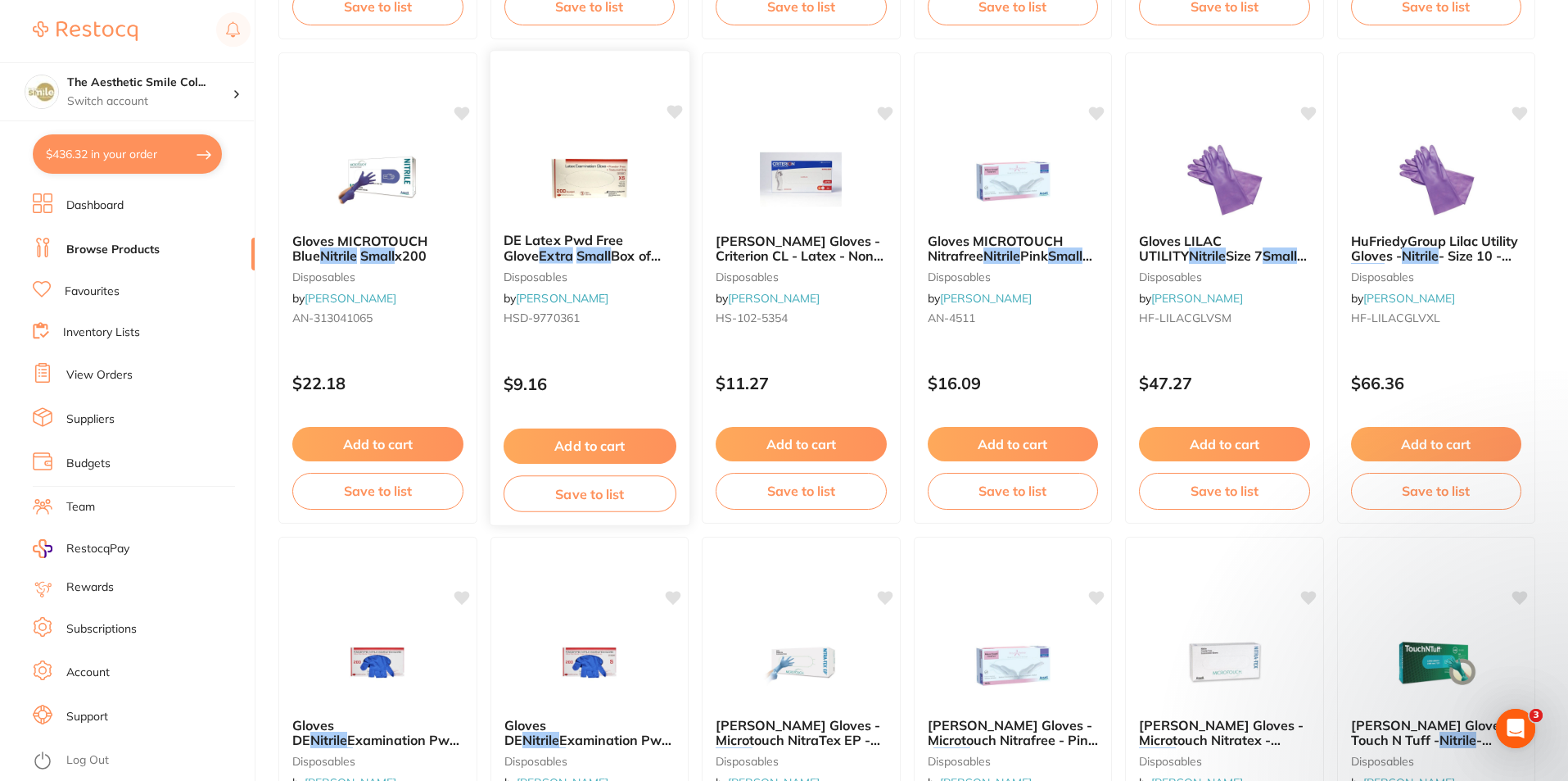
scroll to position [1311, 0]
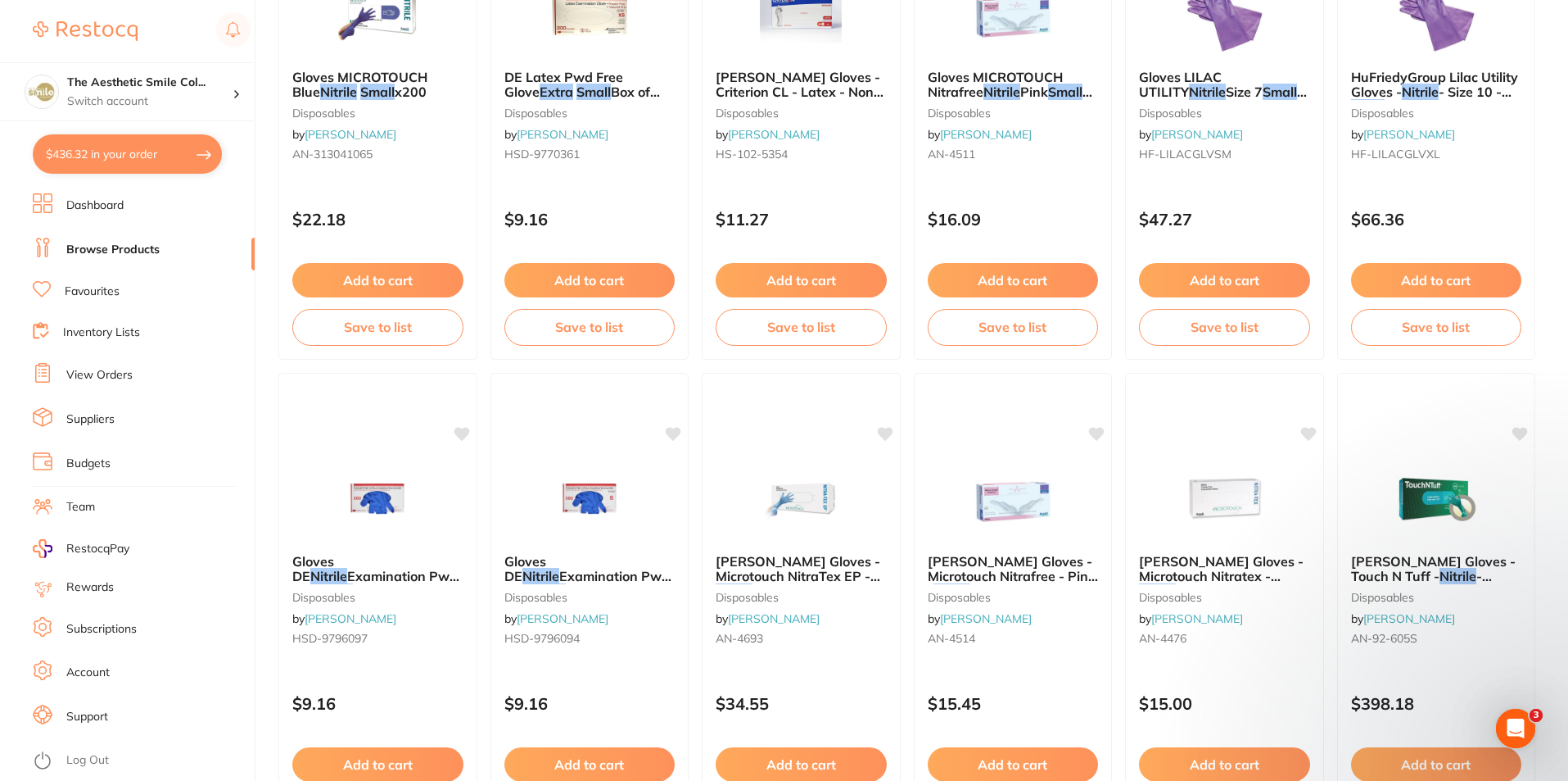
click at [56, 201] on li "Dashboard" at bounding box center [143, 206] width 222 height 25
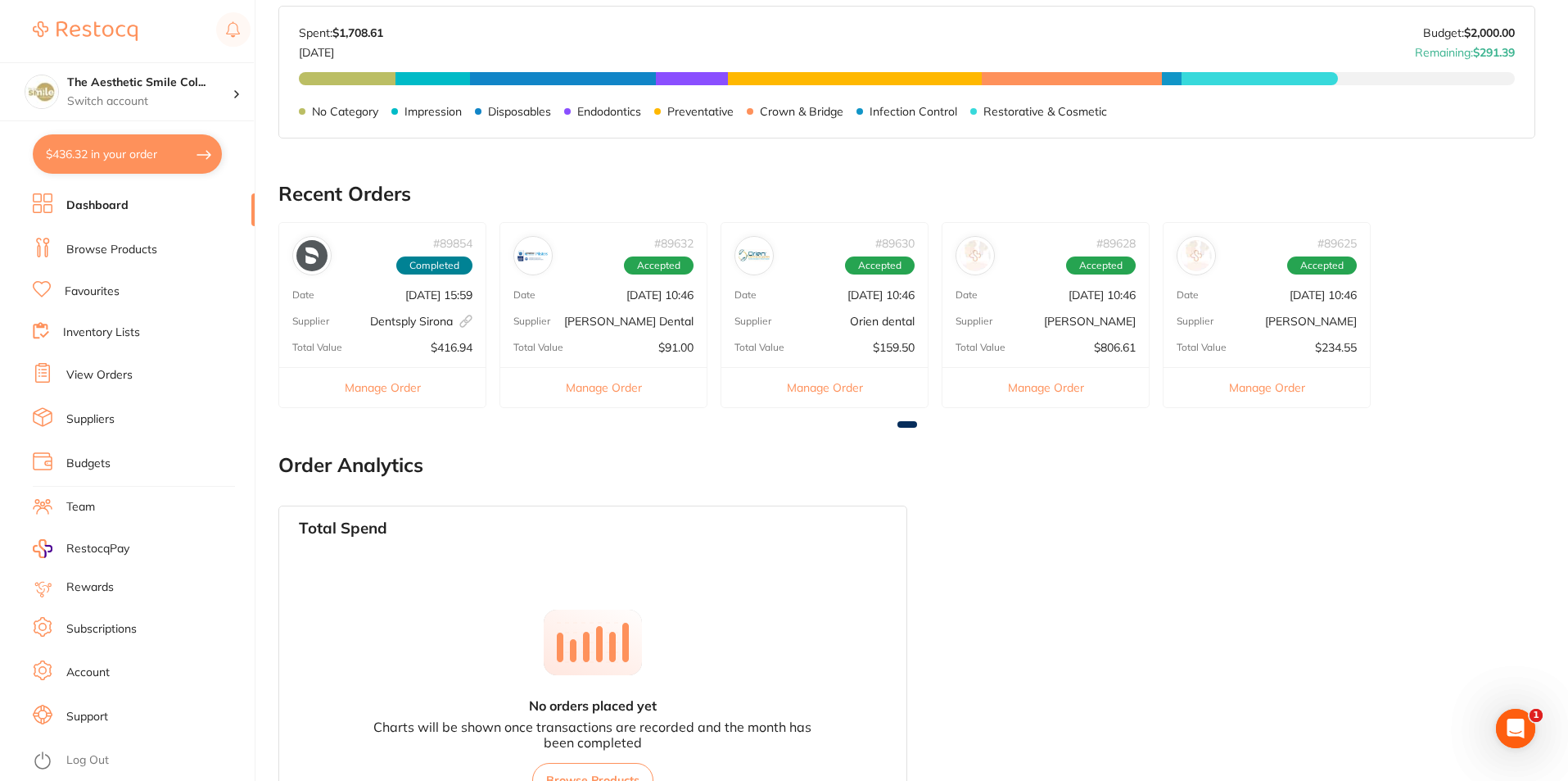
scroll to position [765, 0]
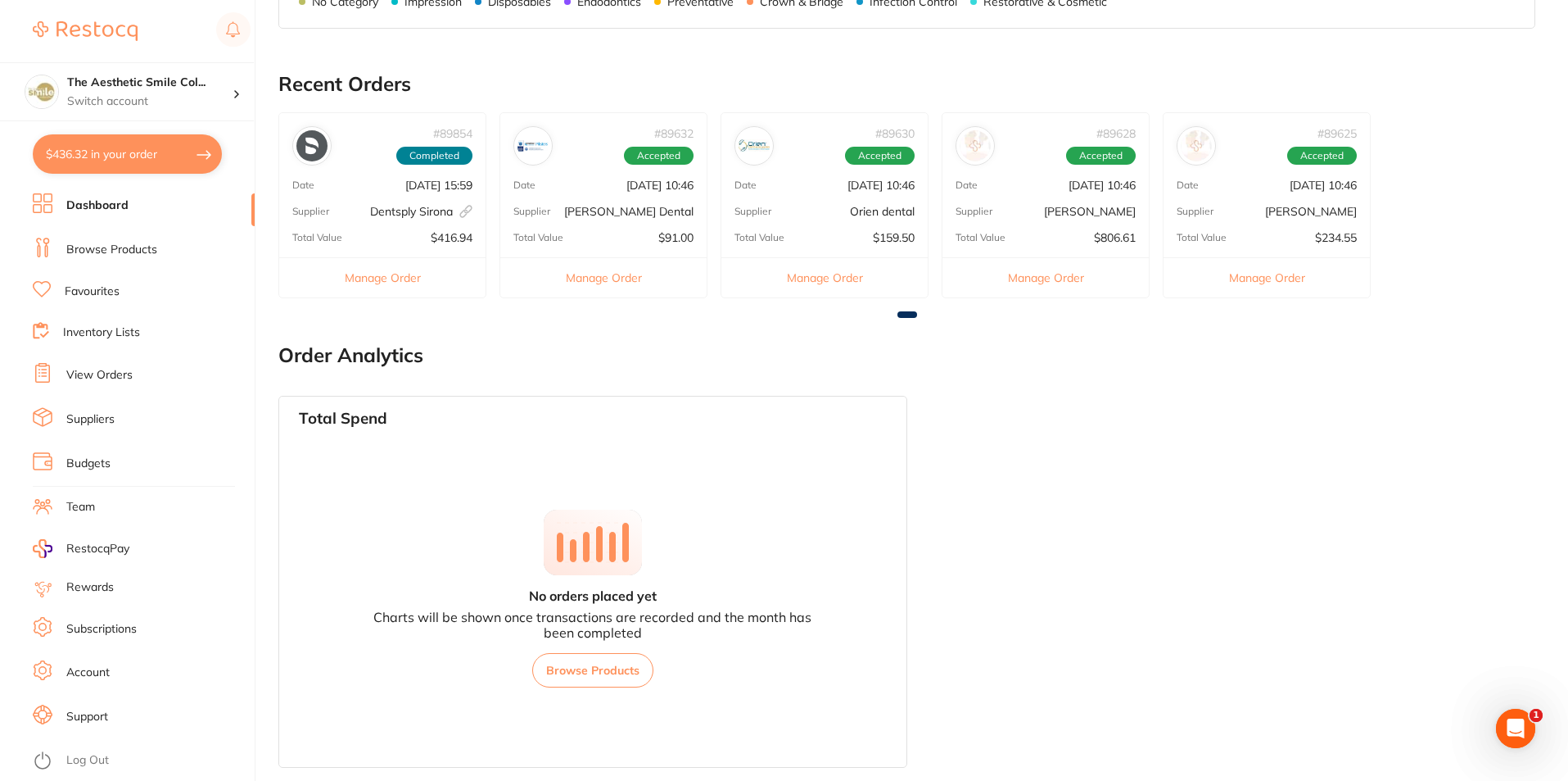
click at [179, 149] on button "$436.32 in your order" at bounding box center [126, 154] width 189 height 40
checkbox input "true"
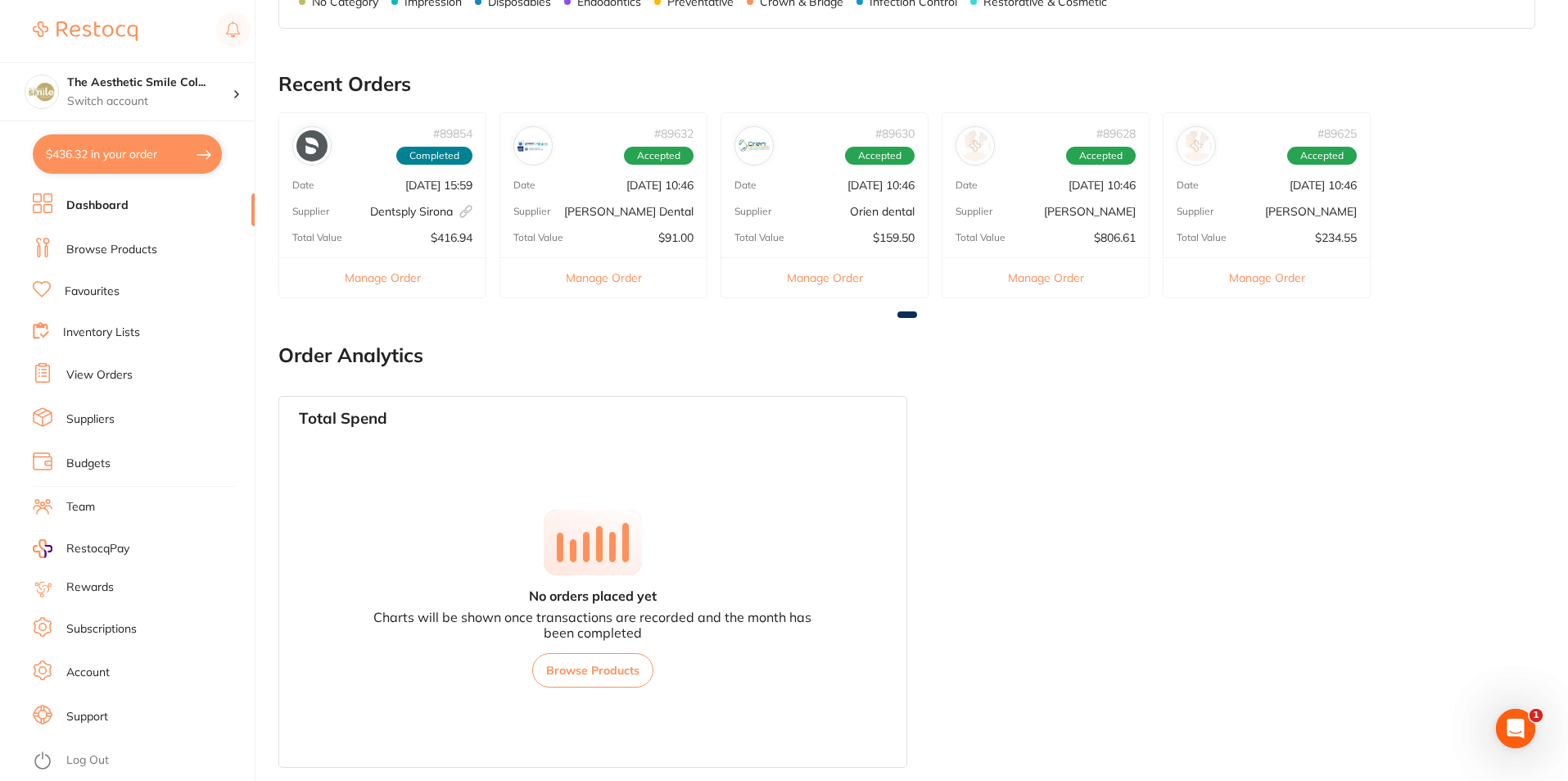
checkbox input "true"
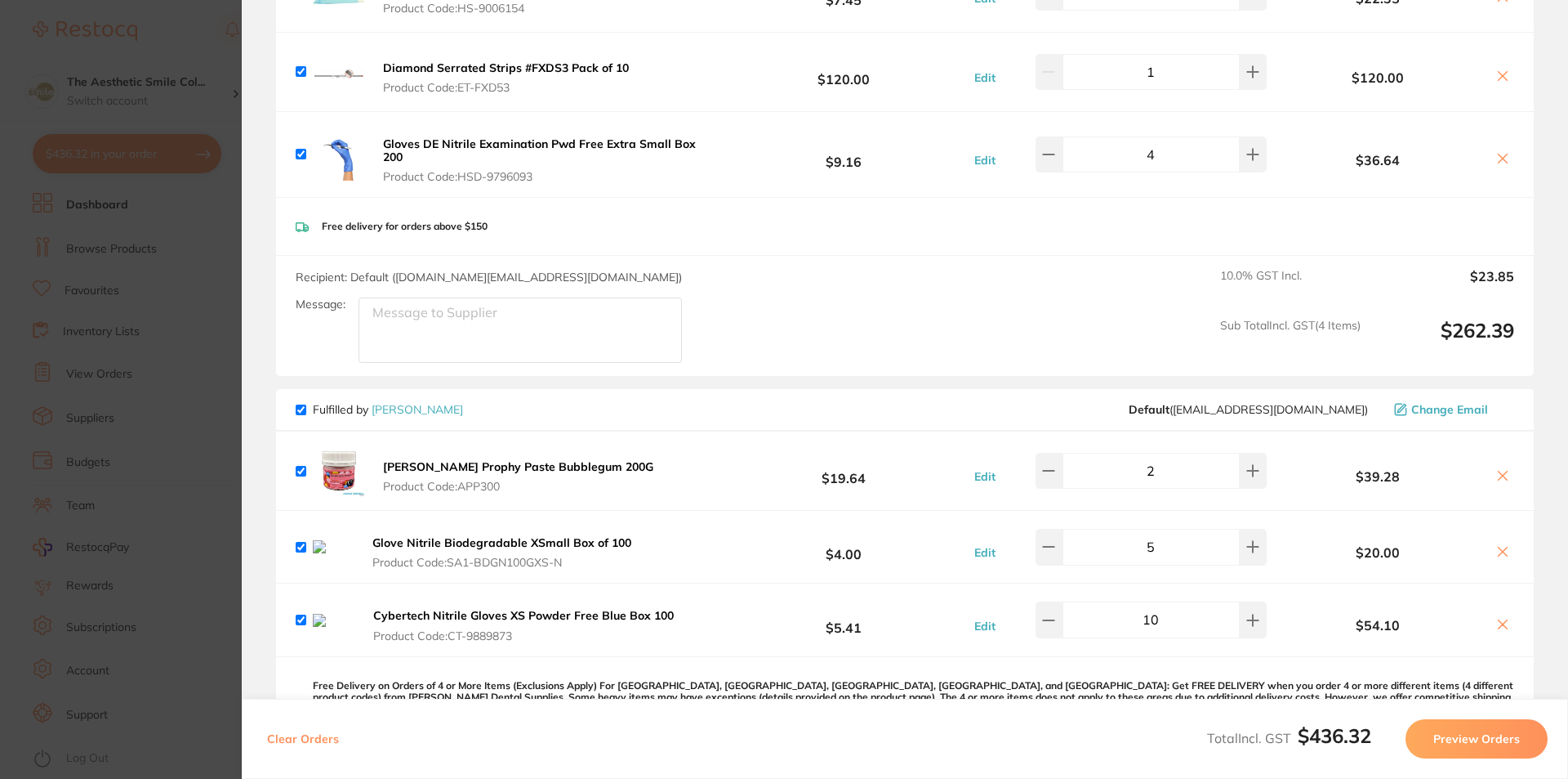
scroll to position [654, 0]
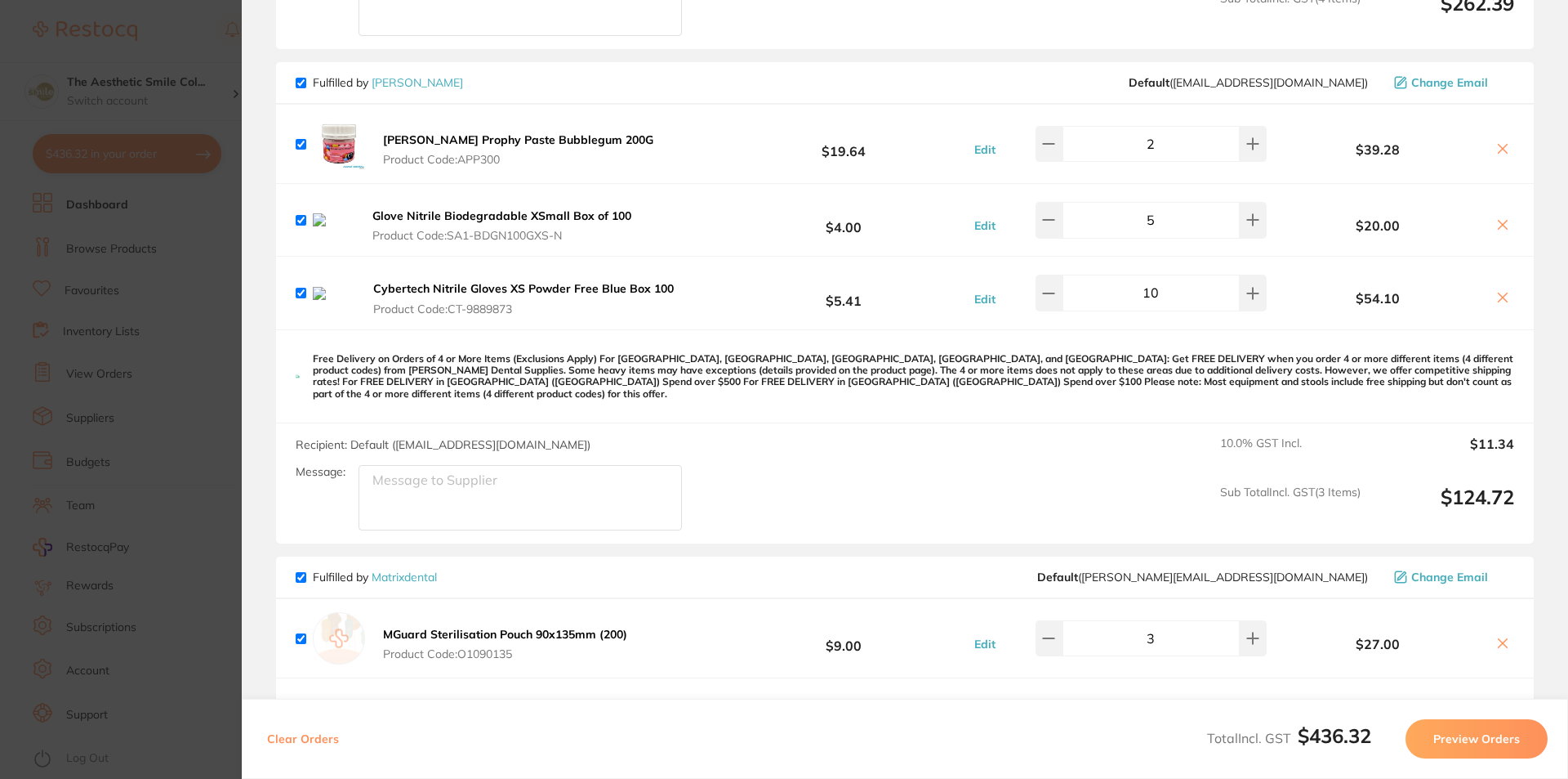
click at [300, 294] on input "checkbox" at bounding box center [301, 293] width 11 height 11
checkbox input "false"
click at [1499, 302] on icon at bounding box center [1503, 297] width 9 height 9
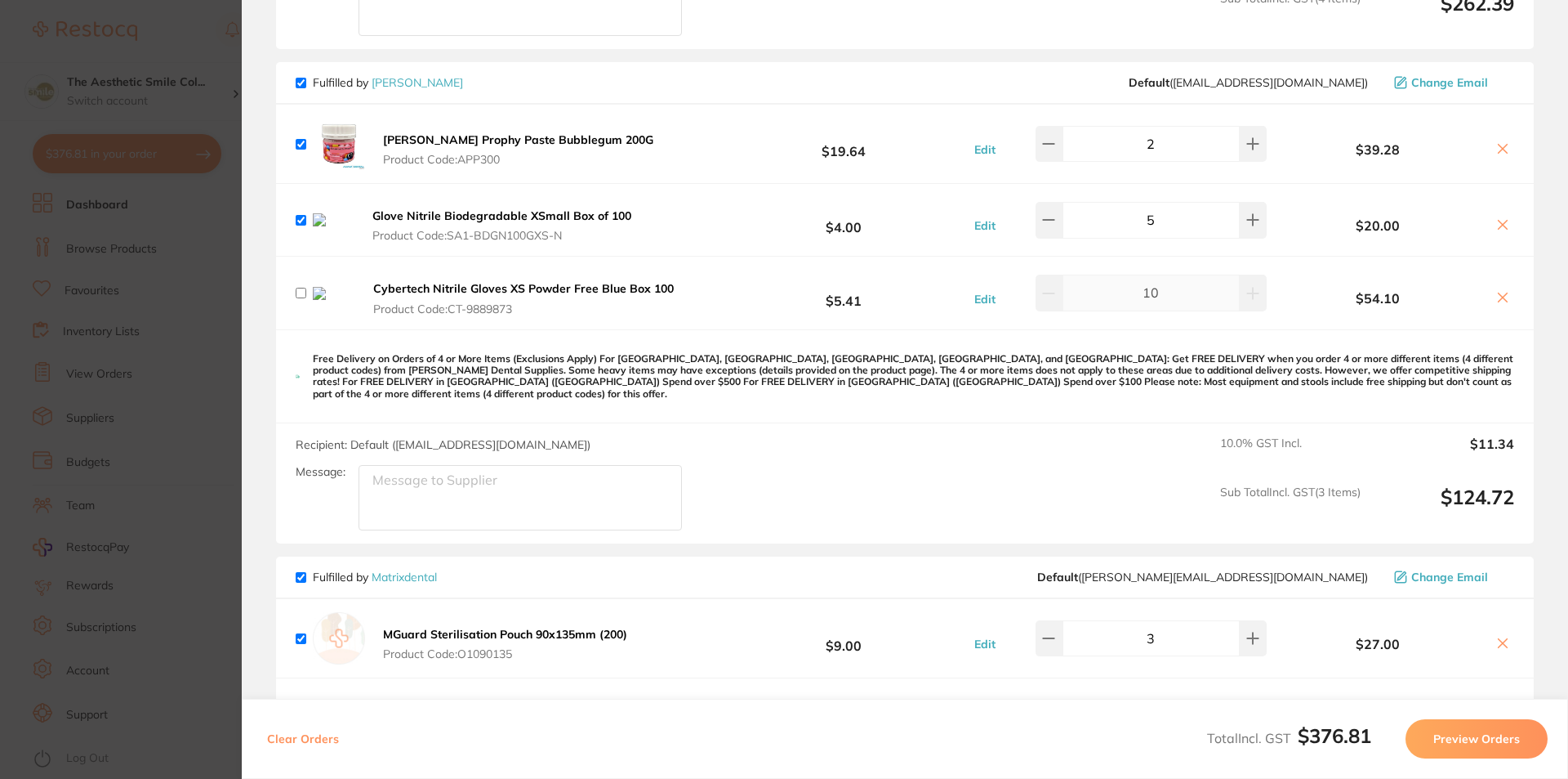
checkbox input "true"
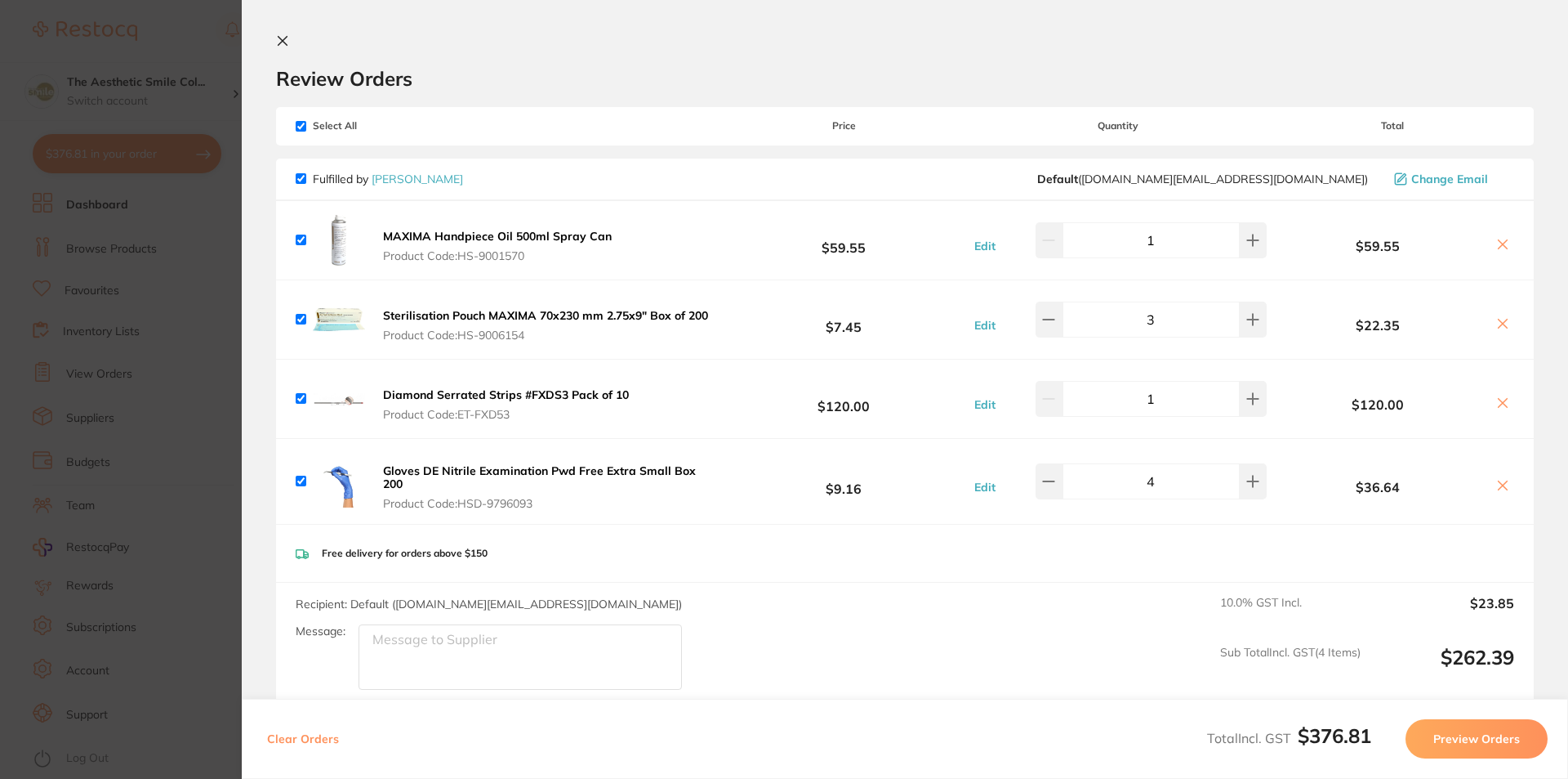
scroll to position [246, 0]
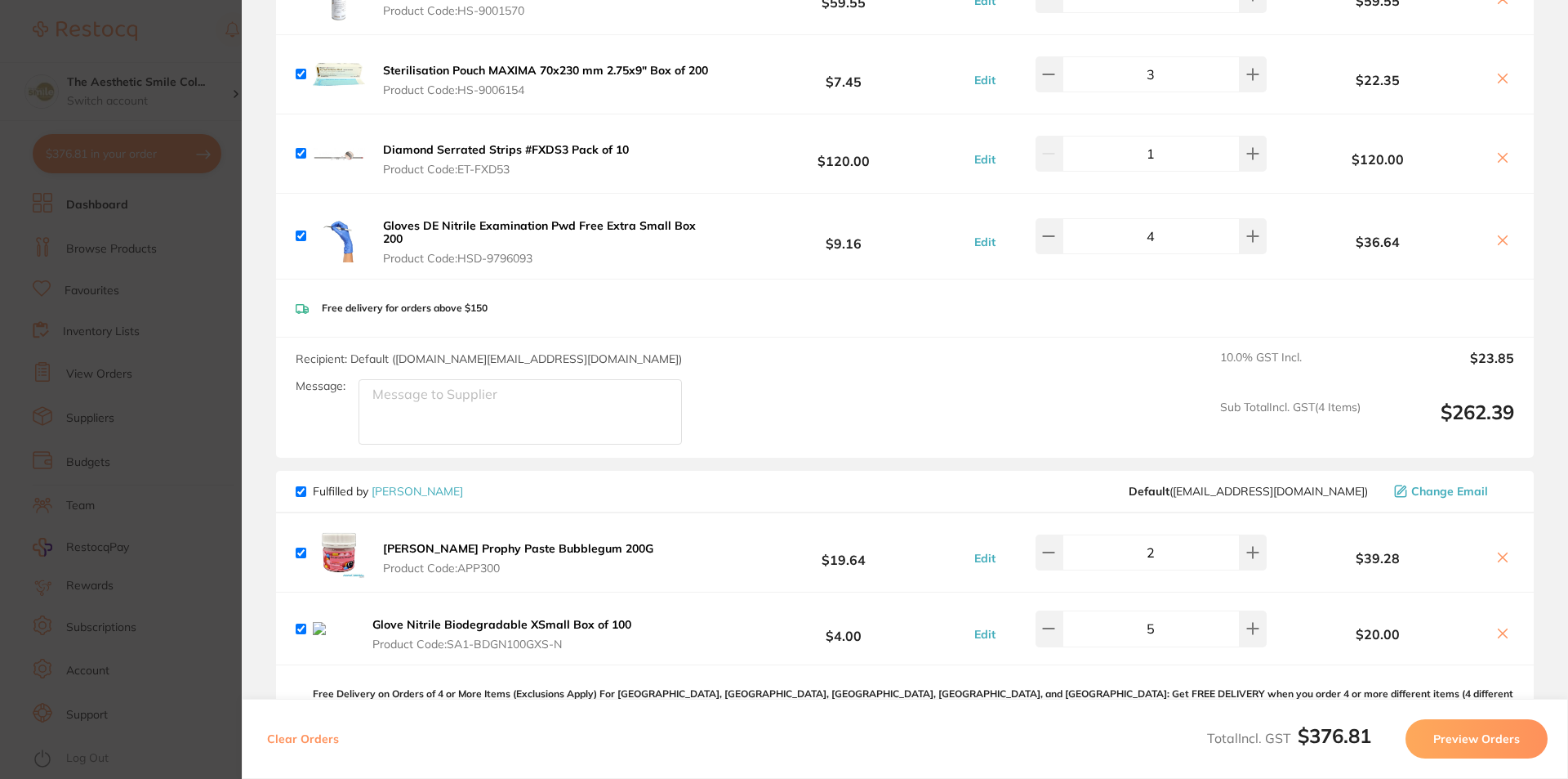
click at [300, 627] on input "checkbox" at bounding box center [301, 628] width 11 height 11
checkbox input "false"
click at [1496, 627] on icon at bounding box center [1502, 633] width 13 height 13
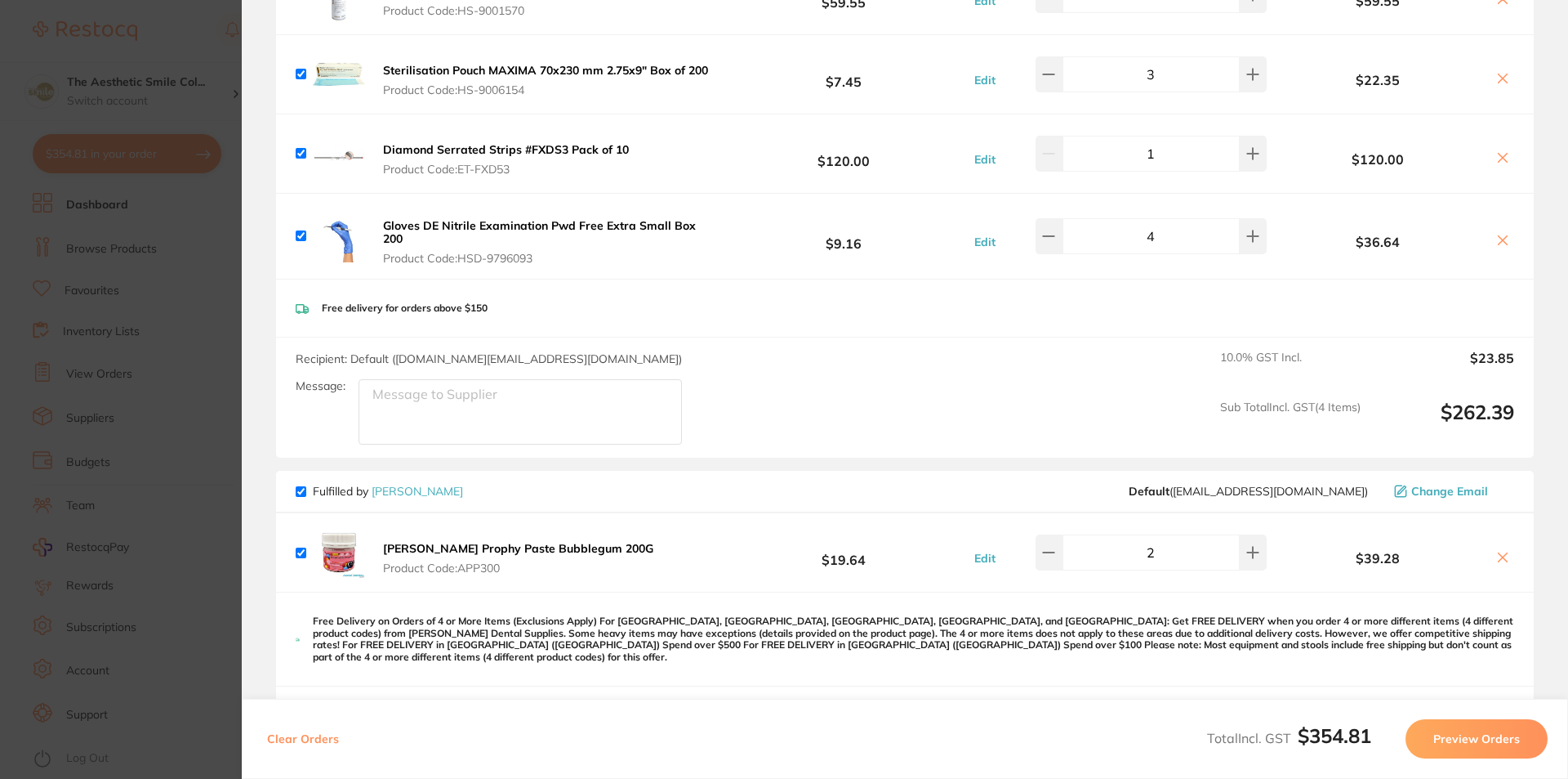
checkbox input "true"
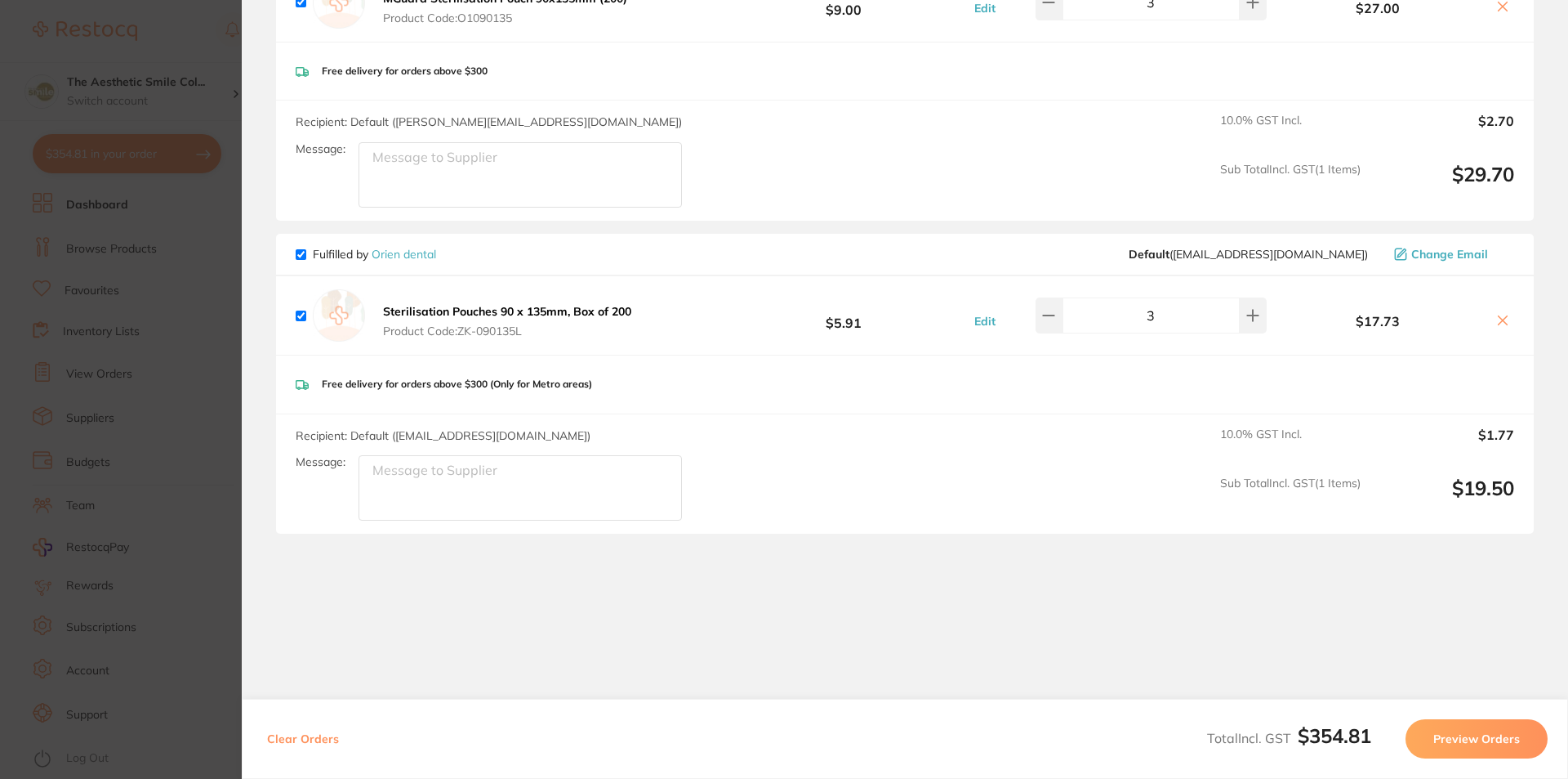
scroll to position [1149, 0]
click at [1456, 746] on button "Preview Orders" at bounding box center [1476, 739] width 142 height 39
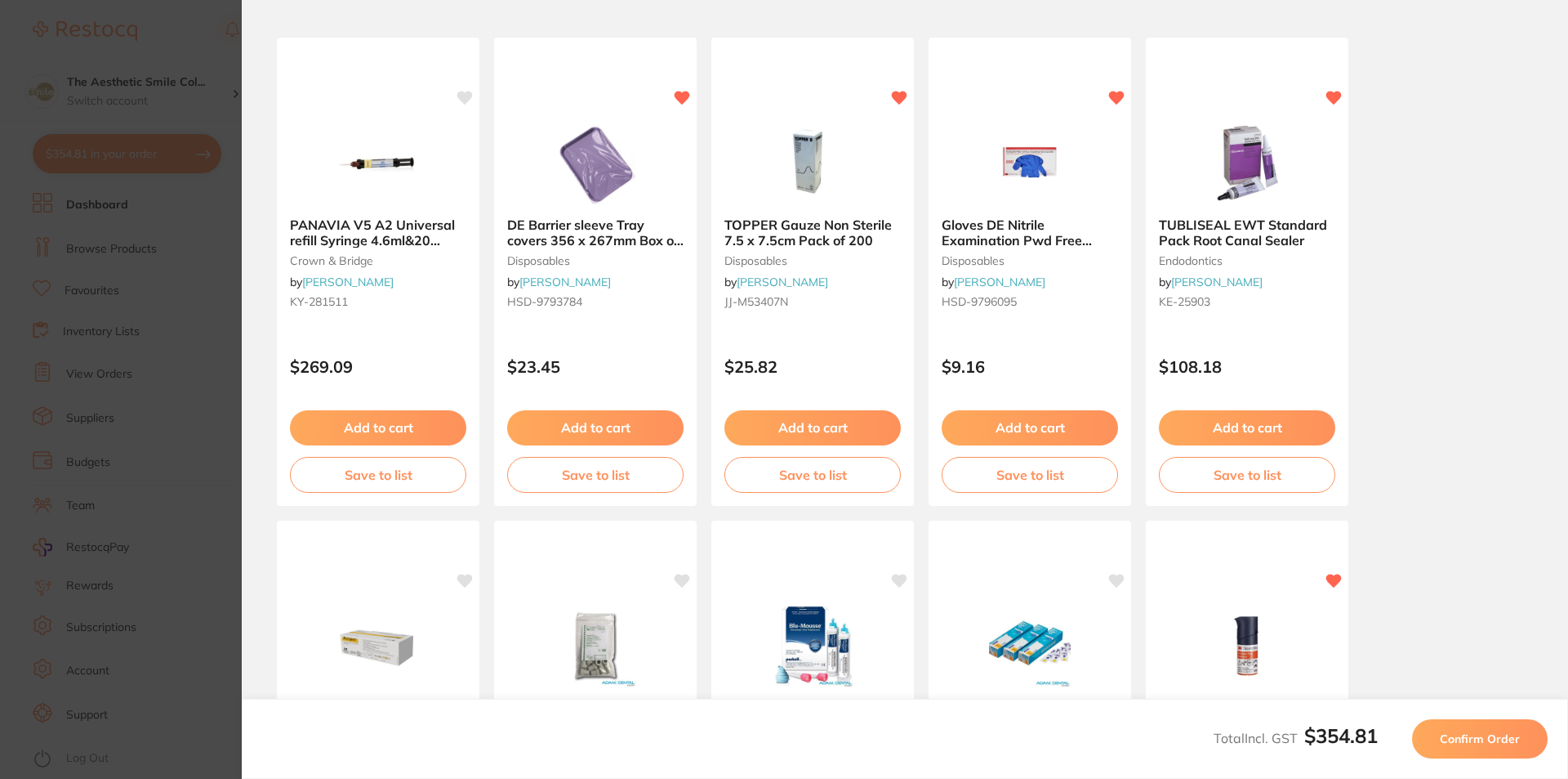
scroll to position [0, 0]
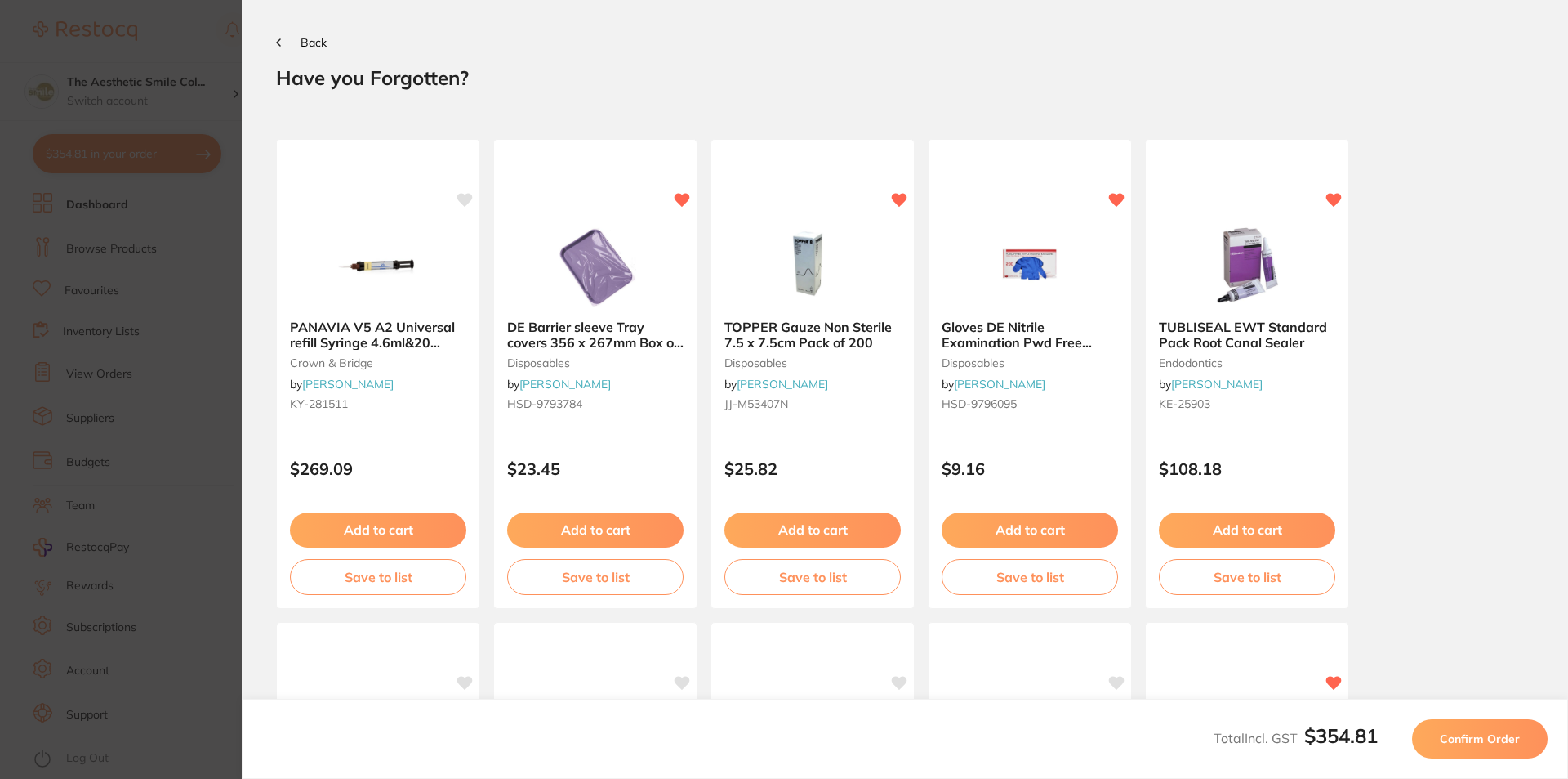
click at [284, 40] on button "Back" at bounding box center [301, 41] width 50 height 13
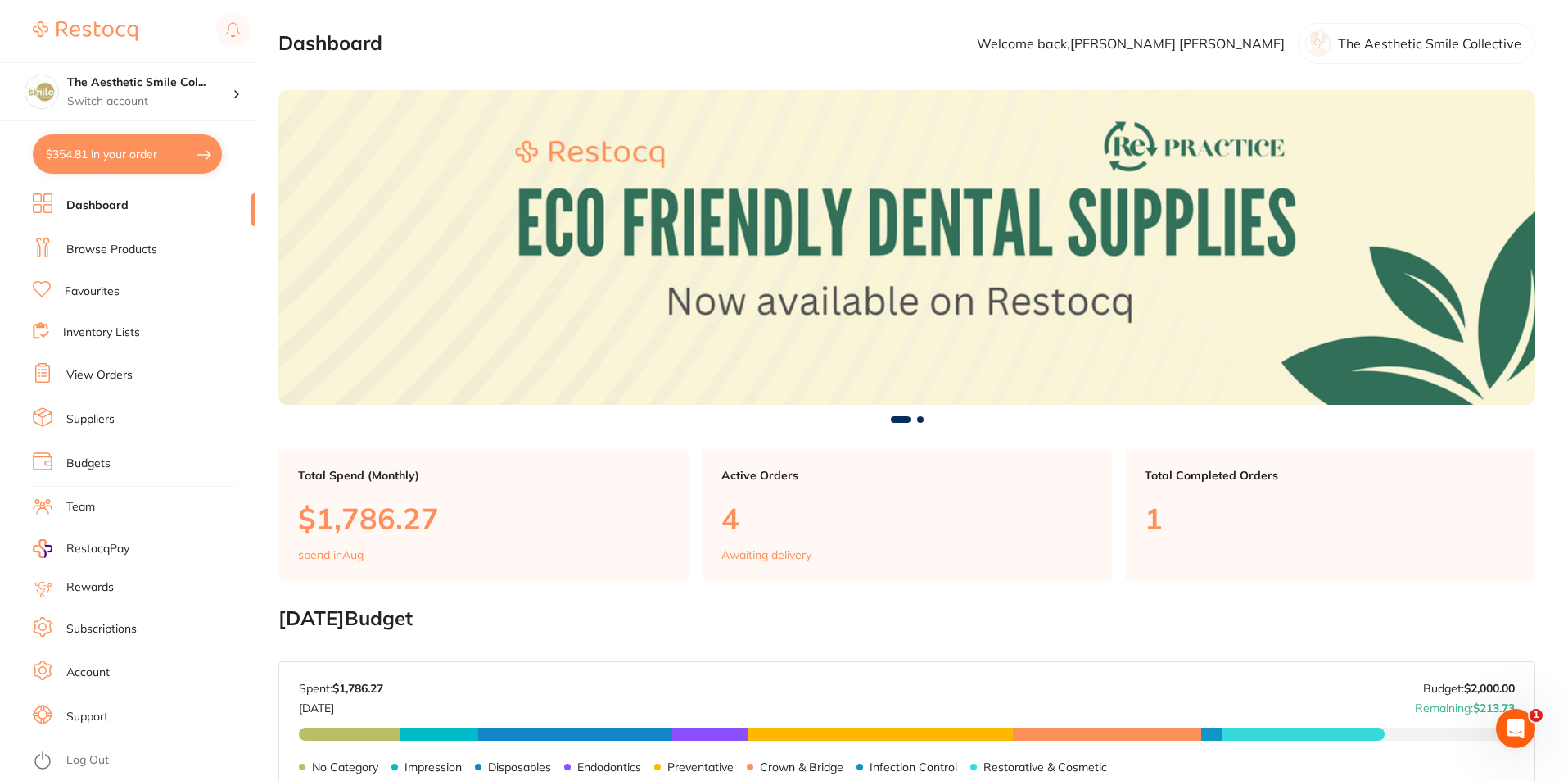
click at [155, 151] on button "$354.81 in your order" at bounding box center [126, 154] width 189 height 40
checkbox input "true"
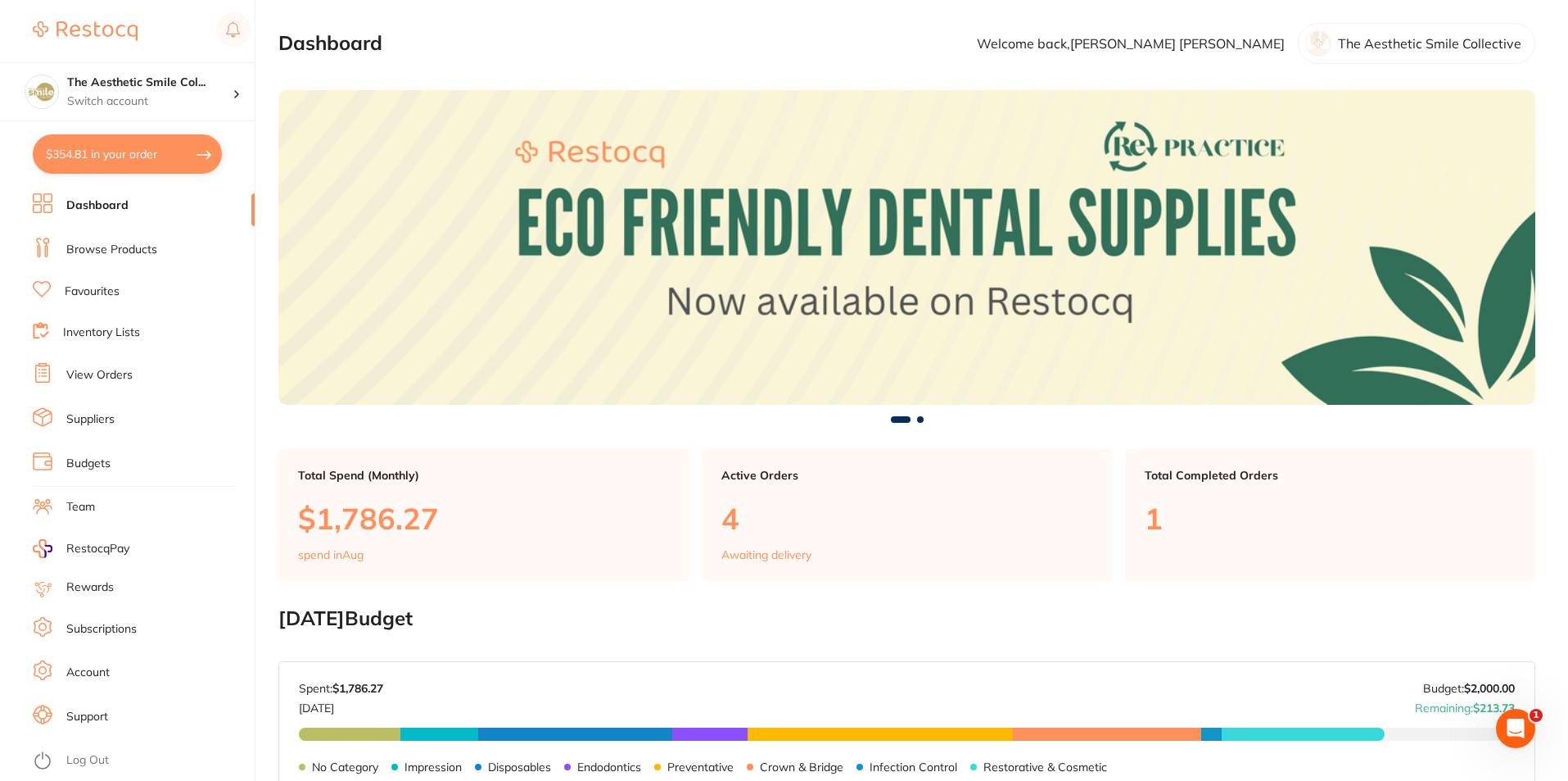
checkbox input "true"
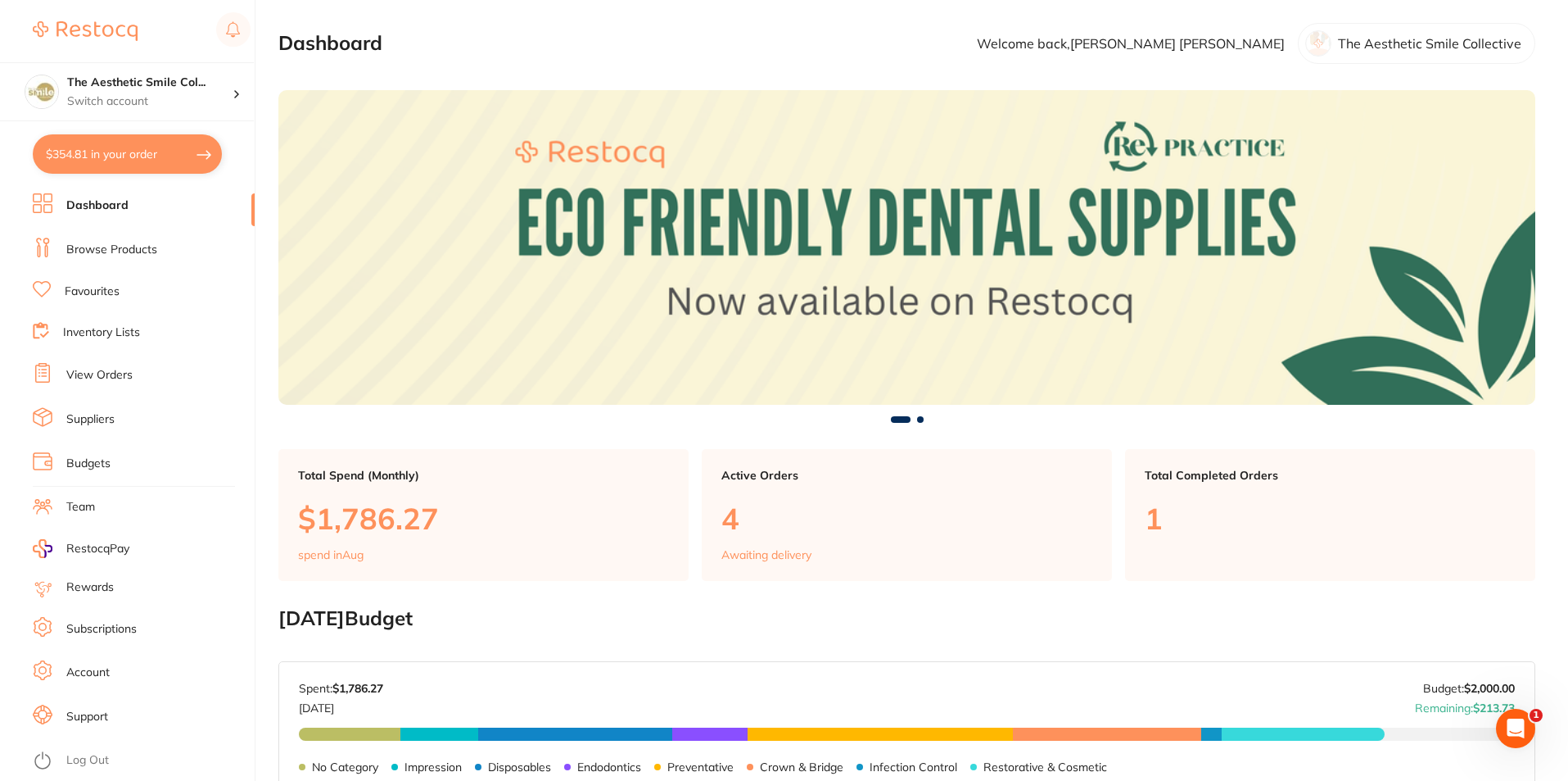
checkbox input "true"
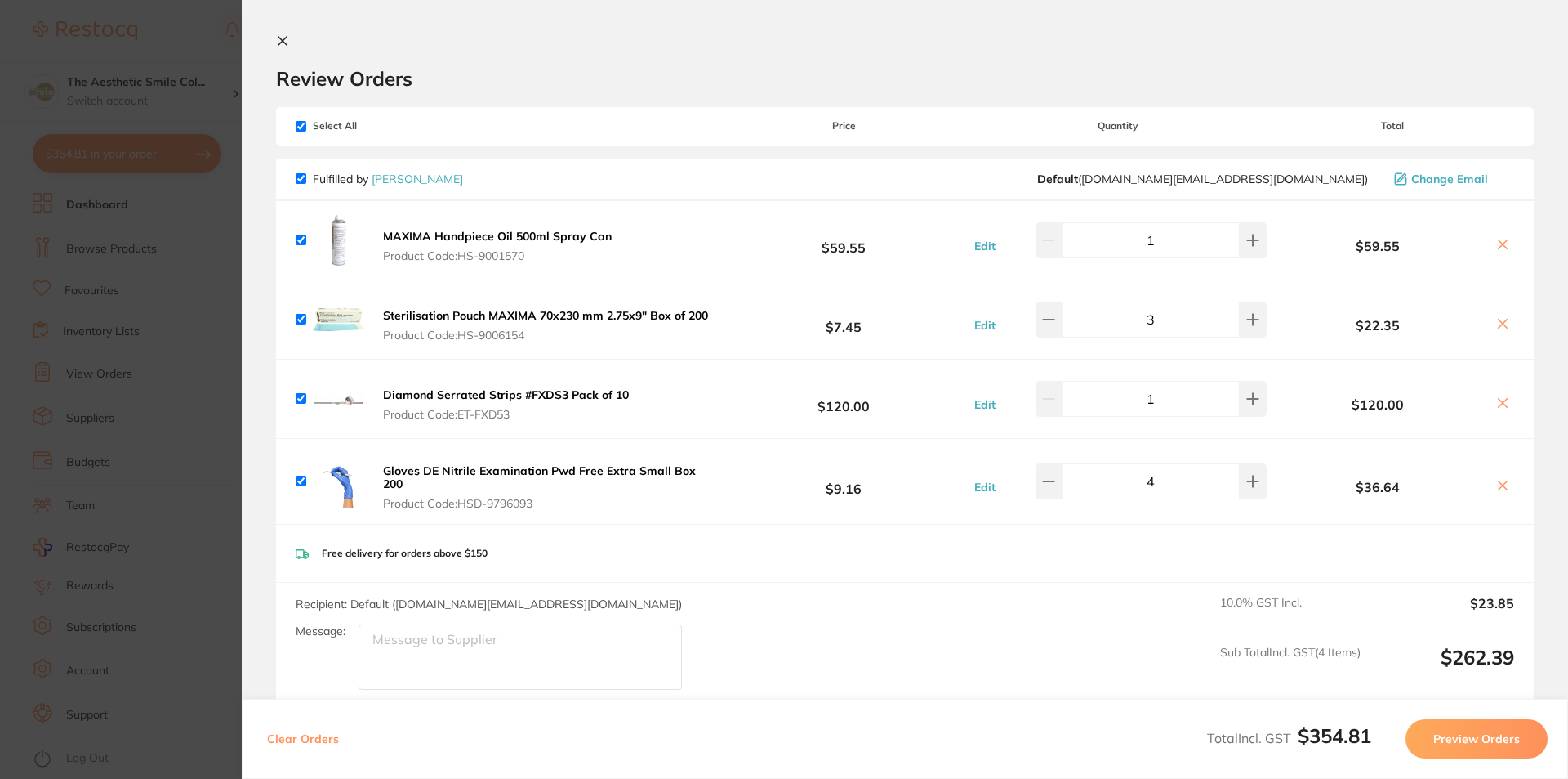
click at [330, 126] on span "Select All" at bounding box center [377, 126] width 164 height 12
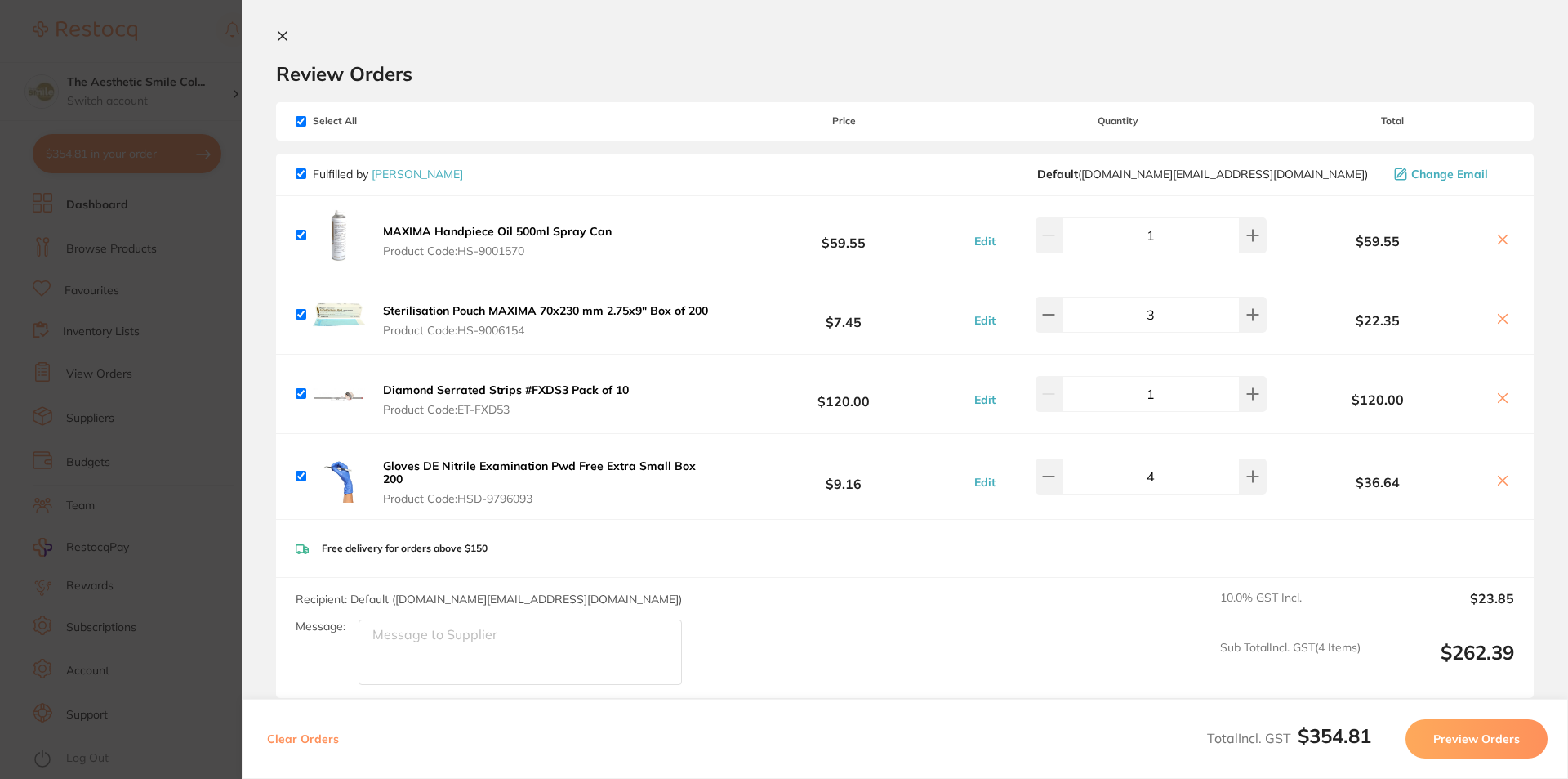
scroll to position [250, 0]
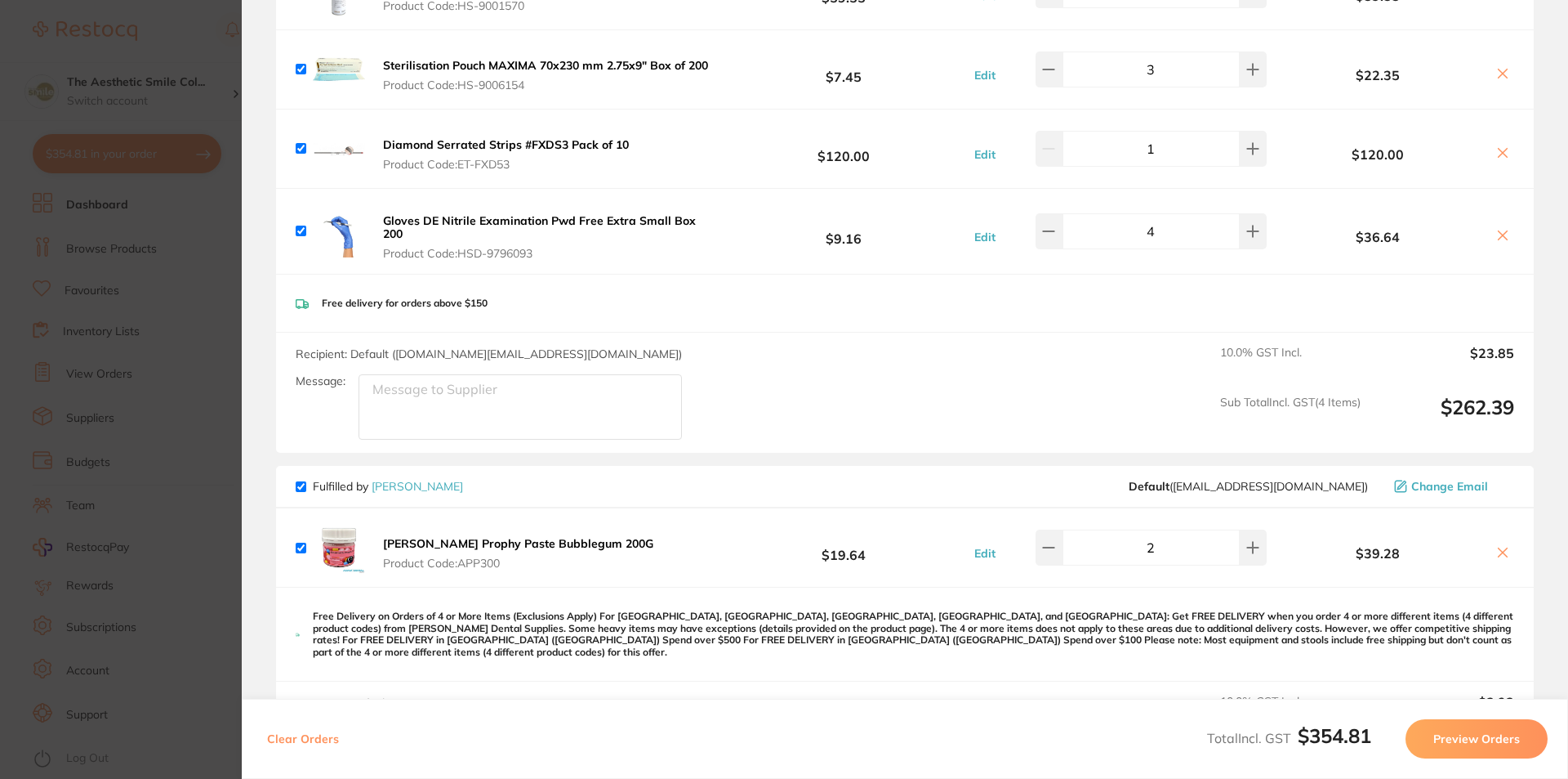
click at [1483, 743] on button "Preview Orders" at bounding box center [1476, 739] width 142 height 39
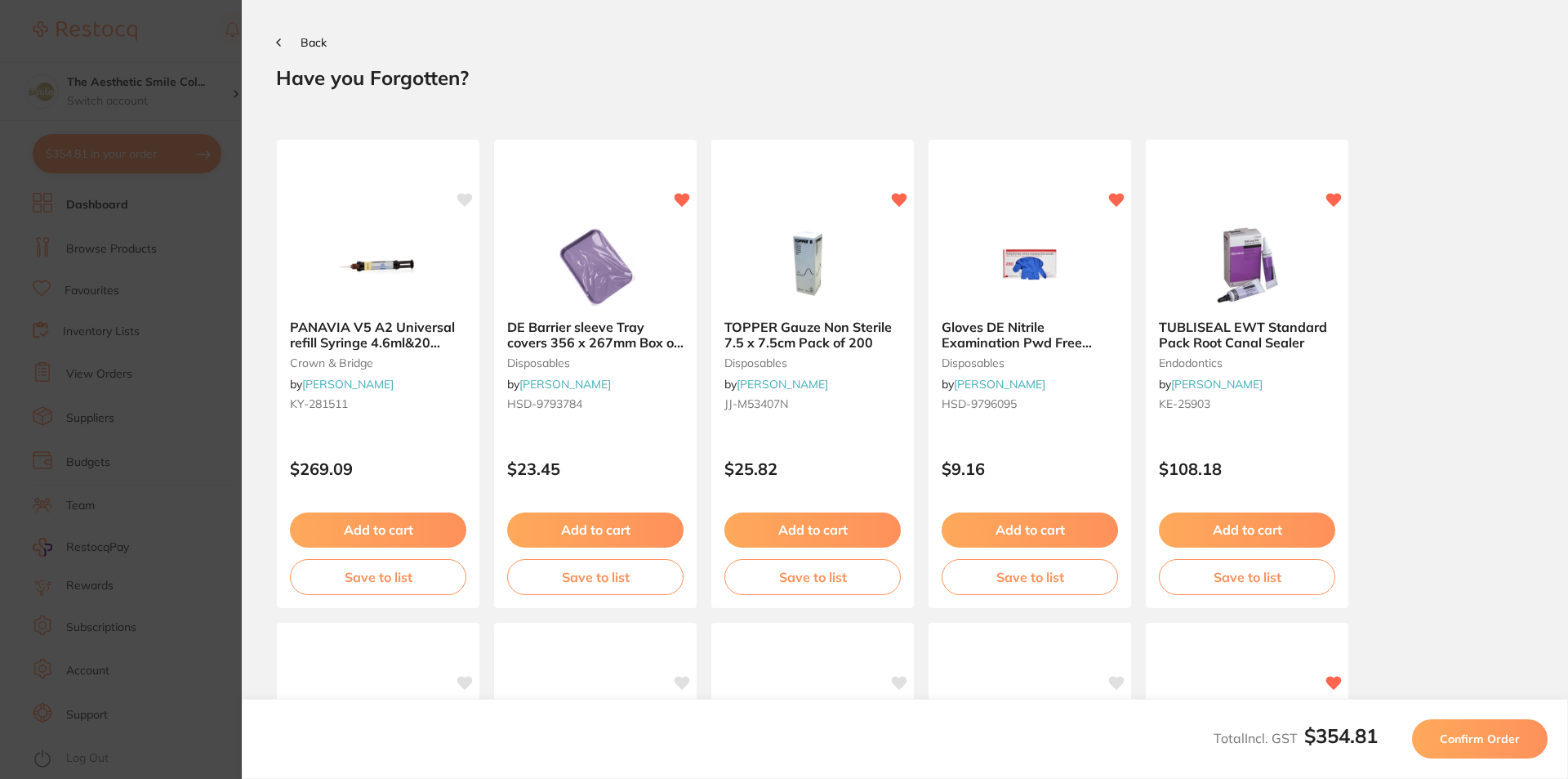
scroll to position [0, 0]
click at [1497, 741] on span "Confirm Order" at bounding box center [1479, 739] width 80 height 15
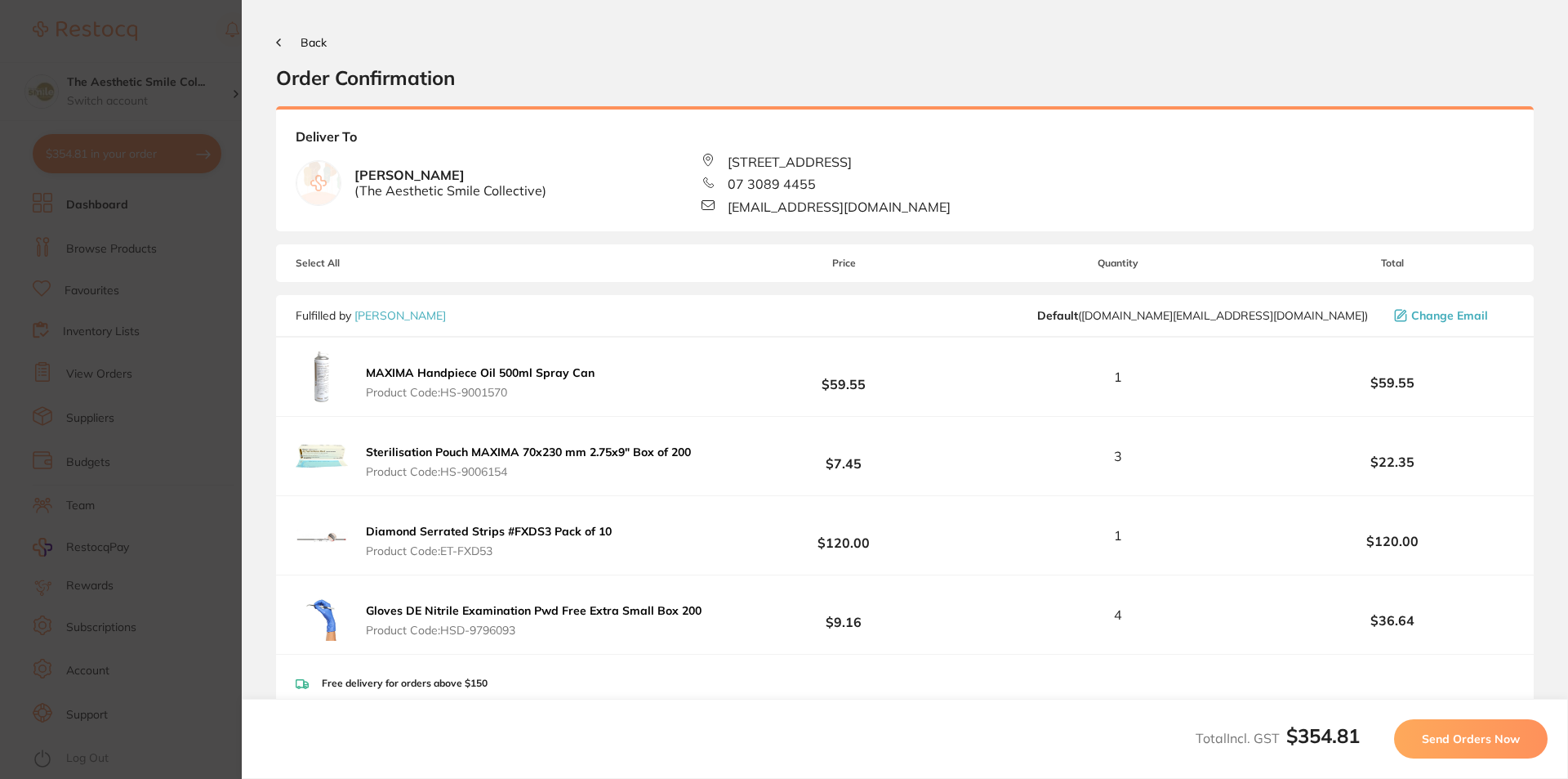
click at [283, 40] on button "Back" at bounding box center [301, 41] width 50 height 13
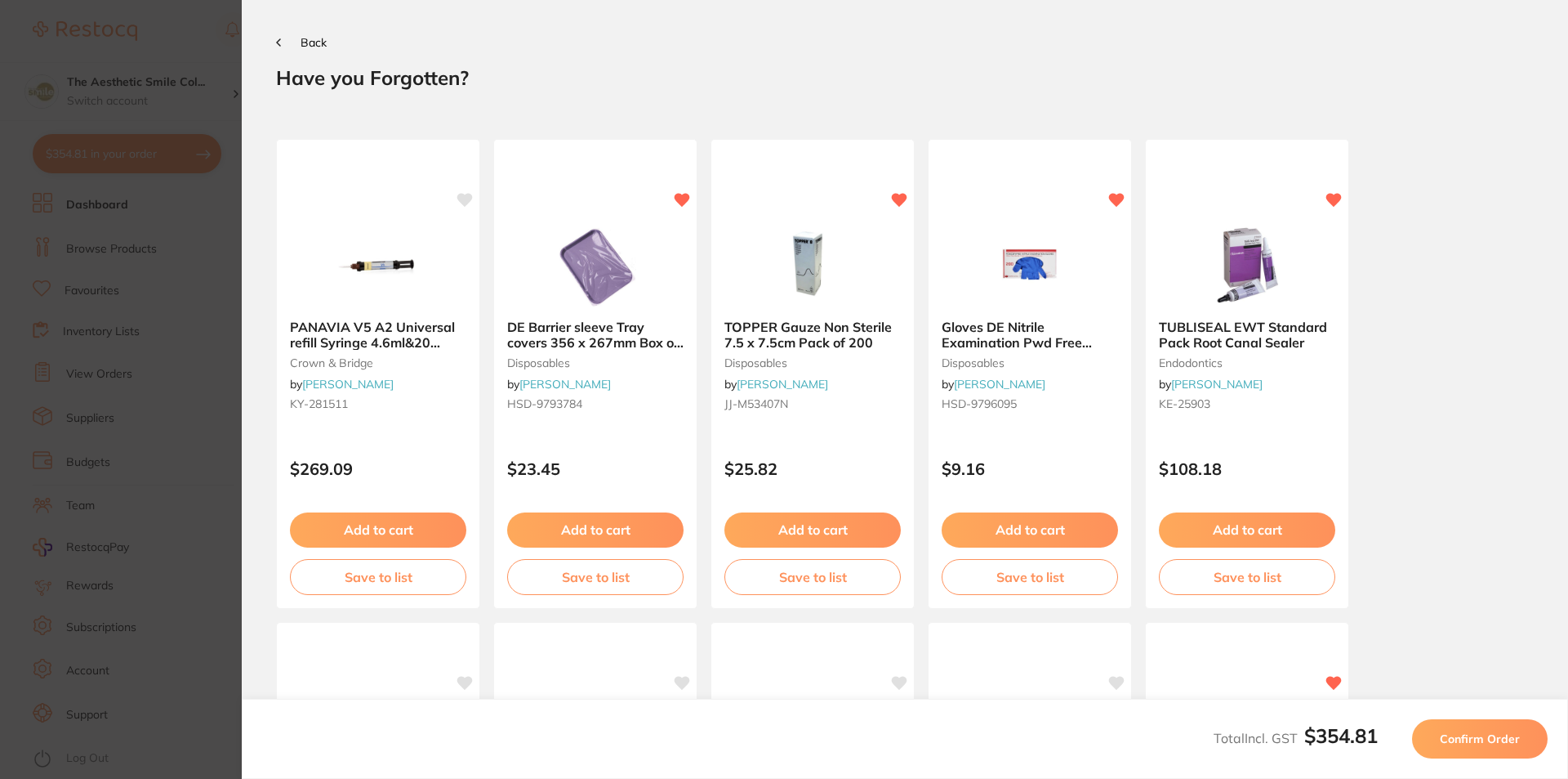
click at [283, 41] on button "Back" at bounding box center [301, 41] width 50 height 13
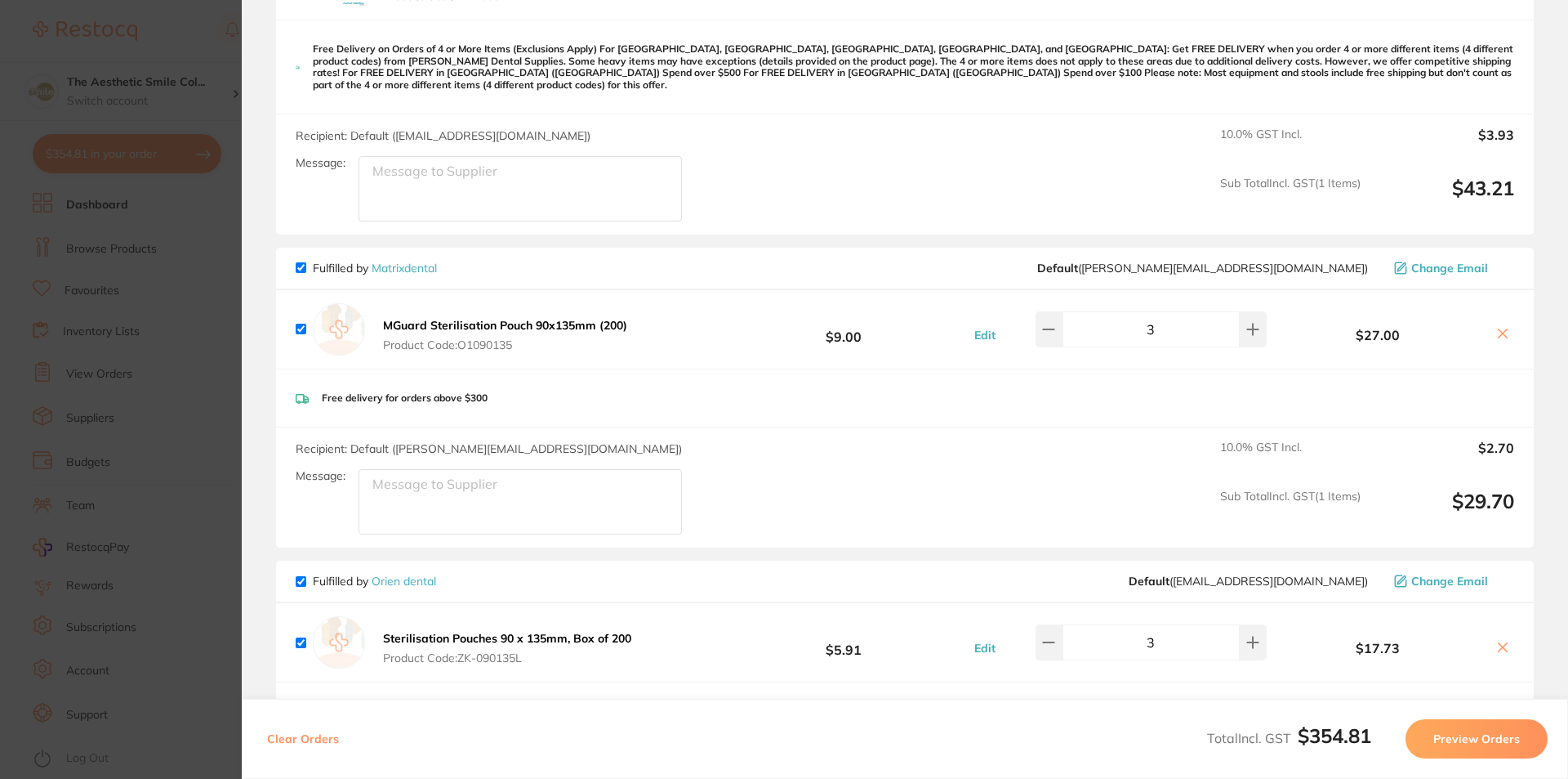
scroll to position [899, 0]
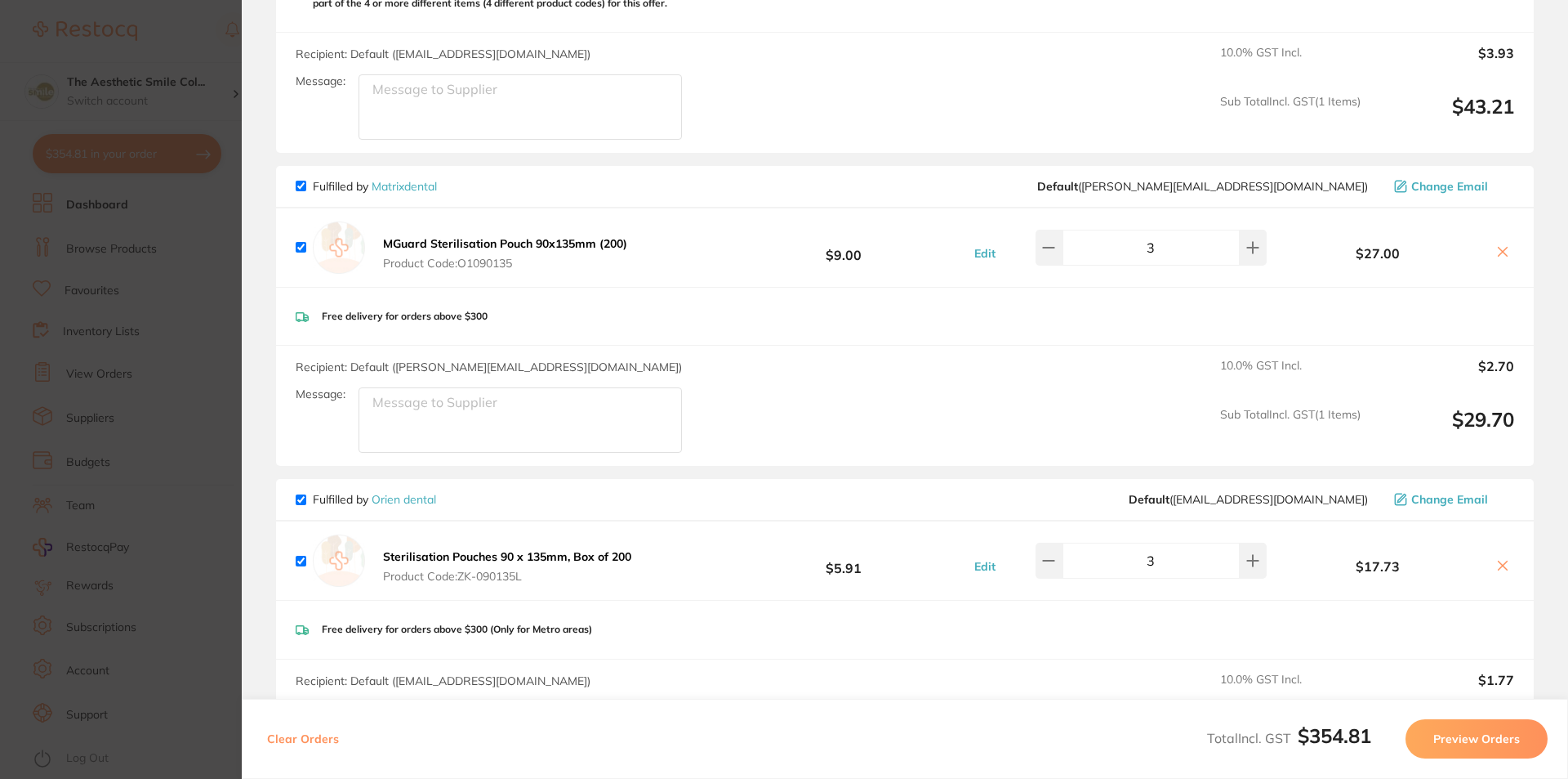
click at [303, 235] on div "MGuard Sterilisation Pouch 90x135mm (200) Product Code: O1090135" at bounding box center [463, 248] width 336 height 52
click at [300, 242] on input "checkbox" at bounding box center [301, 247] width 11 height 11
checkbox input "false"
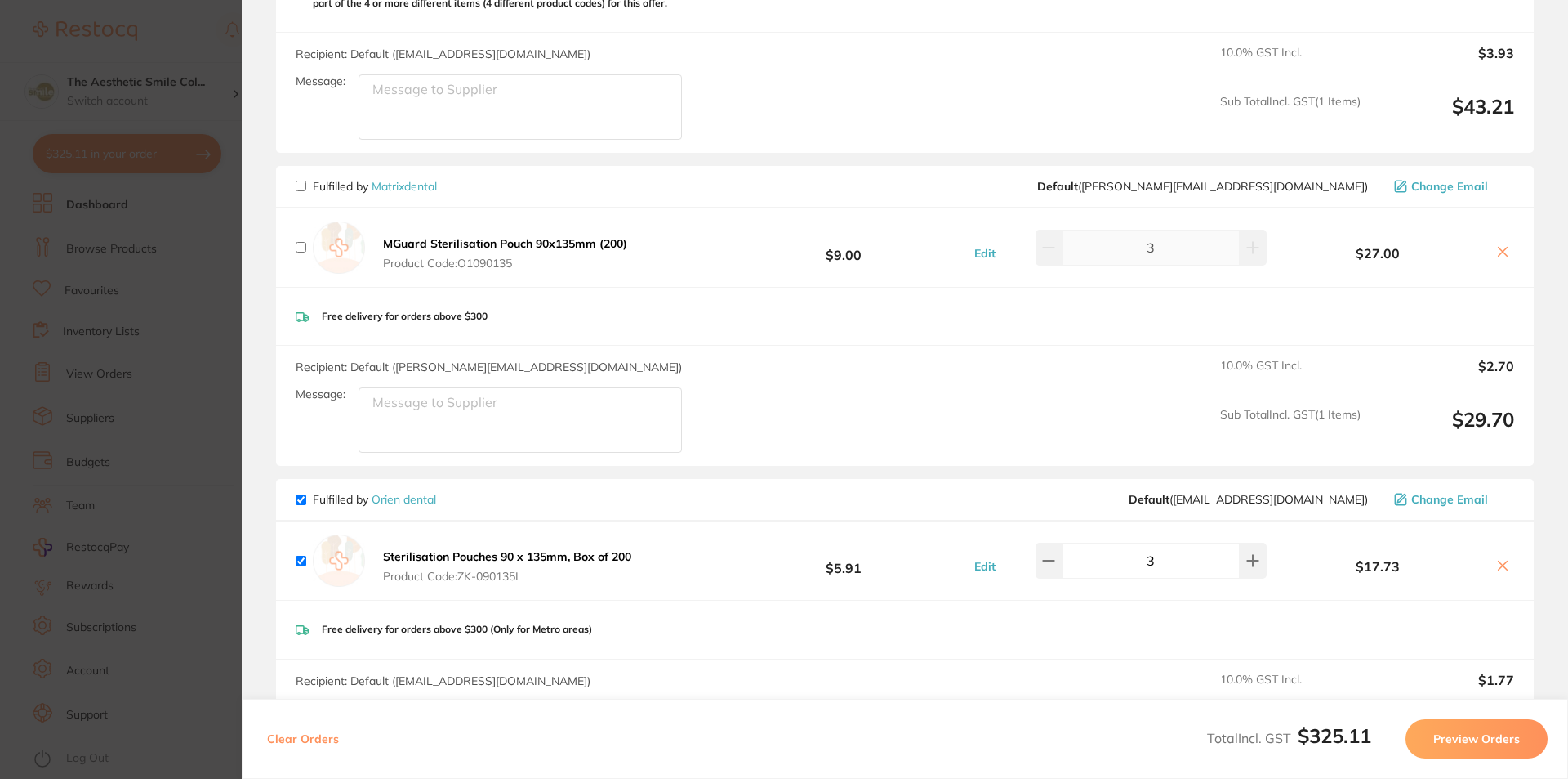
click at [1496, 246] on icon at bounding box center [1502, 251] width 13 height 13
checkbox input "true"
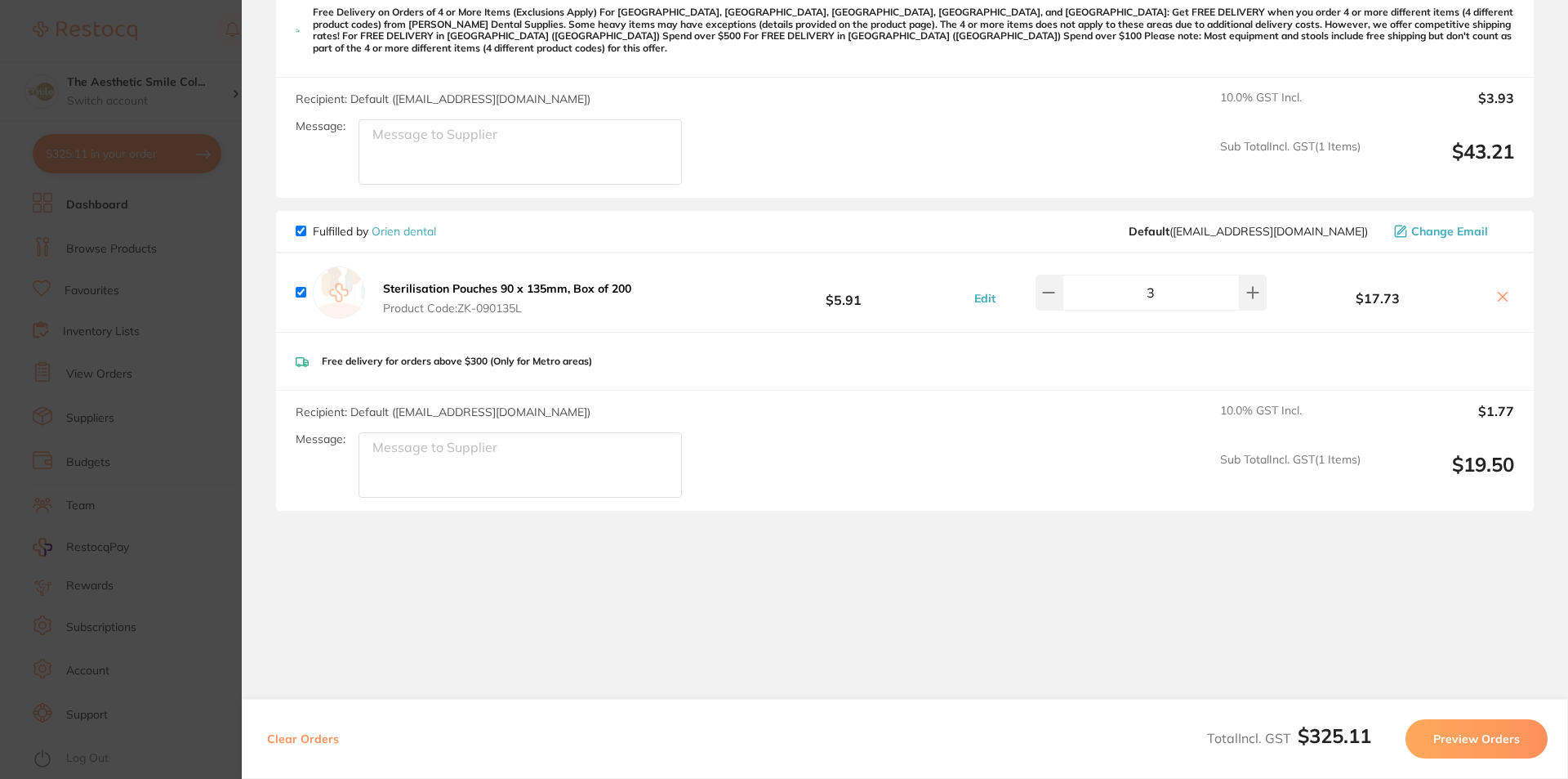
scroll to position [835, 0]
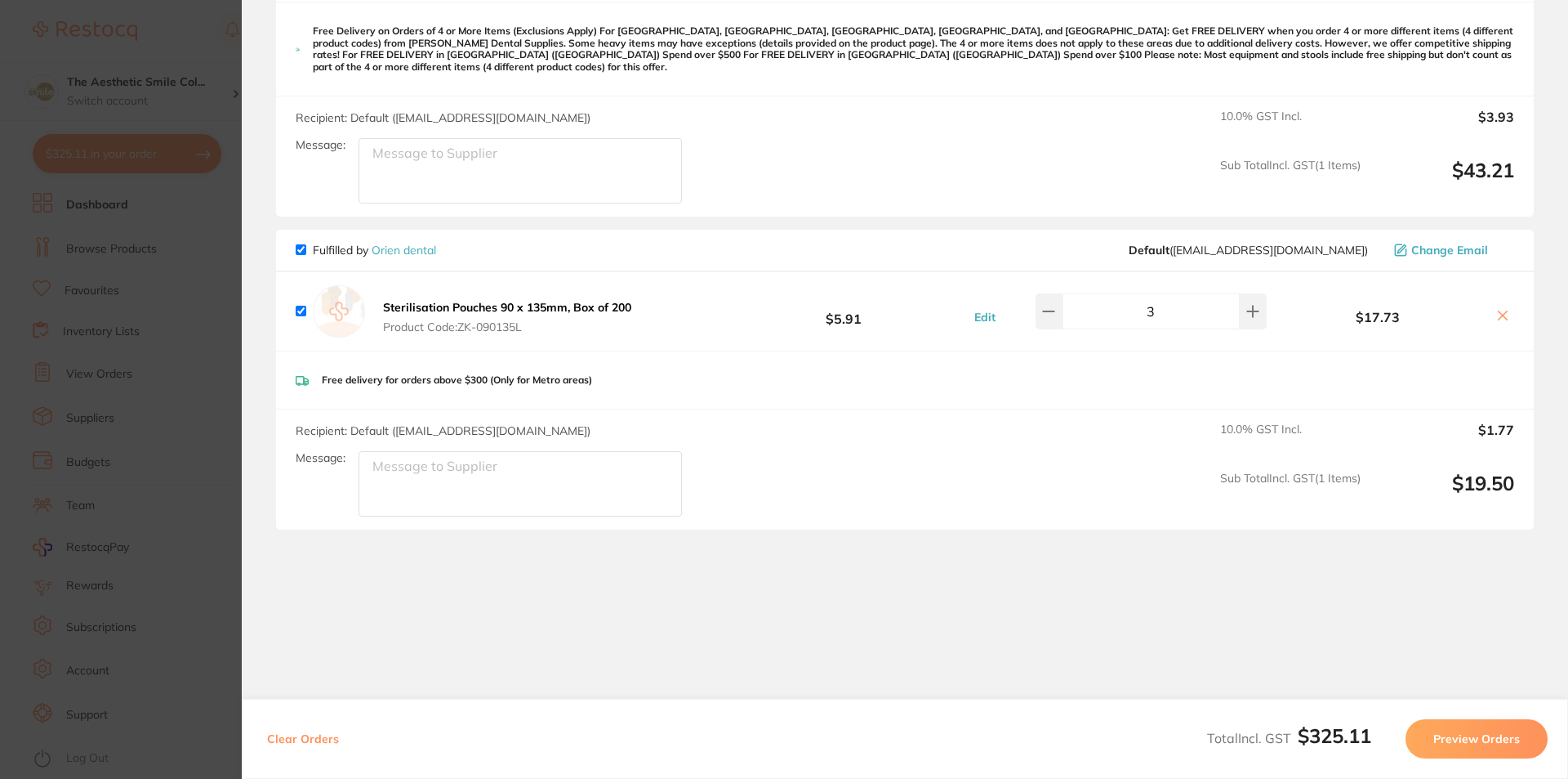
click at [1480, 742] on button "Preview Orders" at bounding box center [1476, 739] width 142 height 39
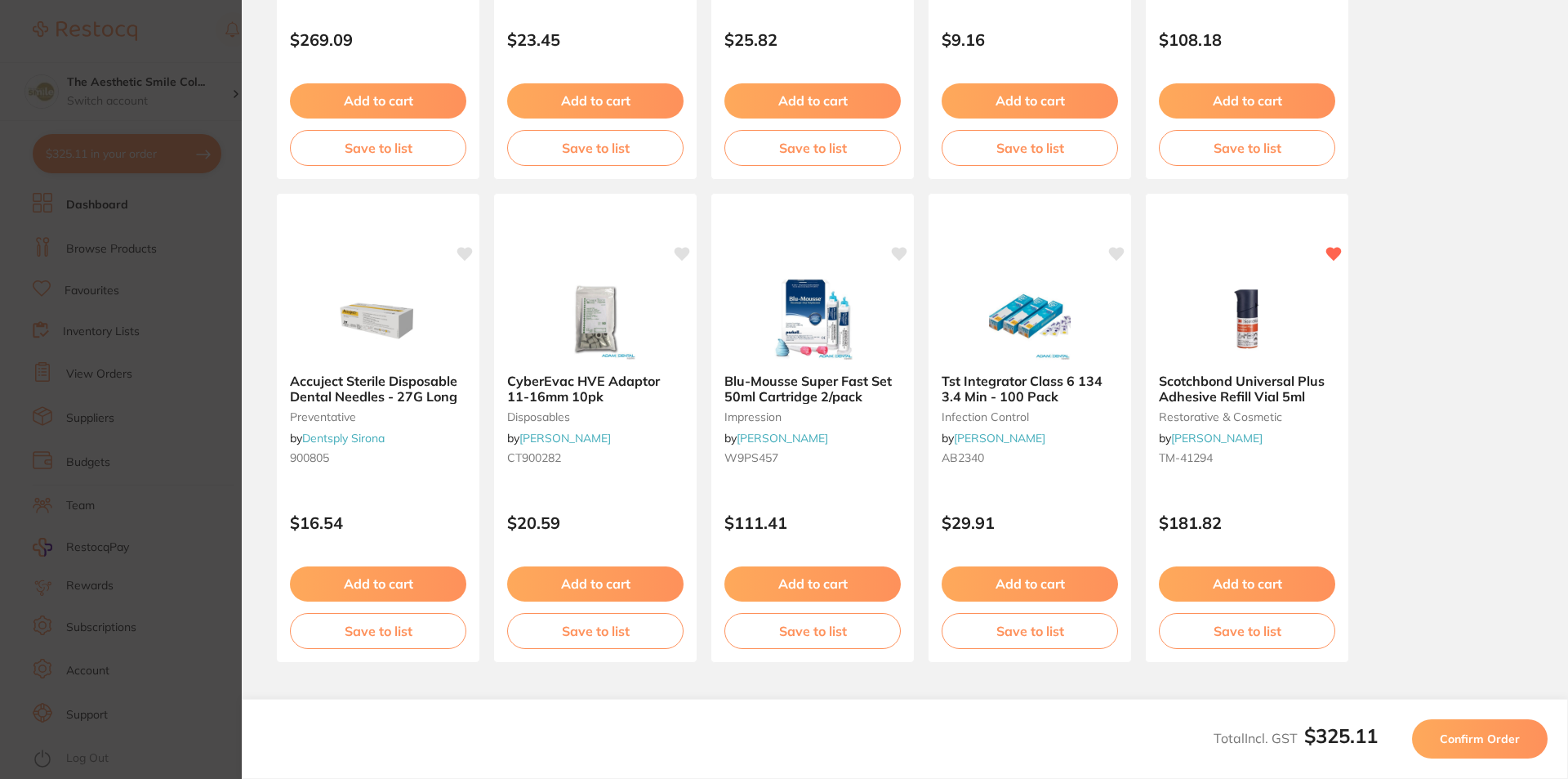
scroll to position [0, 0]
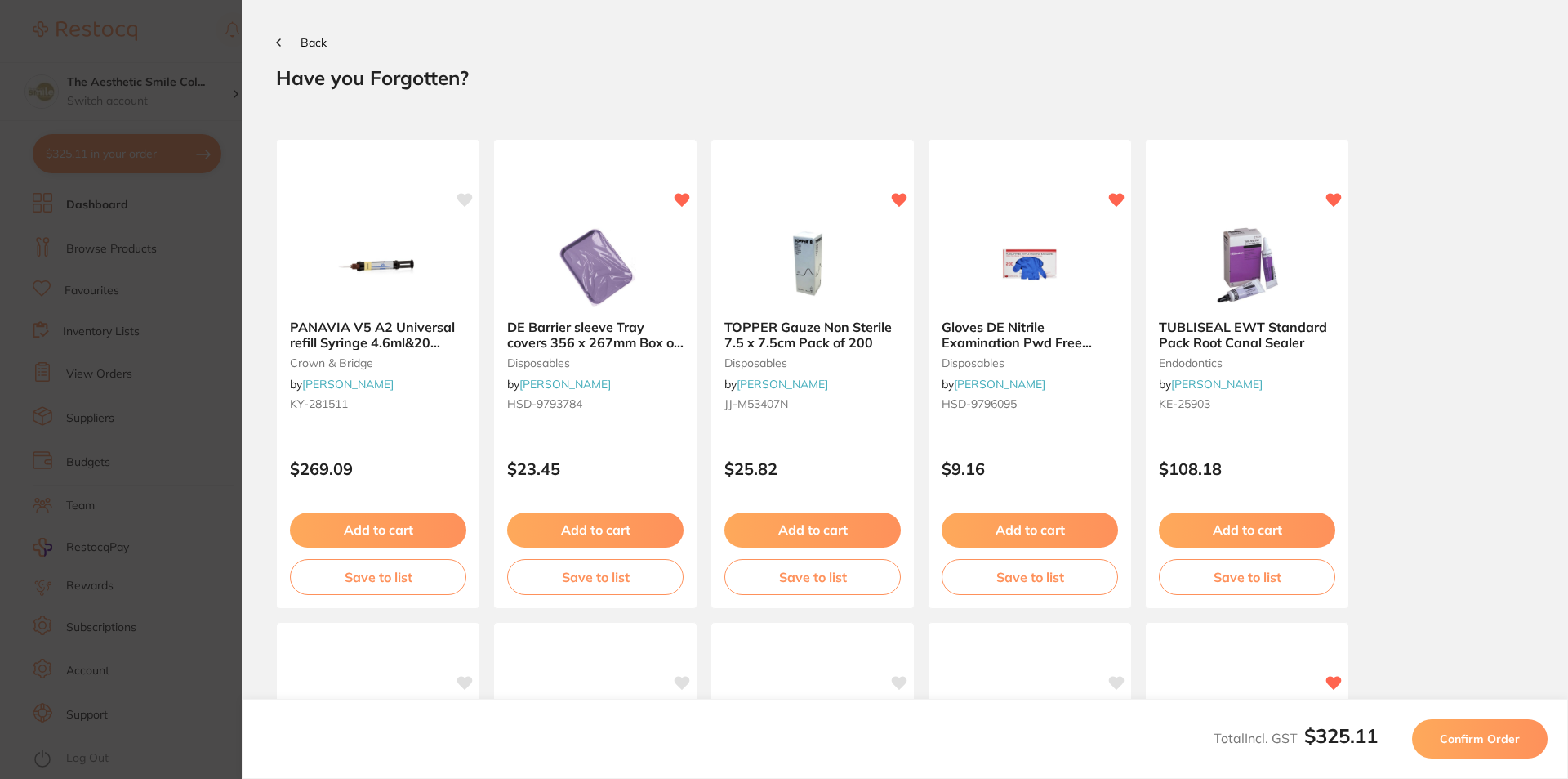
click at [1480, 742] on span "Confirm Order" at bounding box center [1479, 739] width 80 height 15
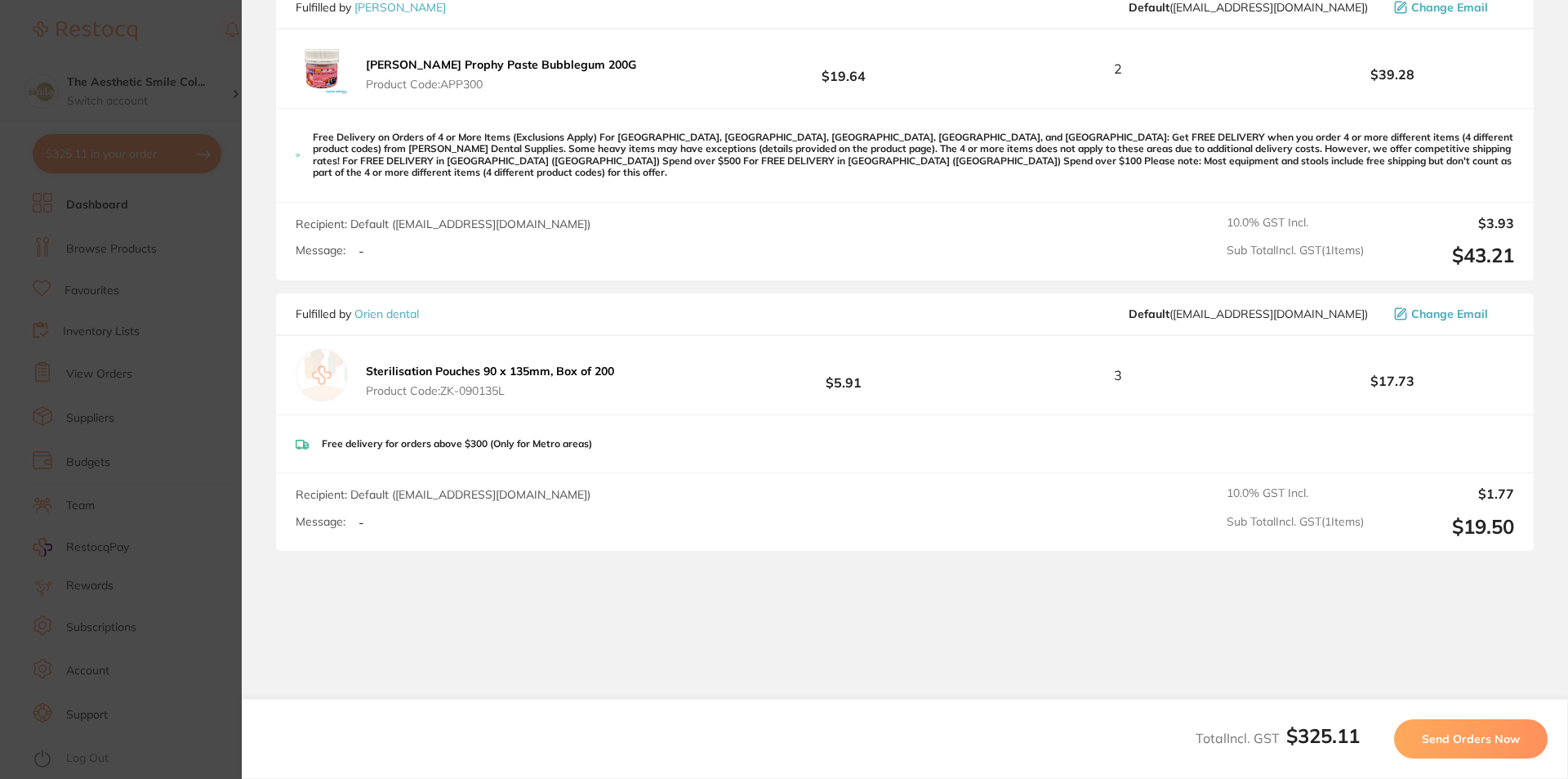
scroll to position [572, 0]
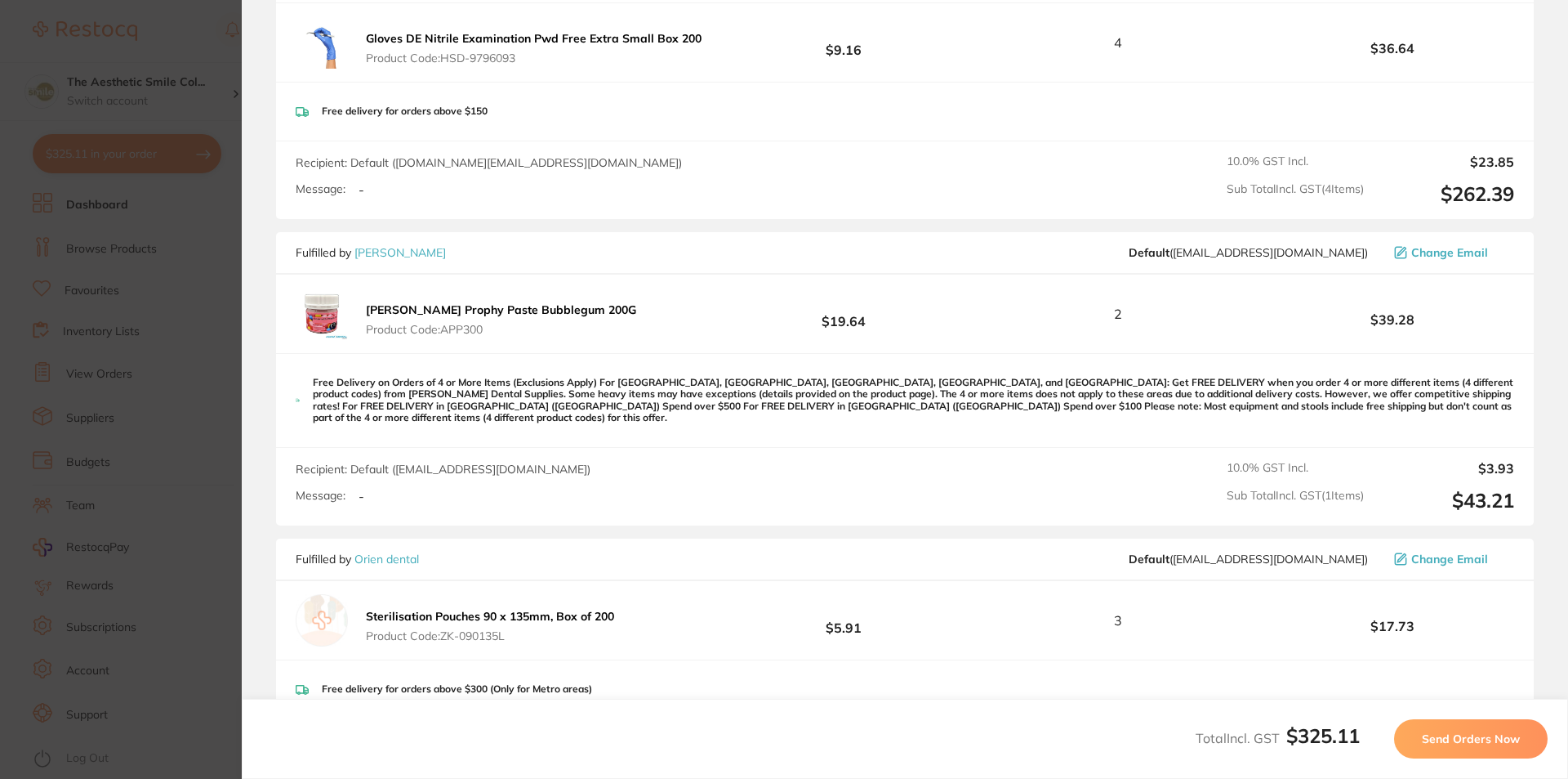
click at [1493, 742] on span "Send Orders Now" at bounding box center [1470, 739] width 98 height 15
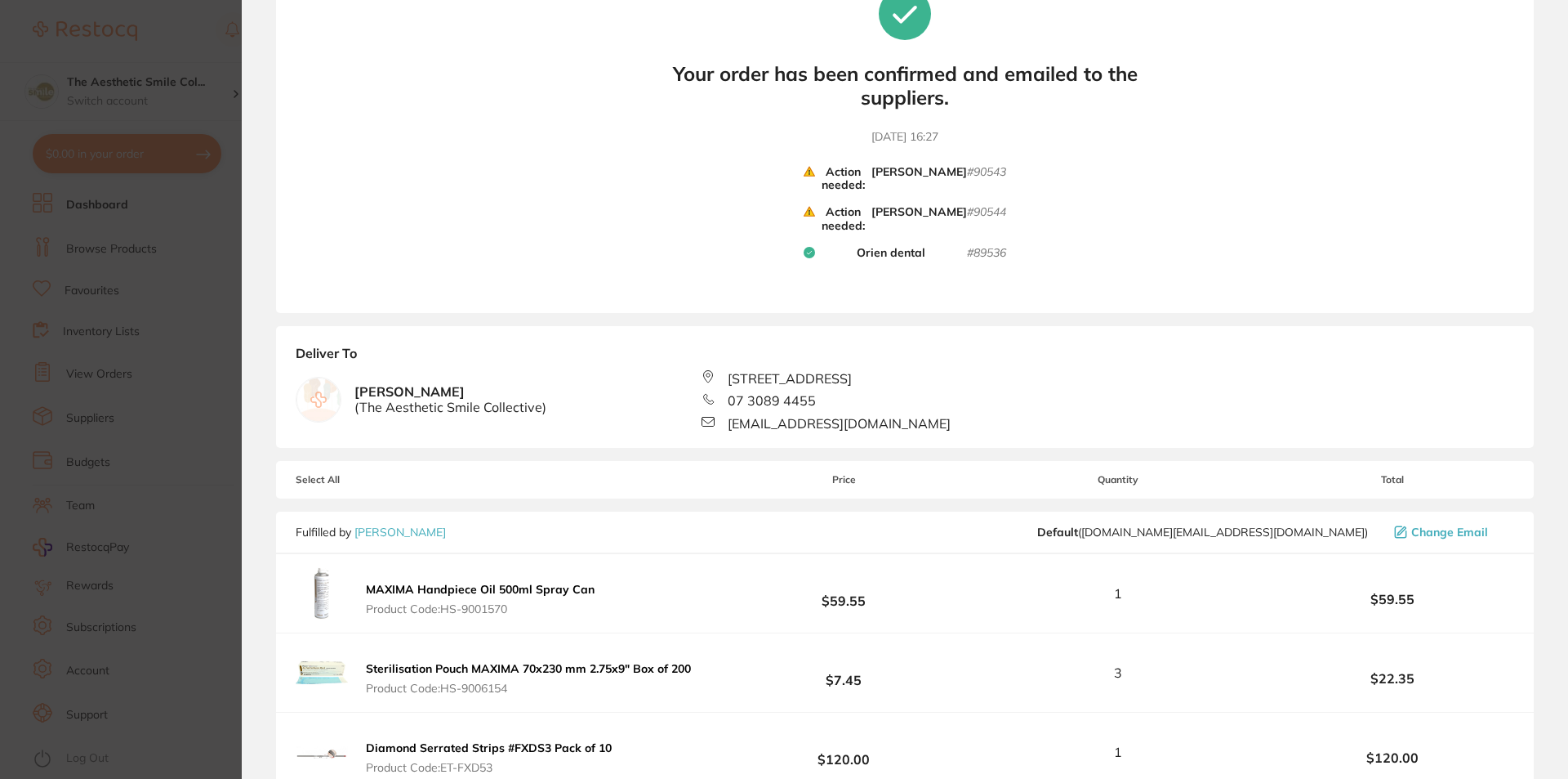
scroll to position [0, 0]
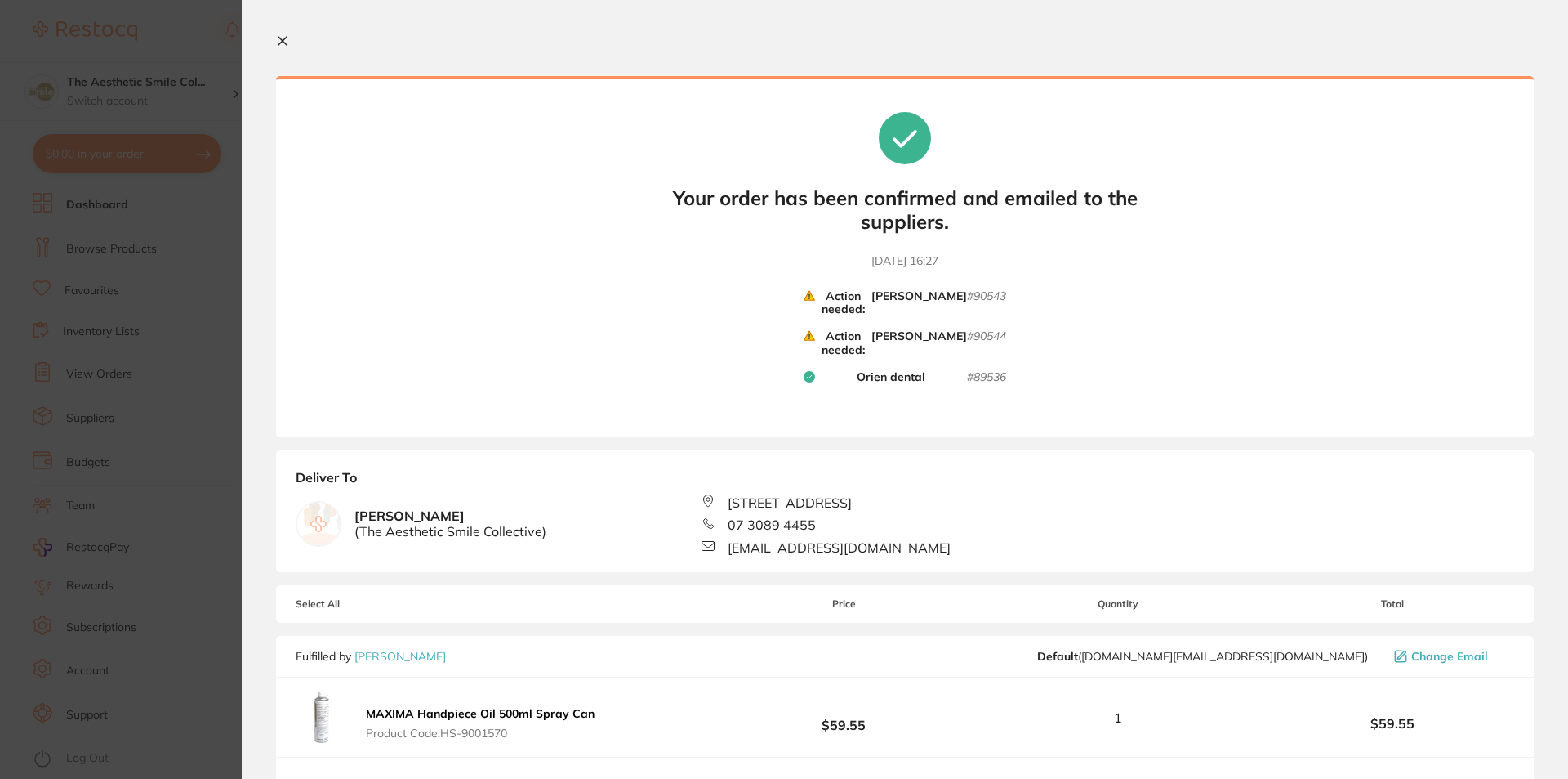
click at [804, 299] on icon at bounding box center [809, 295] width 11 height 9
click at [808, 338] on circle at bounding box center [809, 338] width 2 height 2
click at [281, 38] on icon at bounding box center [283, 40] width 9 height 9
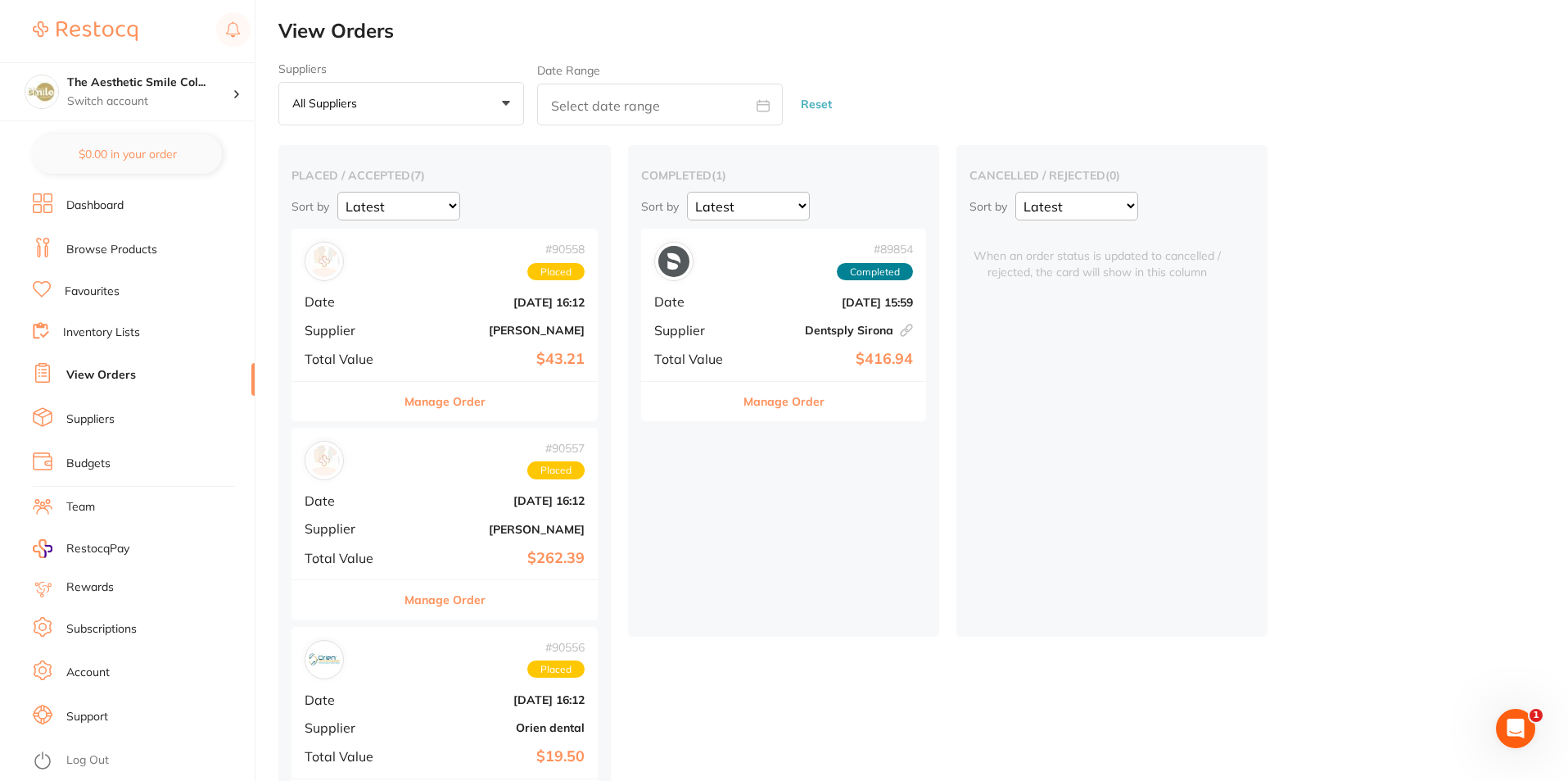
click at [124, 381] on link "View Orders" at bounding box center [101, 375] width 69 height 17
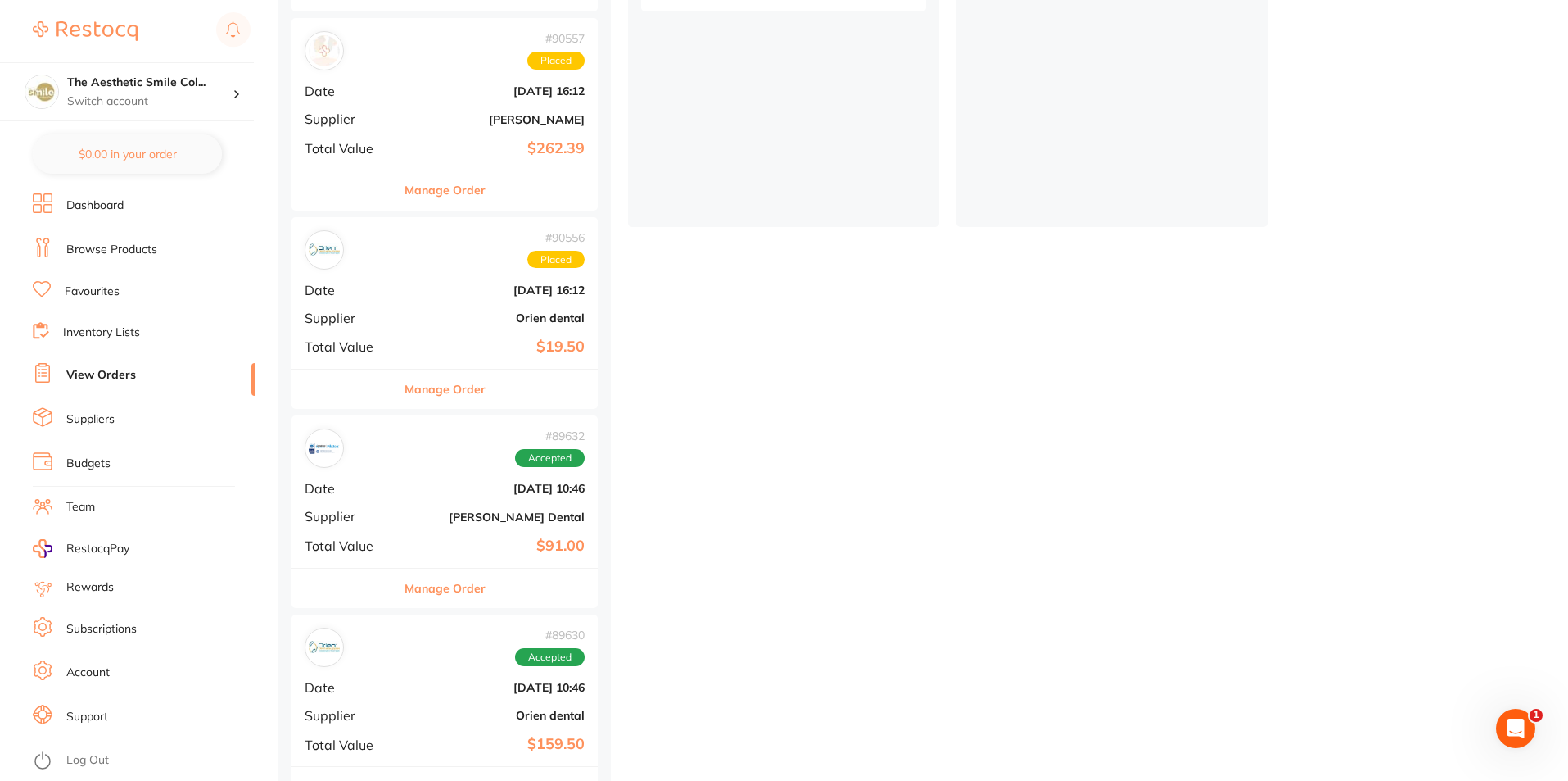
scroll to position [246, 0]
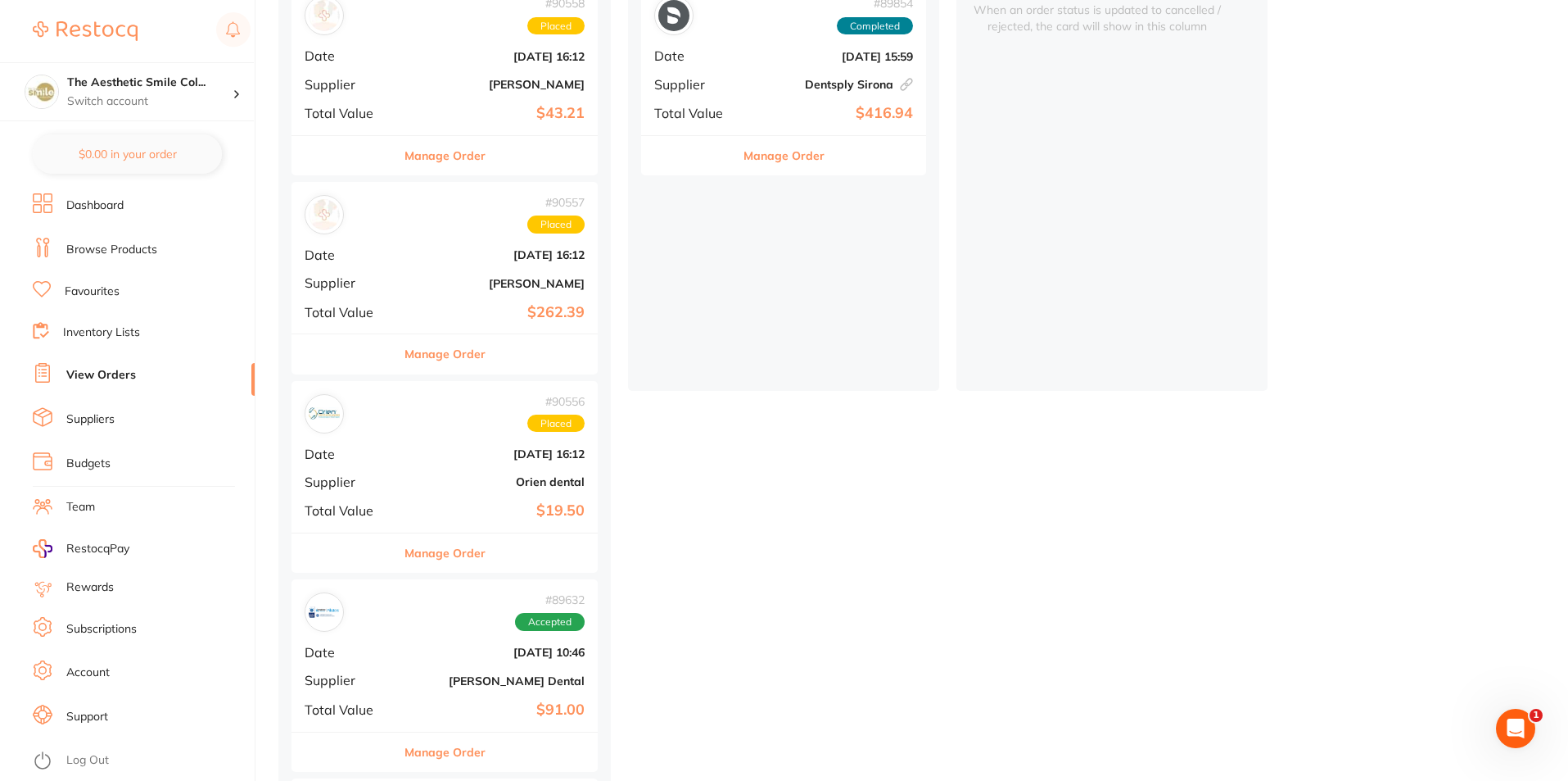
scroll to position [82, 0]
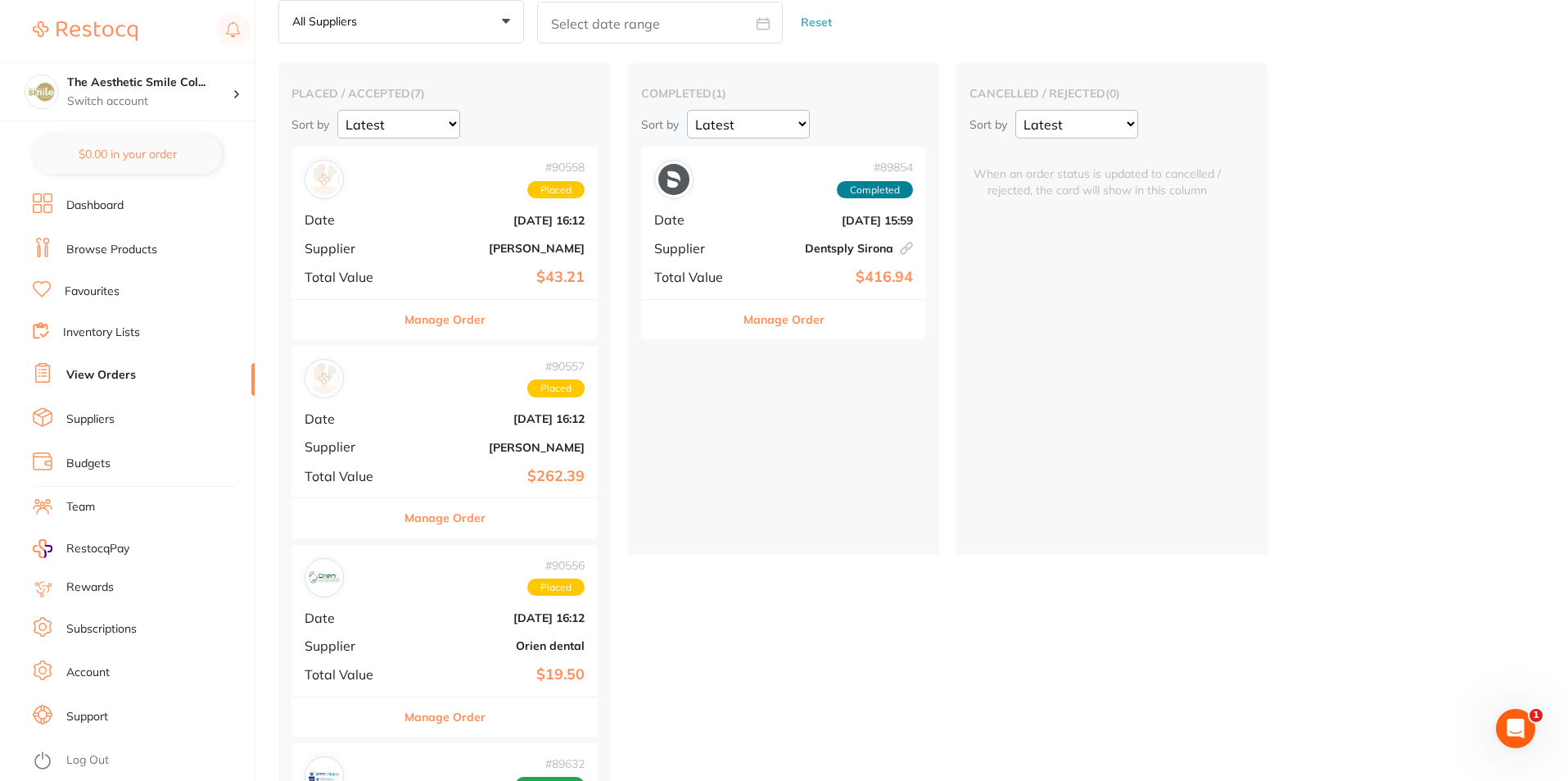
click at [383, 409] on div "# 90557 Placed Date [DATE] 16:12 Supplier [PERSON_NAME] Total Value $262.39" at bounding box center [445, 421] width 306 height 151
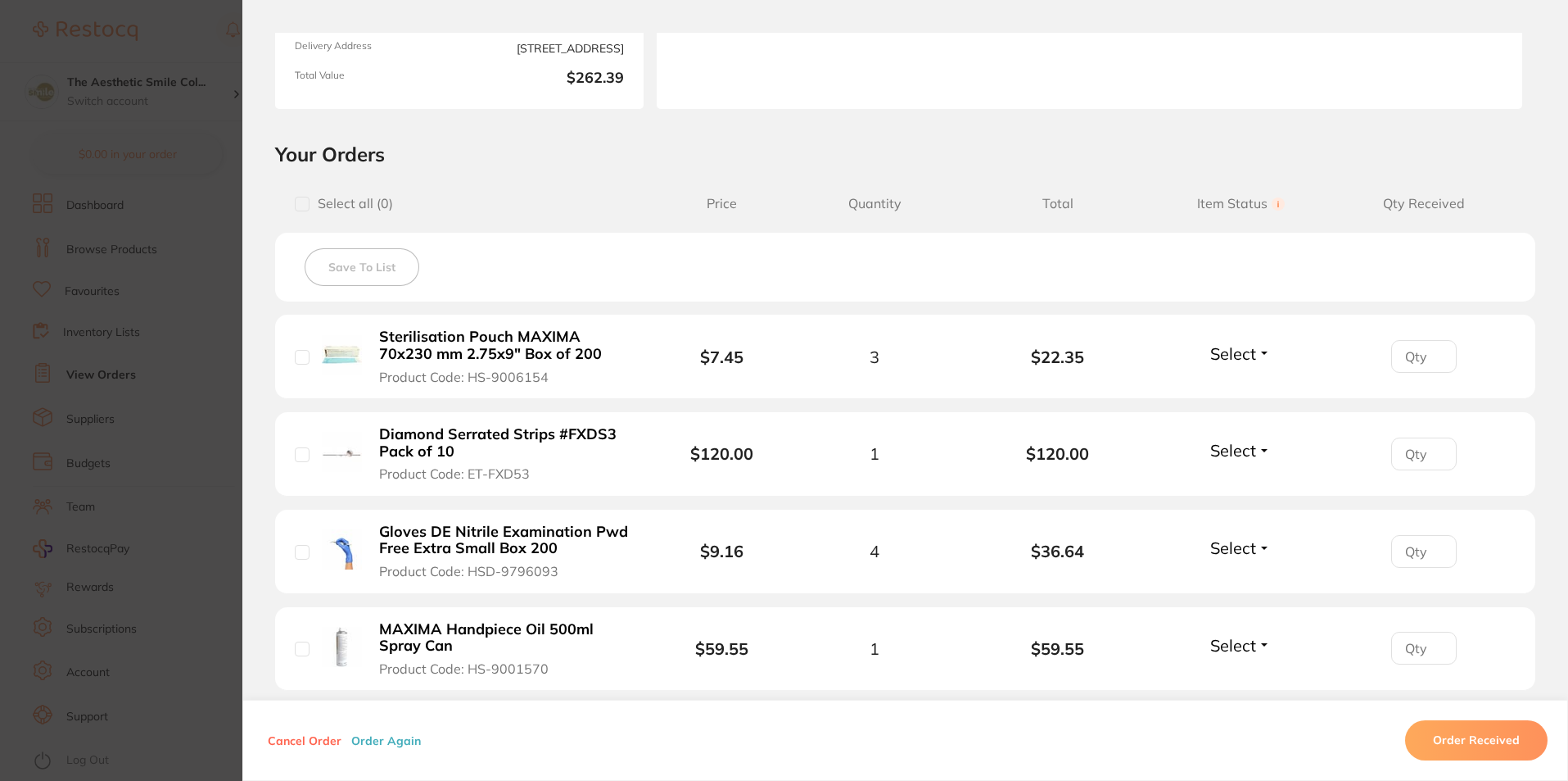
scroll to position [15, 0]
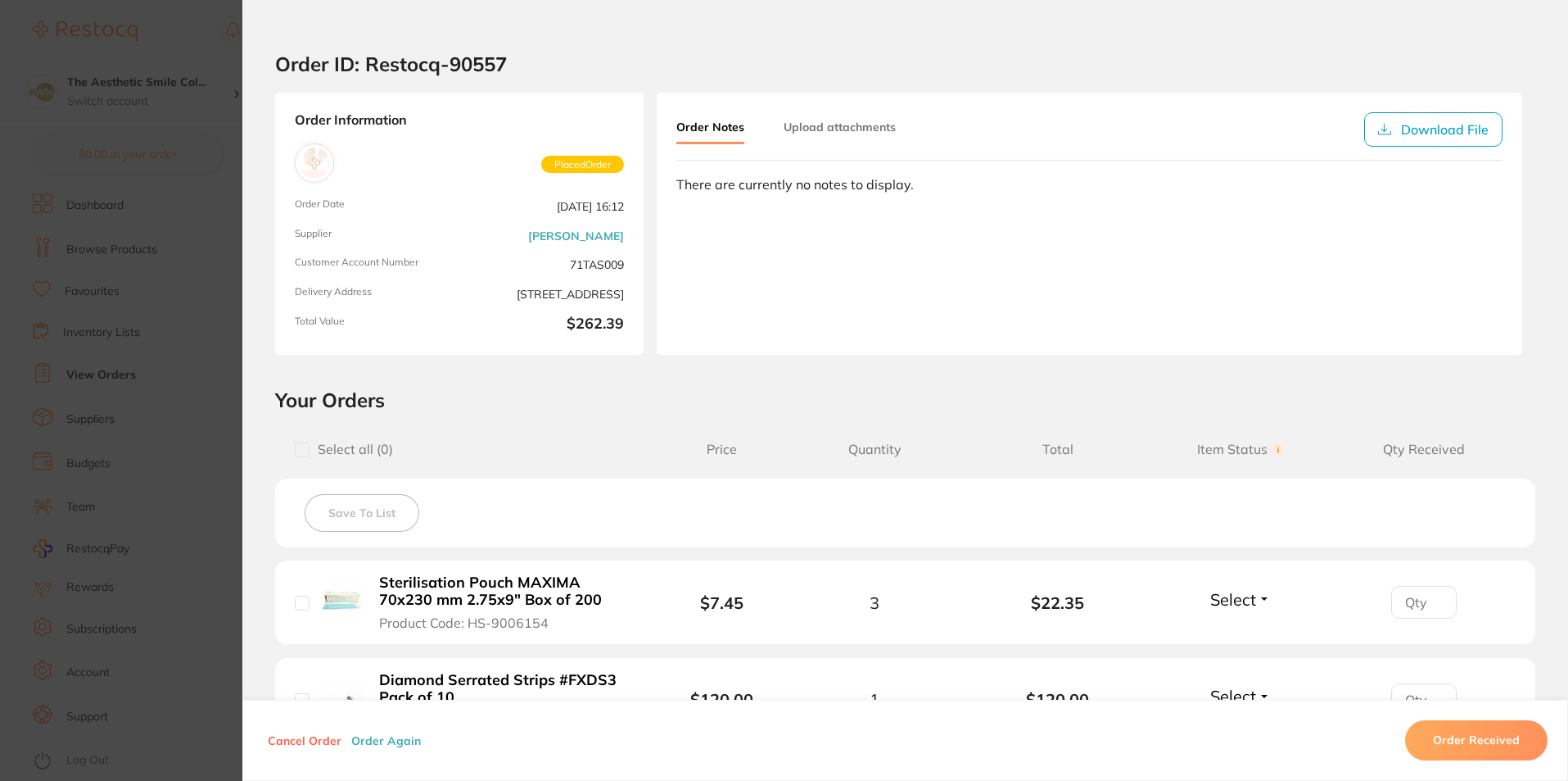
click at [1257, 604] on button "Select" at bounding box center [1240, 599] width 70 height 21
click at [1023, 251] on div "Order Notes Upload attachments Download File There are currently no notes to di…" at bounding box center [1090, 223] width 866 height 262
click at [776, 275] on div "Order Notes Upload attachments Download File There are currently no notes to di…" at bounding box center [1090, 223] width 866 height 262
click at [1096, 51] on section "Order ID: Restocq- 90557" at bounding box center [905, 64] width 1326 height 57
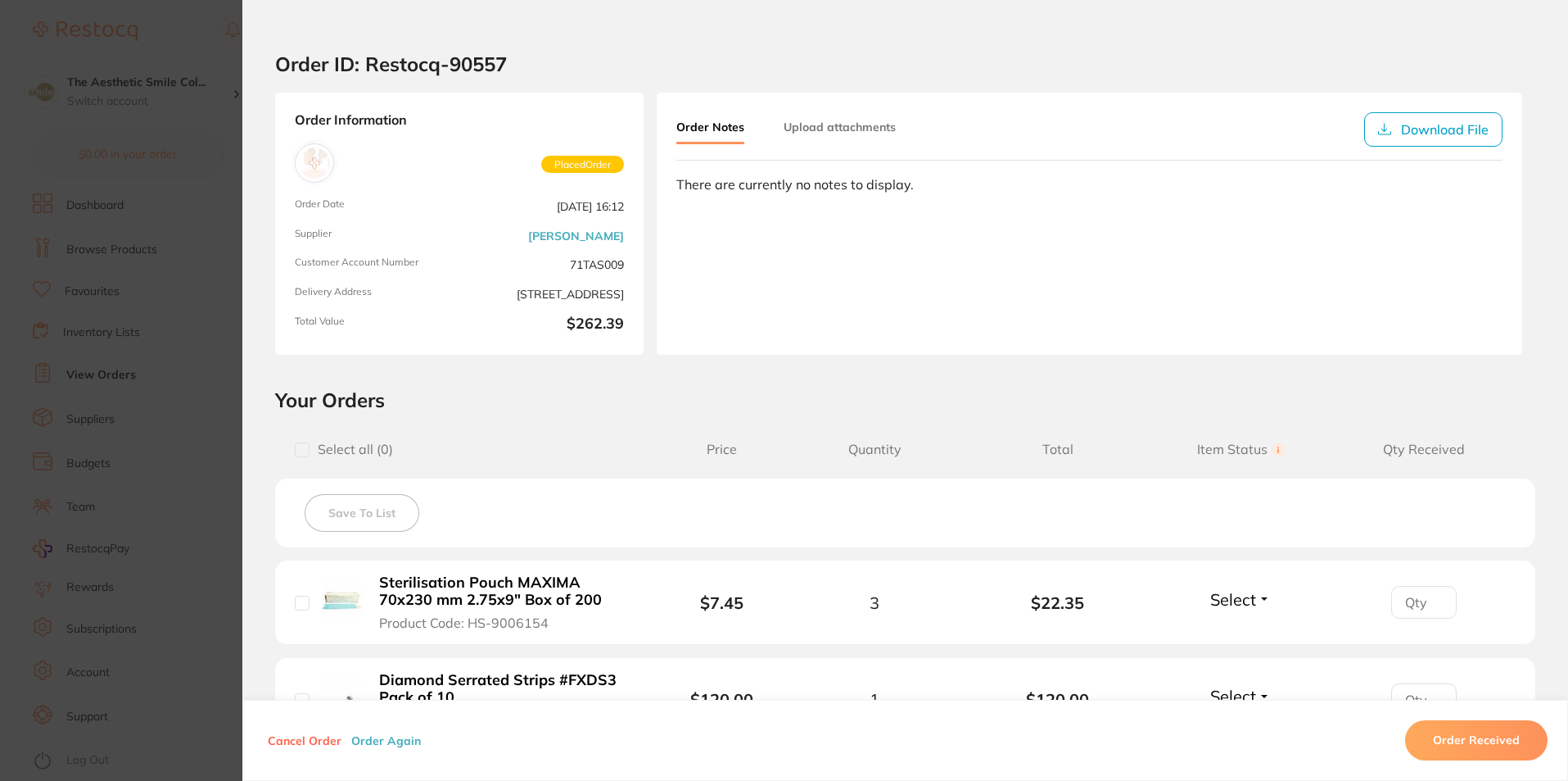
click at [203, 35] on section "Order ID: Restocq- 90557 Order Information Placed Order Order Date [DATE] 16:12…" at bounding box center [784, 390] width 1568 height 781
